Goal: Task Accomplishment & Management: Manage account settings

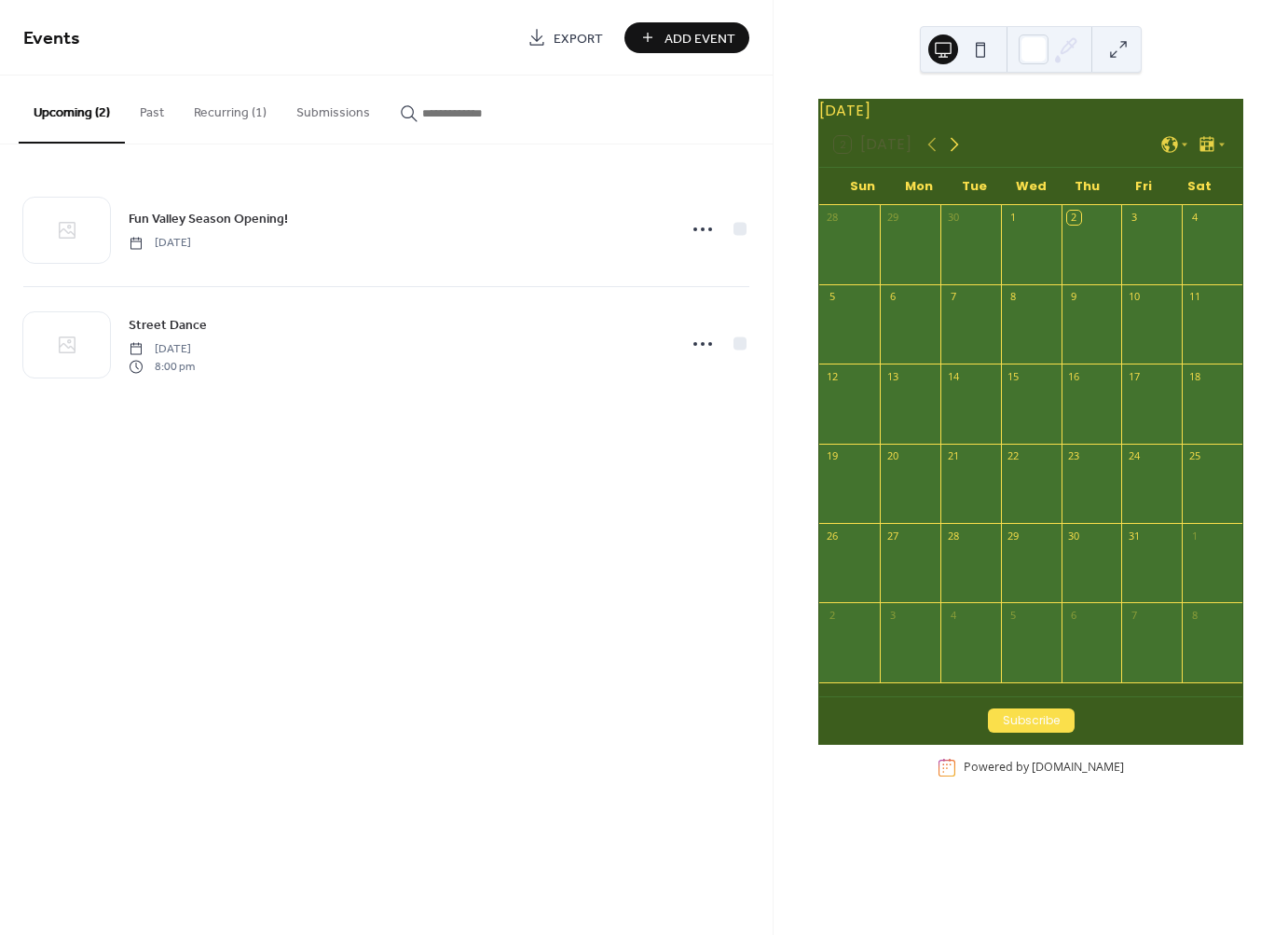
click at [951, 155] on icon at bounding box center [955, 145] width 23 height 23
click at [951, 155] on icon at bounding box center [956, 145] width 23 height 23
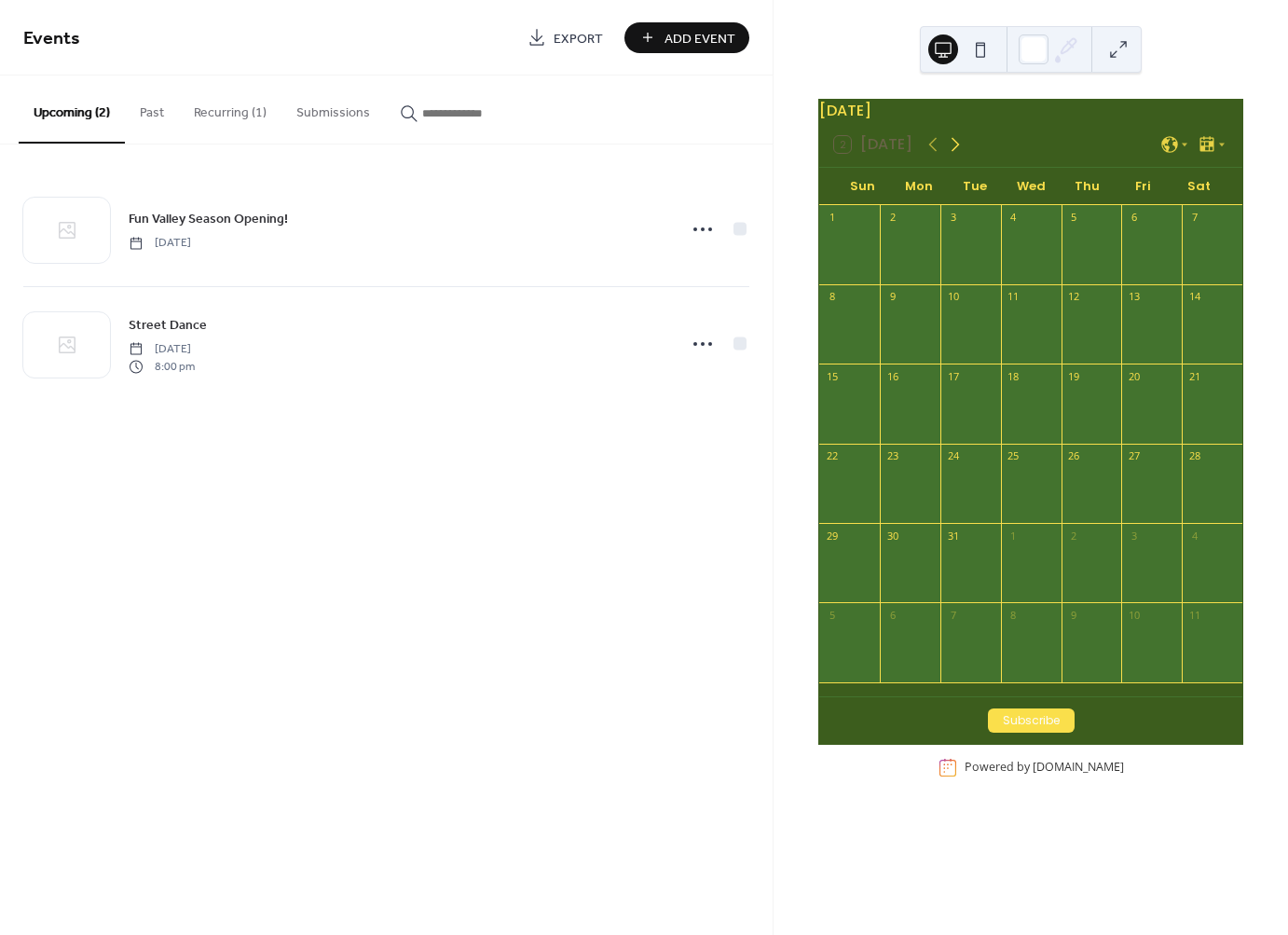
click at [951, 155] on icon at bounding box center [956, 145] width 23 height 23
click at [1025, 730] on button "Subscribe" at bounding box center [1031, 721] width 87 height 25
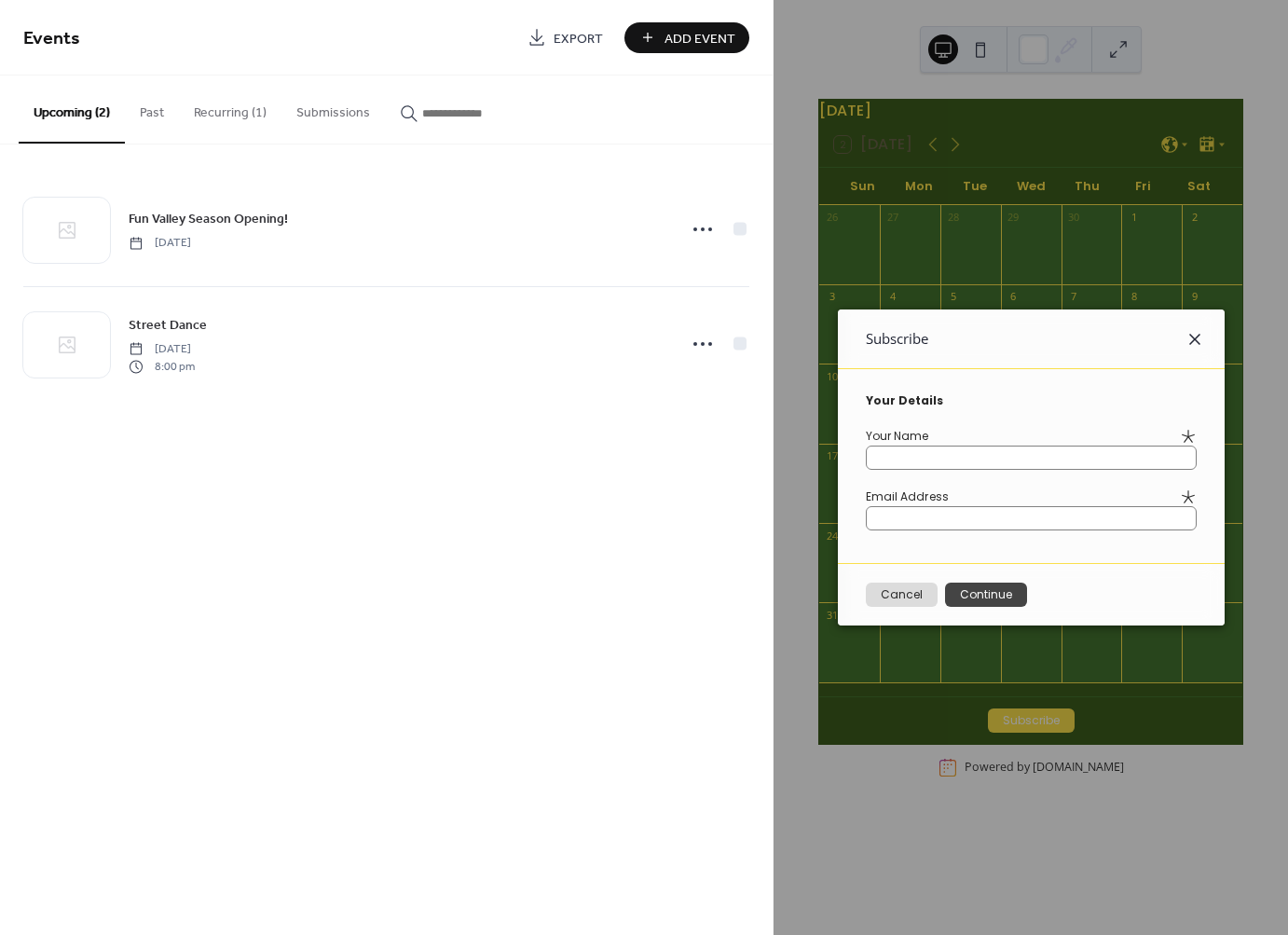
click at [1194, 335] on icon at bounding box center [1195, 339] width 11 height 11
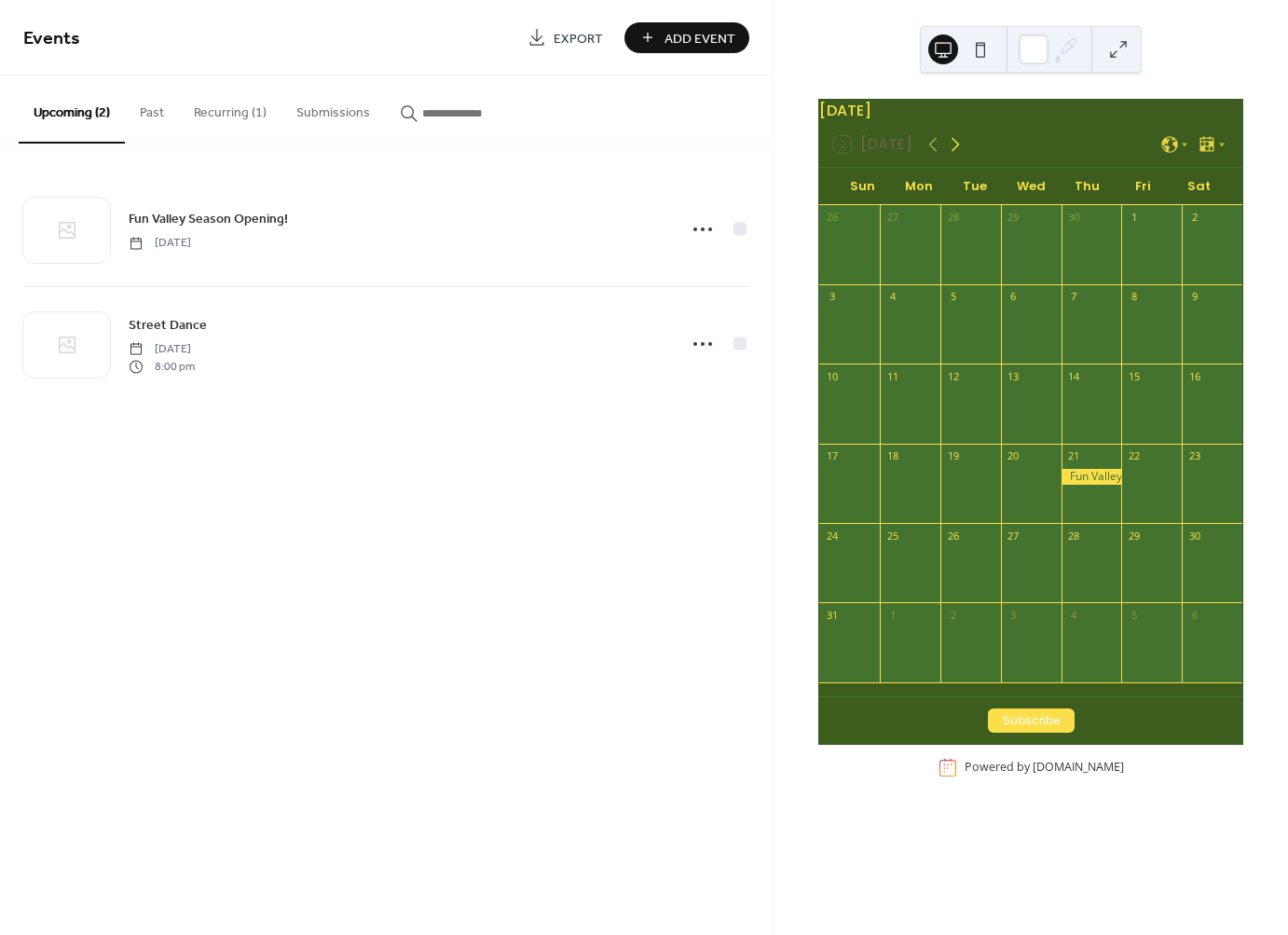
click at [955, 155] on icon at bounding box center [956, 145] width 23 height 23
click at [985, 48] on button at bounding box center [979, 48] width 29 height 29
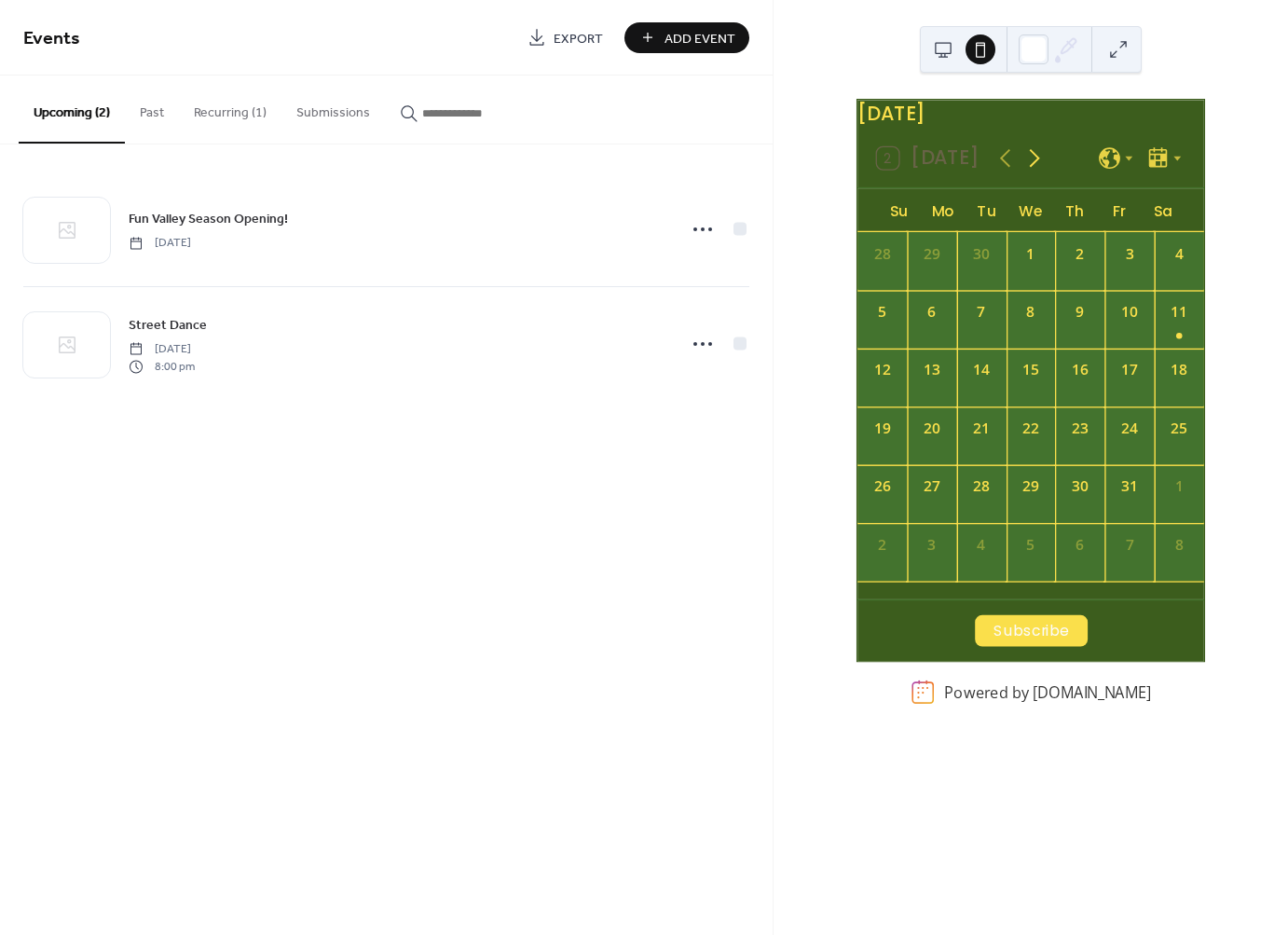
click at [1032, 168] on icon at bounding box center [1033, 158] width 29 height 29
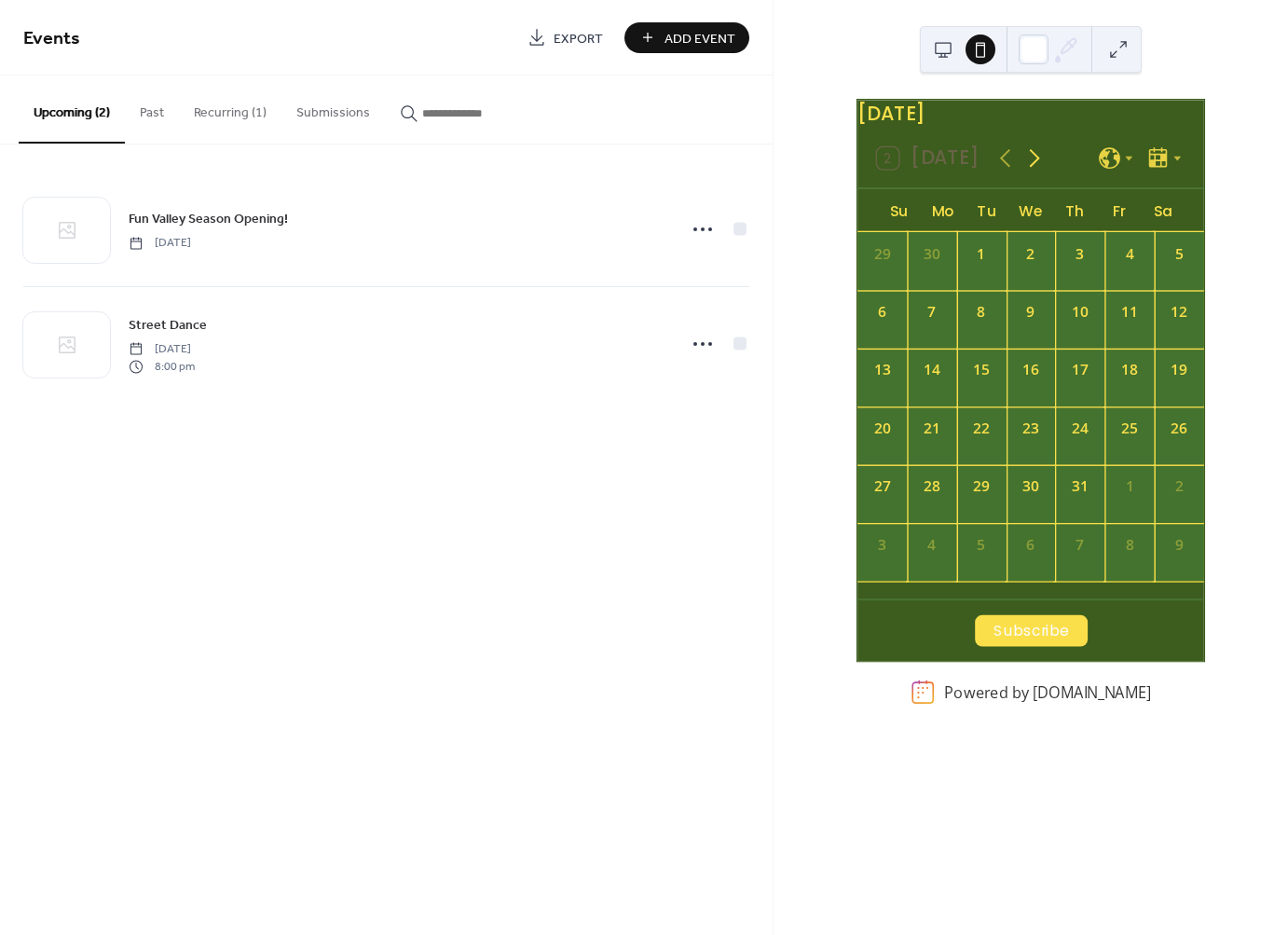
click at [1032, 168] on icon at bounding box center [1033, 158] width 29 height 29
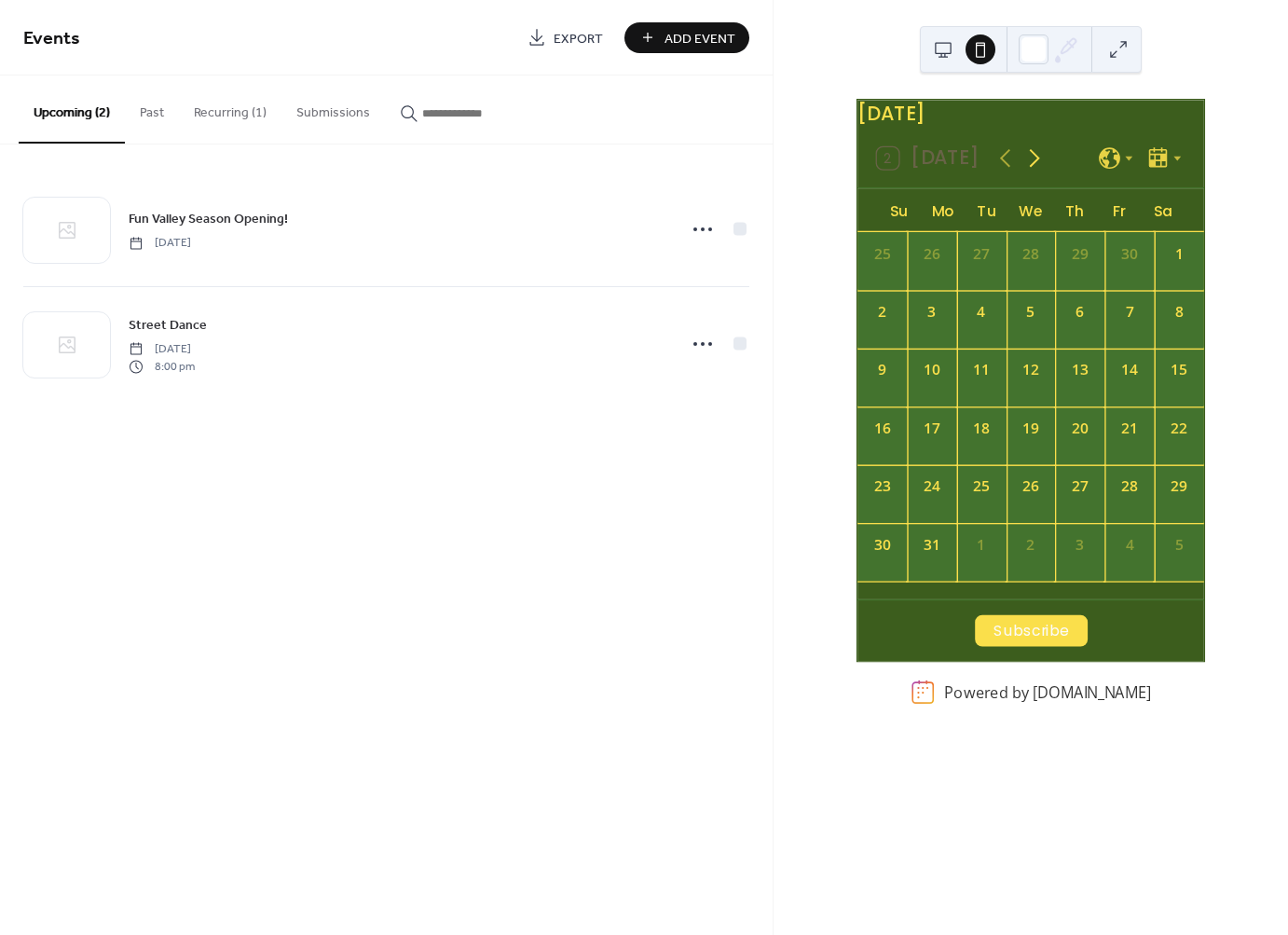
click at [1029, 168] on icon at bounding box center [1034, 158] width 10 height 19
click at [993, 172] on icon at bounding box center [1005, 158] width 29 height 29
click at [1119, 439] on div "21" at bounding box center [1130, 428] width 22 height 22
click at [1161, 167] on icon at bounding box center [1158, 156] width 19 height 20
click at [1147, 268] on span "Week" at bounding box center [1137, 271] width 29 height 17
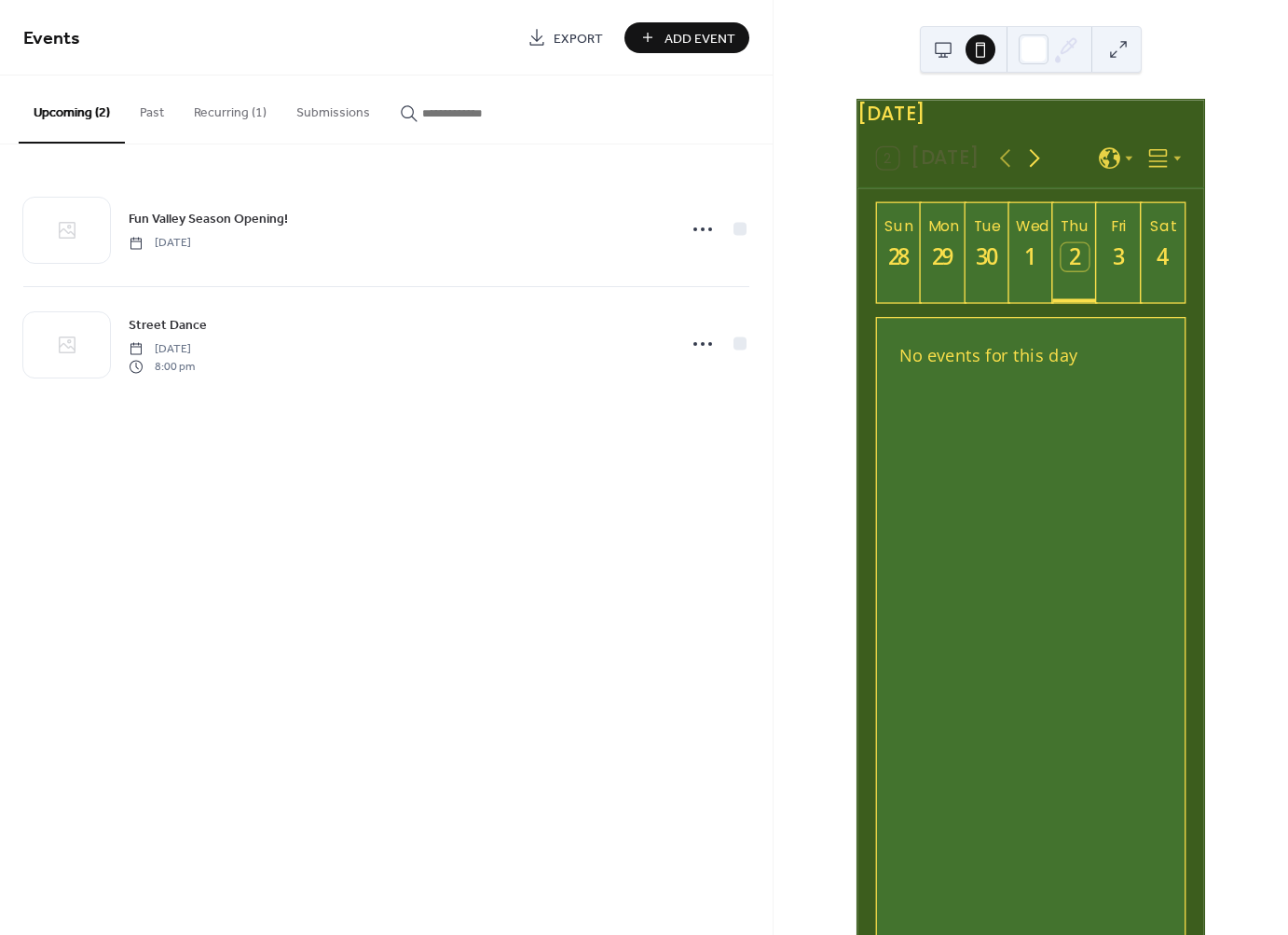
click at [1028, 172] on icon at bounding box center [1033, 158] width 29 height 29
click at [1029, 171] on icon at bounding box center [1033, 158] width 29 height 29
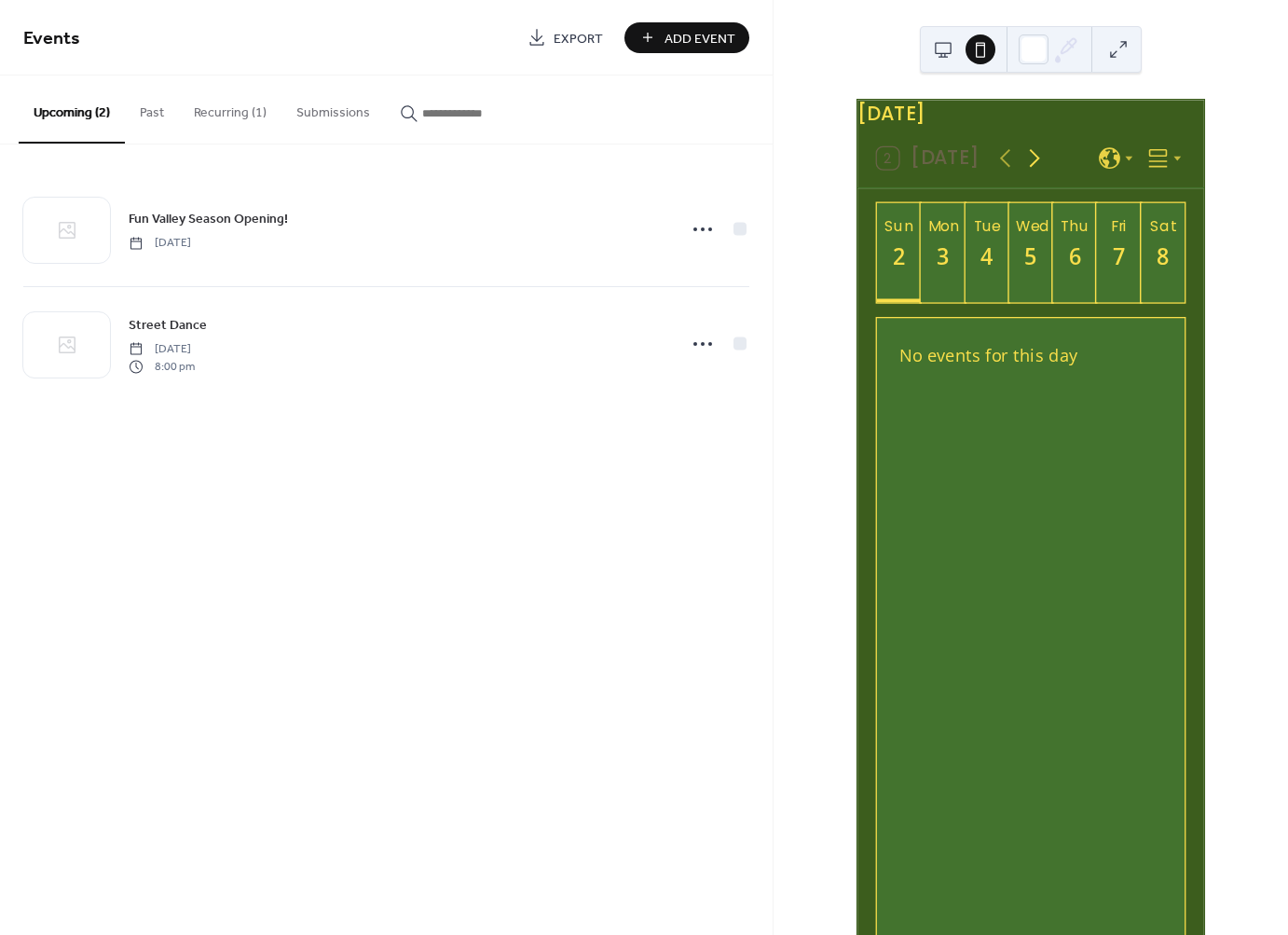
click at [1029, 171] on icon at bounding box center [1033, 158] width 29 height 29
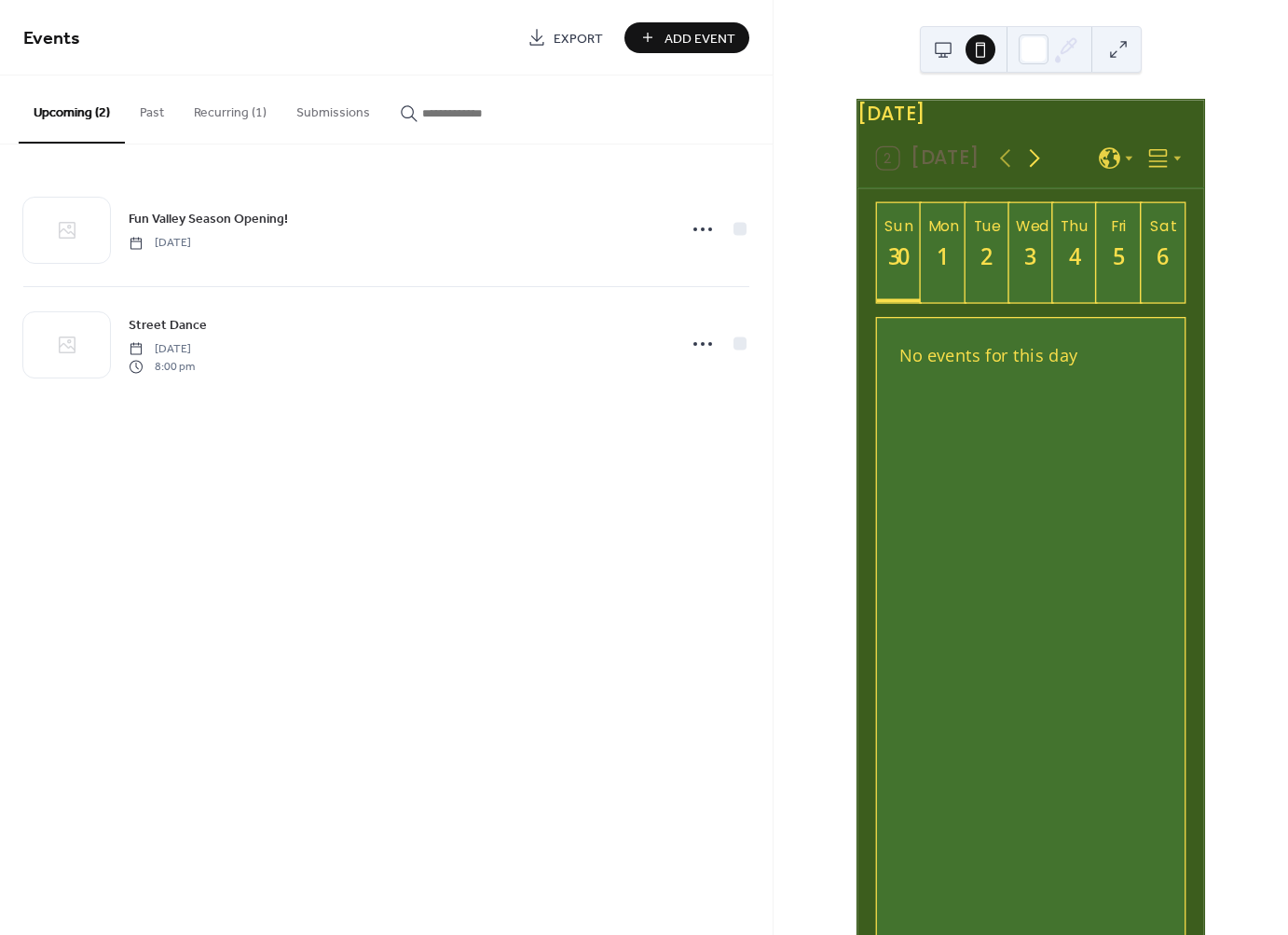
click at [1029, 171] on icon at bounding box center [1033, 158] width 29 height 29
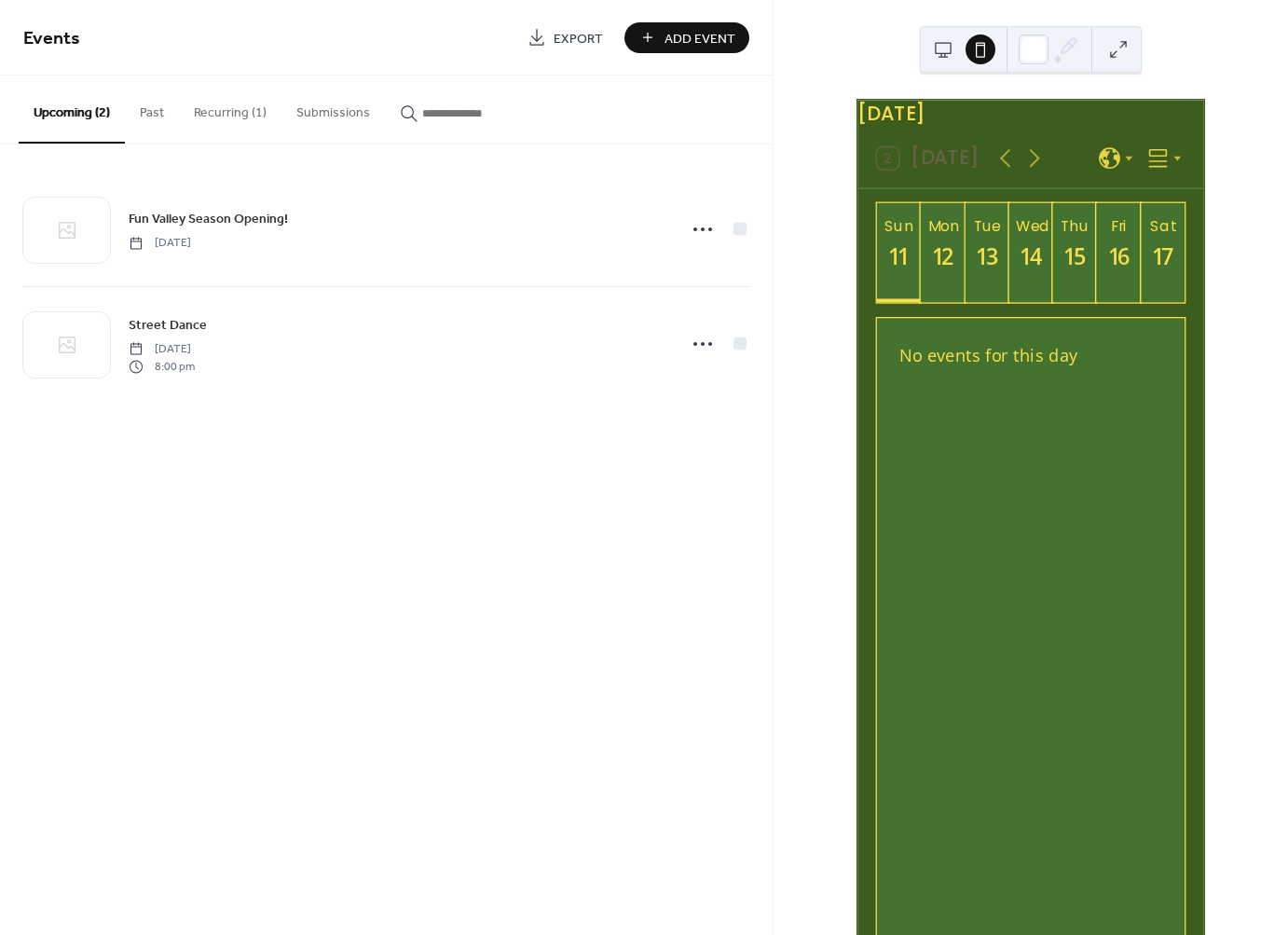
click at [968, 122] on div "[DATE]" at bounding box center [1030, 114] width 347 height 29
click at [1019, 169] on icon at bounding box center [1033, 158] width 29 height 29
click at [1019, 168] on icon at bounding box center [1033, 158] width 29 height 29
click at [1152, 171] on icon at bounding box center [1158, 158] width 25 height 25
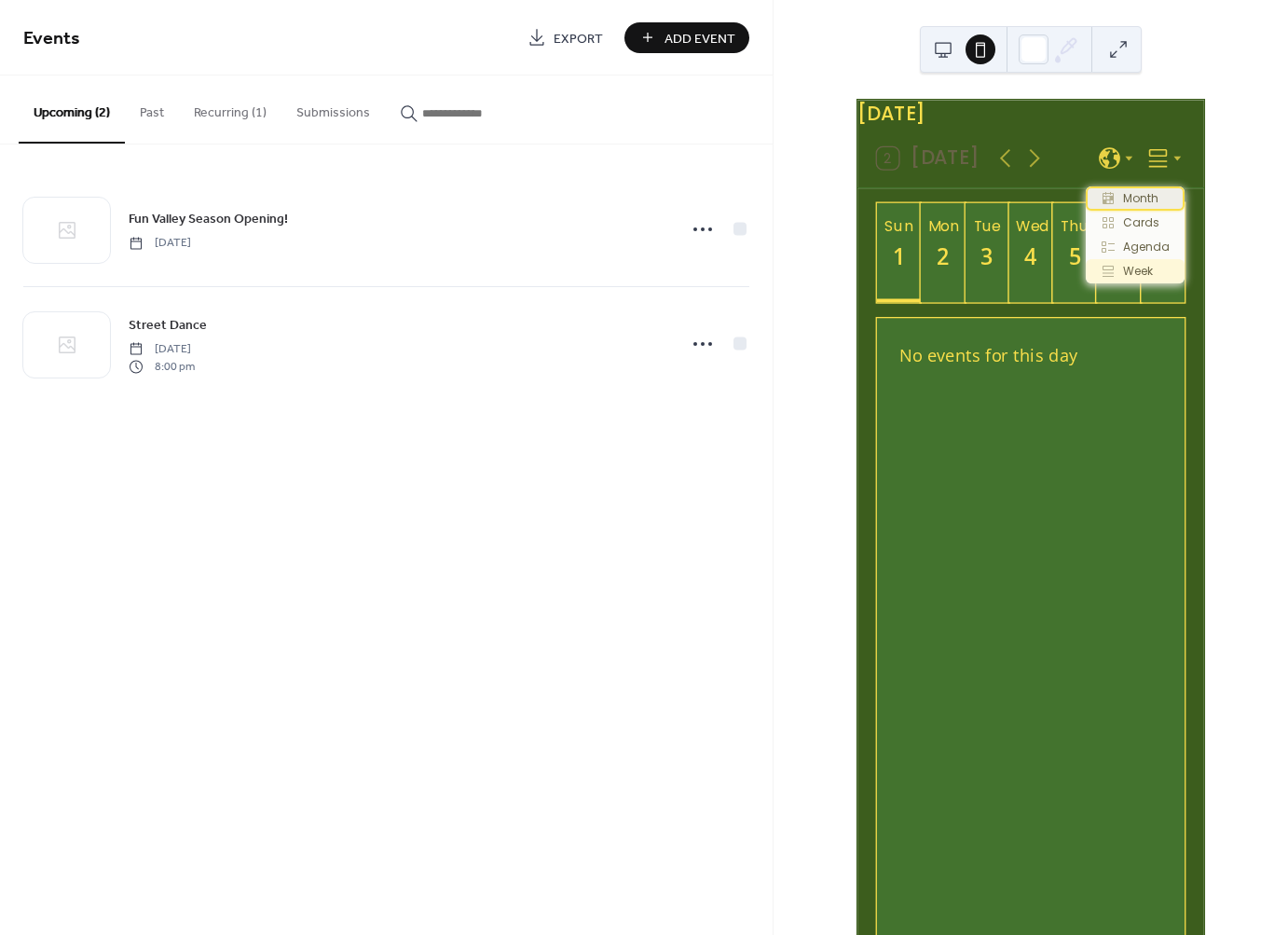
click at [1147, 206] on span "Month" at bounding box center [1140, 199] width 35 height 17
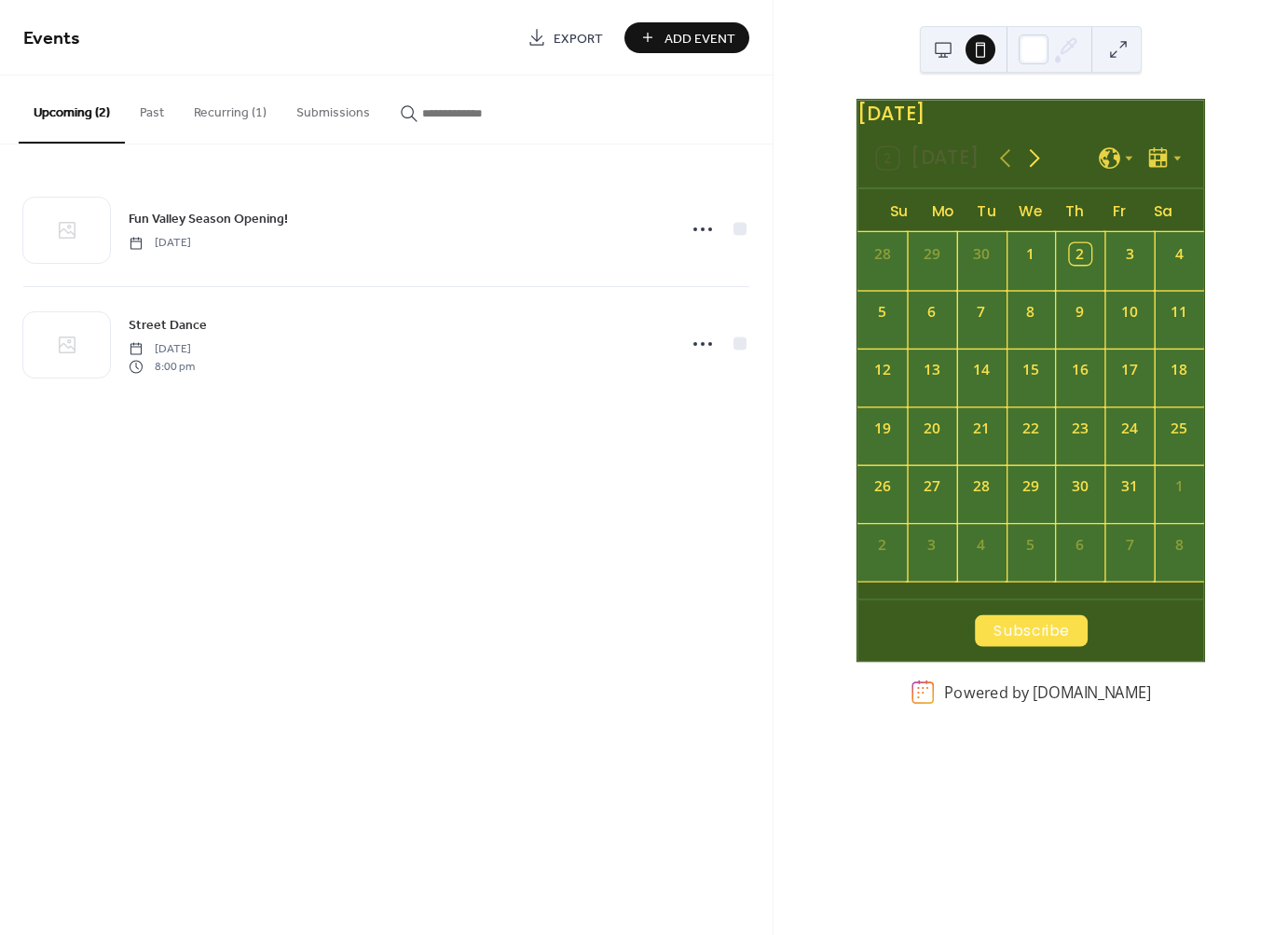
click at [1034, 169] on icon at bounding box center [1033, 158] width 29 height 29
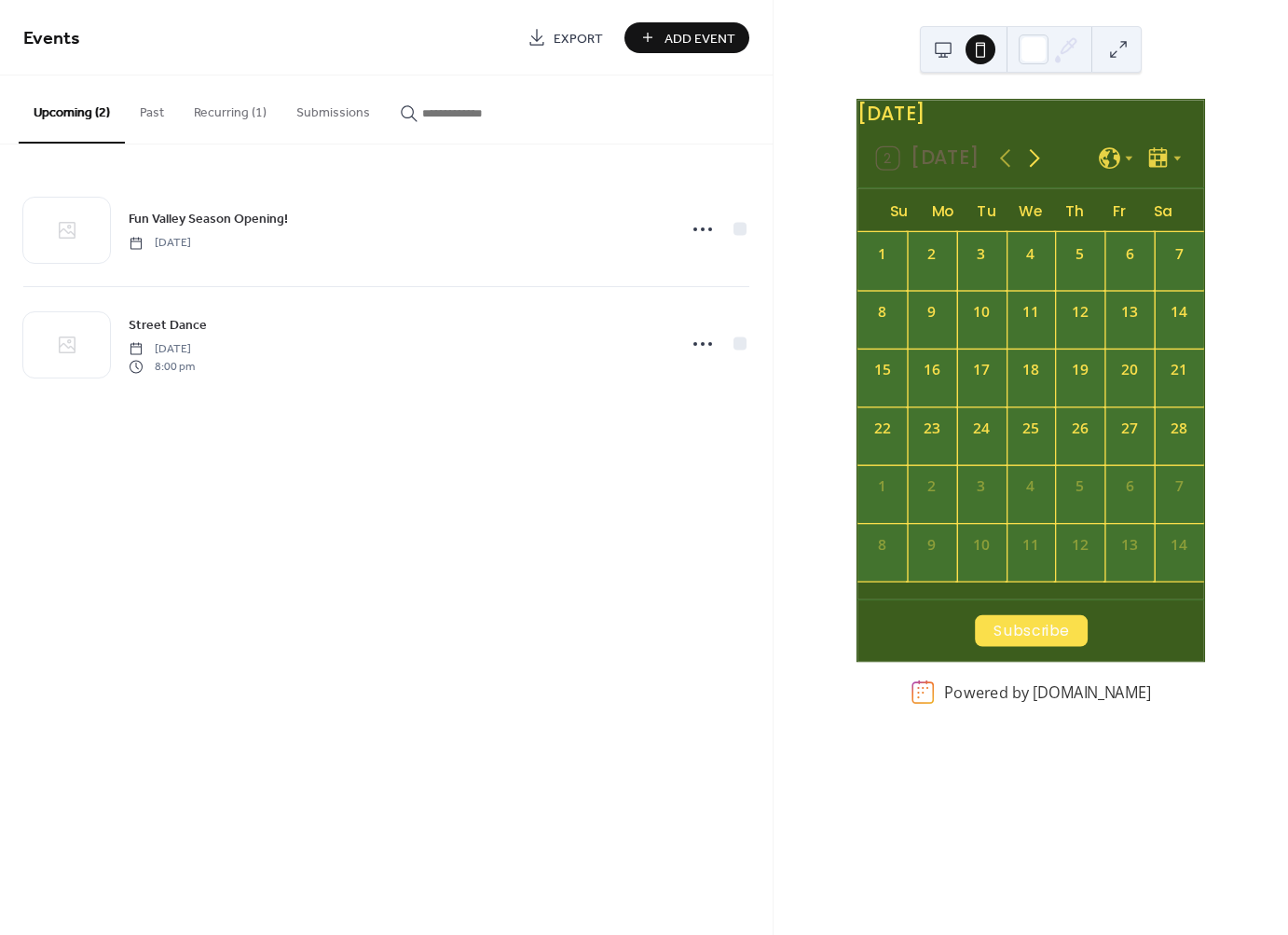
click at [1034, 169] on icon at bounding box center [1033, 158] width 29 height 29
click at [1074, 464] on div "21" at bounding box center [1081, 435] width 49 height 58
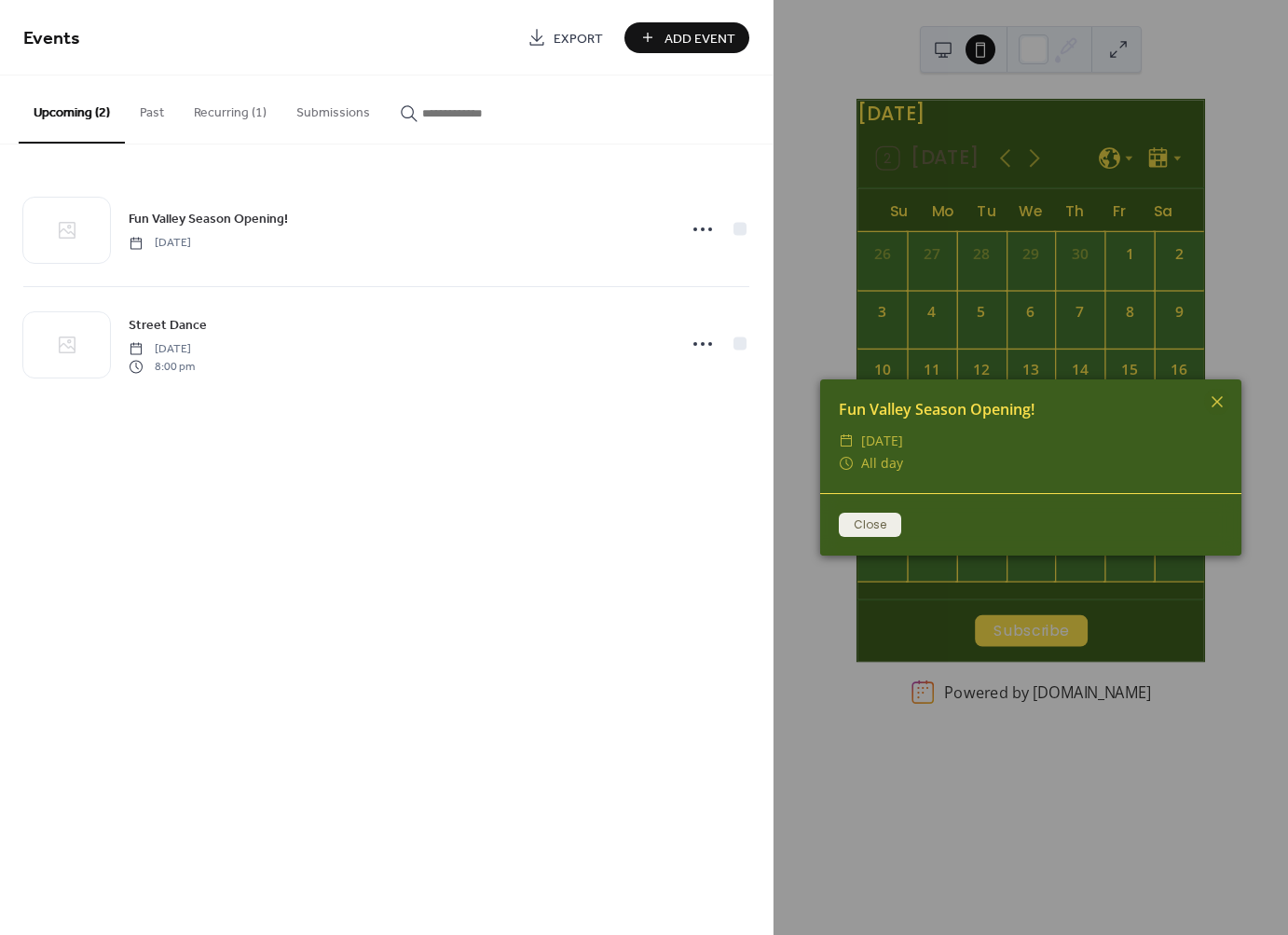
click at [871, 530] on button "Close" at bounding box center [870, 525] width 63 height 25
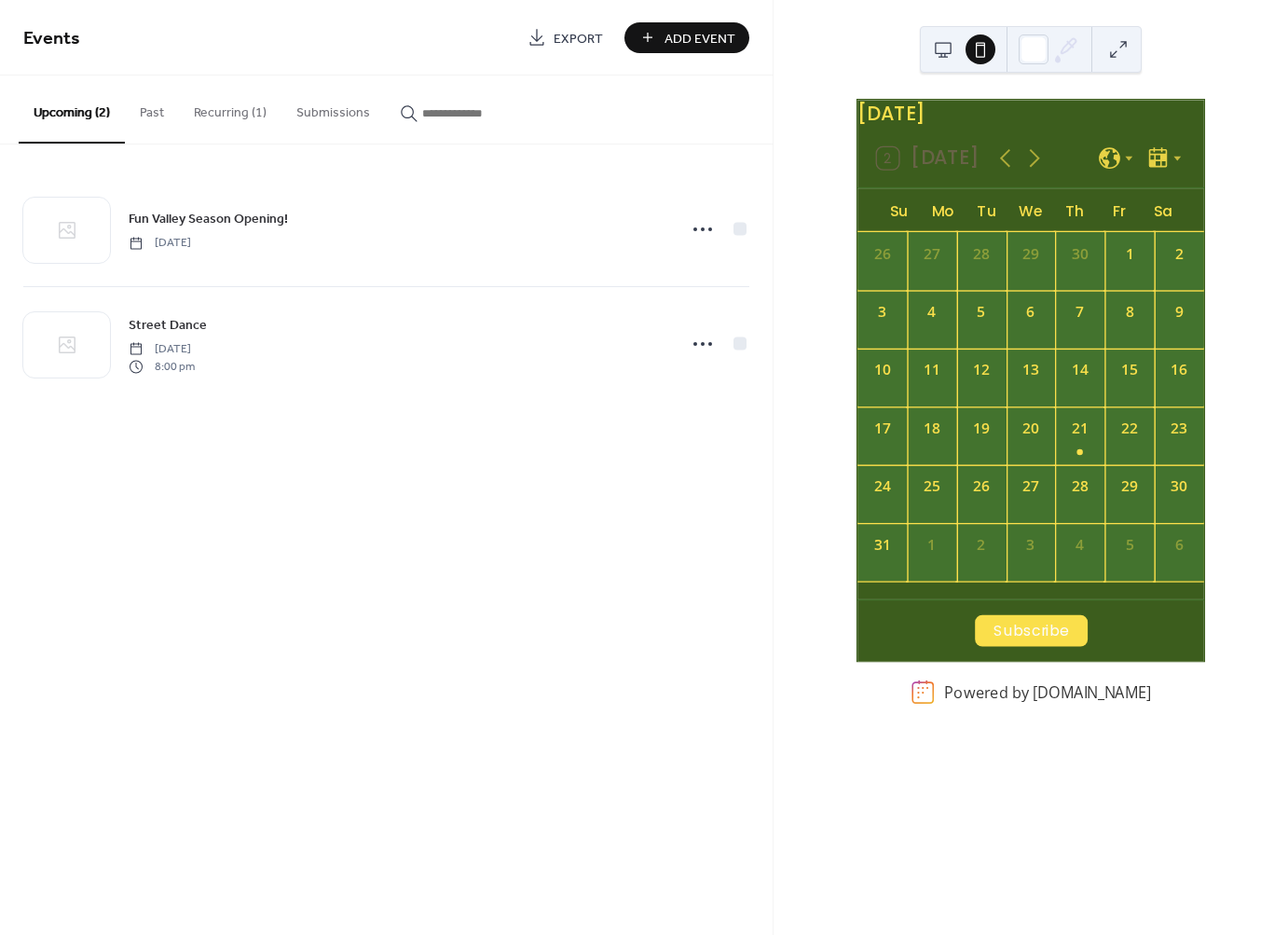
click at [937, 52] on button at bounding box center [942, 48] width 29 height 29
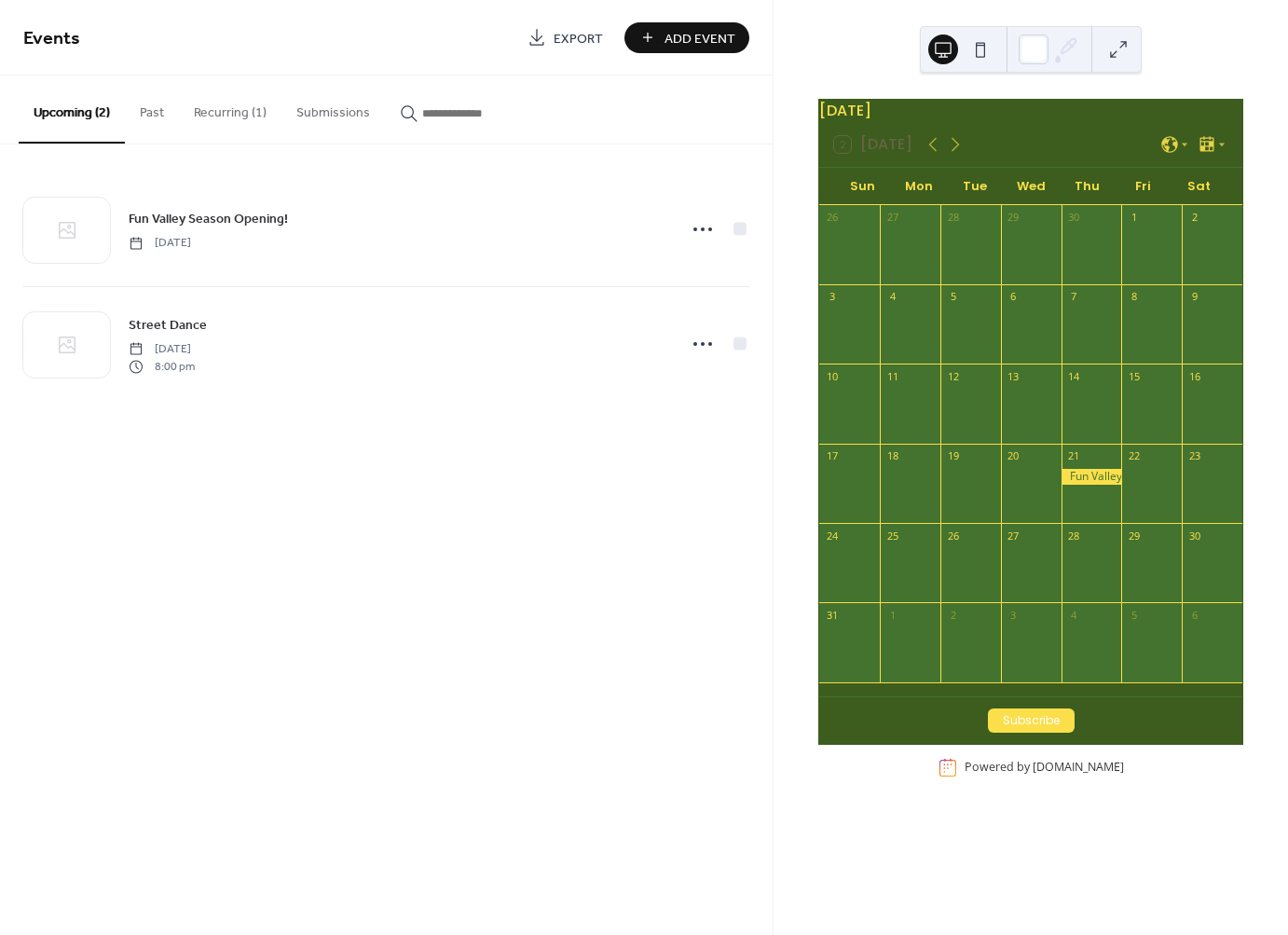
click at [1083, 485] on div at bounding box center [1092, 476] width 61 height 16
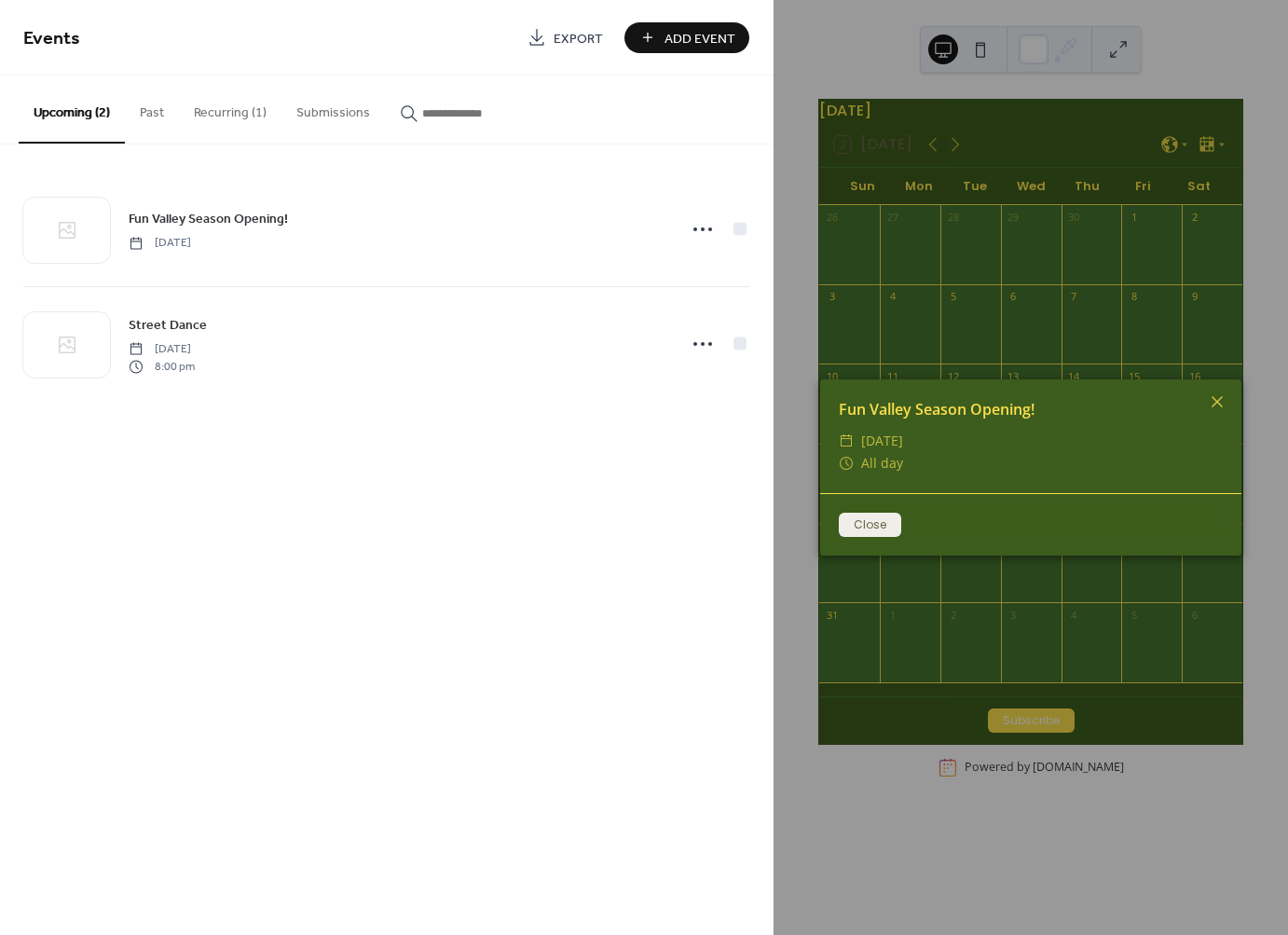
click at [875, 519] on button "Close" at bounding box center [870, 525] width 63 height 25
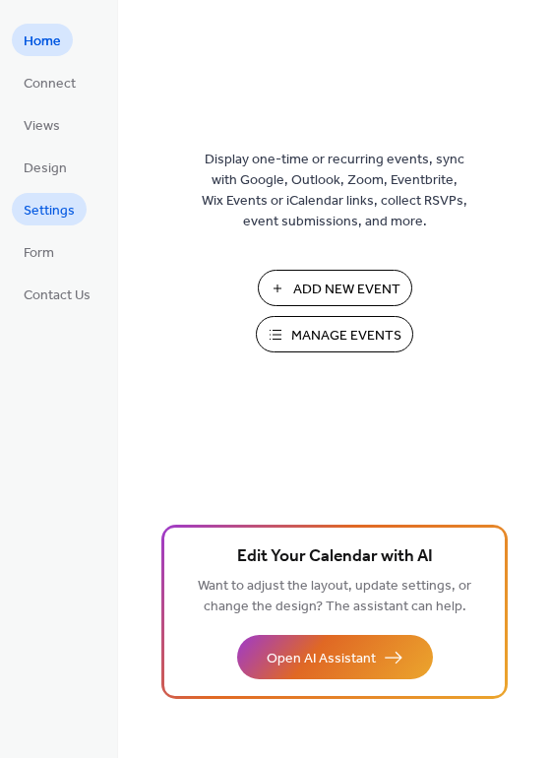
click at [46, 201] on span "Settings" at bounding box center [49, 211] width 51 height 21
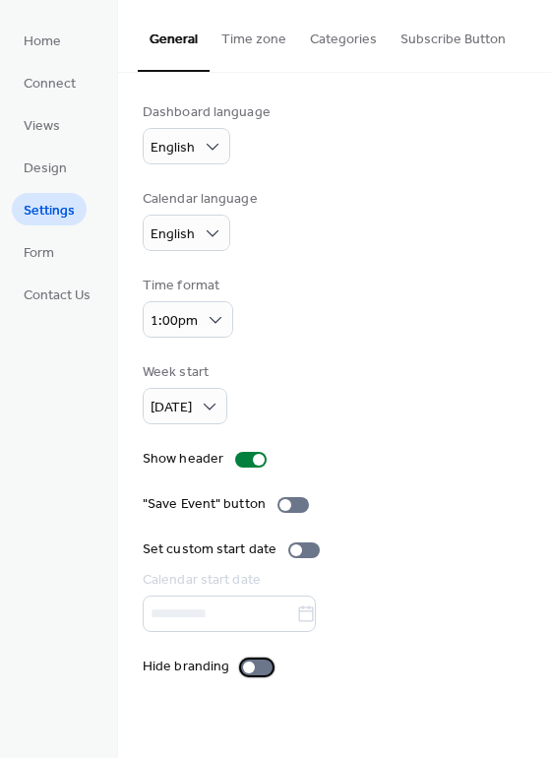
click at [254, 660] on div at bounding box center [256, 667] width 31 height 16
click at [442, 42] on button "Subscribe Button" at bounding box center [453, 35] width 129 height 70
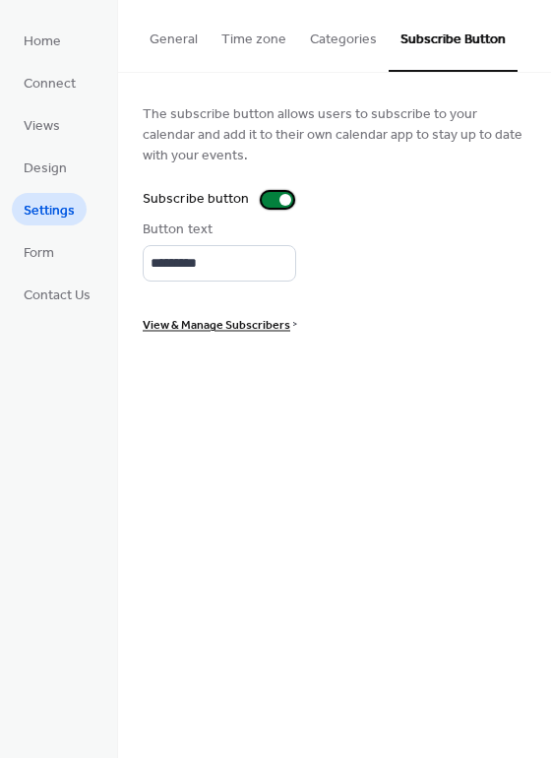
click at [275, 204] on div at bounding box center [277, 200] width 31 height 16
click at [249, 45] on button "Time zone" at bounding box center [254, 35] width 89 height 70
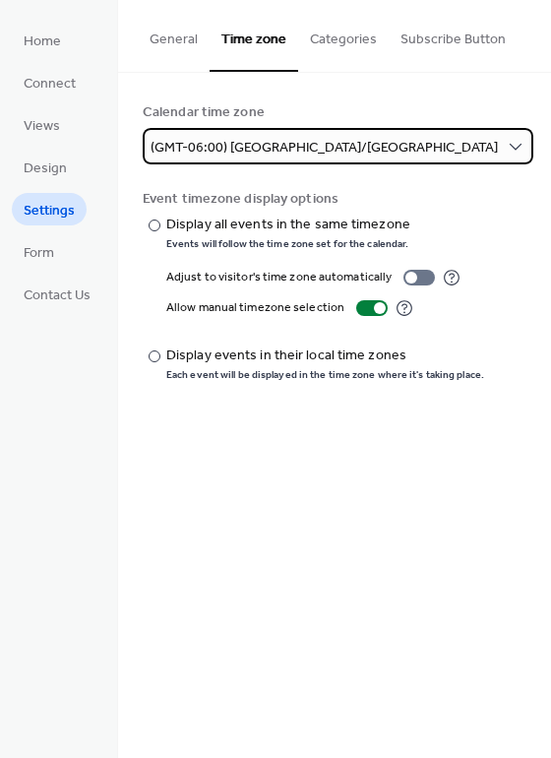
click at [286, 131] on div "(GMT-06:00) America/Chicago" at bounding box center [338, 146] width 391 height 36
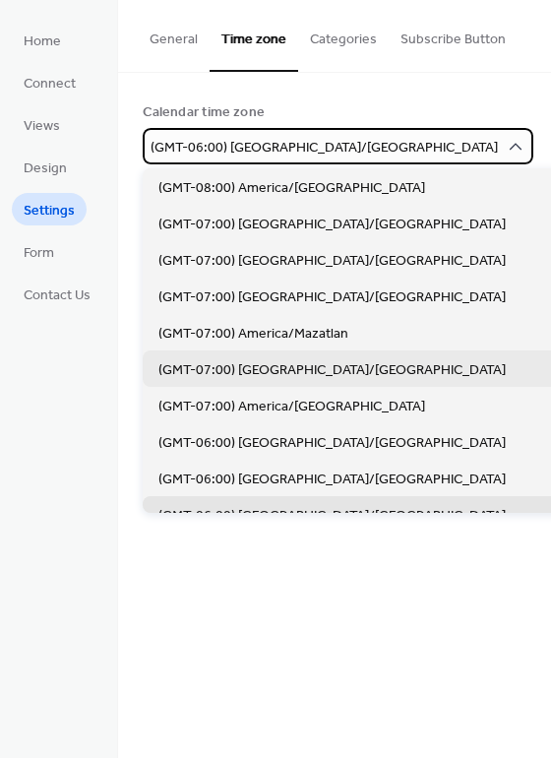
scroll to position [644, 0]
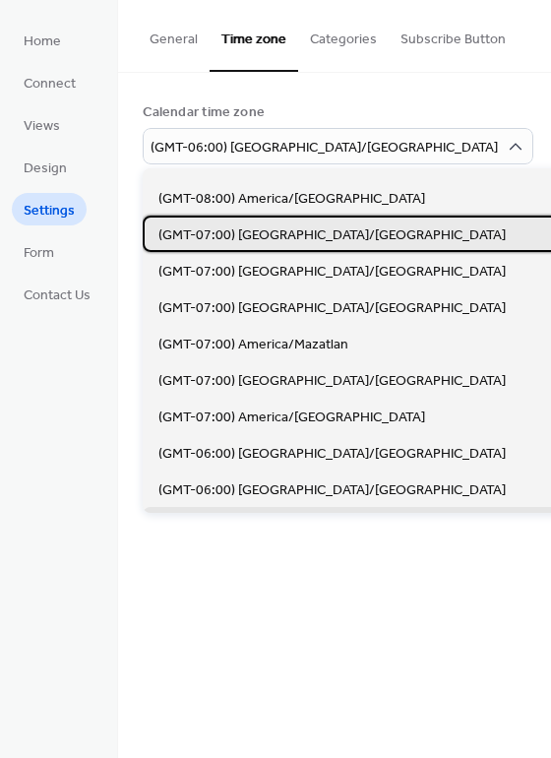
click at [195, 236] on span "(GMT-07:00) [GEOGRAPHIC_DATA]/[GEOGRAPHIC_DATA]" at bounding box center [331, 235] width 347 height 21
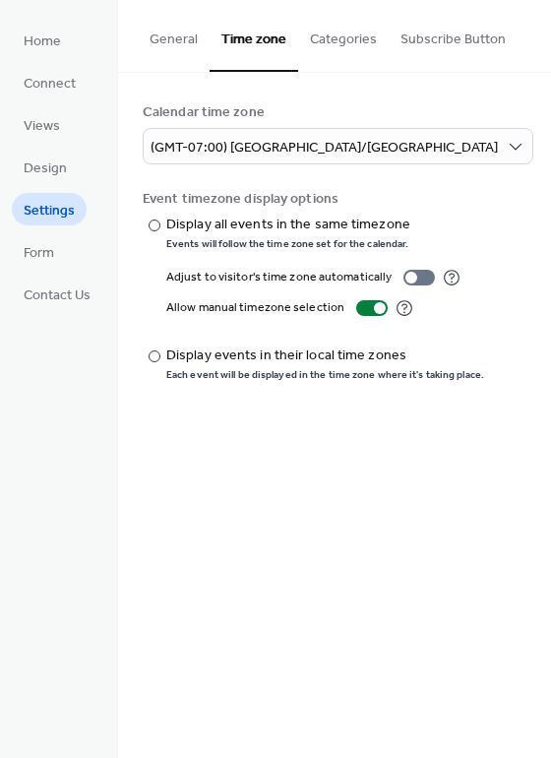
click at [354, 47] on button "Categories" at bounding box center [343, 35] width 91 height 70
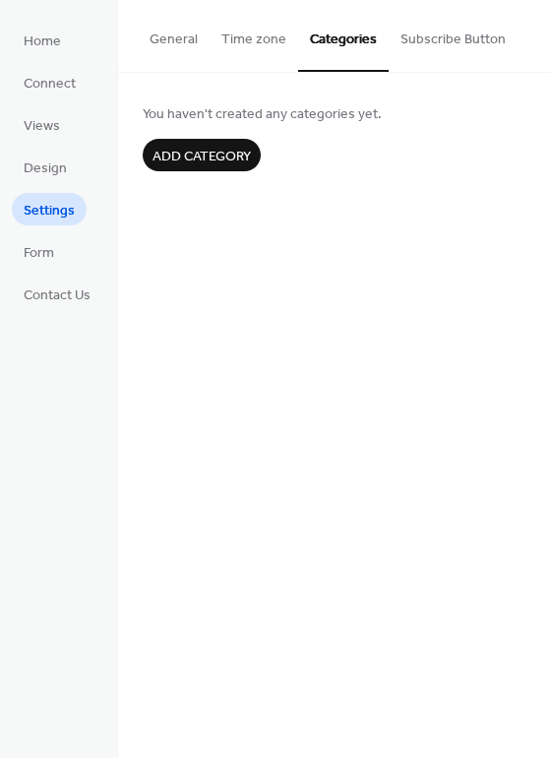
click at [185, 31] on button "General" at bounding box center [174, 35] width 72 height 70
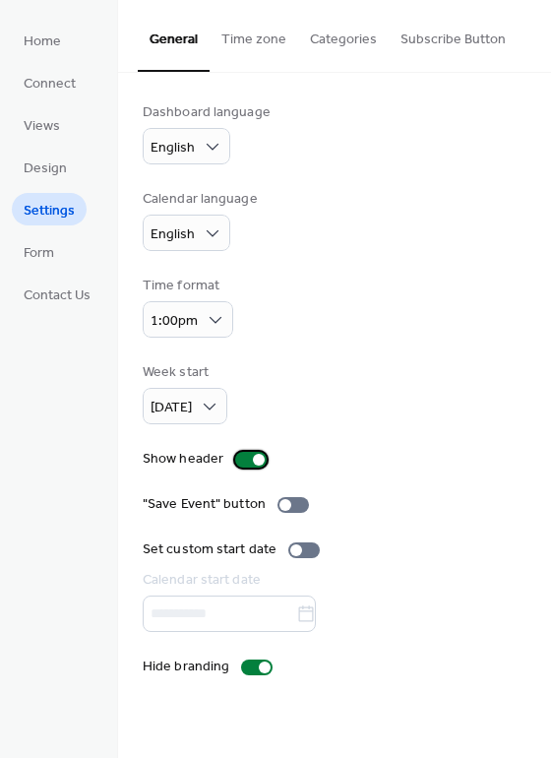
click at [261, 459] on div at bounding box center [259, 460] width 12 height 12
click at [249, 461] on div at bounding box center [250, 460] width 31 height 16
click at [218, 504] on div ""Save Event" button" at bounding box center [204, 504] width 123 height 21
click at [285, 505] on div at bounding box center [292, 505] width 31 height 16
click at [303, 550] on div at bounding box center [303, 550] width 31 height 16
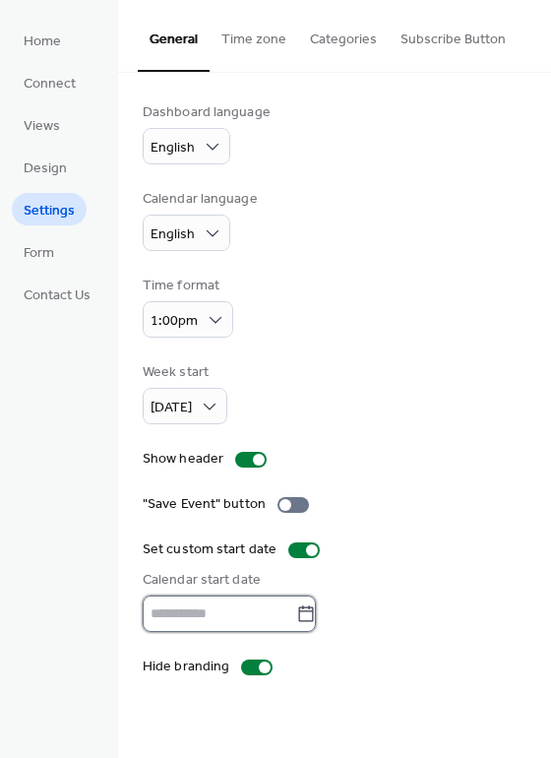
click at [296, 612] on input "text" at bounding box center [219, 613] width 153 height 36
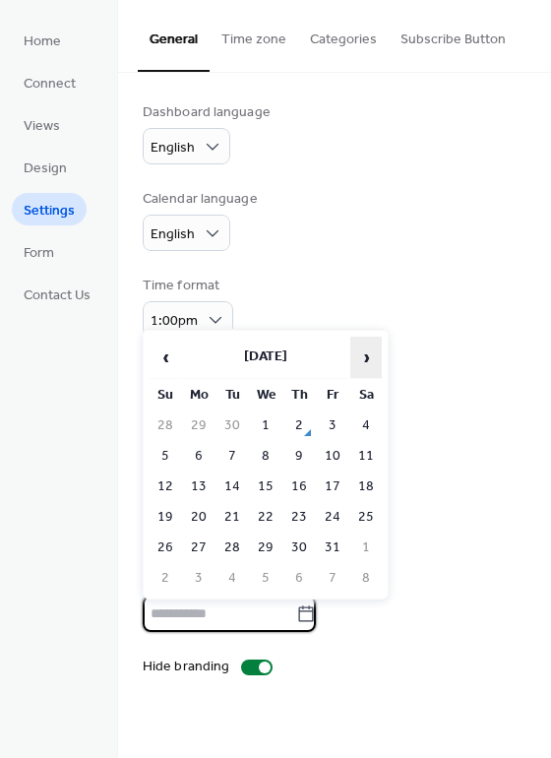
click at [356, 354] on span "›" at bounding box center [366, 356] width 30 height 39
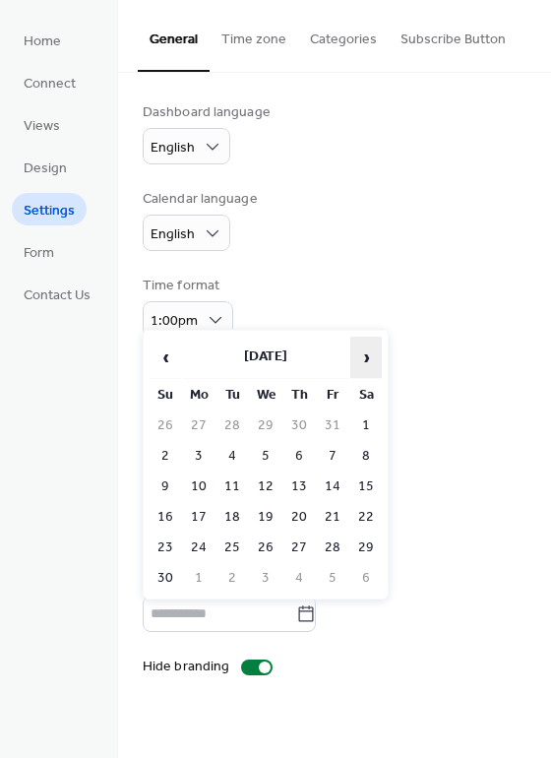
click at [356, 354] on span "›" at bounding box center [366, 356] width 30 height 39
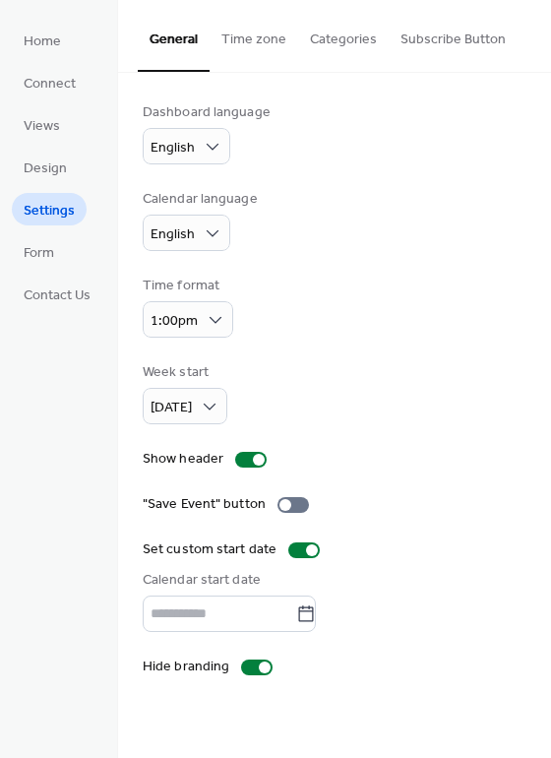
click at [354, 291] on div "Time format 1:00pm" at bounding box center [335, 307] width 384 height 62
click at [306, 554] on div at bounding box center [312, 550] width 12 height 12
click at [52, 38] on span "Home" at bounding box center [42, 41] width 37 height 21
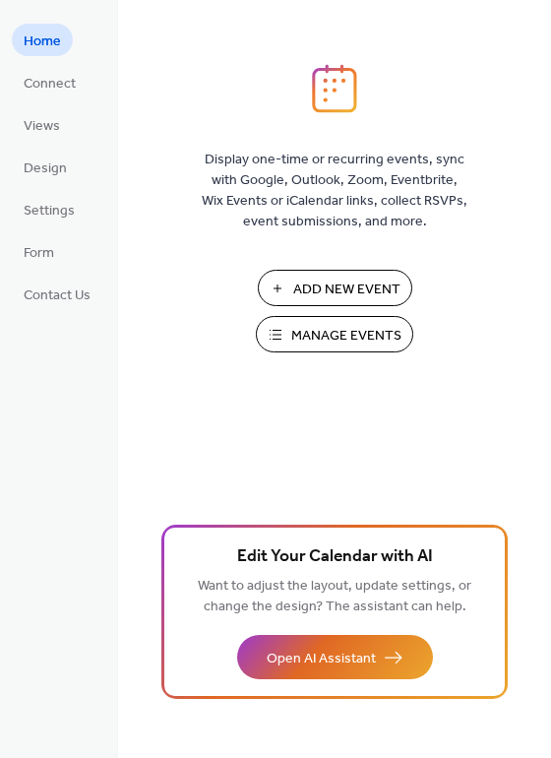
click at [344, 341] on span "Manage Events" at bounding box center [346, 336] width 110 height 21
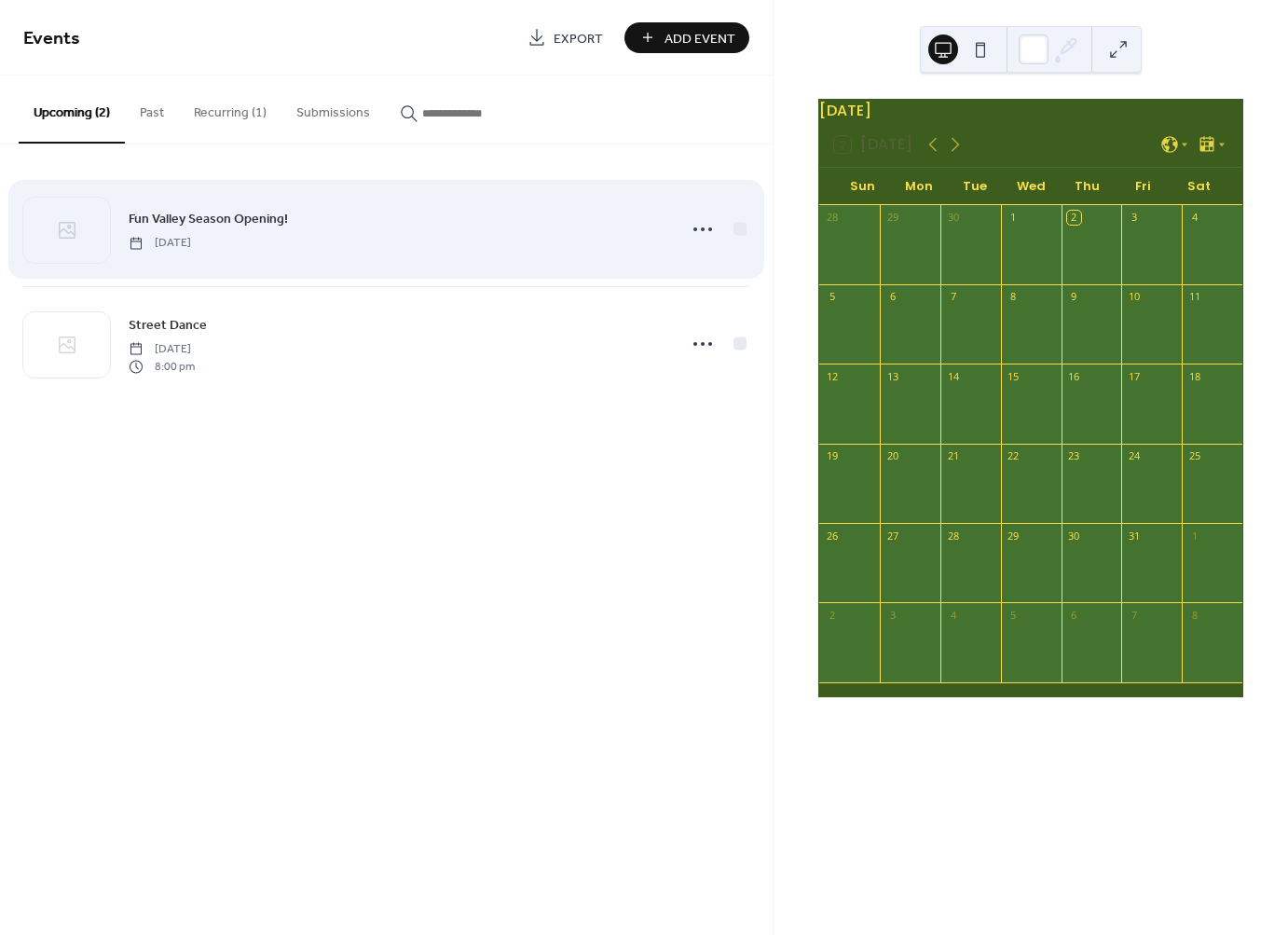
click at [365, 236] on div "Fun Valley Season Opening! [DATE]" at bounding box center [397, 228] width 537 height 42
click at [693, 232] on icon at bounding box center [702, 228] width 29 height 29
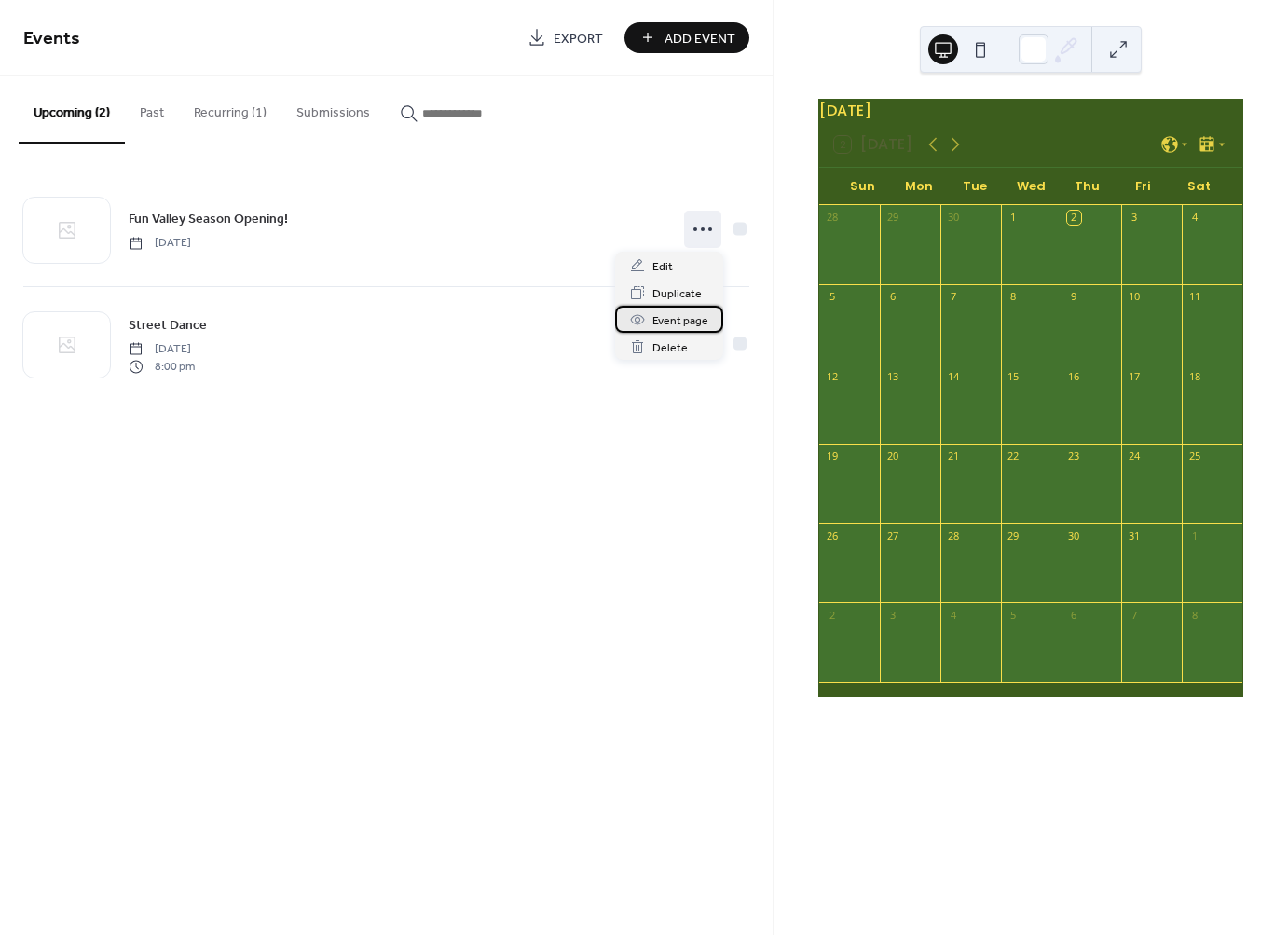
click at [688, 324] on span "Event page" at bounding box center [680, 321] width 56 height 20
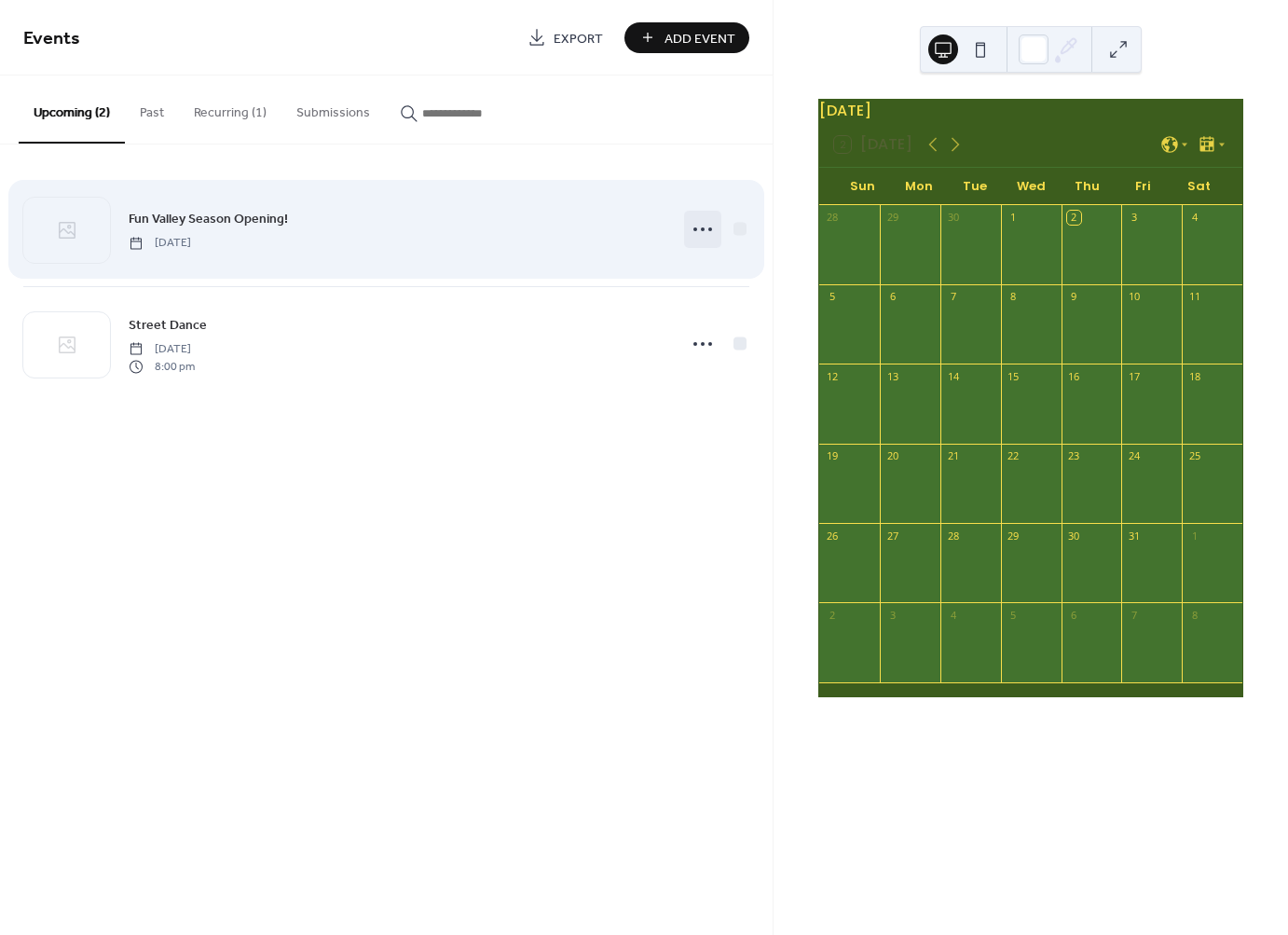
click at [692, 229] on icon at bounding box center [702, 228] width 29 height 29
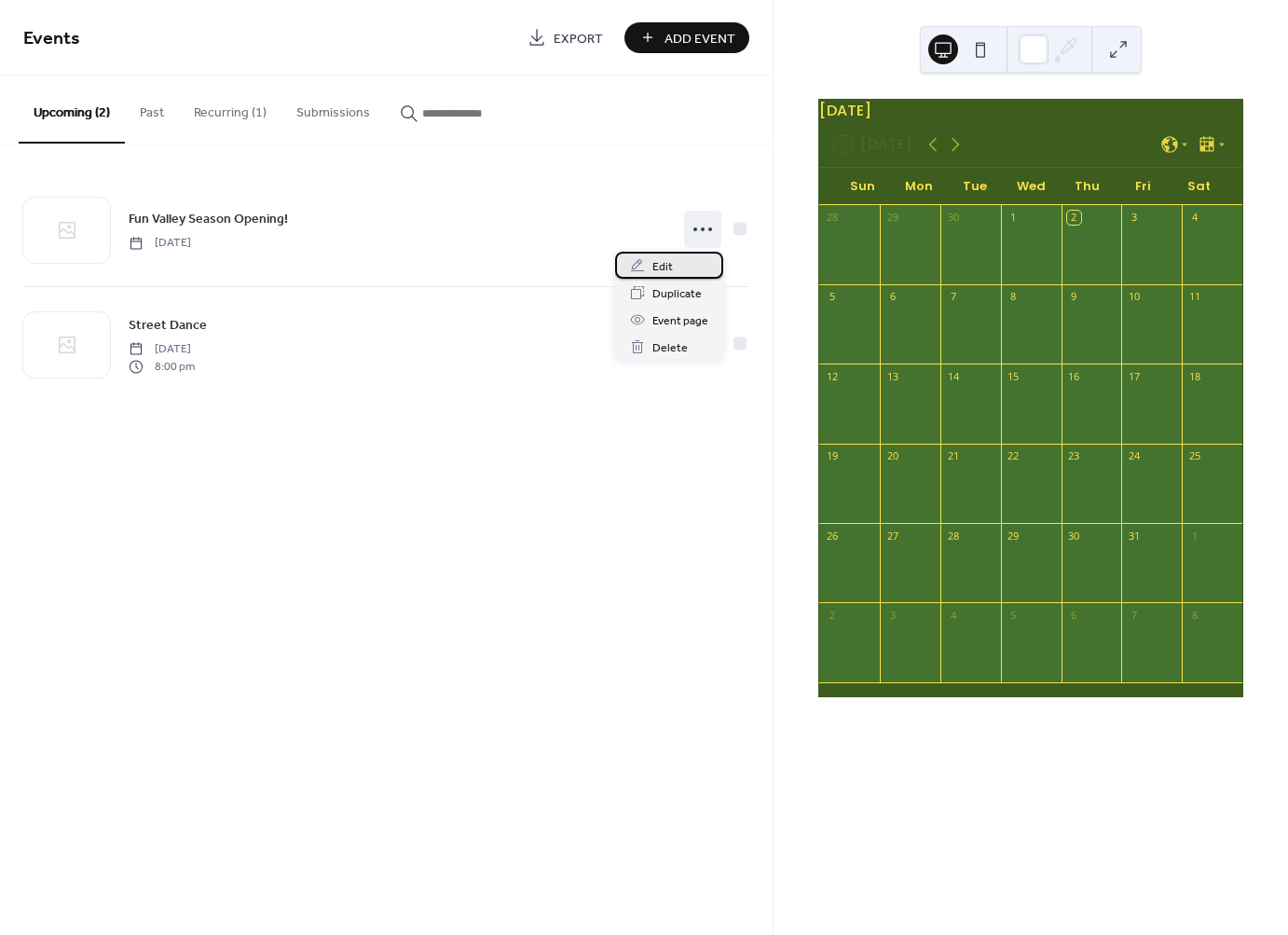
click at [675, 260] on div "Edit" at bounding box center [669, 265] width 108 height 27
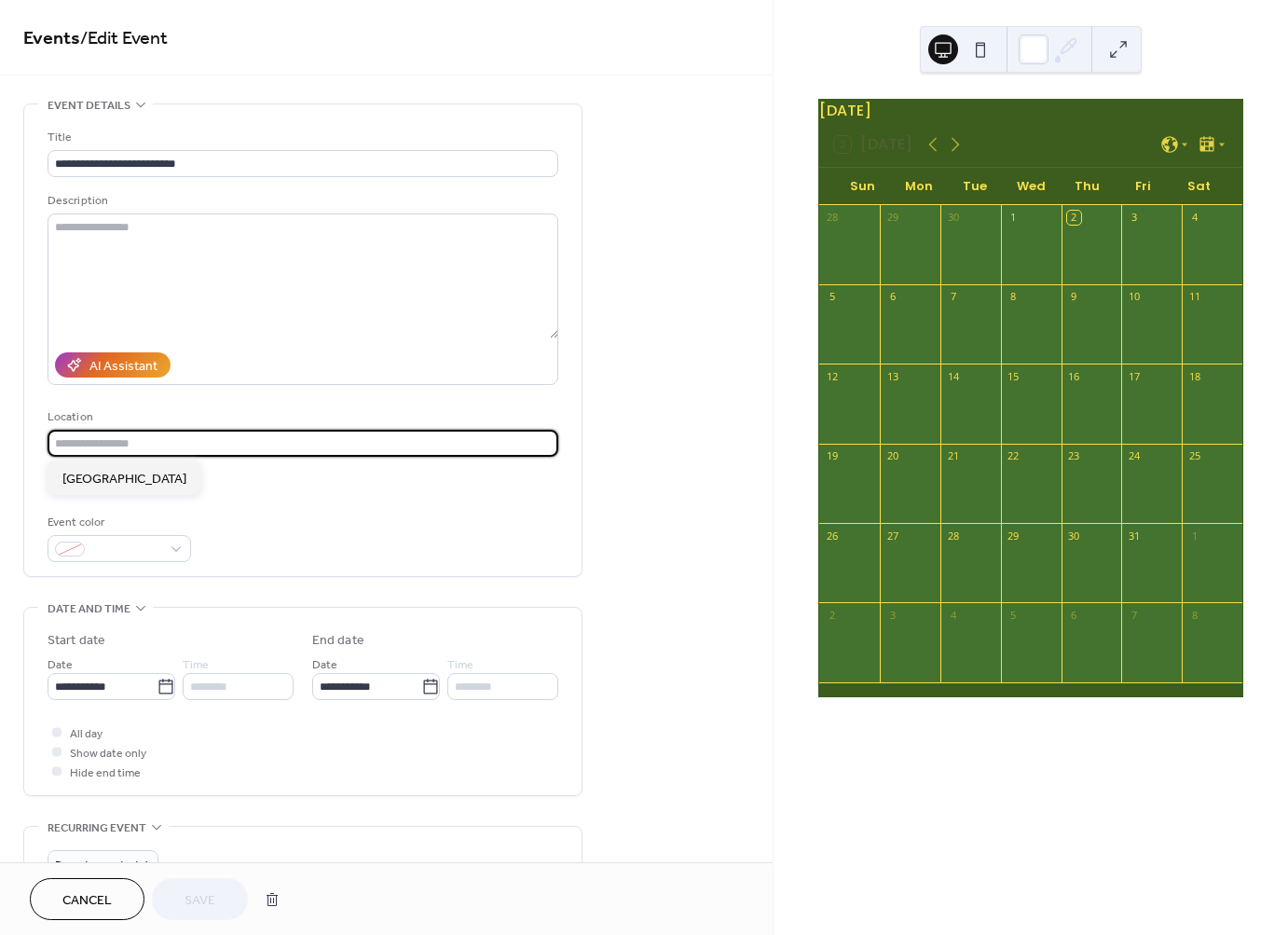
click at [126, 441] on input "text" at bounding box center [302, 443] width 510 height 27
click at [249, 444] on input "text" at bounding box center [302, 443] width 510 height 27
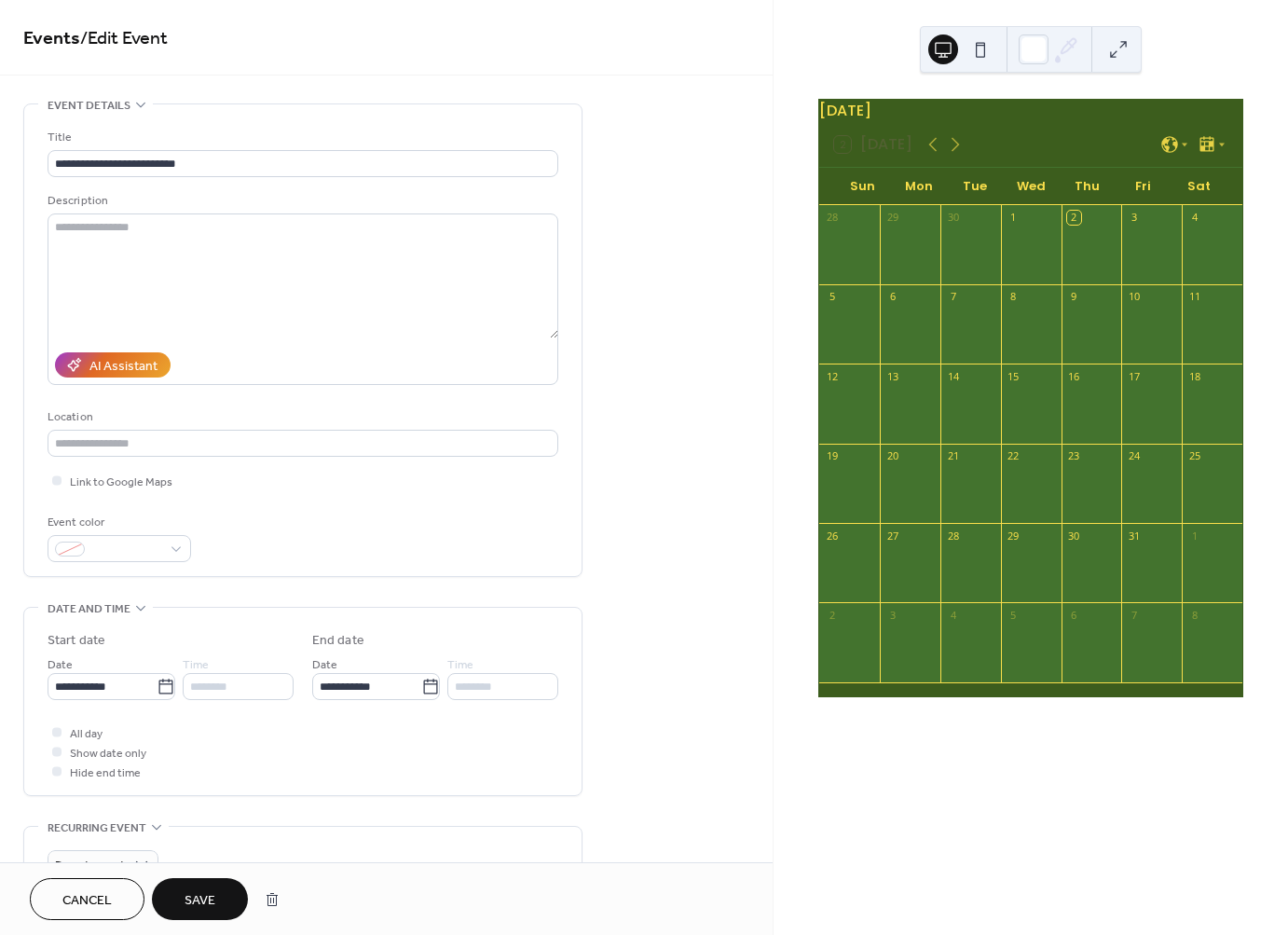
click at [193, 497] on div "**********" at bounding box center [302, 345] width 510 height 435
click at [89, 483] on span "Link to Google Maps" at bounding box center [121, 482] width 102 height 20
click at [90, 484] on span "Link to Google Maps" at bounding box center [121, 482] width 102 height 20
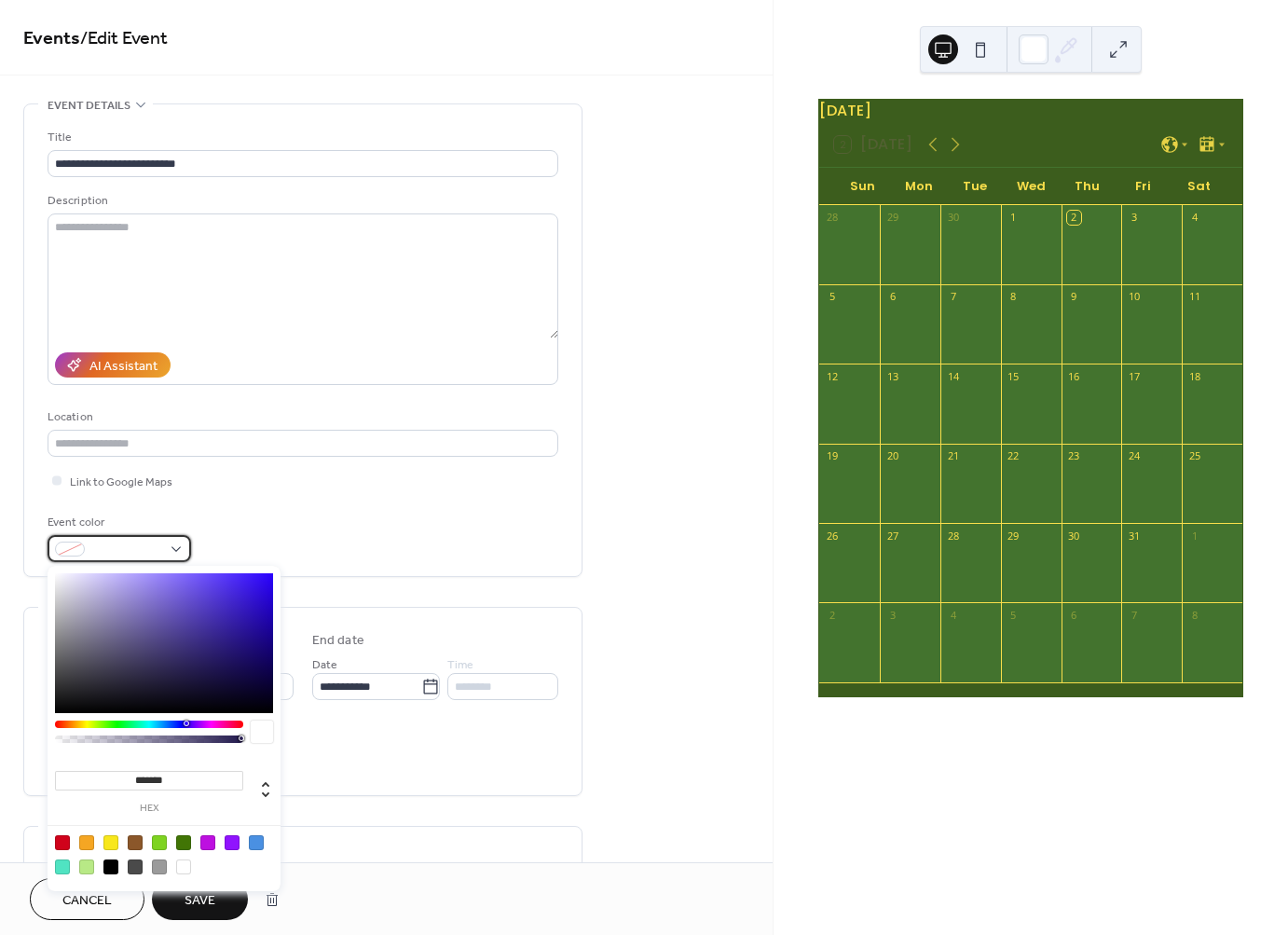
click at [99, 553] on span at bounding box center [126, 550] width 69 height 20
click at [92, 724] on div at bounding box center [149, 725] width 188 height 8
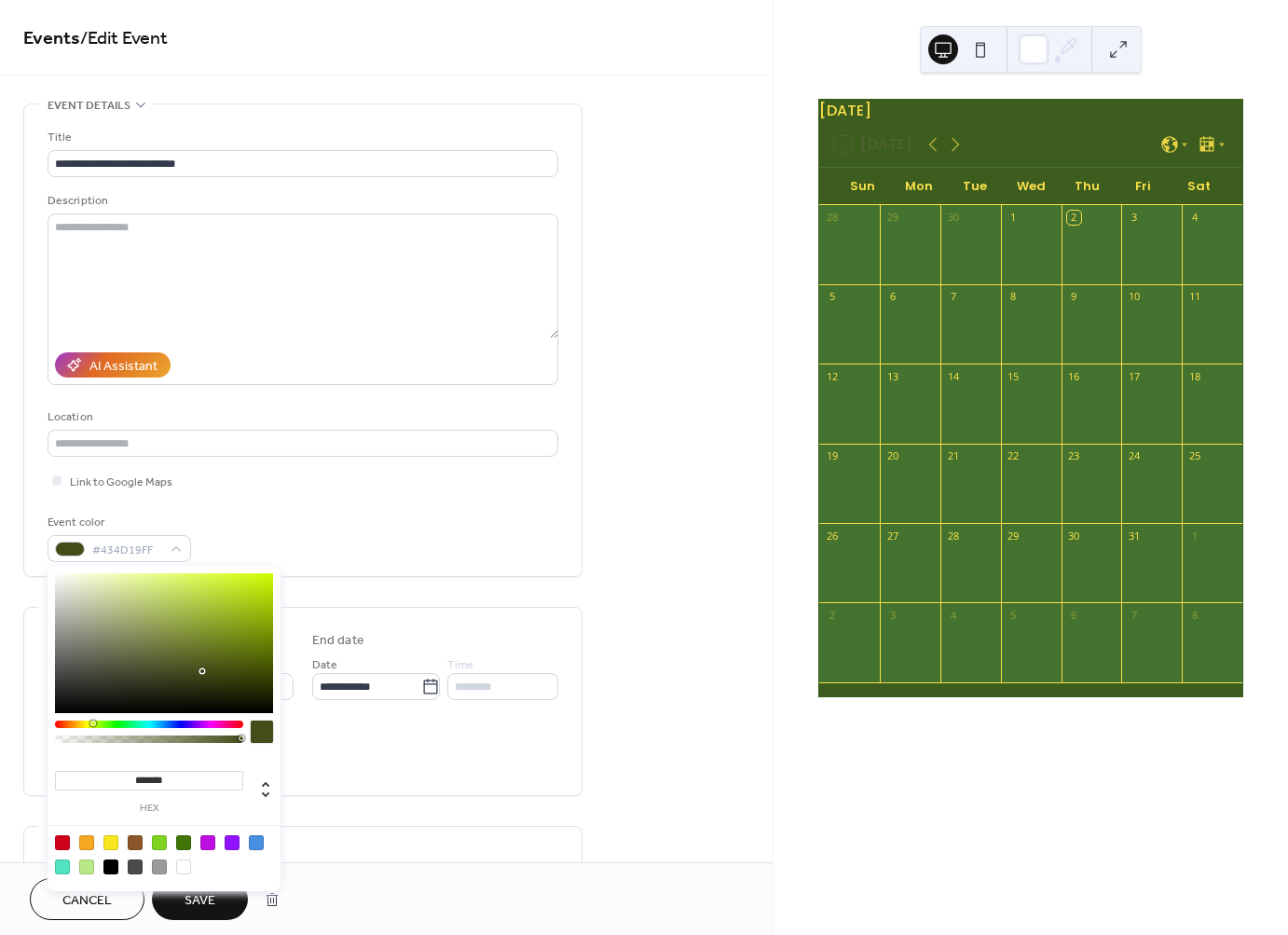
click at [116, 846] on div at bounding box center [111, 843] width 15 height 15
type input "*******"
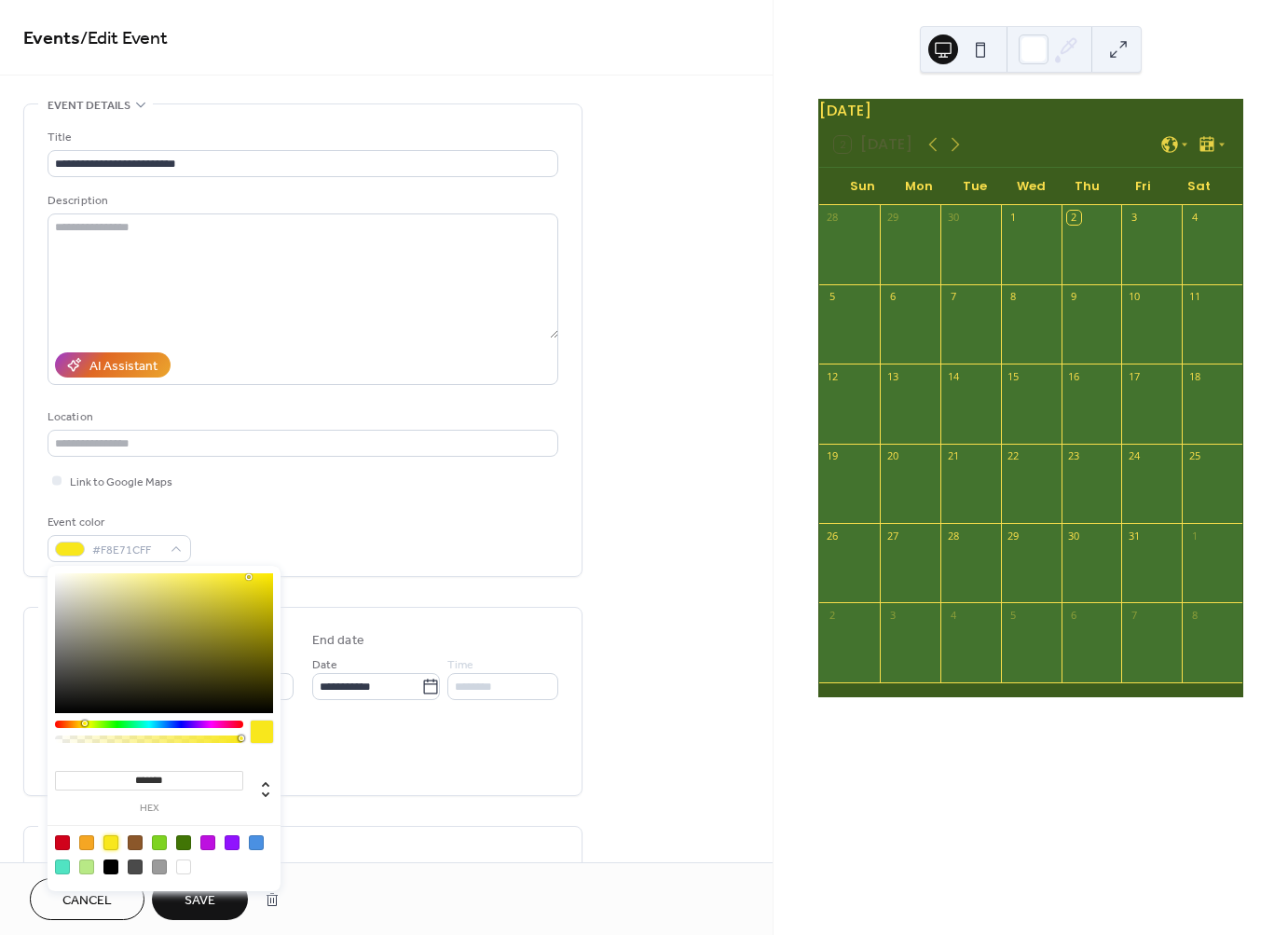
click at [304, 560] on div "**********" at bounding box center [302, 340] width 510 height 472
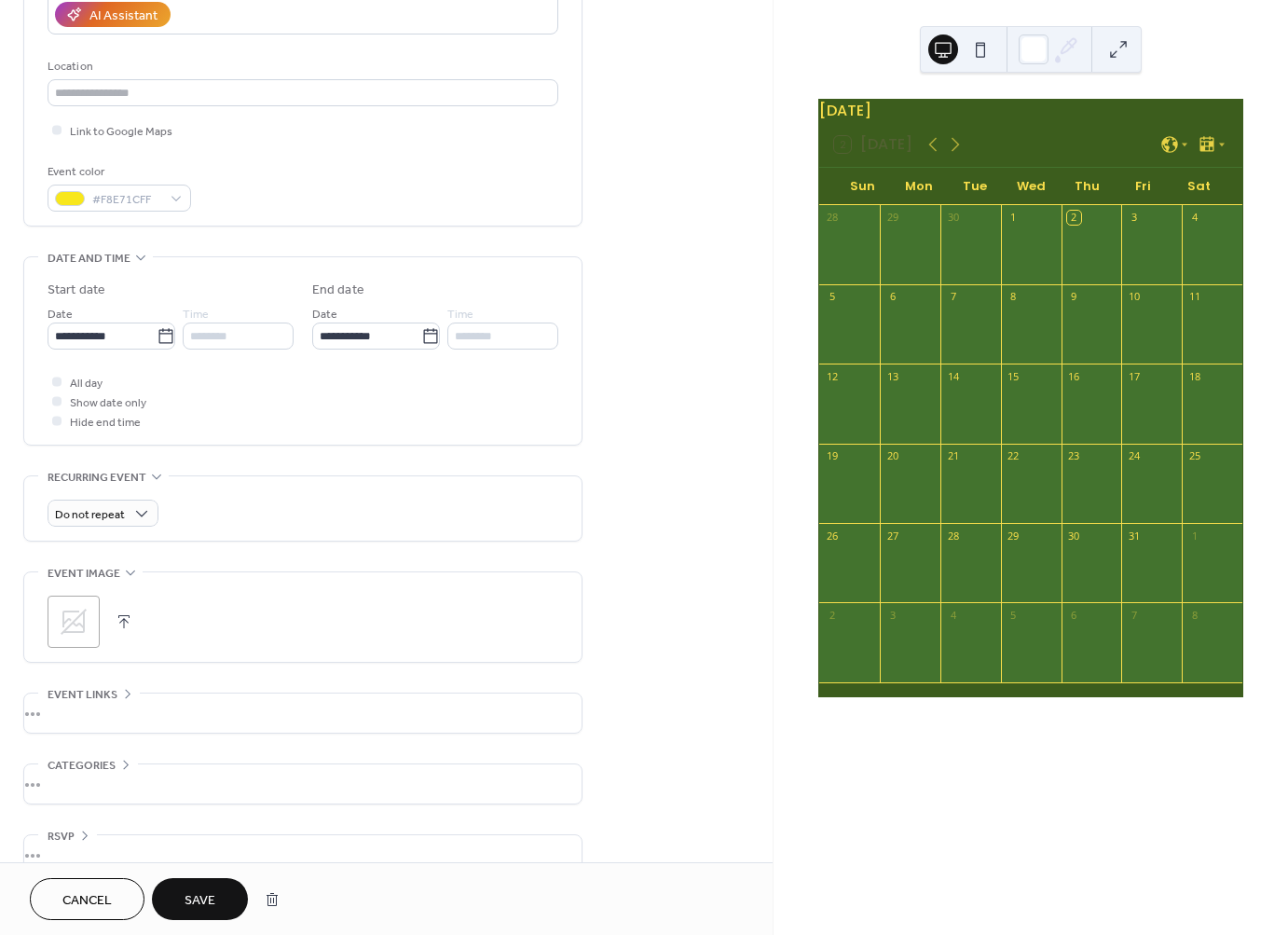
scroll to position [382, 0]
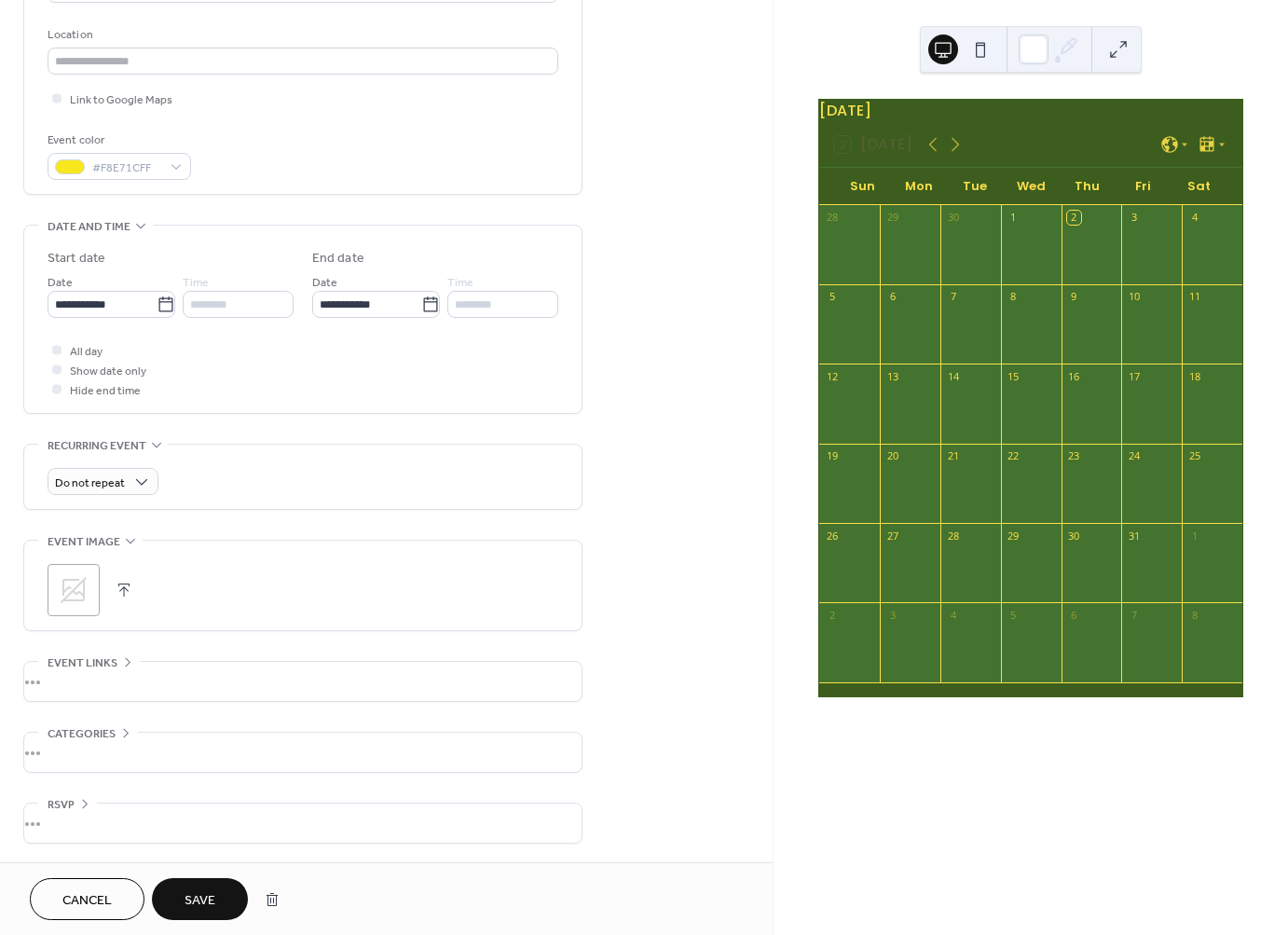
click at [184, 878] on button "Save" at bounding box center [199, 899] width 96 height 42
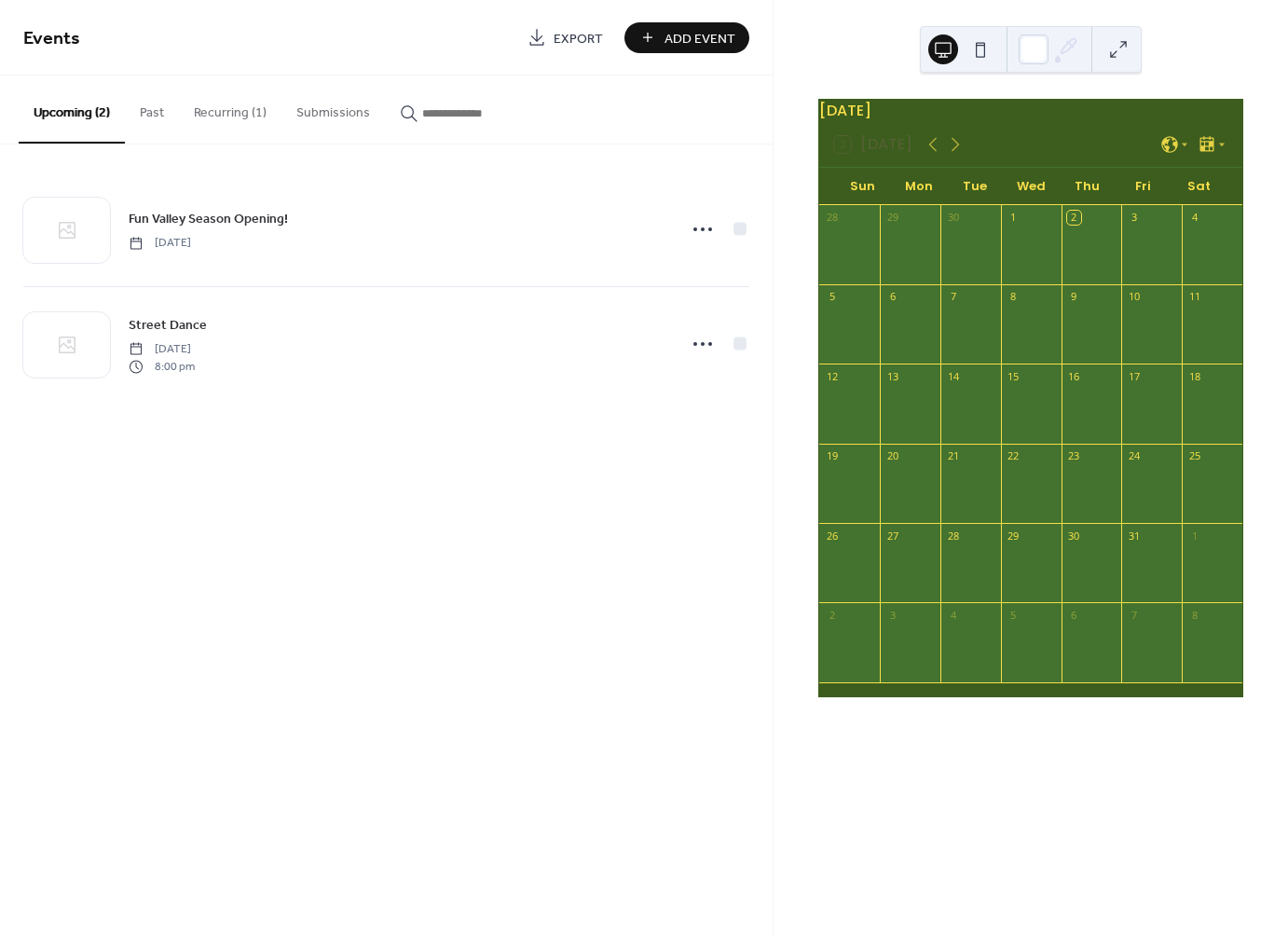
click at [1122, 48] on button at bounding box center [1118, 48] width 29 height 29
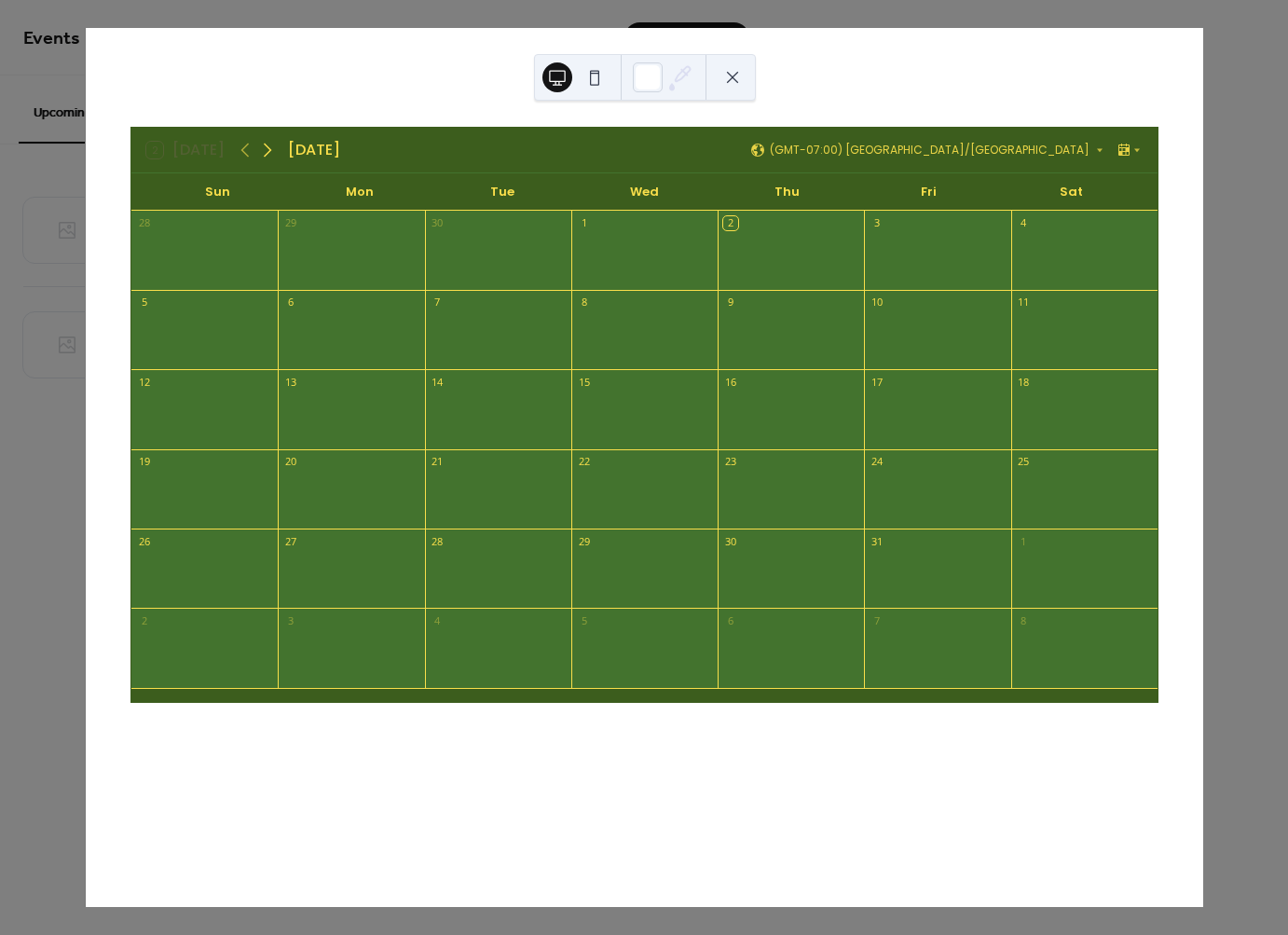
click at [267, 143] on icon at bounding box center [268, 151] width 23 height 23
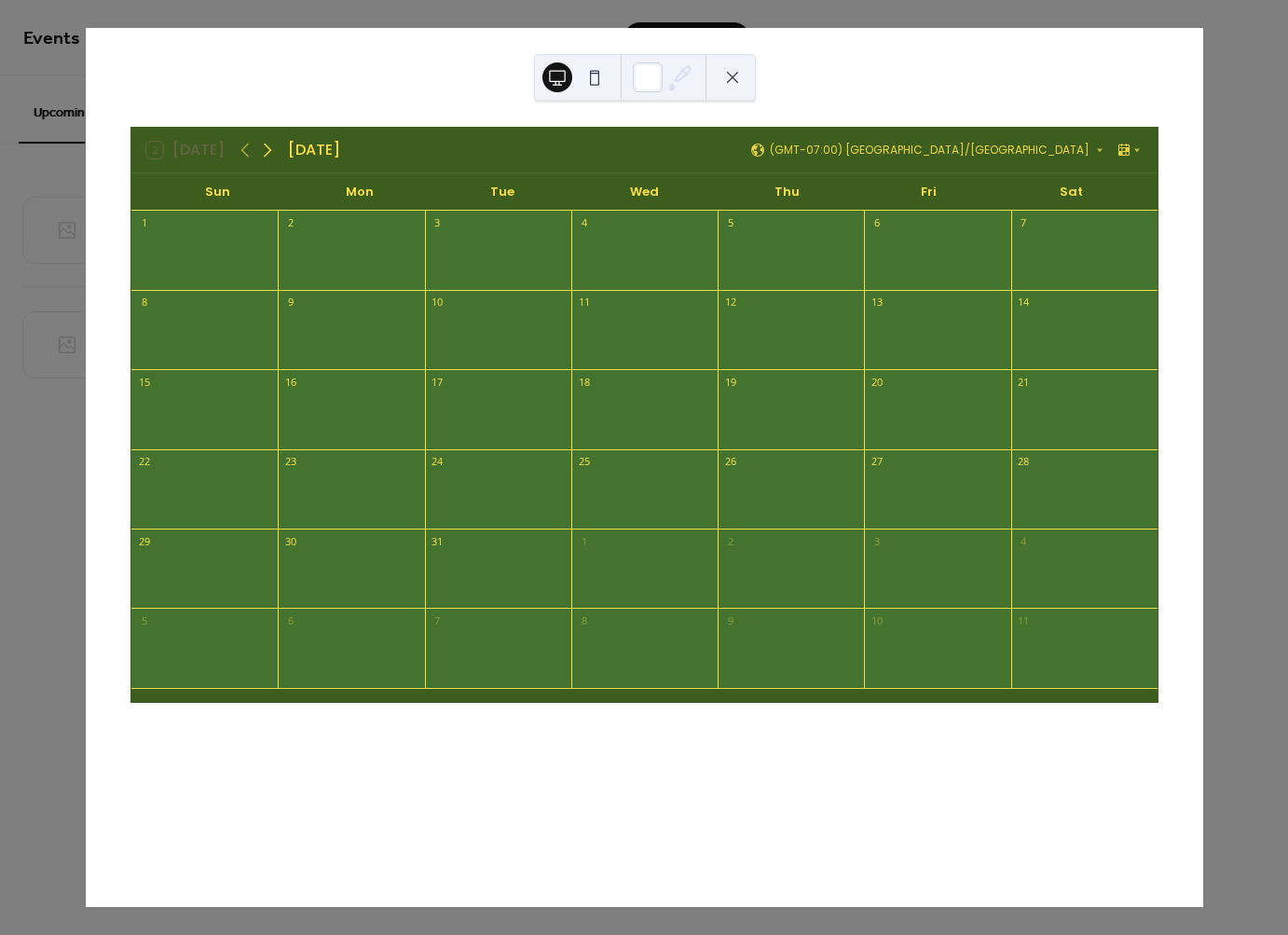
click at [267, 143] on icon at bounding box center [268, 151] width 23 height 23
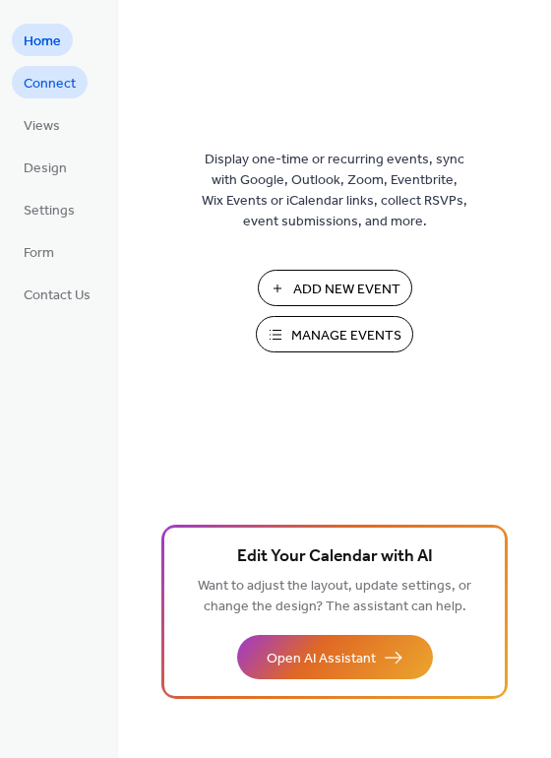
click at [57, 94] on span "Connect" at bounding box center [50, 84] width 52 height 21
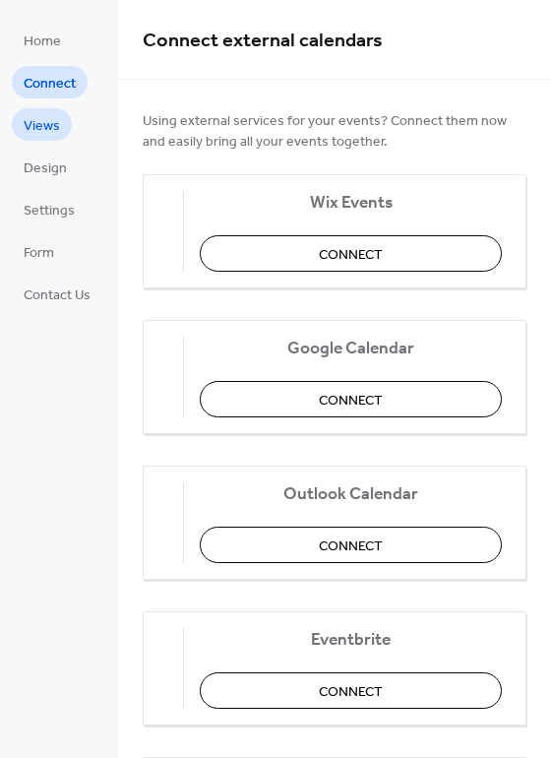
click at [39, 128] on span "Views" at bounding box center [42, 126] width 36 height 21
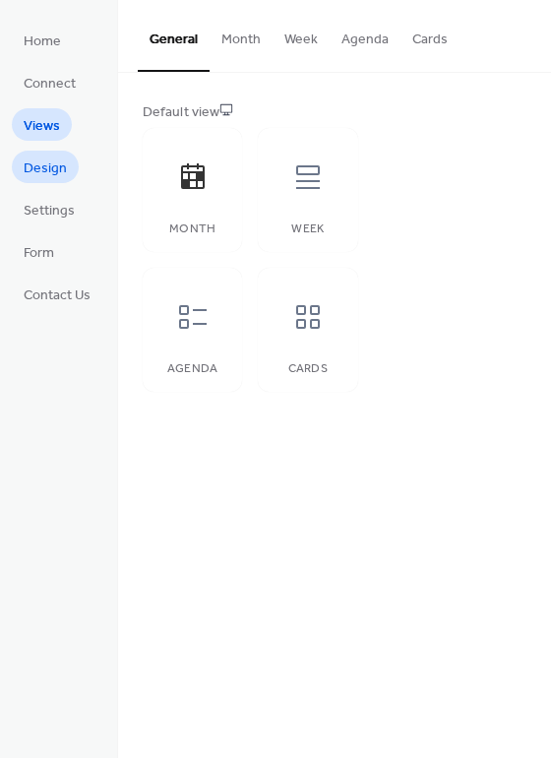
click at [47, 174] on span "Design" at bounding box center [45, 168] width 43 height 21
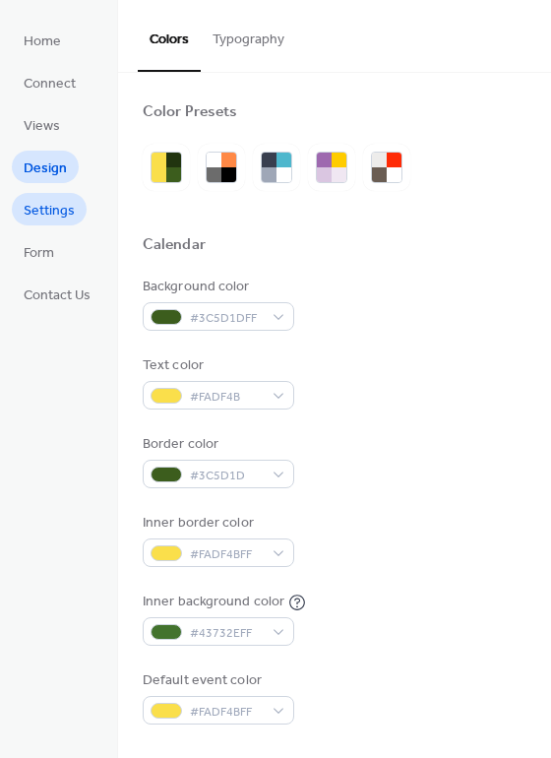
click at [47, 209] on span "Settings" at bounding box center [49, 211] width 51 height 21
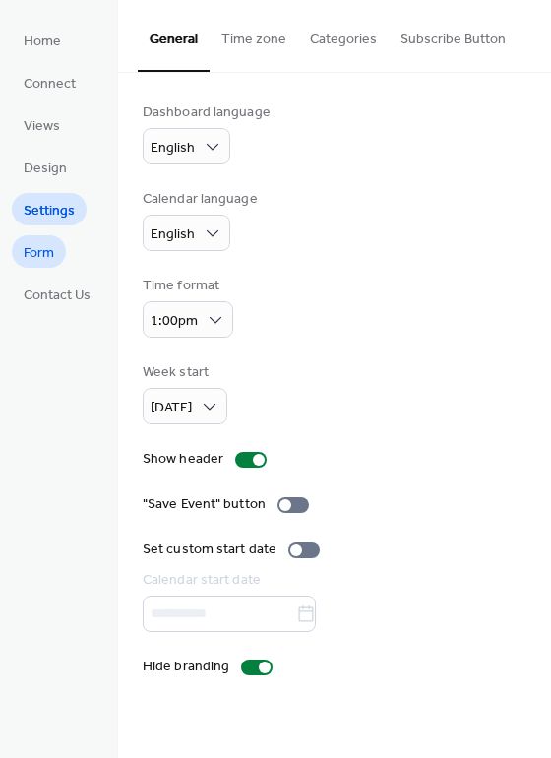
click at [25, 235] on link "Form" at bounding box center [39, 251] width 54 height 32
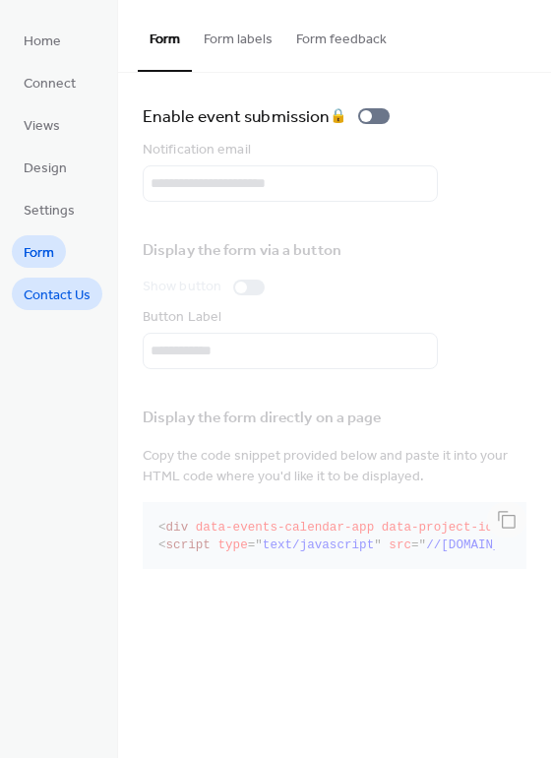
click at [55, 296] on span "Contact Us" at bounding box center [57, 295] width 67 height 21
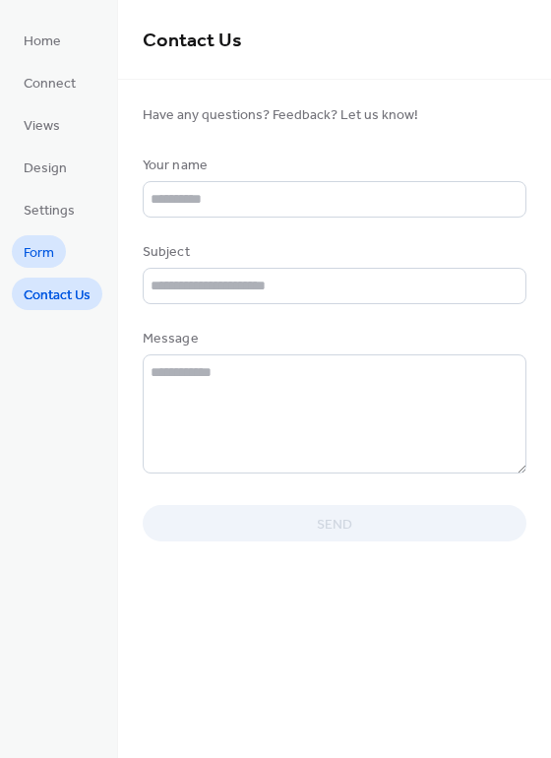
click at [37, 243] on span "Form" at bounding box center [39, 253] width 31 height 21
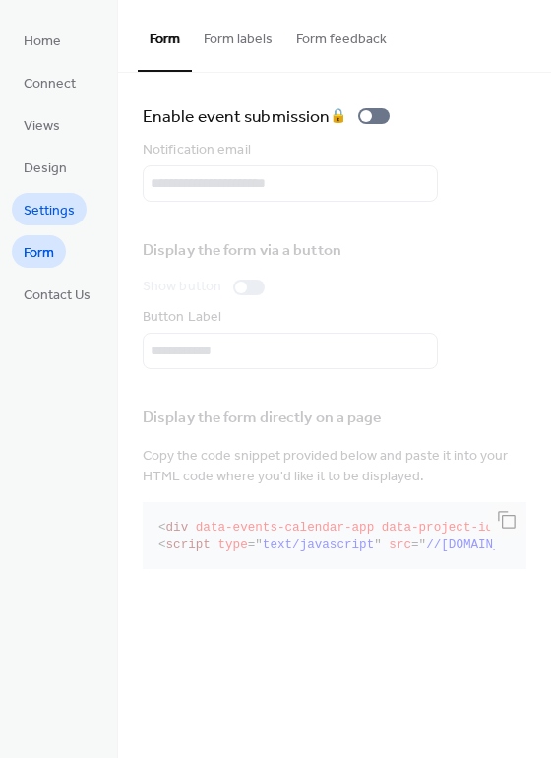
click at [44, 213] on span "Settings" at bounding box center [49, 211] width 51 height 21
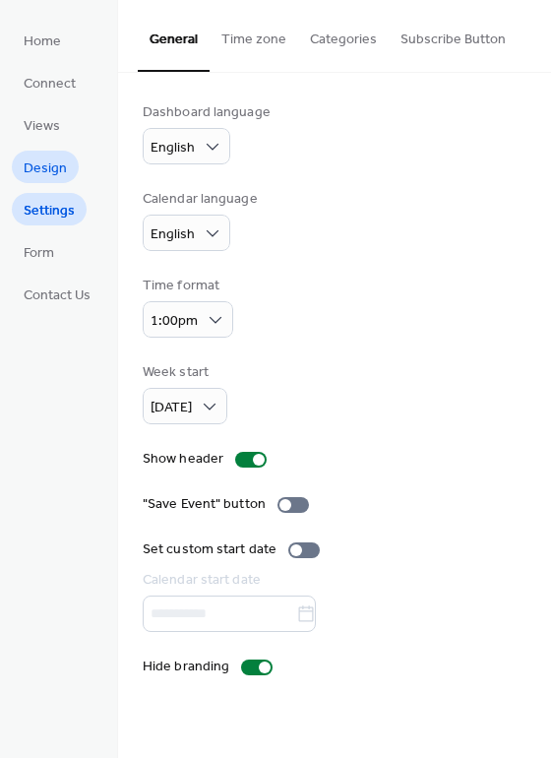
click at [37, 168] on span "Design" at bounding box center [45, 168] width 43 height 21
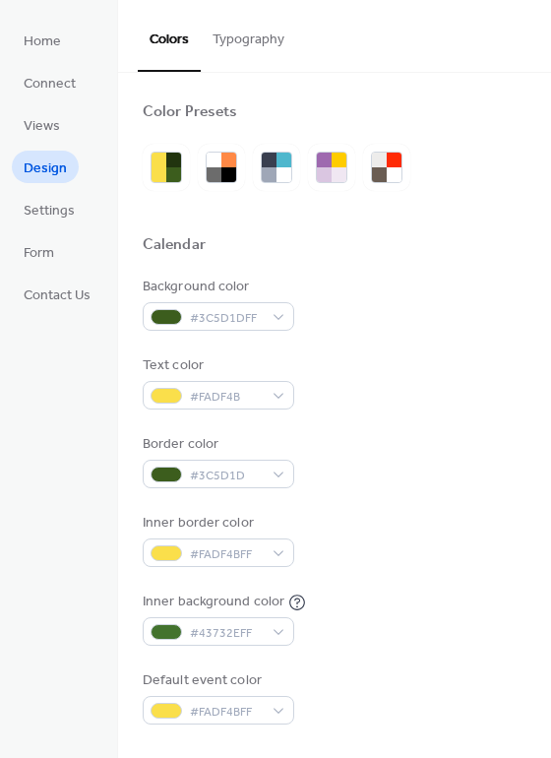
scroll to position [842, 0]
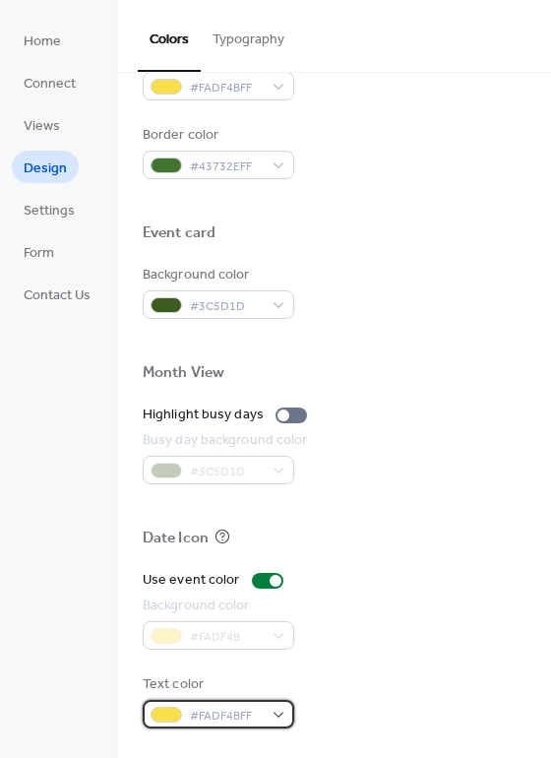
click at [264, 716] on div "#FADF4BFF" at bounding box center [219, 714] width 152 height 29
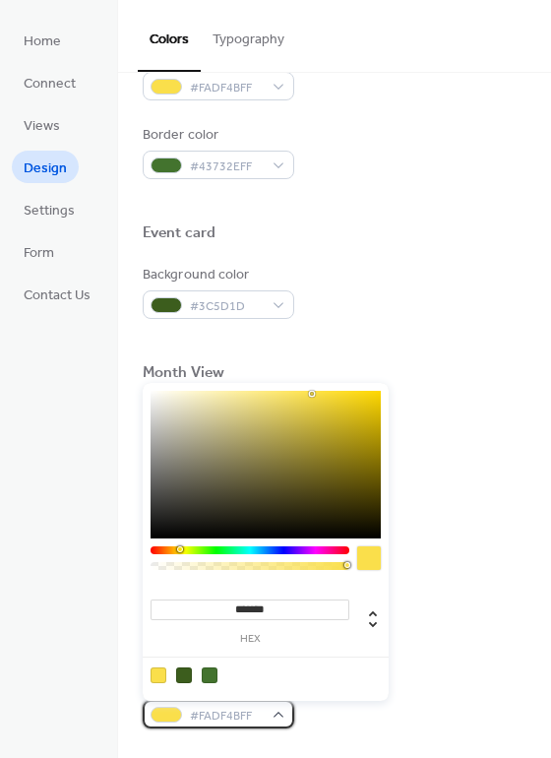
click at [264, 716] on div "#FADF4BFF" at bounding box center [219, 714] width 152 height 29
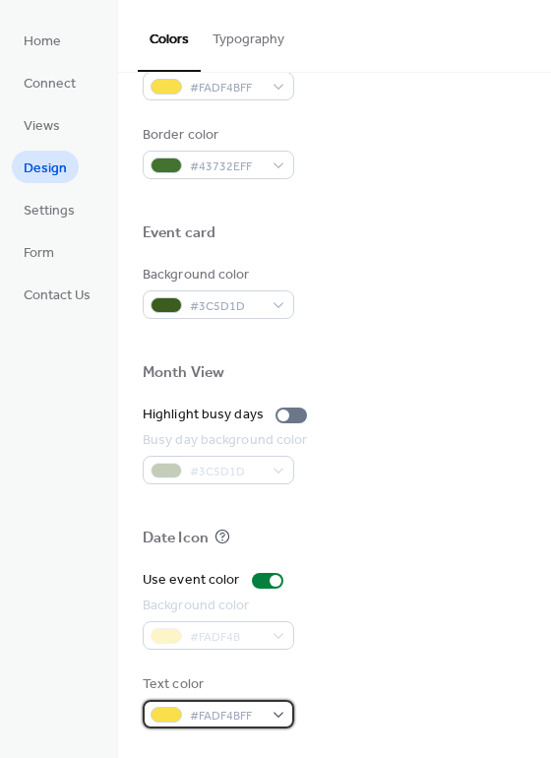
click at [275, 723] on div "#FADF4BFF" at bounding box center [219, 714] width 152 height 29
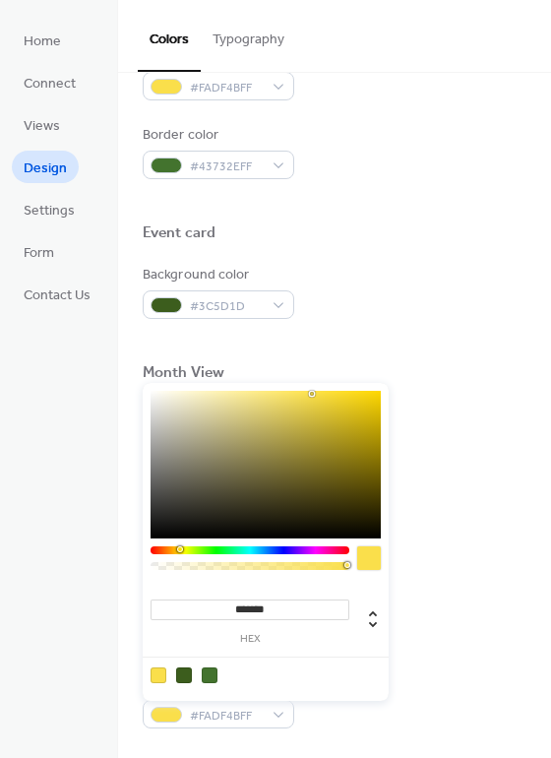
click at [183, 670] on div at bounding box center [184, 675] width 16 height 16
type input "*******"
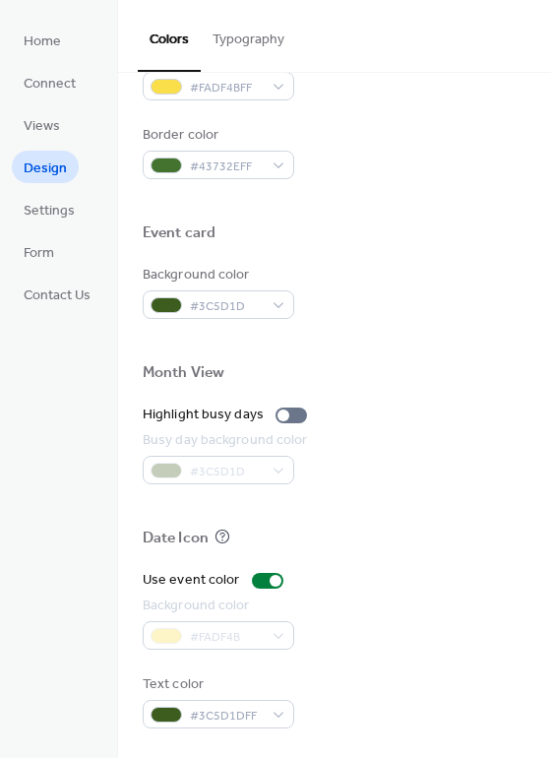
click at [418, 636] on div "Background color #FADF4B" at bounding box center [335, 622] width 384 height 54
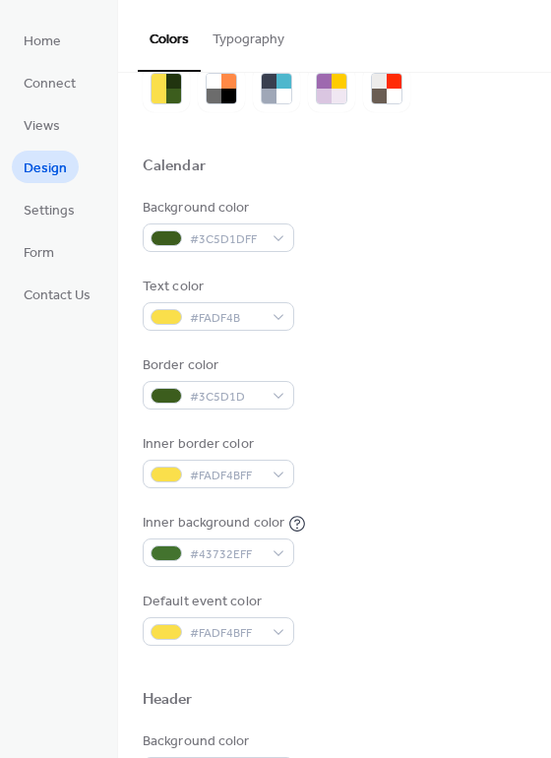
scroll to position [0, 0]
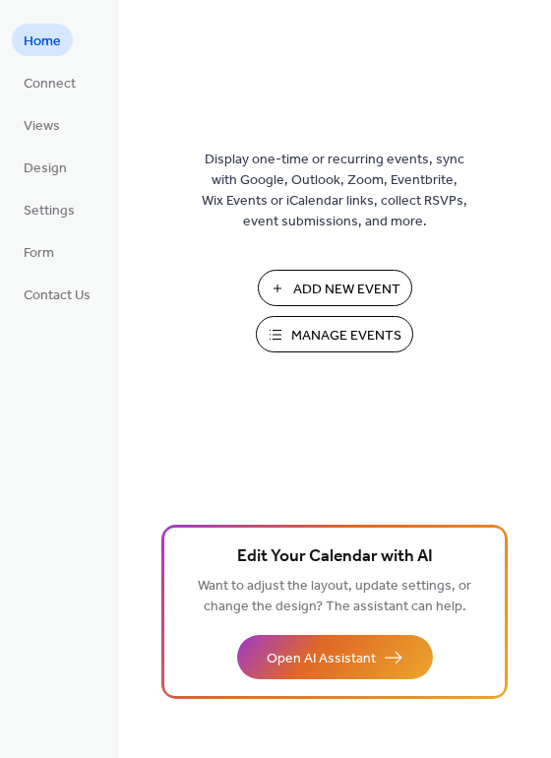
click at [331, 343] on span "Manage Events" at bounding box center [346, 336] width 110 height 21
click at [324, 344] on span "Manage Events" at bounding box center [346, 336] width 110 height 21
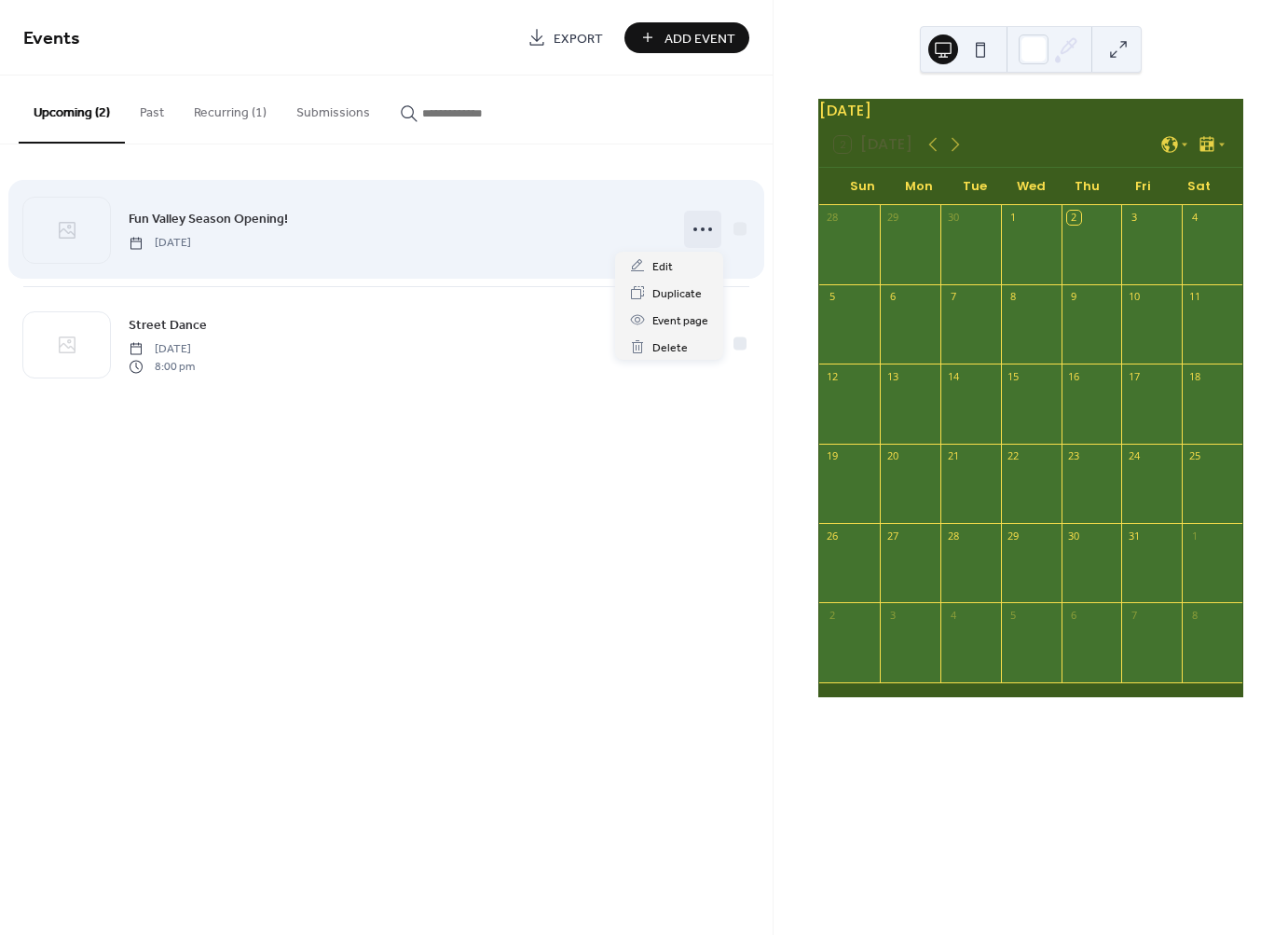
click at [702, 225] on icon at bounding box center [702, 228] width 29 height 29
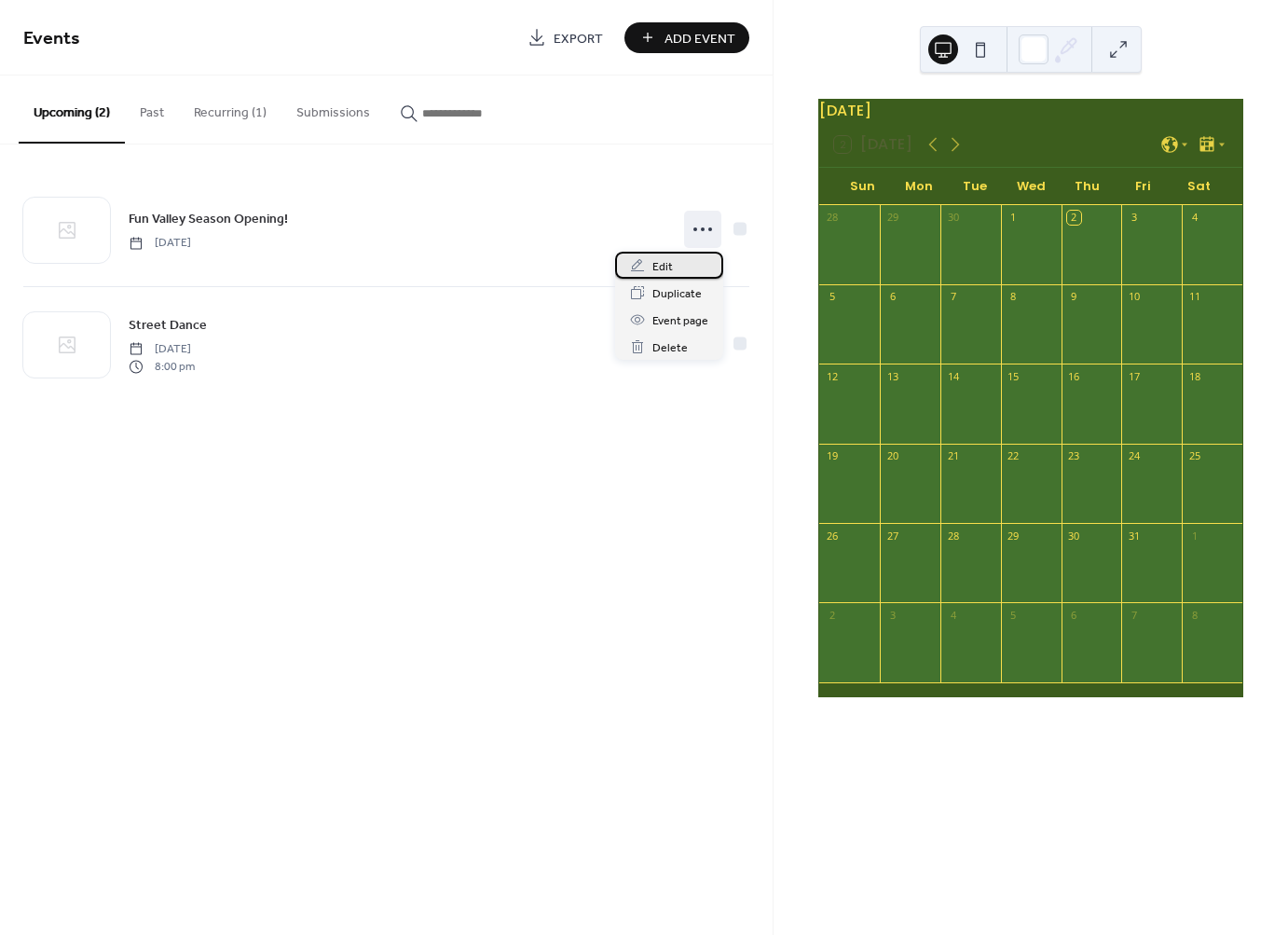
click at [675, 261] on div "Edit" at bounding box center [669, 265] width 108 height 27
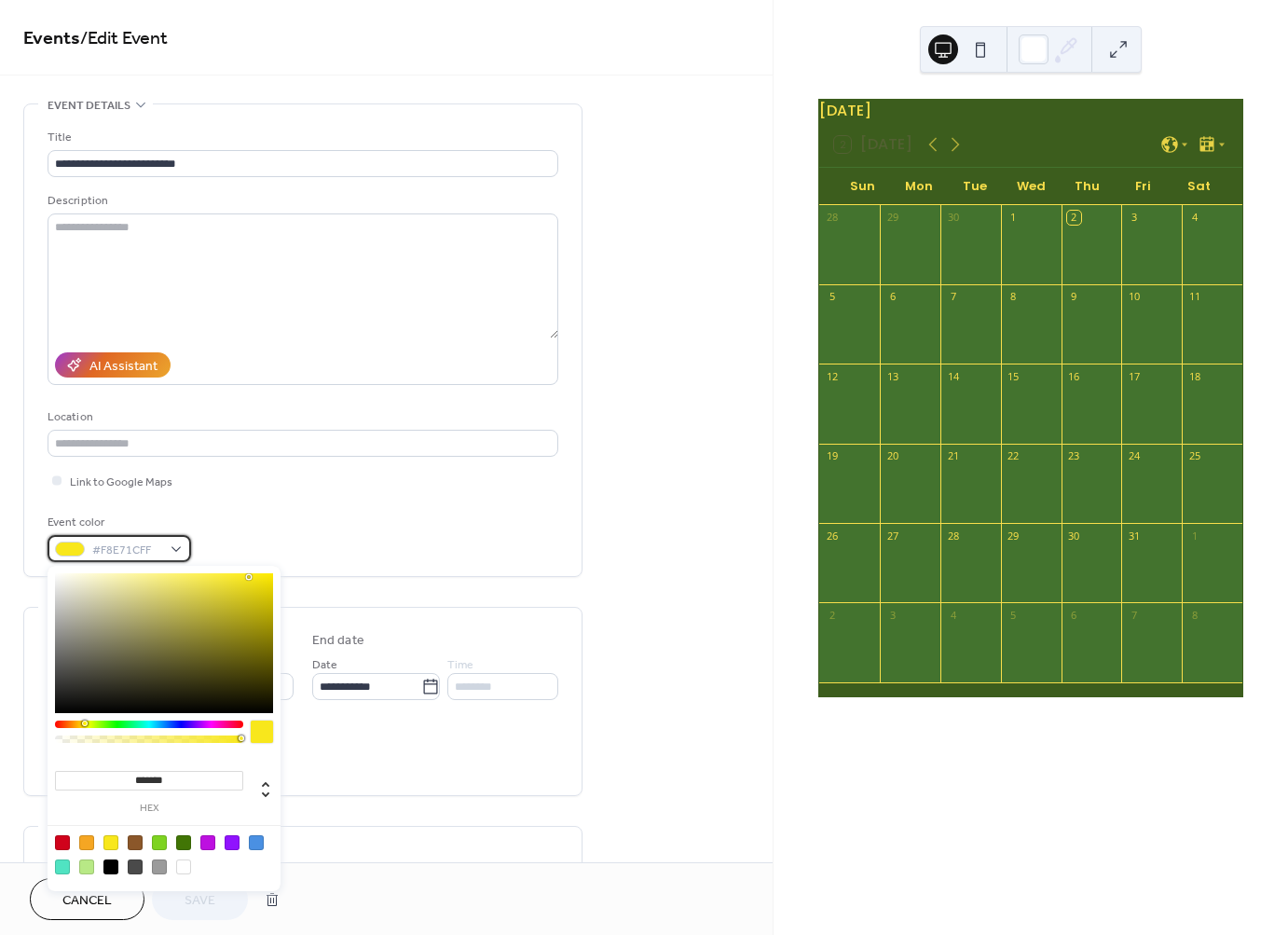
click at [141, 553] on span "#F8E71CFF" at bounding box center [126, 550] width 69 height 20
click at [252, 489] on div "Link to Google Maps" at bounding box center [302, 480] width 510 height 20
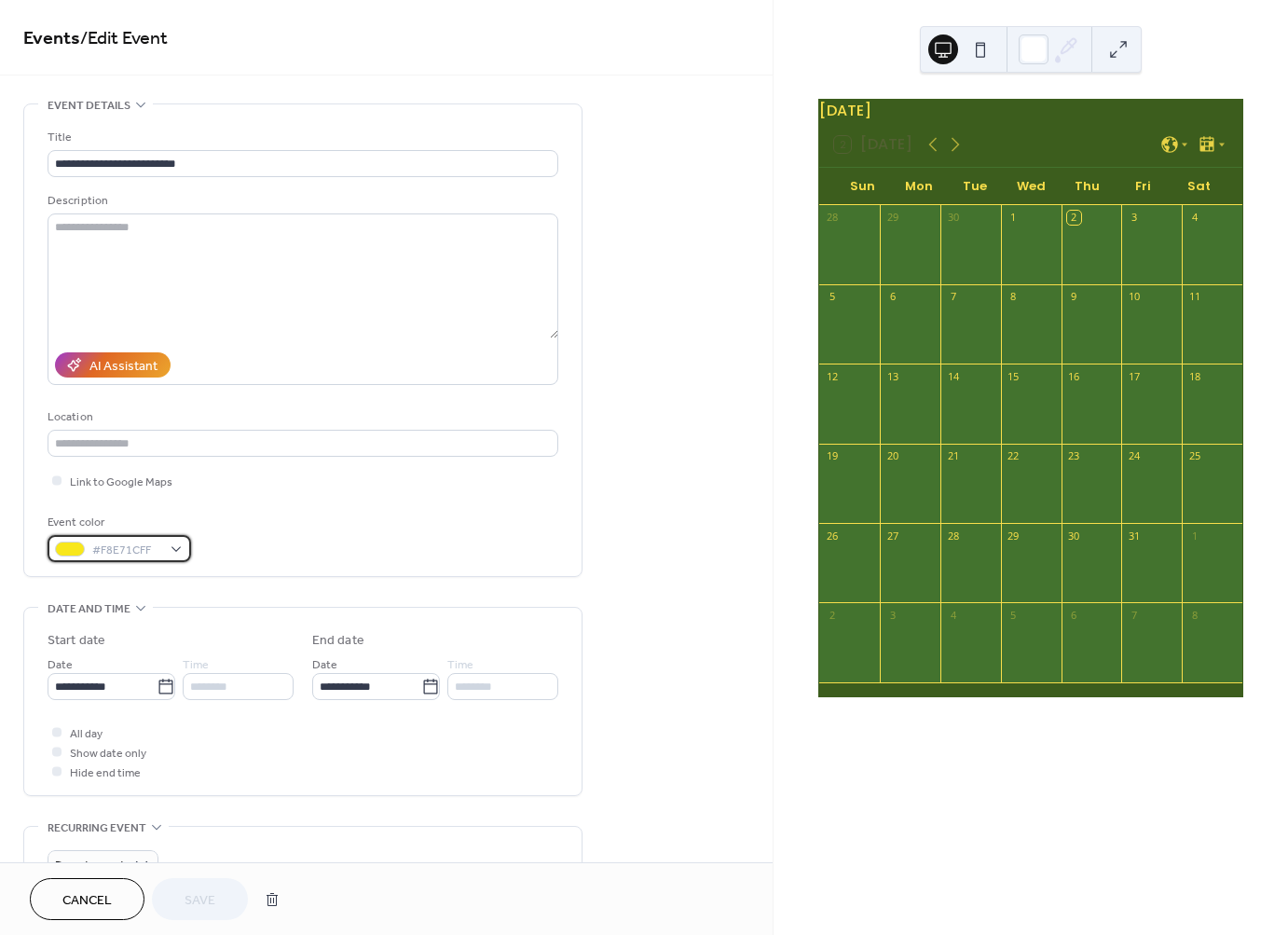
click at [87, 542] on div "#F8E71CFF" at bounding box center [119, 548] width 144 height 27
click at [673, 464] on div "**********" at bounding box center [386, 674] width 773 height 1141
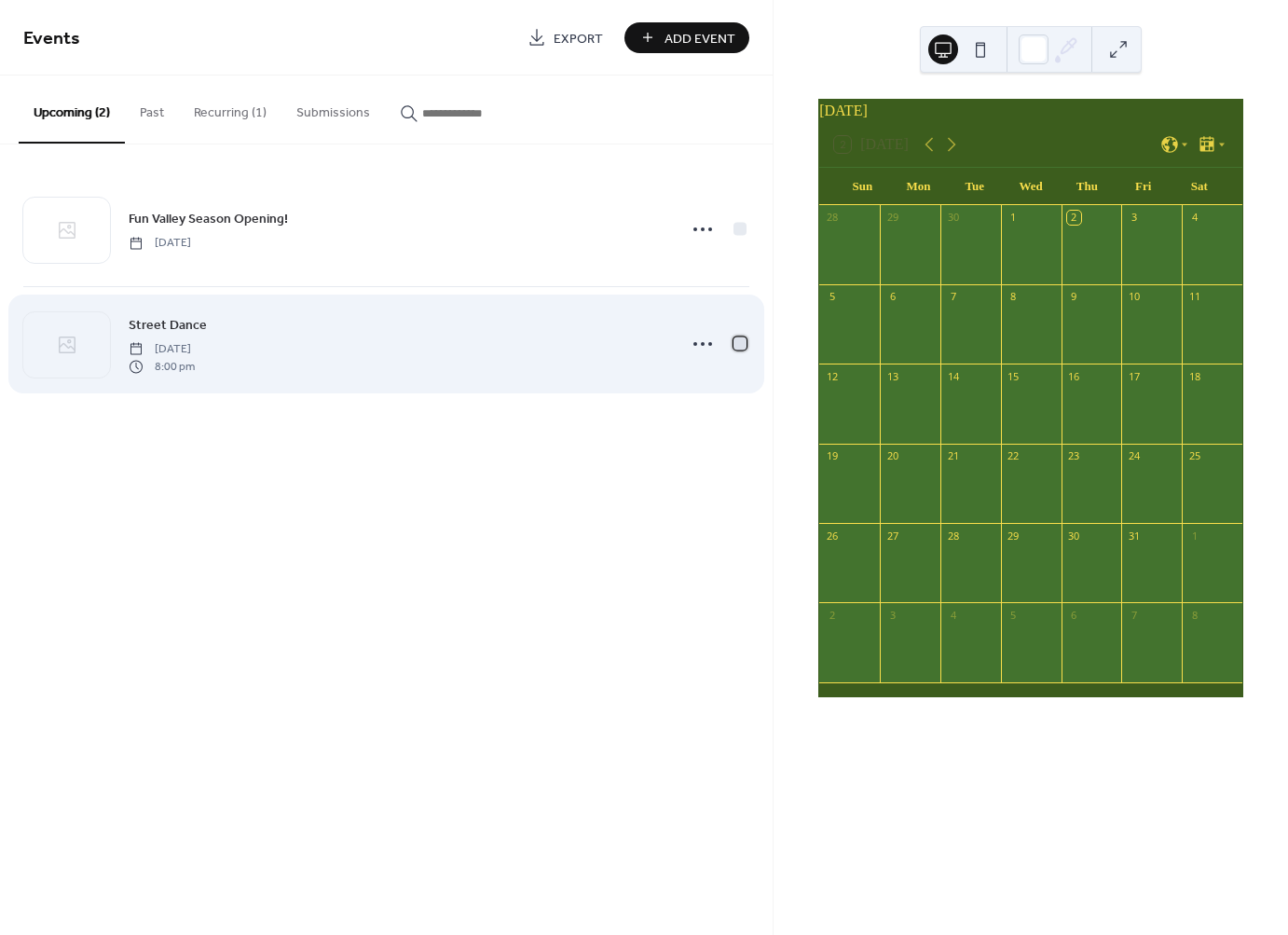
click at [742, 351] on div at bounding box center [740, 343] width 19 height 19
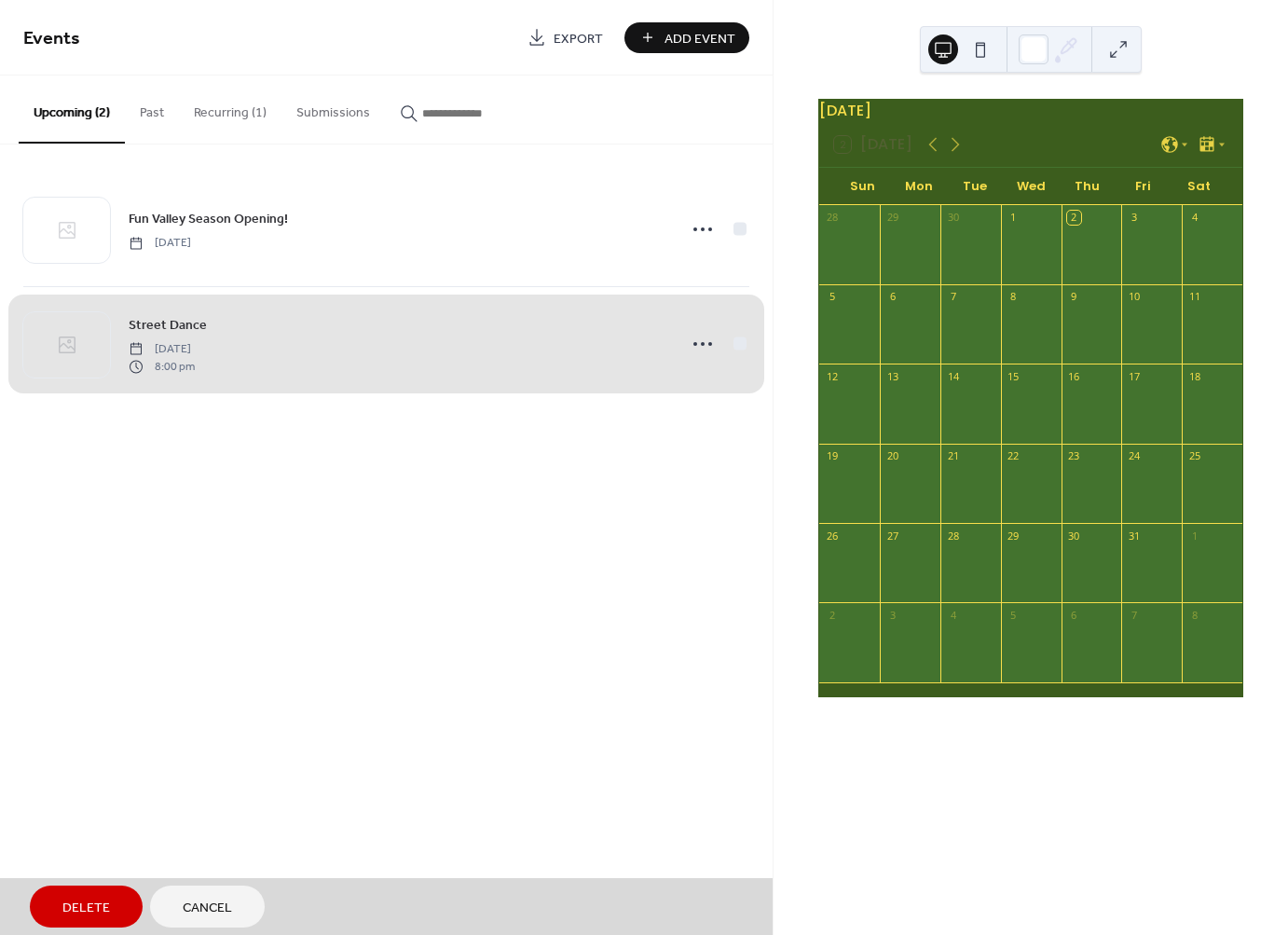
click at [748, 346] on div "Street Dance [DATE] 8:00 pm" at bounding box center [386, 343] width 726 height 115
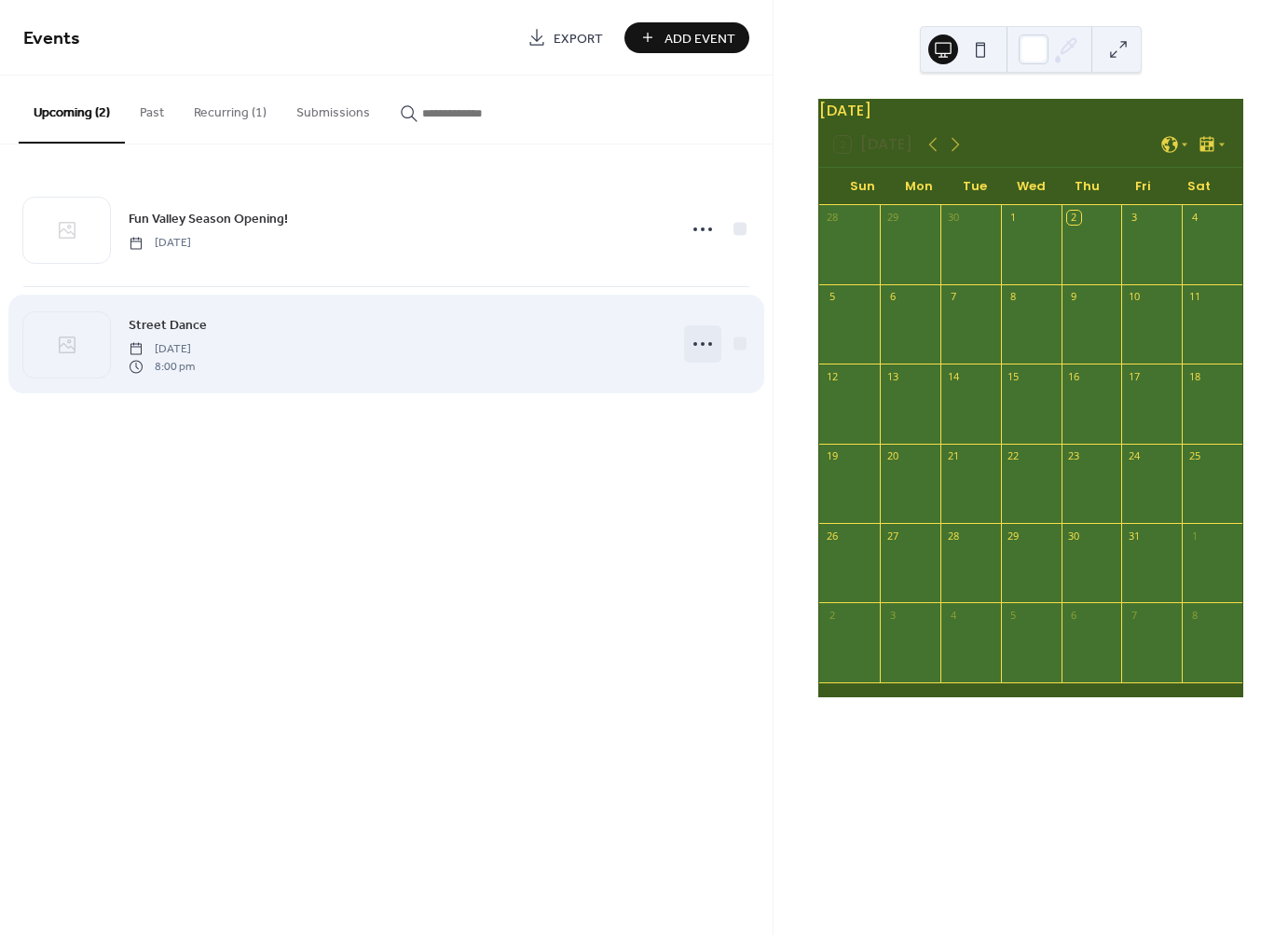
click at [708, 346] on icon at bounding box center [702, 343] width 29 height 29
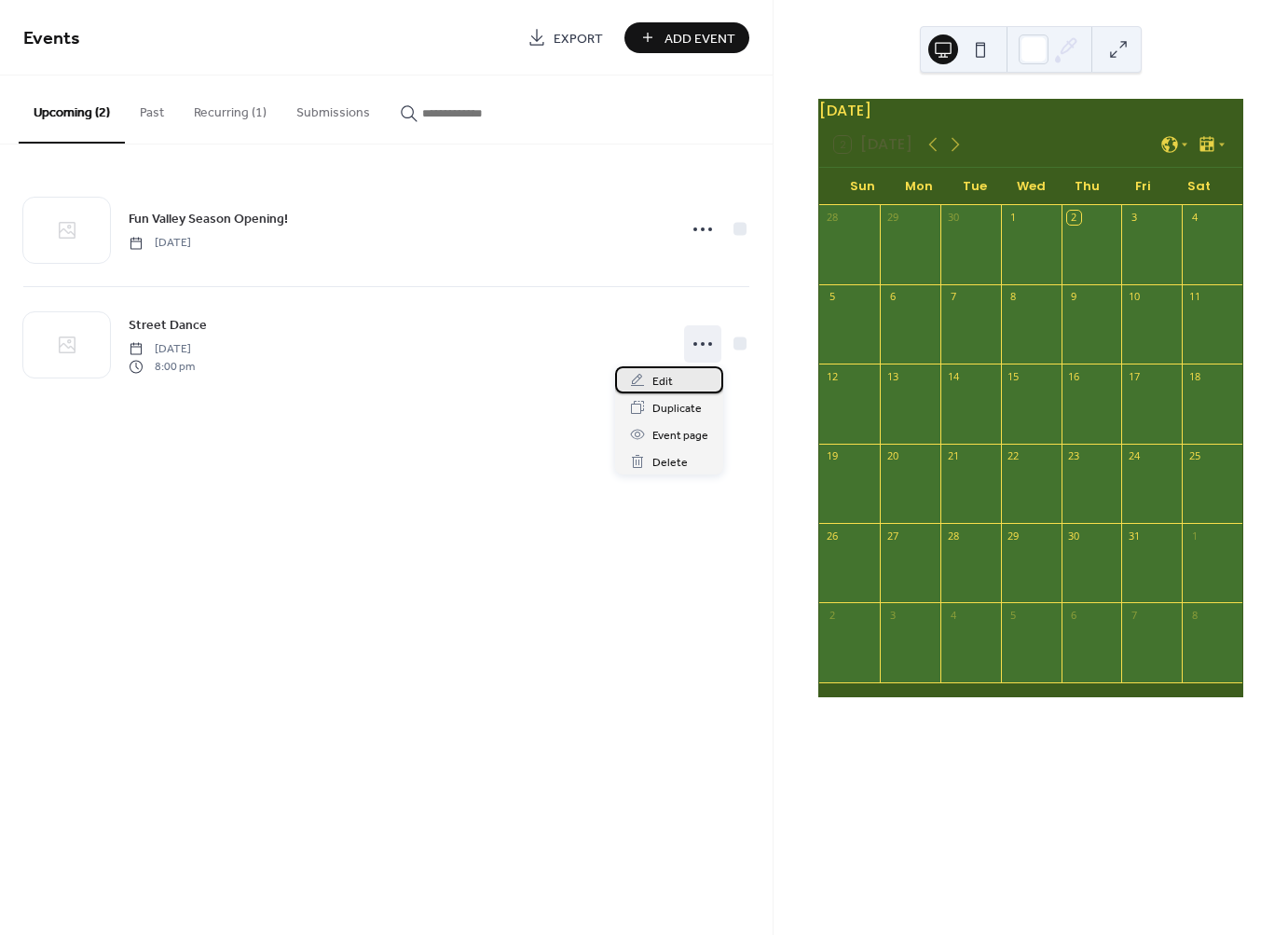
click at [686, 377] on div "Edit" at bounding box center [669, 380] width 108 height 27
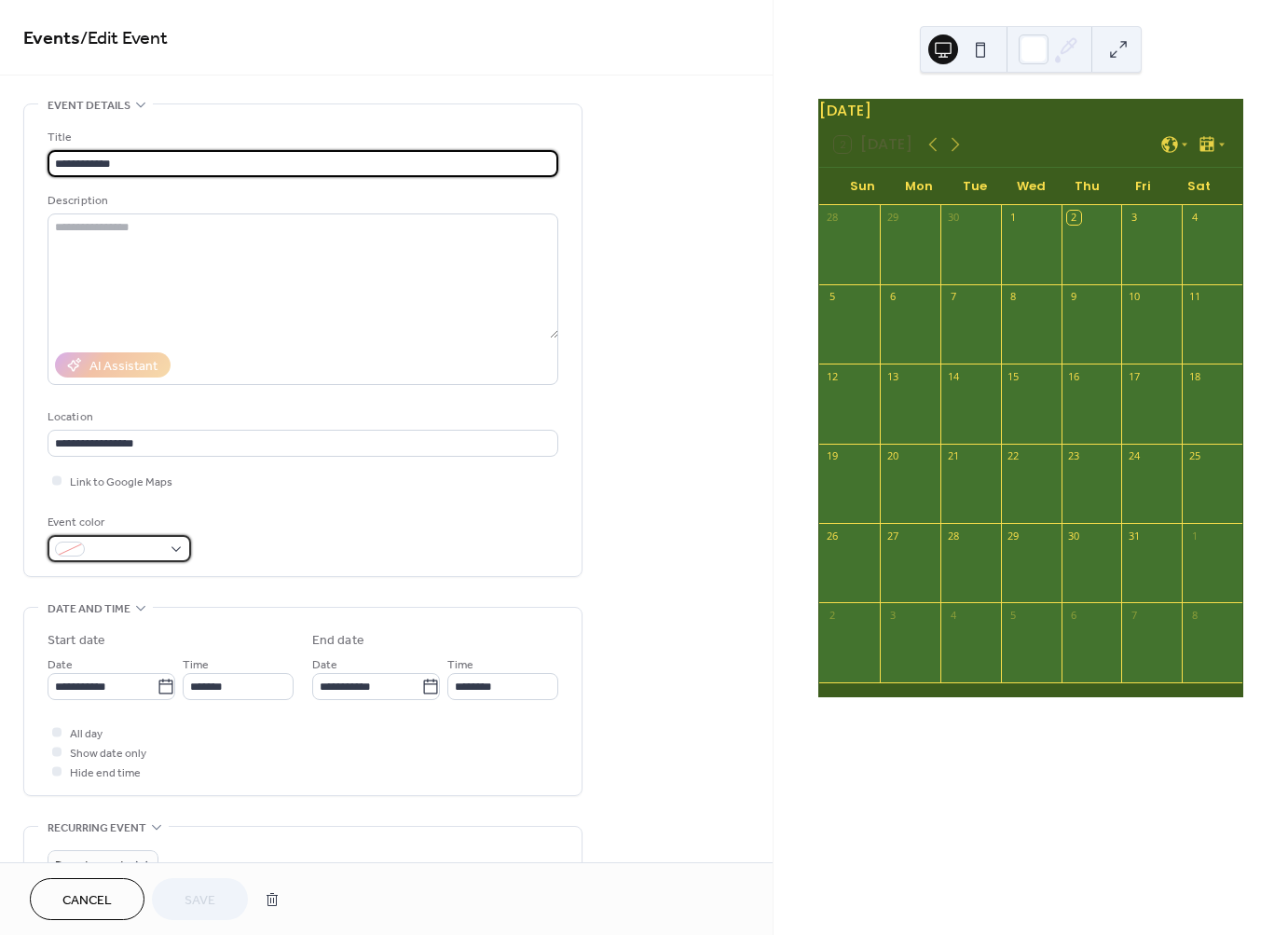
click at [122, 551] on span at bounding box center [126, 550] width 69 height 20
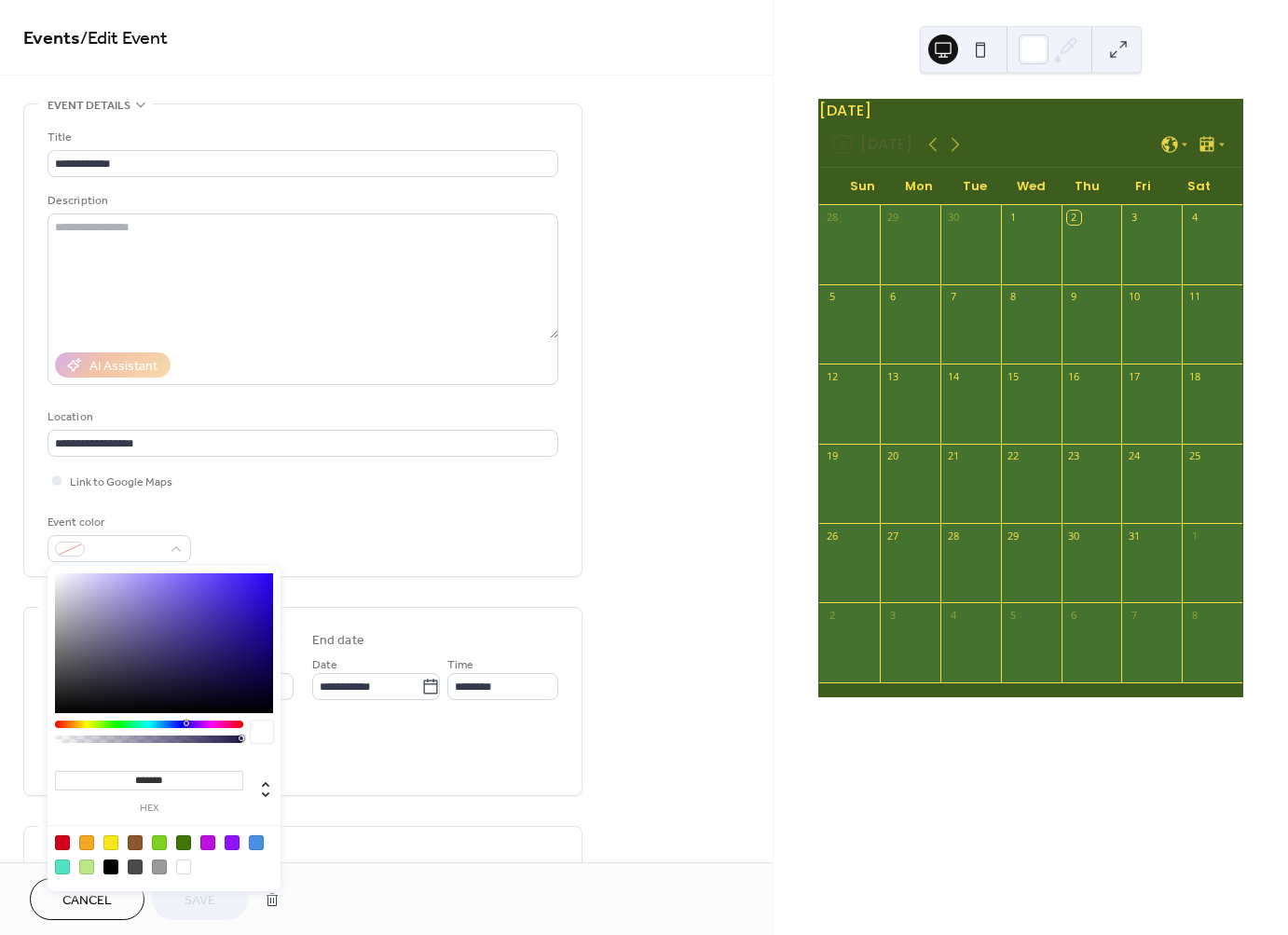
click at [113, 845] on div at bounding box center [111, 843] width 15 height 15
type input "*******"
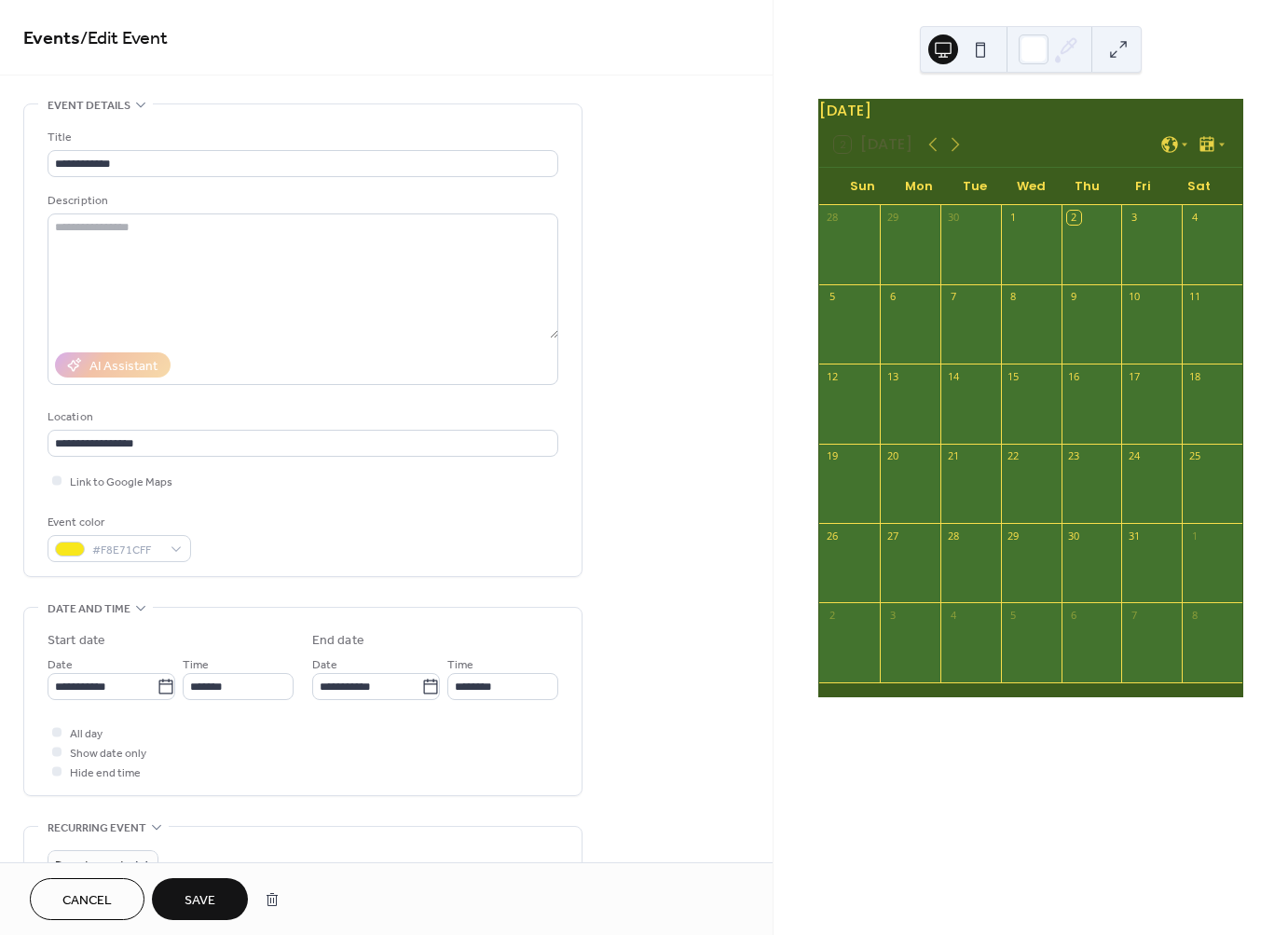
click at [537, 533] on div "Event color #F8E71CFF" at bounding box center [302, 537] width 510 height 49
click at [188, 901] on span "Save" at bounding box center [200, 901] width 30 height 20
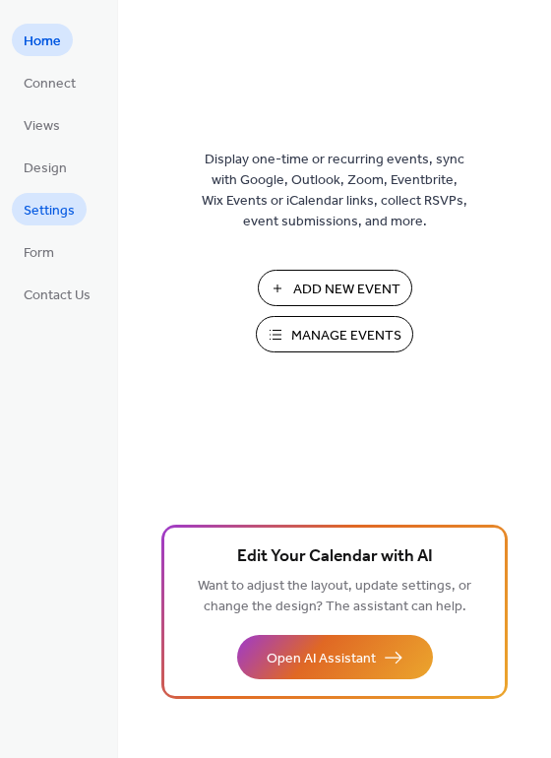
click at [57, 215] on span "Settings" at bounding box center [49, 211] width 51 height 21
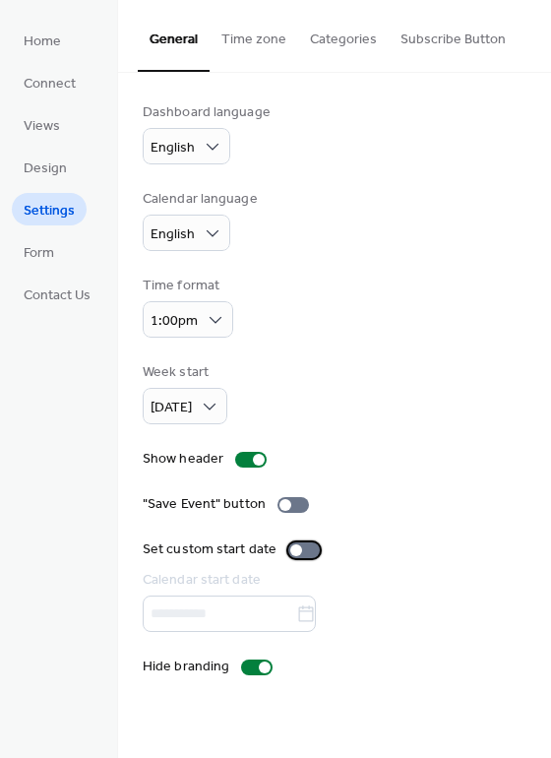
click at [297, 551] on div at bounding box center [296, 550] width 12 height 12
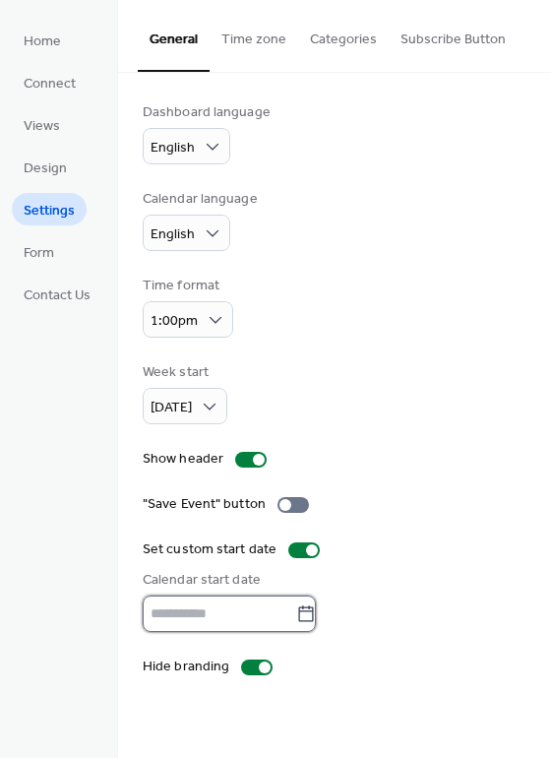
click at [254, 613] on input "text" at bounding box center [219, 613] width 153 height 36
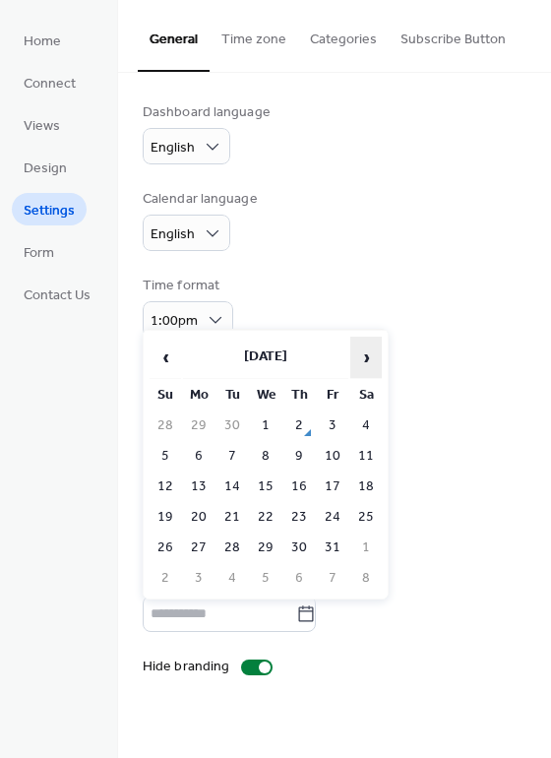
click at [365, 347] on span "›" at bounding box center [366, 356] width 30 height 39
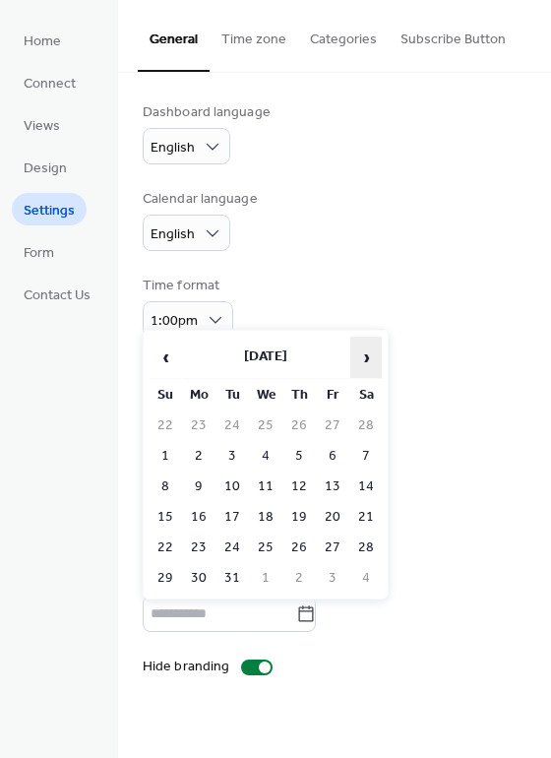
click at [365, 347] on span "›" at bounding box center [366, 356] width 30 height 39
click at [320, 426] on td "1" at bounding box center [332, 425] width 31 height 29
type input "********"
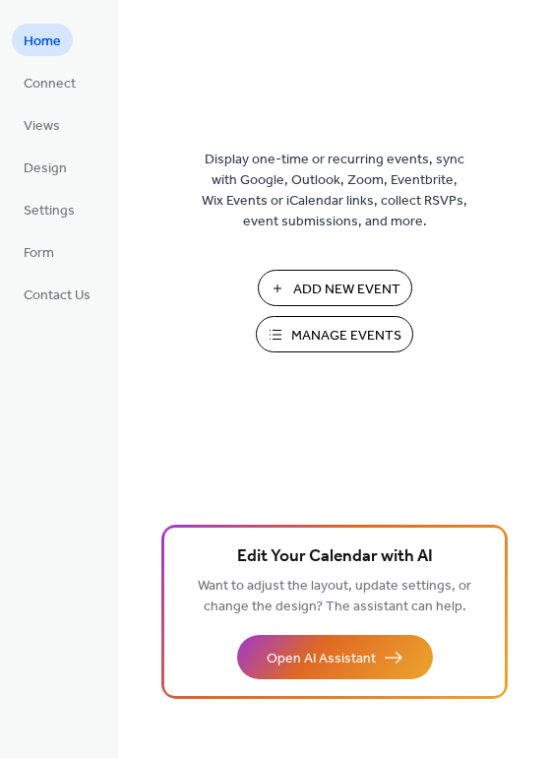
click at [367, 296] on span "Add New Event" at bounding box center [346, 289] width 107 height 21
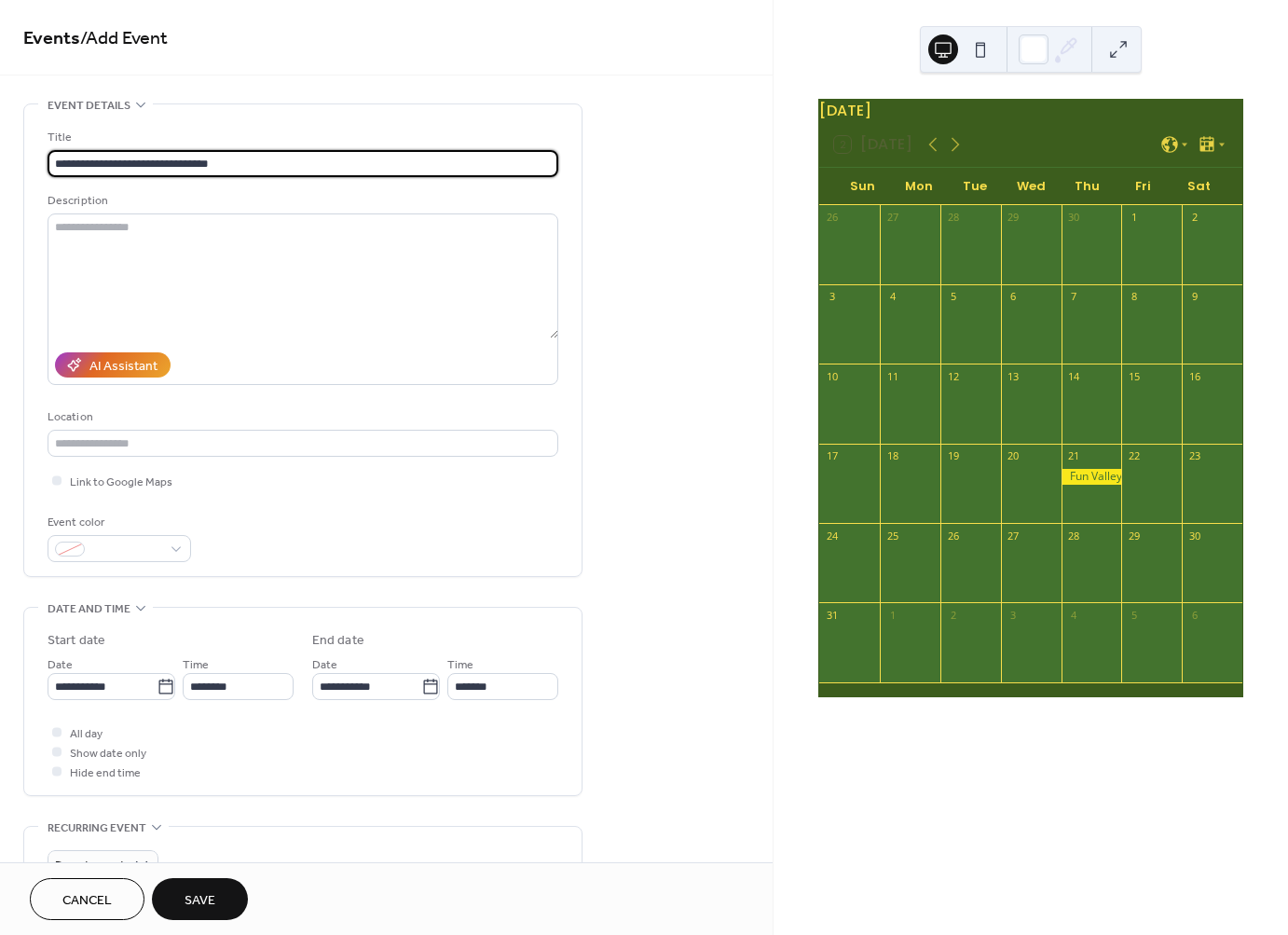
type input "**********"
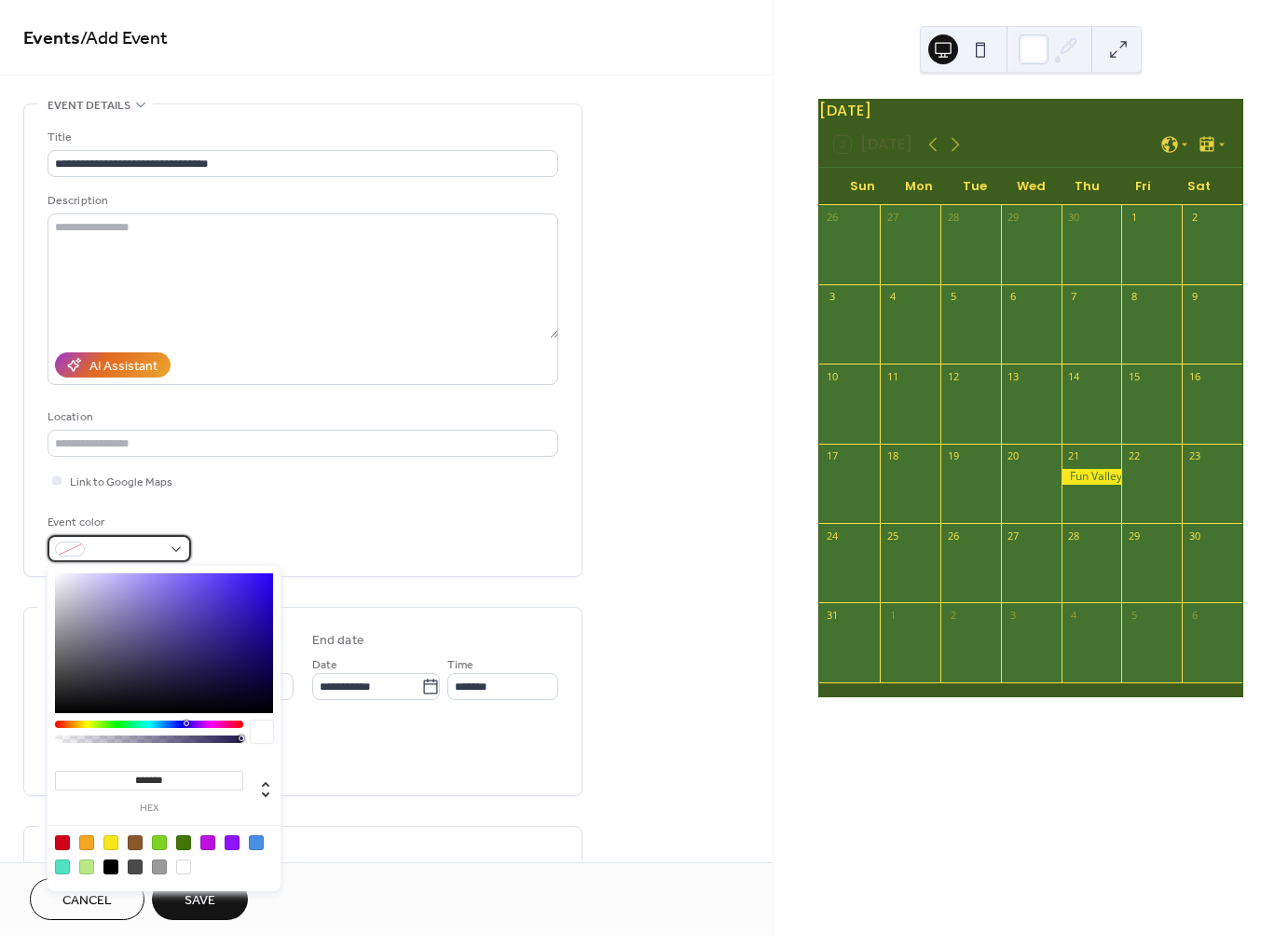
click at [126, 554] on span at bounding box center [126, 550] width 69 height 20
click at [114, 836] on div at bounding box center [111, 843] width 15 height 15
type input "*******"
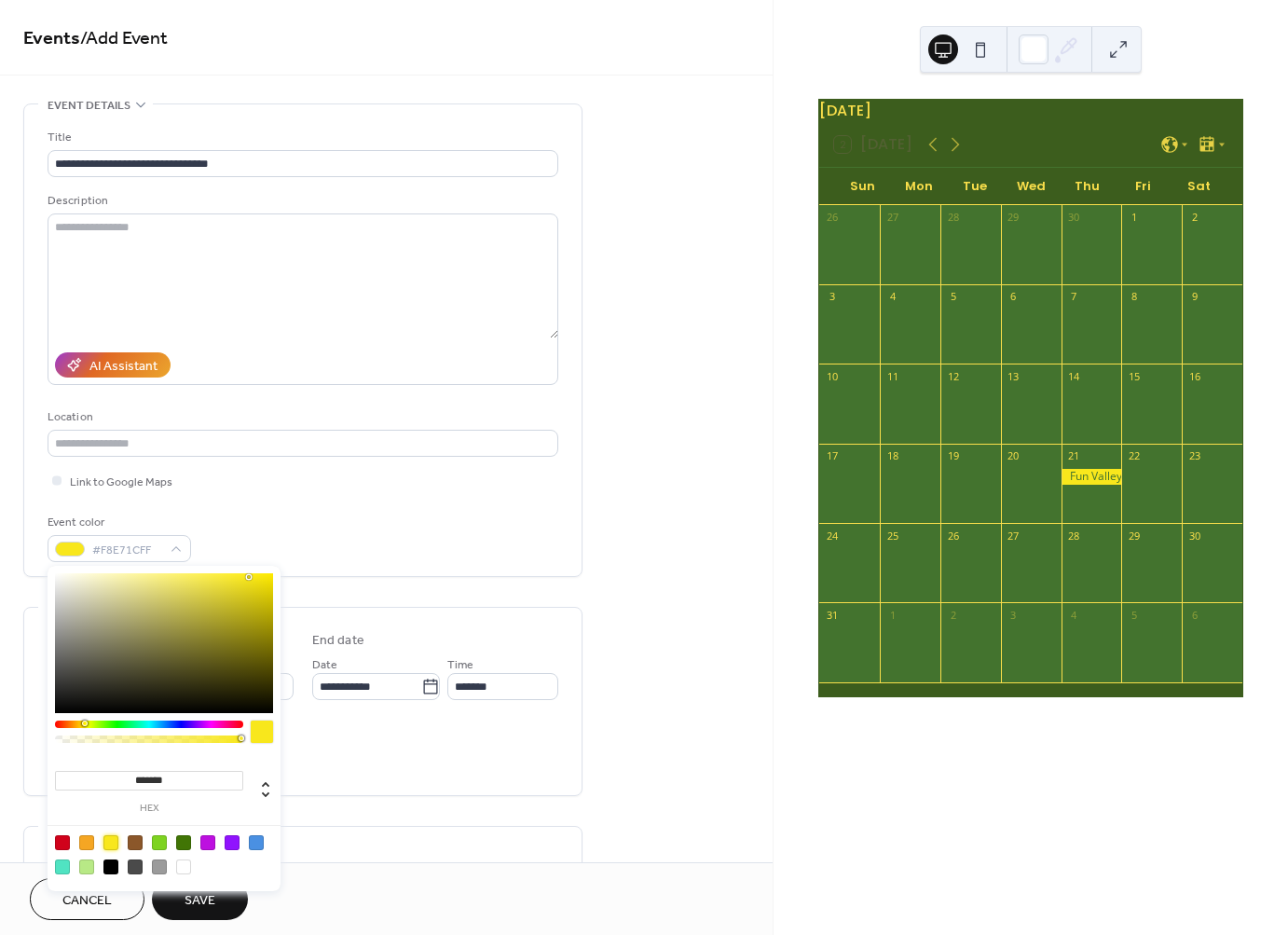
click at [385, 529] on div "Event color #F8E71CFF" at bounding box center [302, 537] width 510 height 49
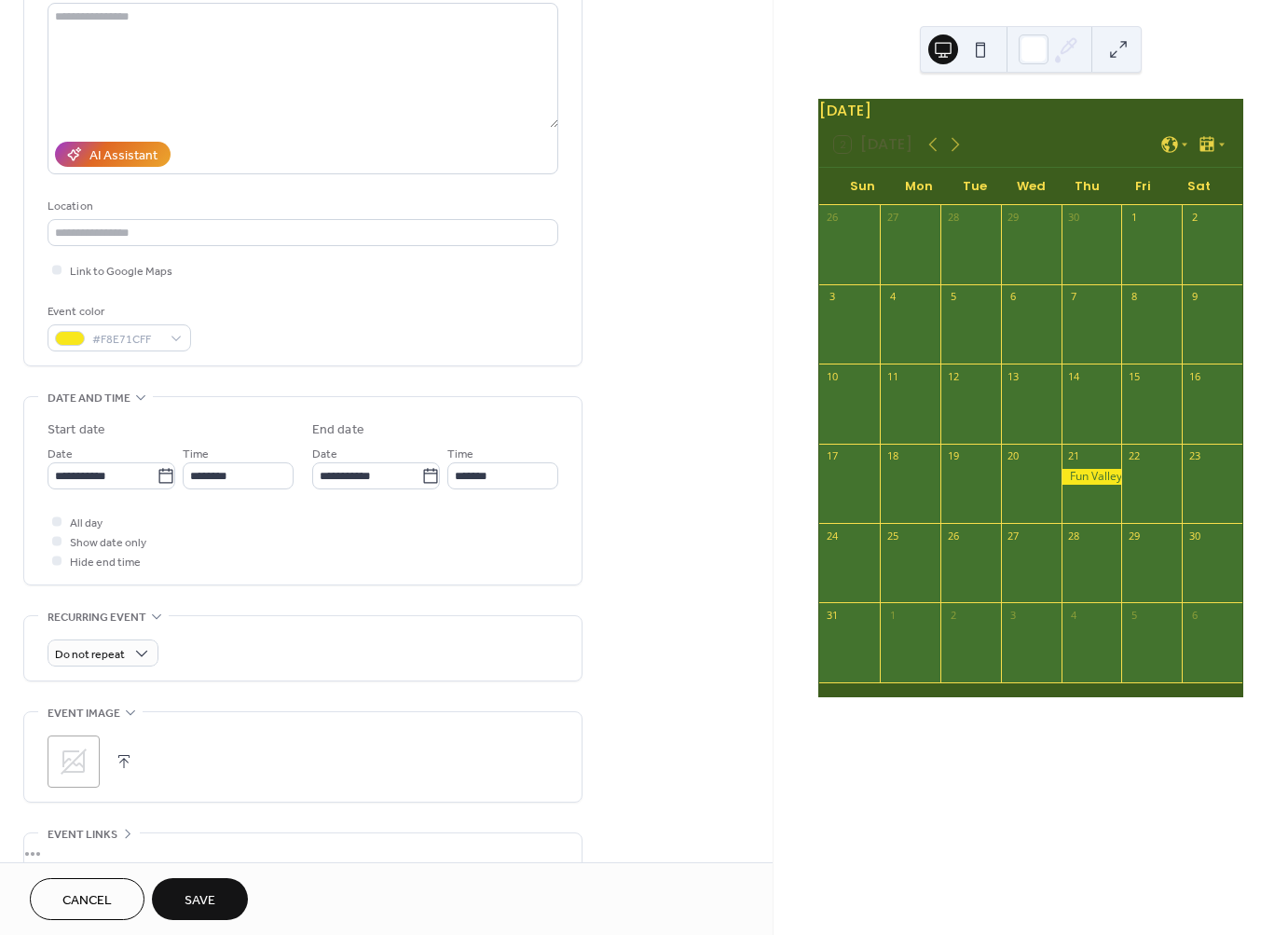
scroll to position [246, 0]
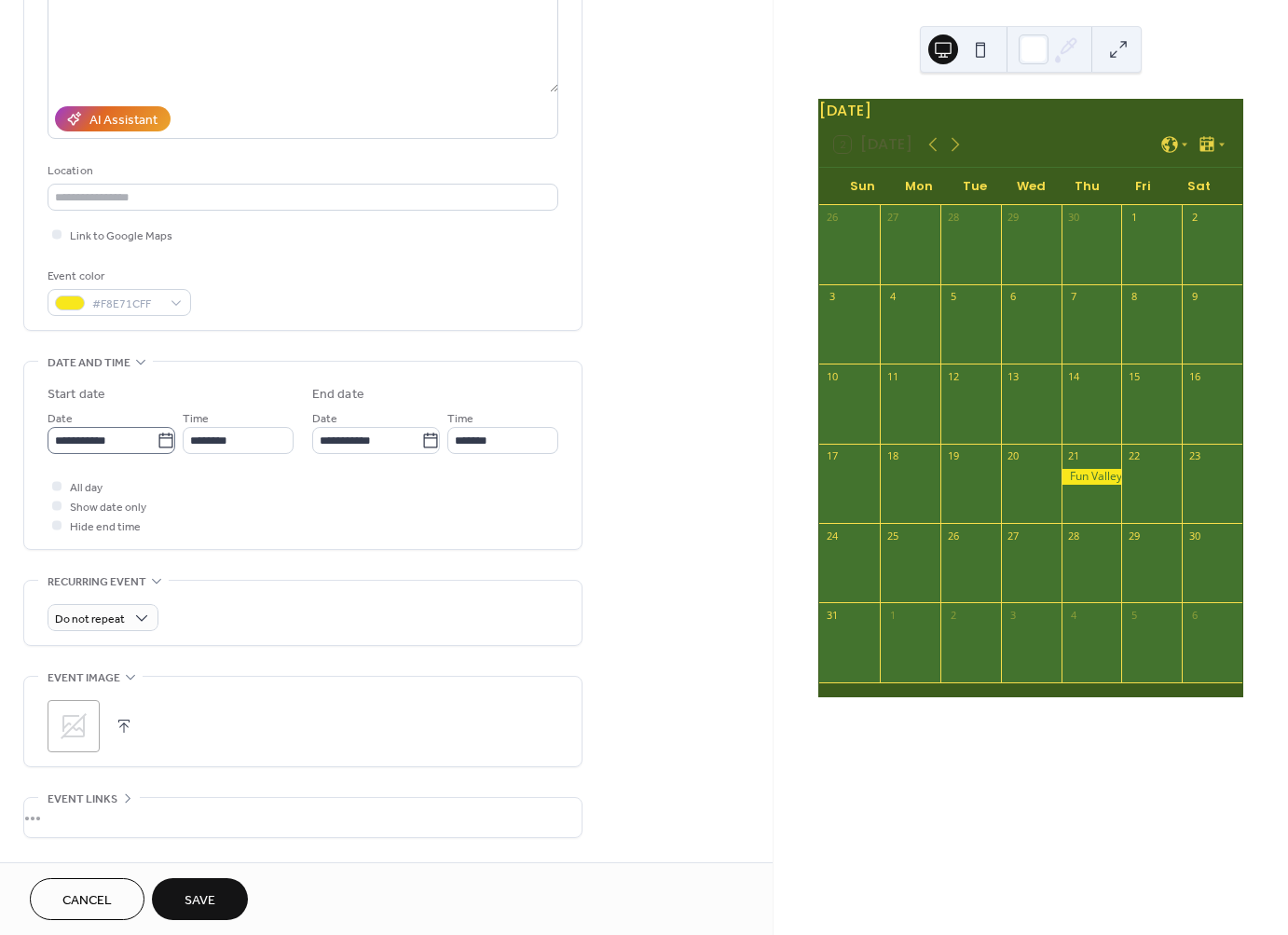
click at [160, 443] on icon at bounding box center [166, 441] width 19 height 19
click at [156, 443] on input "**********" at bounding box center [101, 441] width 109 height 27
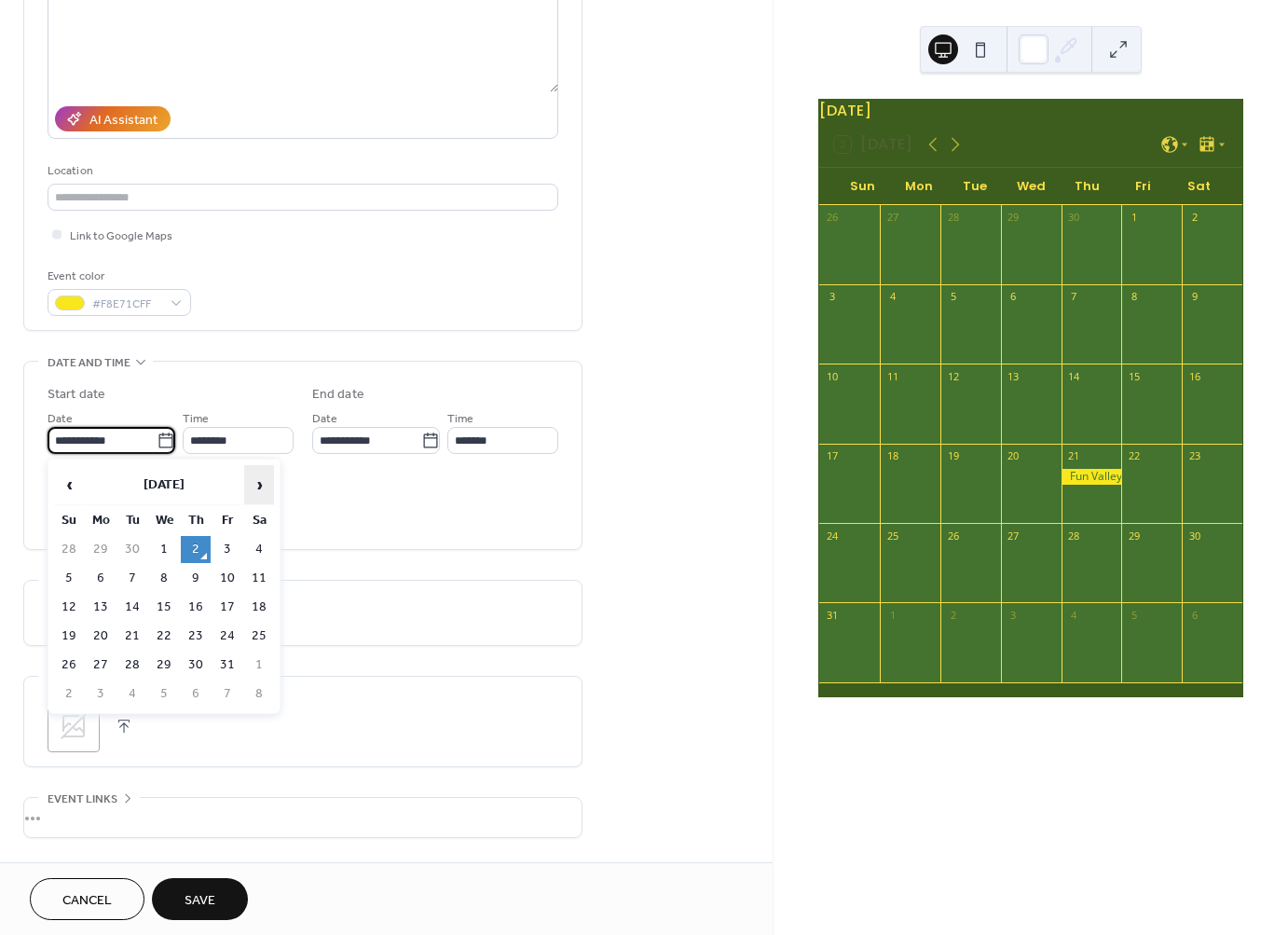
click at [266, 480] on span "›" at bounding box center [259, 484] width 28 height 37
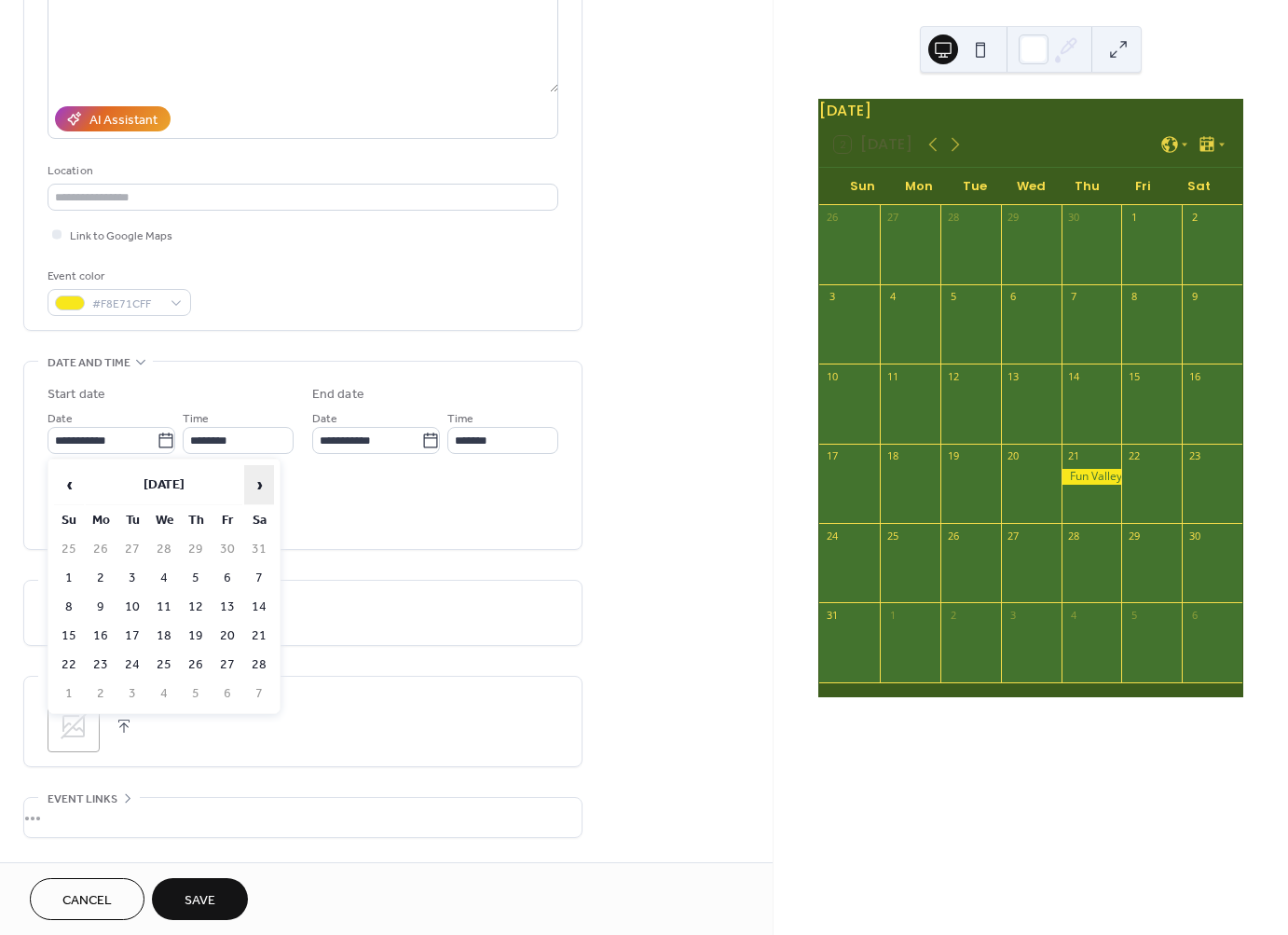
click at [266, 480] on span "›" at bounding box center [259, 484] width 28 height 37
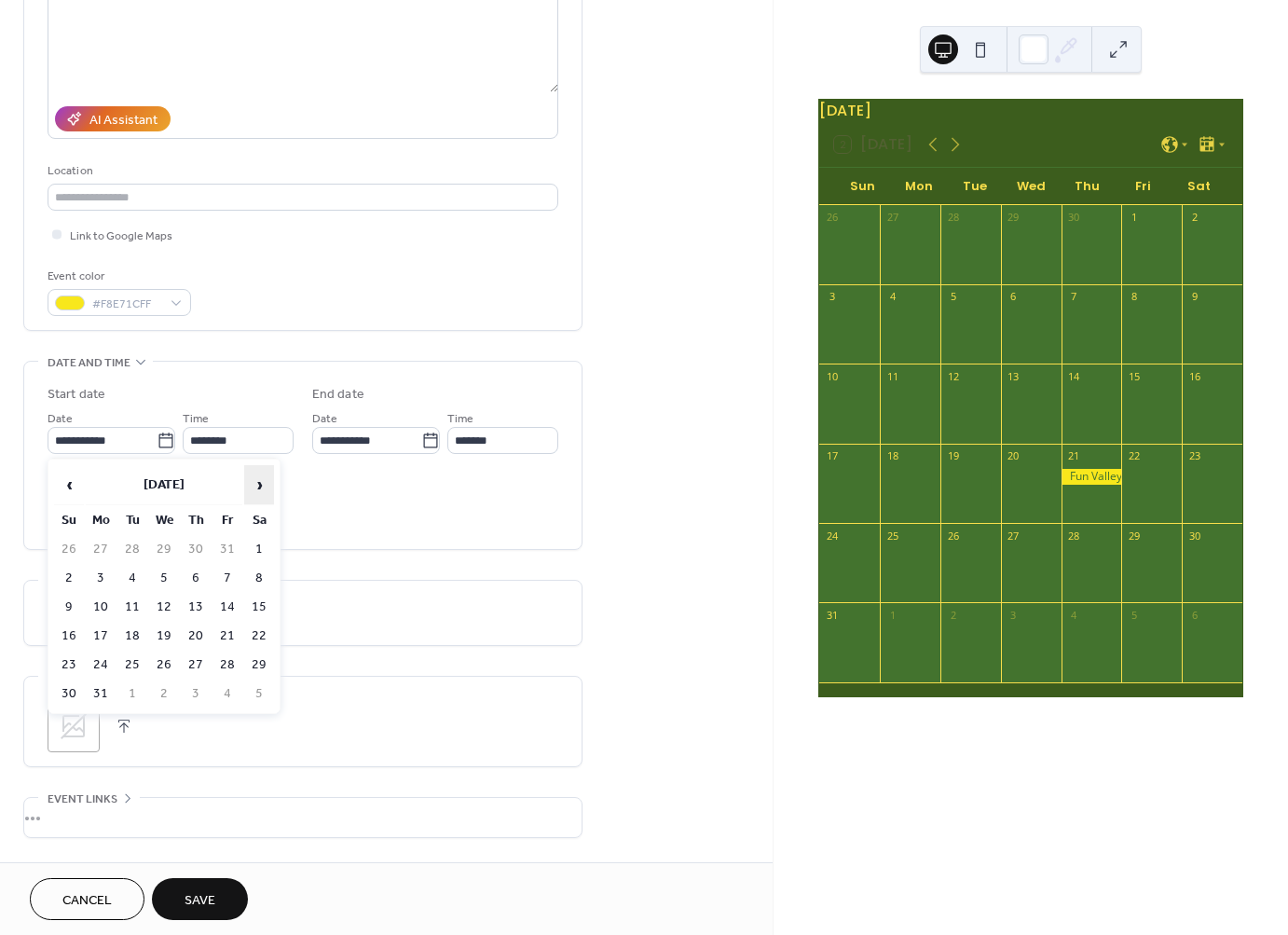
click at [266, 480] on span "›" at bounding box center [259, 484] width 28 height 37
click at [267, 575] on td "12" at bounding box center [259, 578] width 29 height 27
type input "**********"
click at [98, 483] on div "All day Show date only Hide end time" at bounding box center [302, 506] width 510 height 59
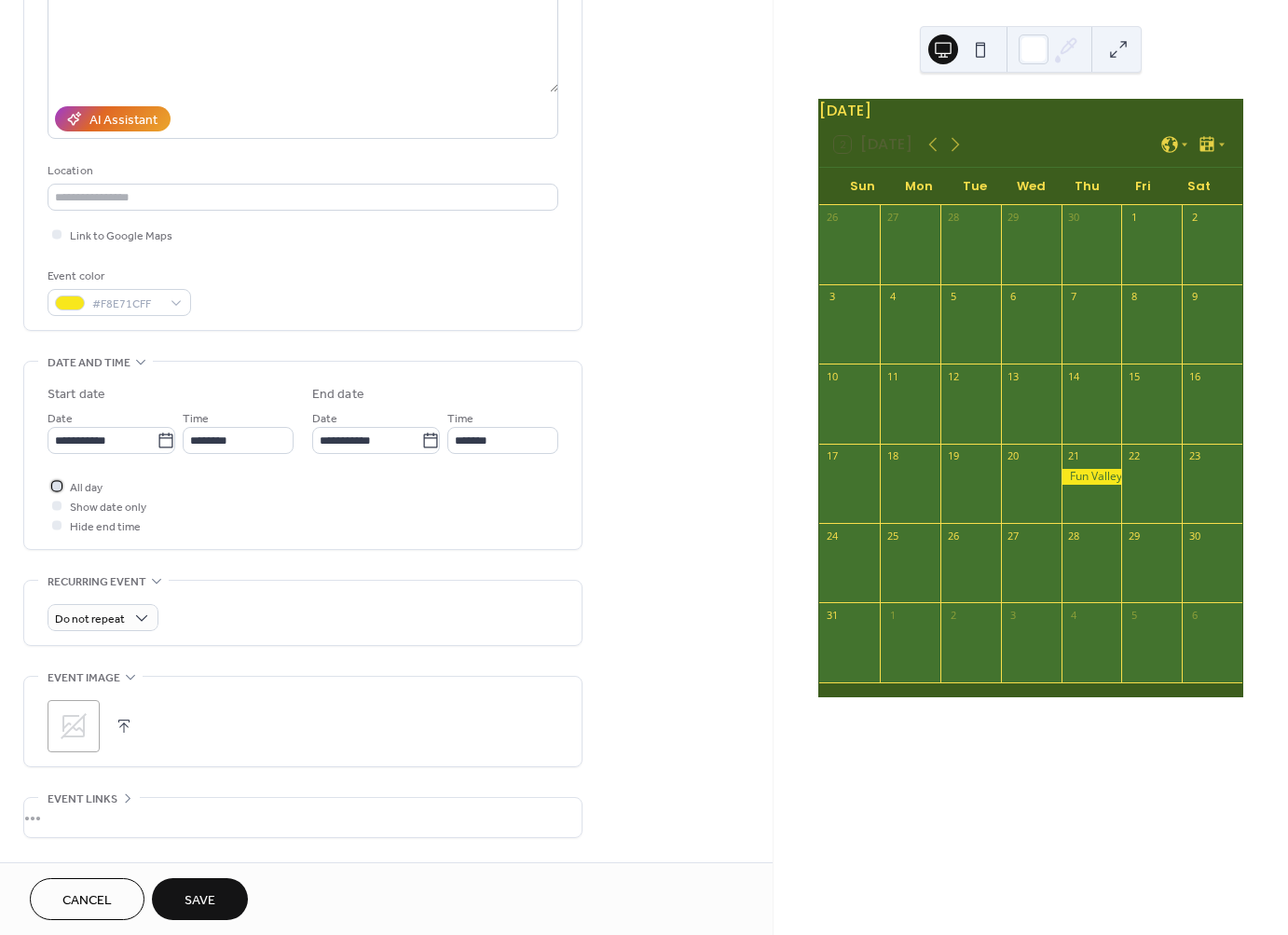
click at [77, 486] on span "All day" at bounding box center [86, 488] width 32 height 20
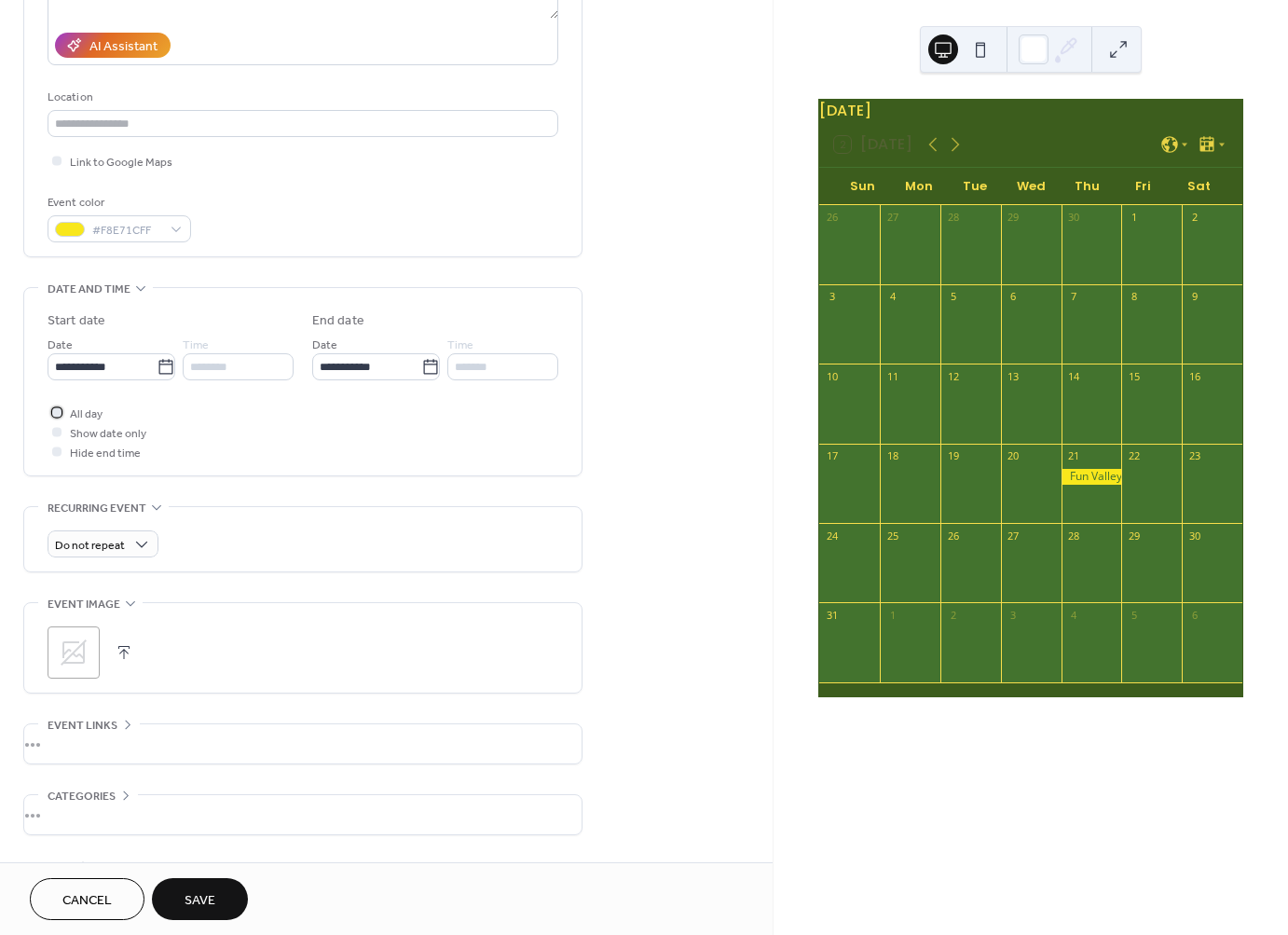
scroll to position [382, 0]
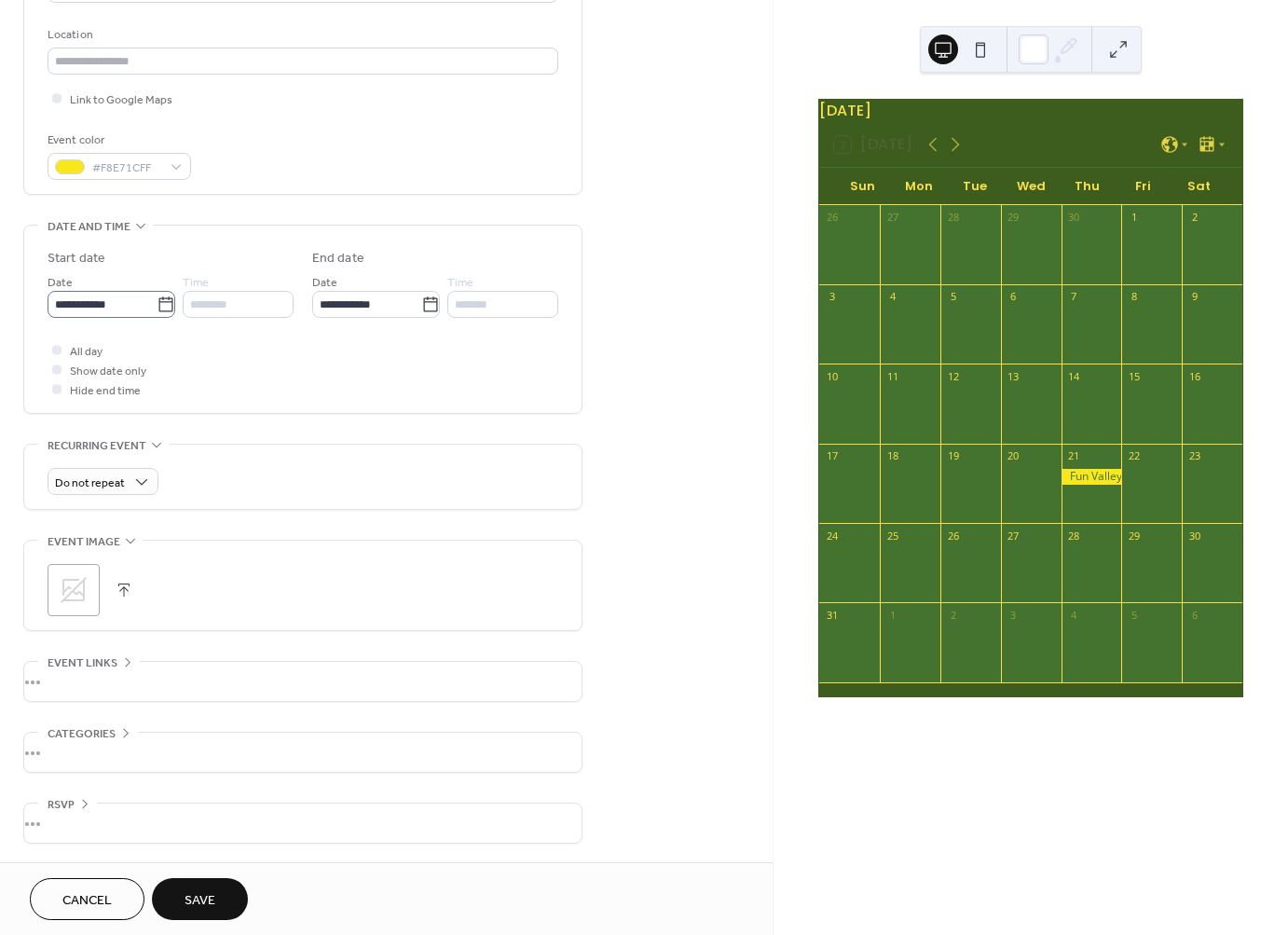
click at [175, 297] on label "**********" at bounding box center [111, 304] width 128 height 27
click at [156, 297] on input "**********" at bounding box center [101, 304] width 109 height 27
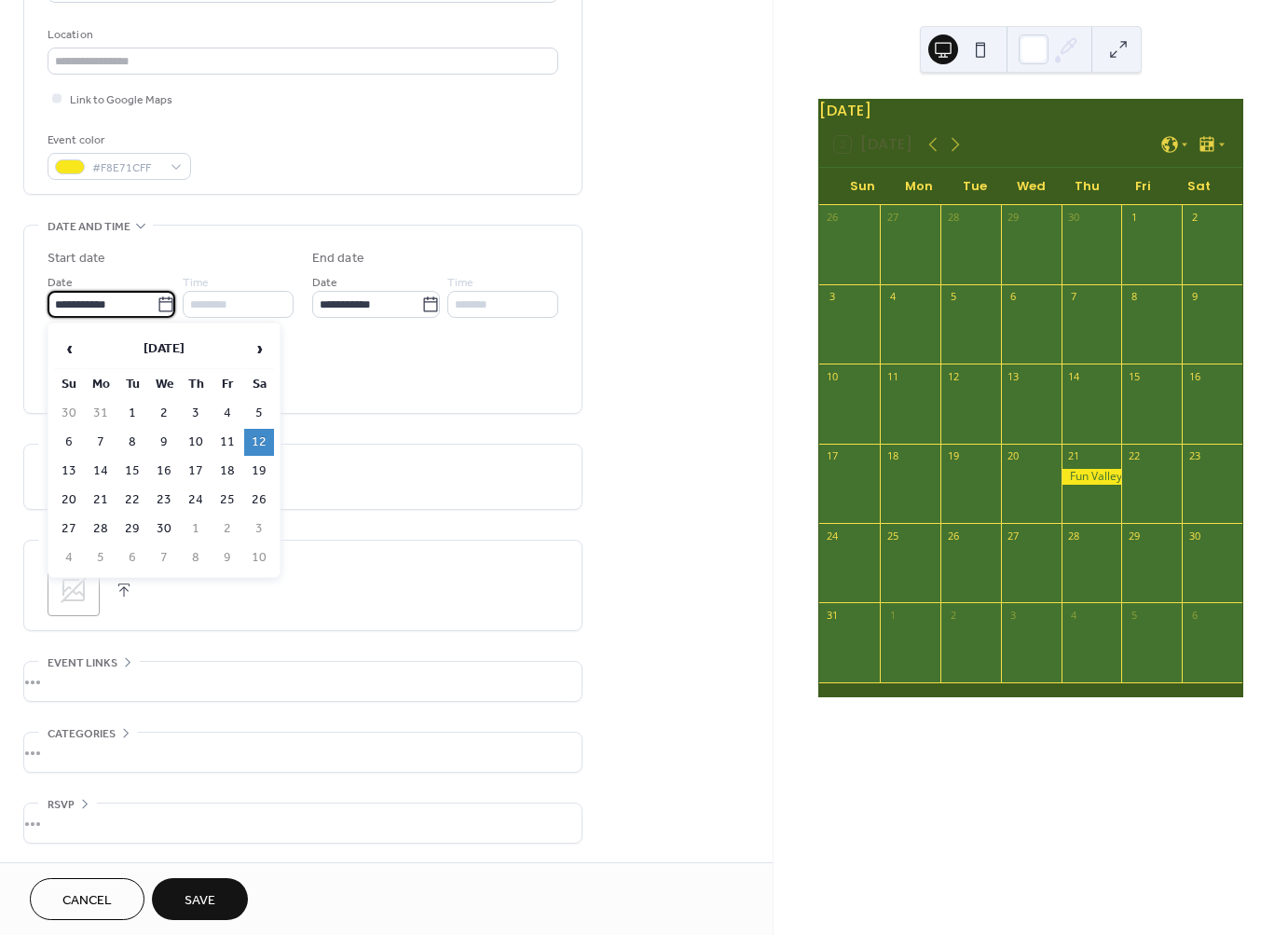
click at [226, 302] on div "********" at bounding box center [238, 304] width 111 height 27
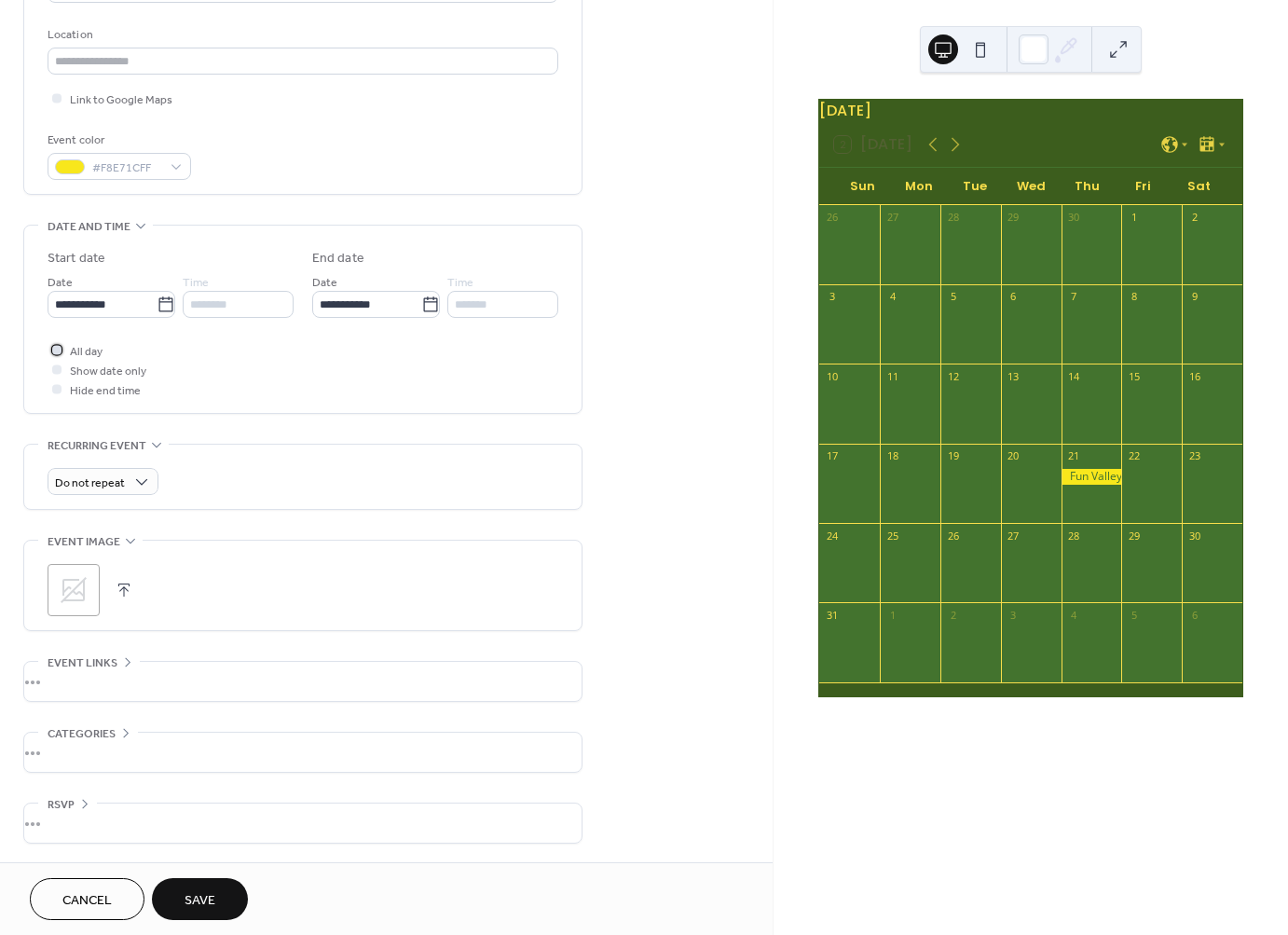
click at [80, 345] on span "All day" at bounding box center [86, 351] width 32 height 20
click at [259, 306] on input "********" at bounding box center [238, 304] width 111 height 27
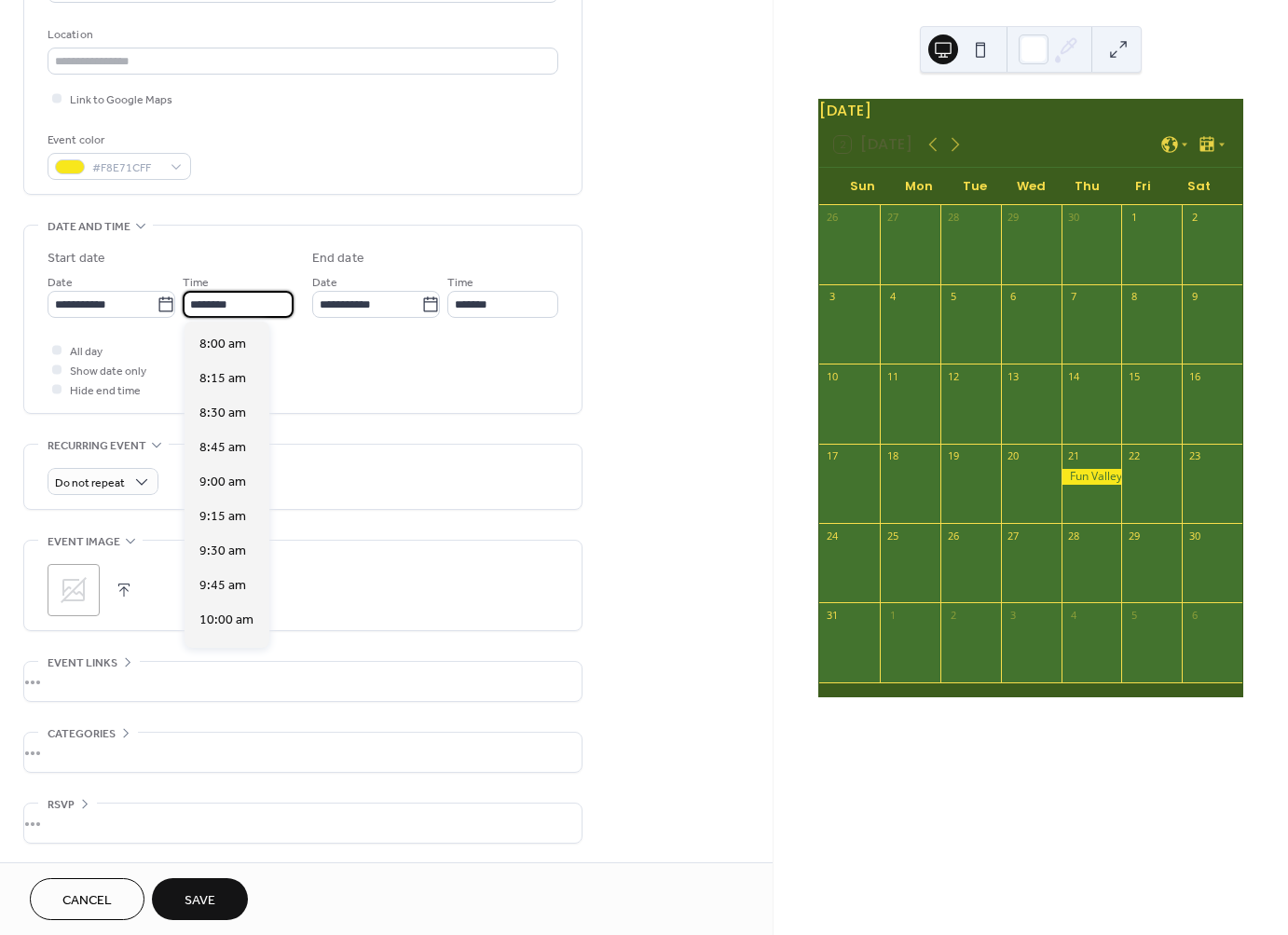
scroll to position [1366, 0]
click at [228, 494] on span "11:00 am" at bounding box center [226, 493] width 54 height 20
type input "********"
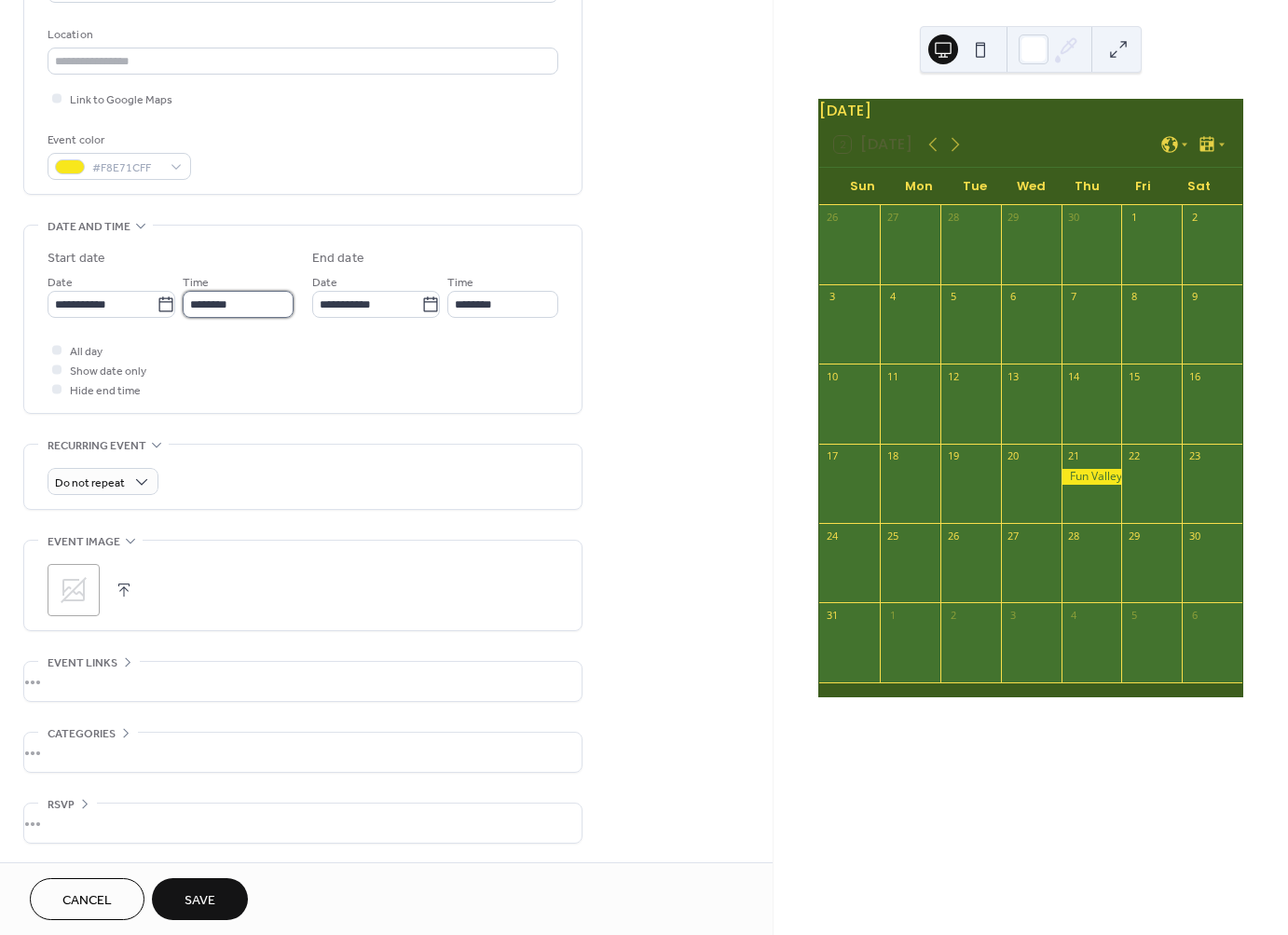
click at [196, 308] on input "********" at bounding box center [238, 304] width 111 height 27
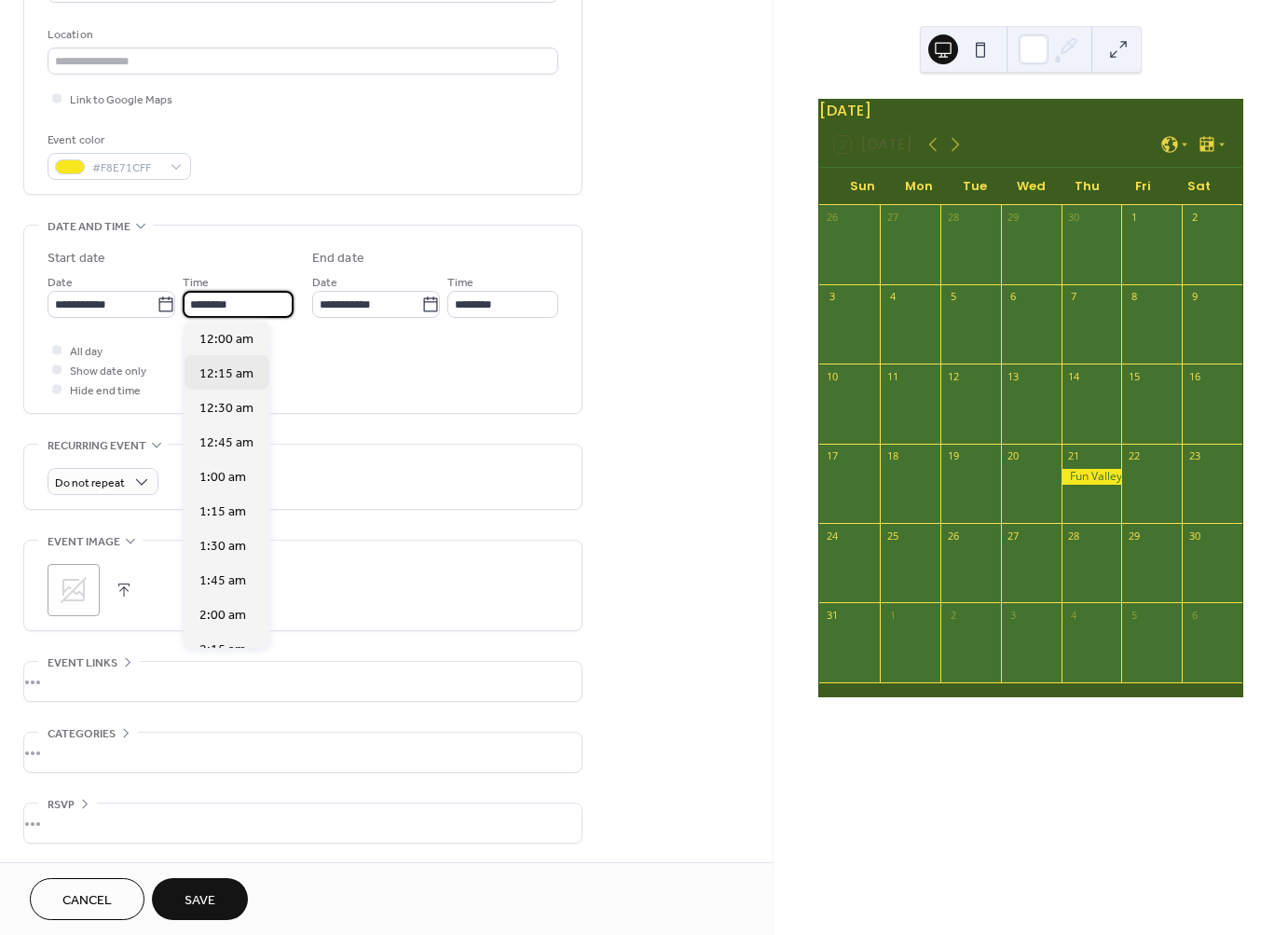
scroll to position [0, 0]
click at [235, 348] on span "12:00 am" at bounding box center [226, 340] width 54 height 20
type input "********"
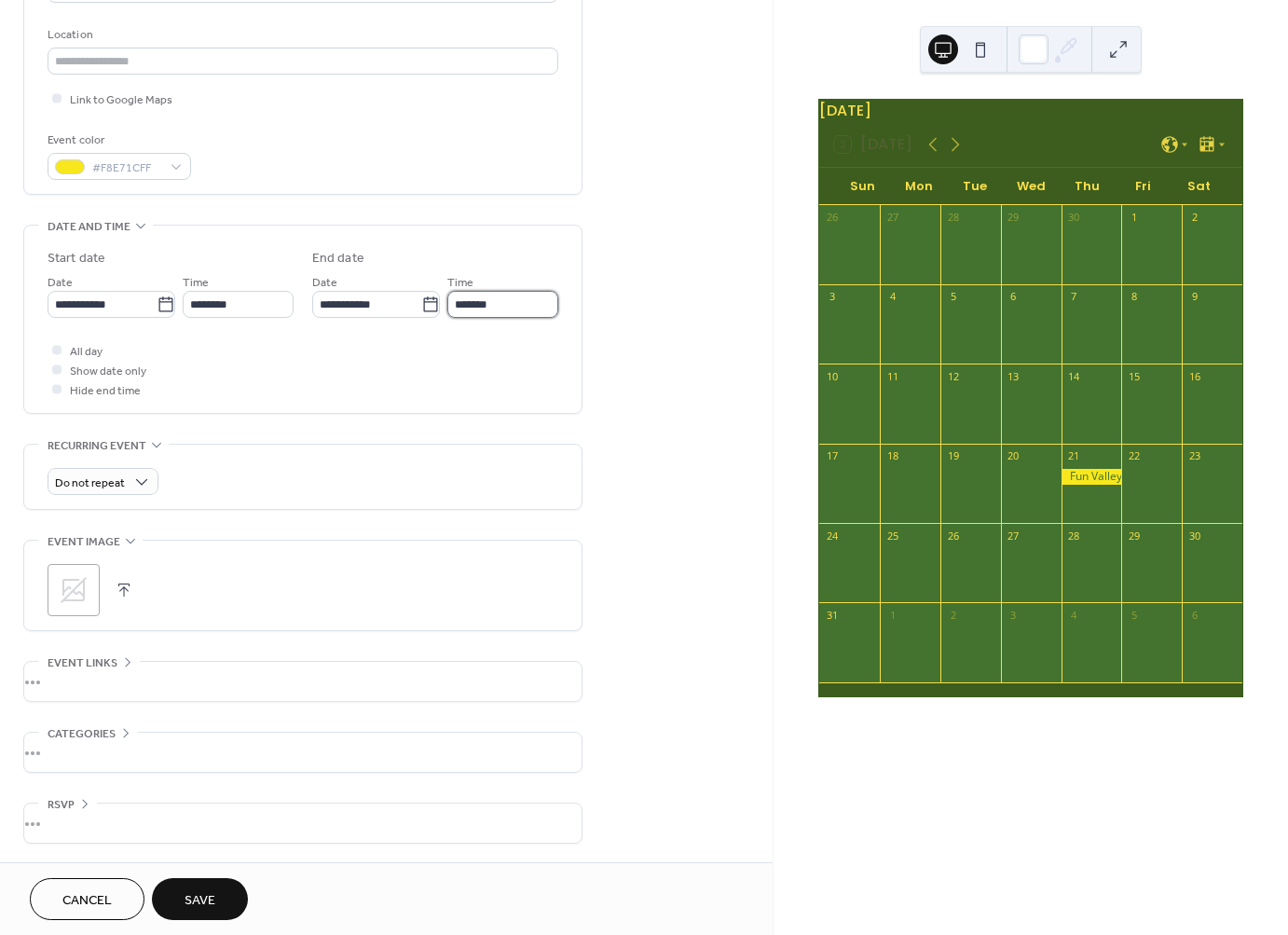
click at [471, 309] on input "*******" at bounding box center [502, 304] width 111 height 27
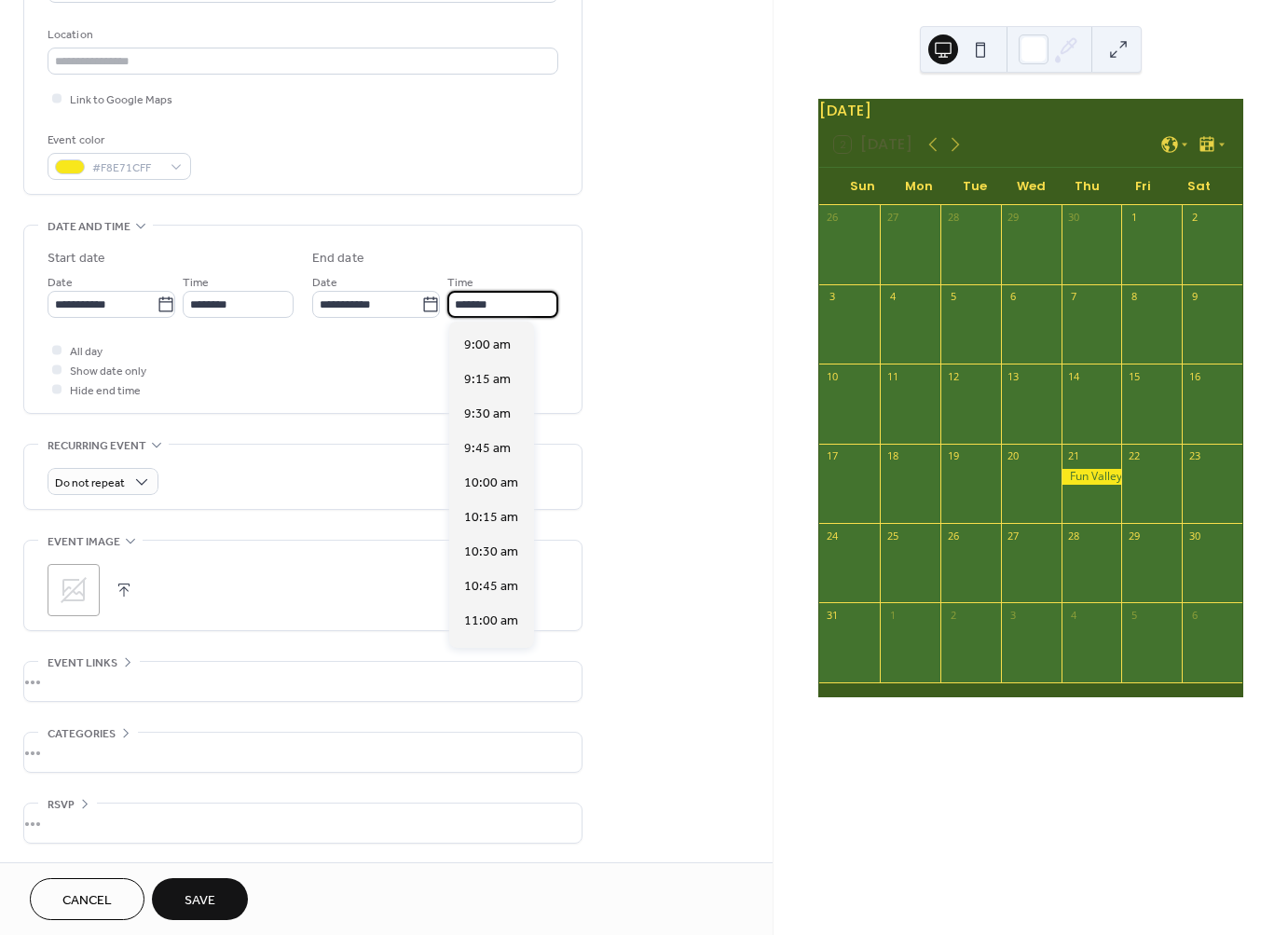
scroll to position [1349, 0]
click at [494, 473] on span "11:00 am" at bounding box center [491, 475] width 54 height 20
type input "********"
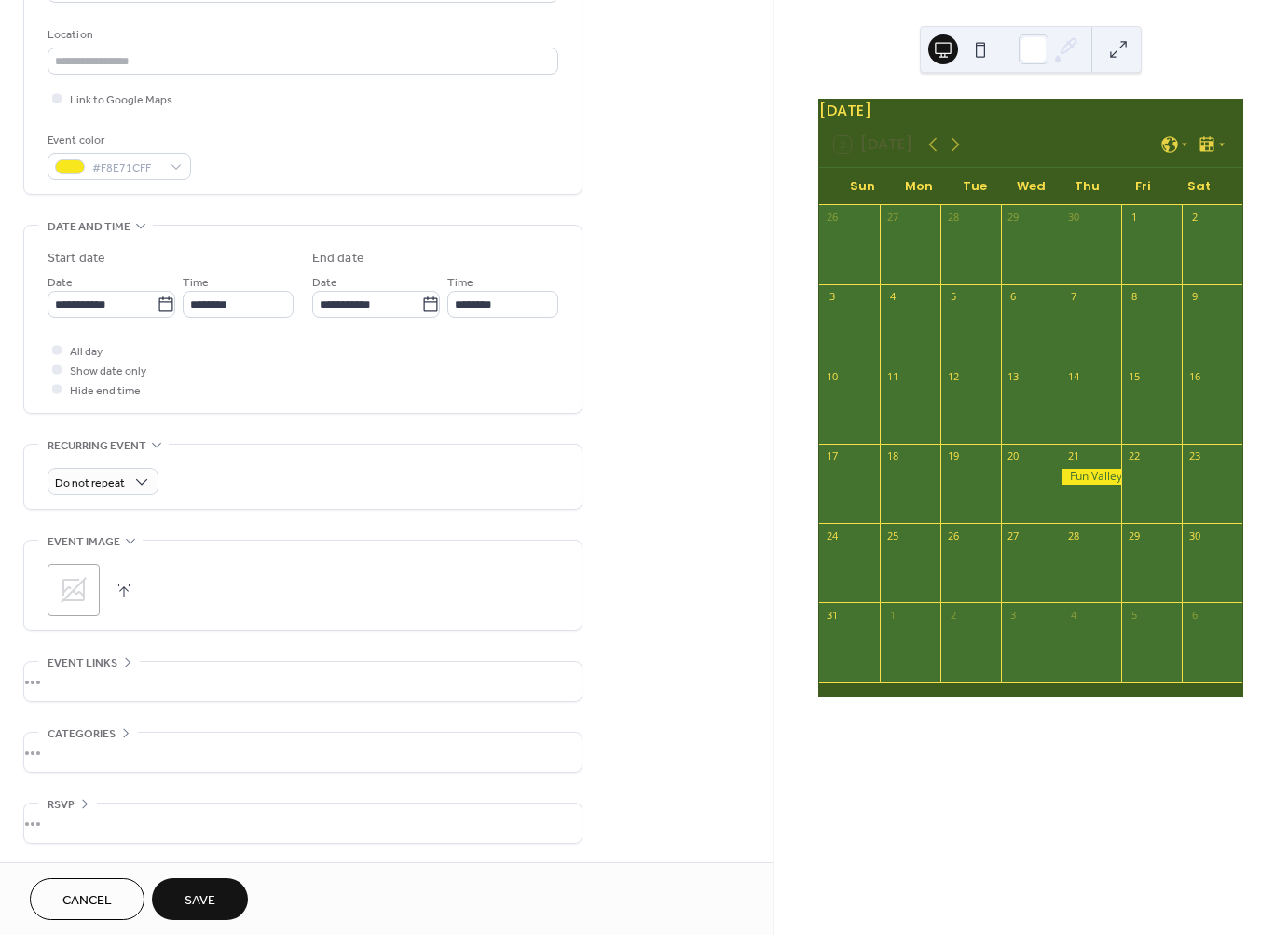
click at [242, 891] on button "Save" at bounding box center [199, 899] width 96 height 42
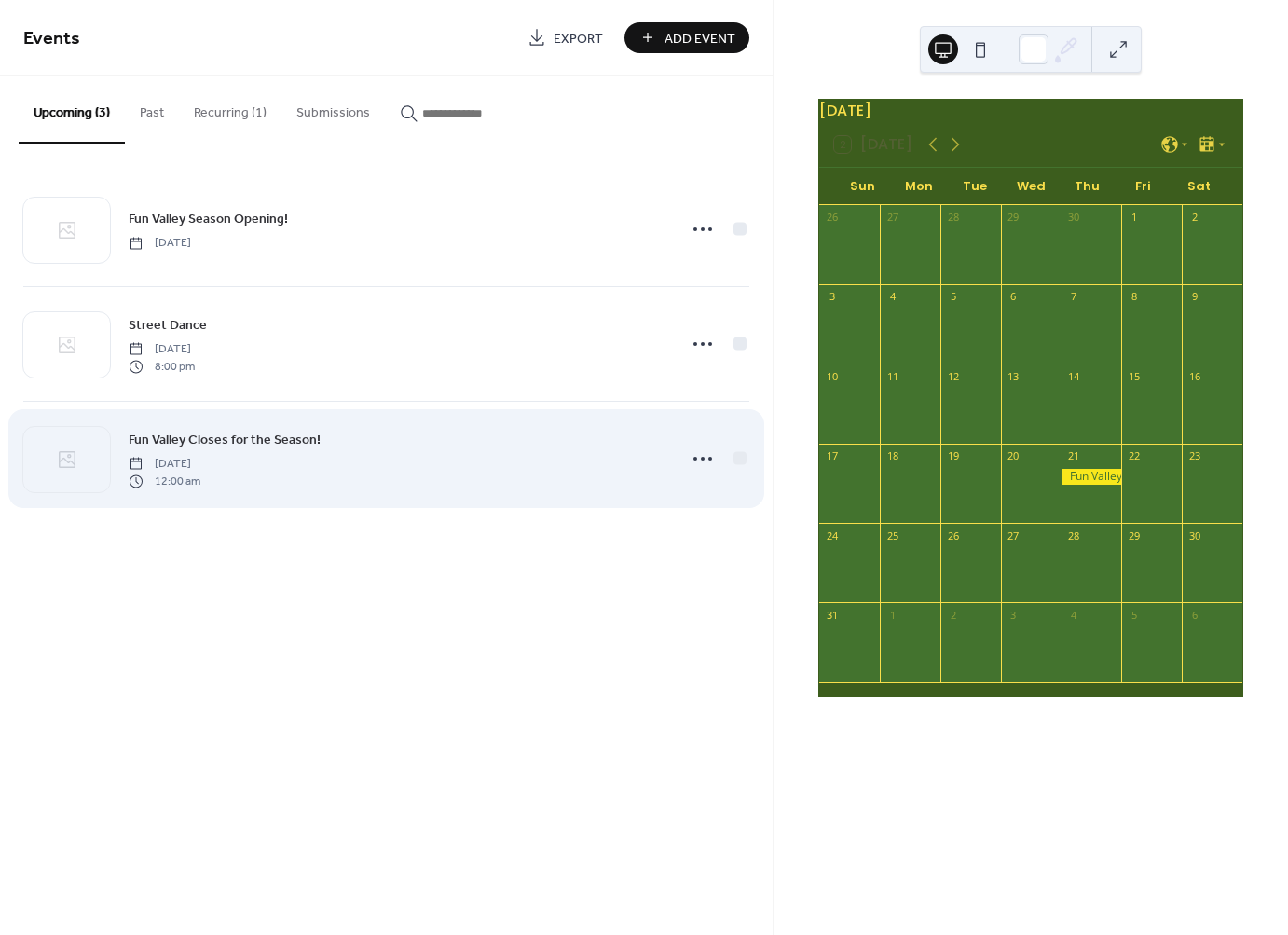
click at [201, 472] on span "[DATE]" at bounding box center [165, 464] width 72 height 17
click at [709, 460] on icon at bounding box center [702, 458] width 29 height 29
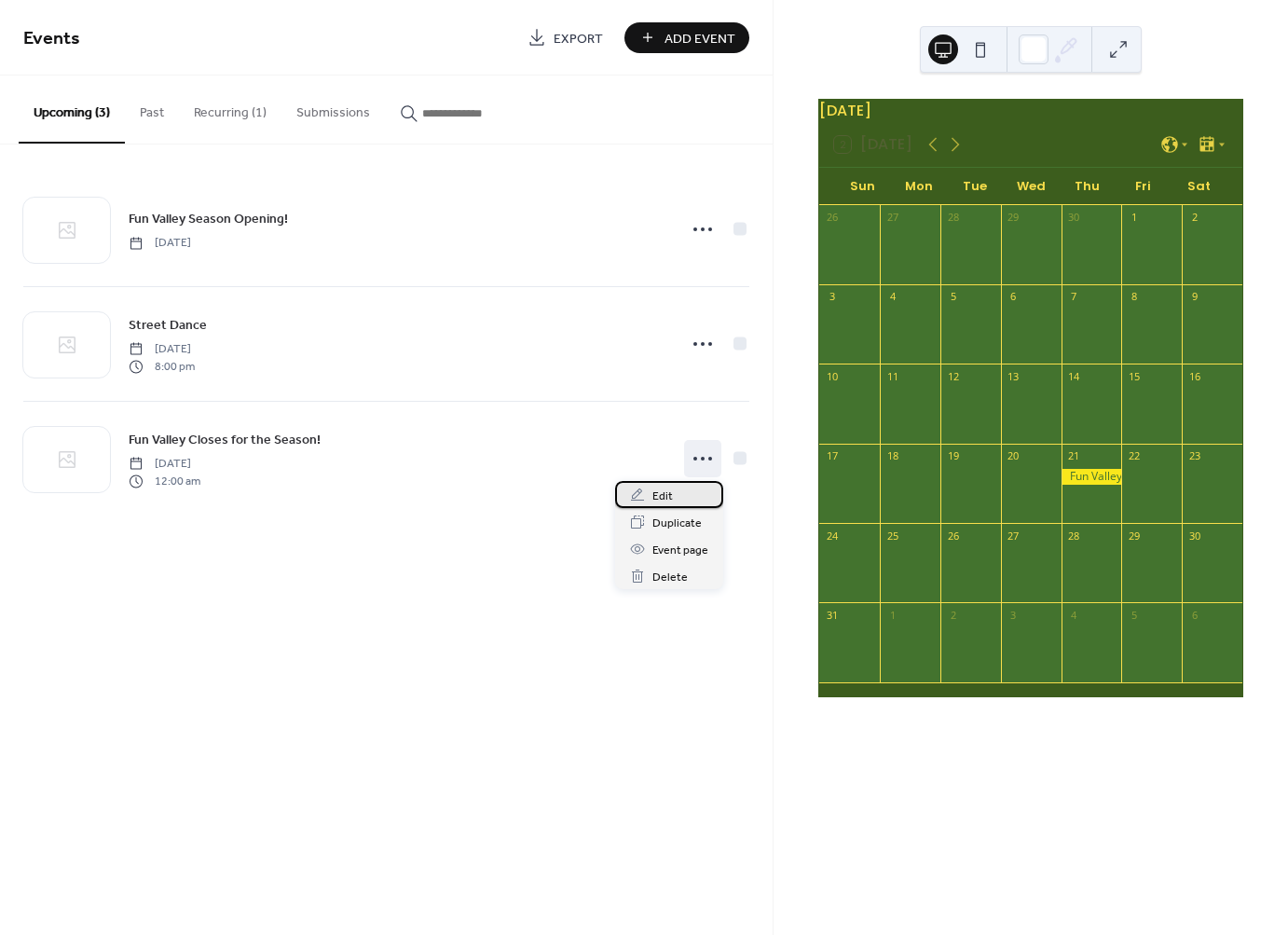
click at [689, 488] on div "Edit" at bounding box center [669, 494] width 108 height 27
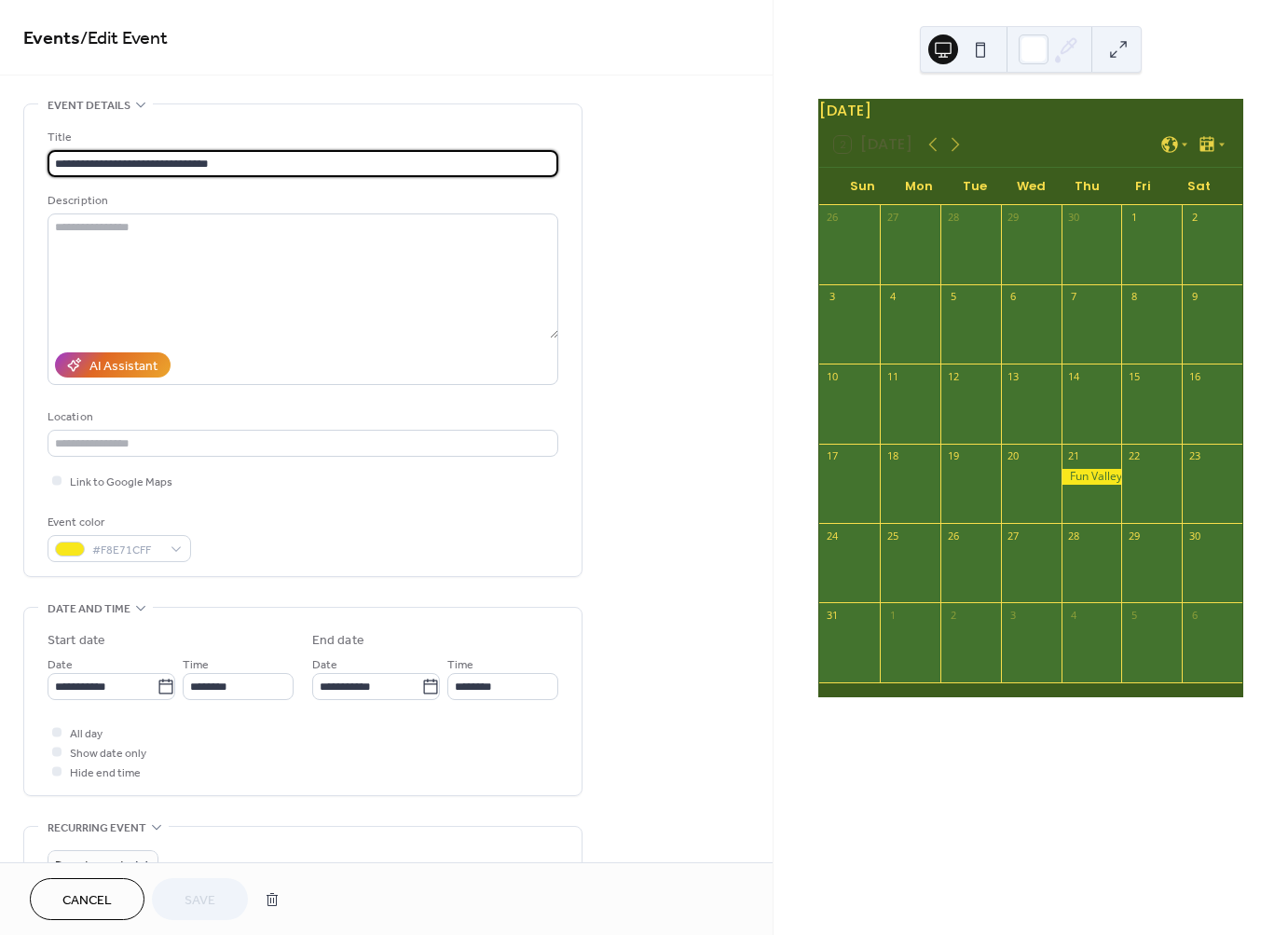
scroll to position [52, 0]
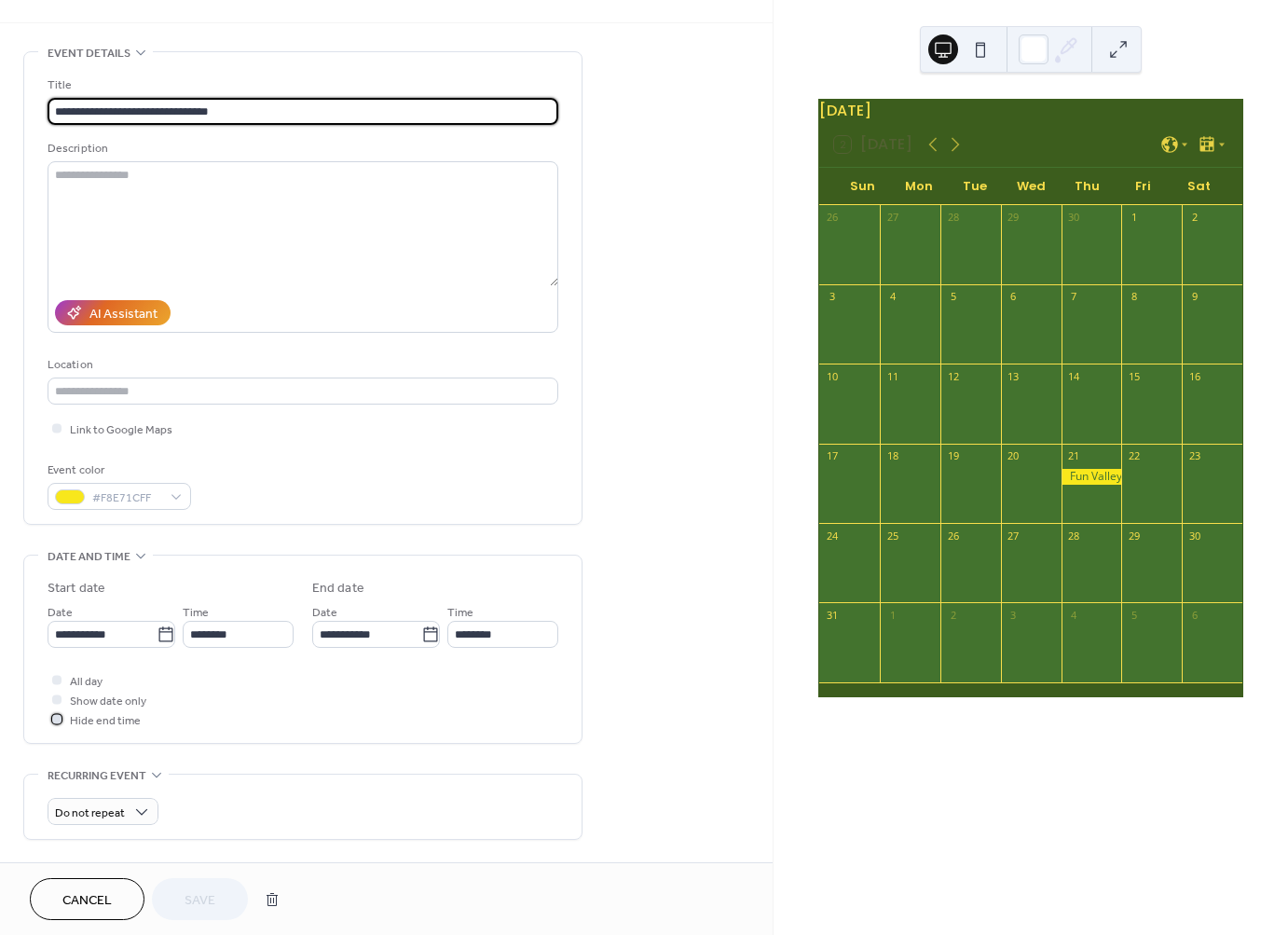
click at [118, 718] on span "Hide end time" at bounding box center [105, 721] width 71 height 20
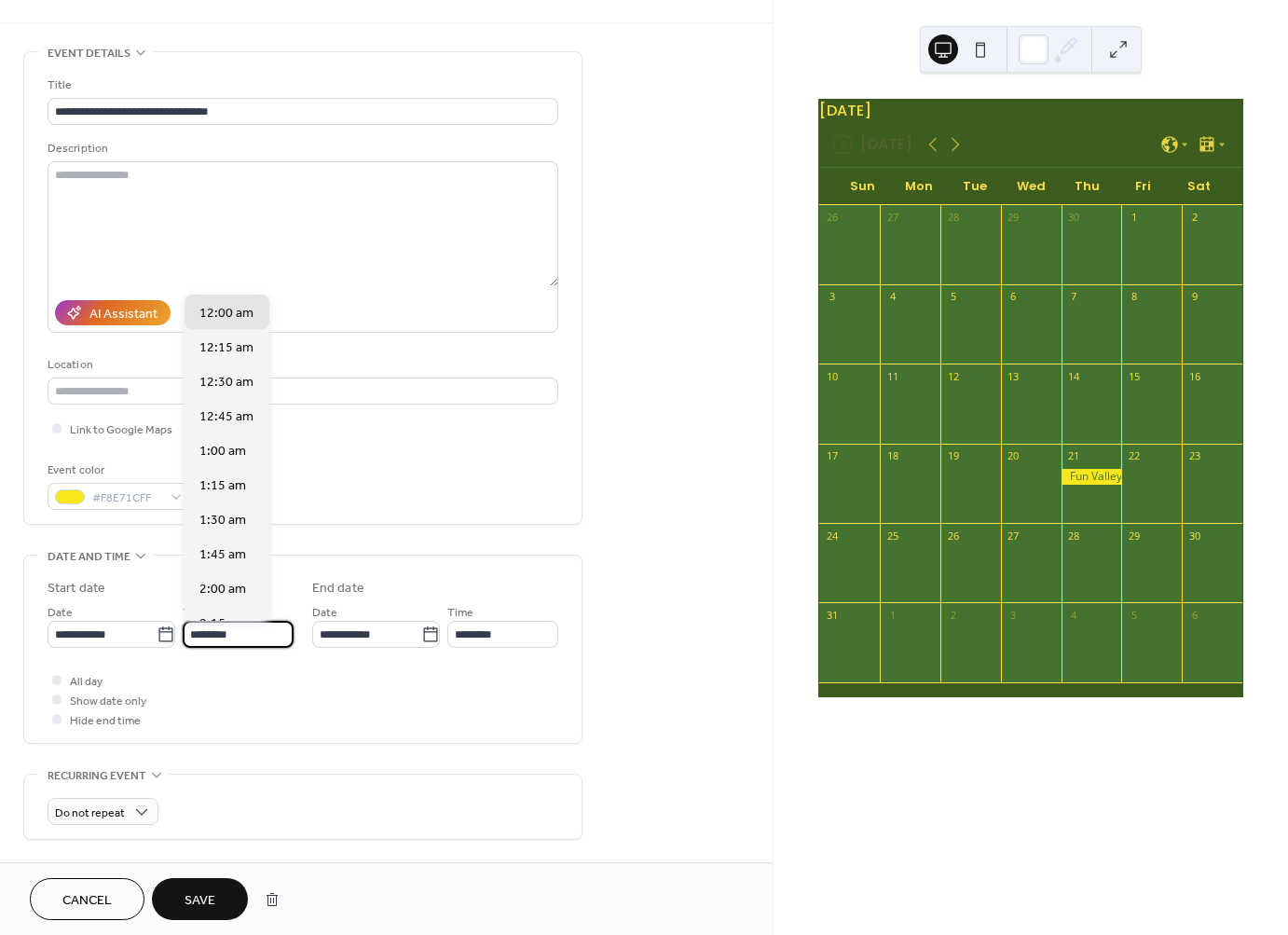
click at [215, 638] on input "********" at bounding box center [238, 634] width 111 height 27
click at [235, 435] on span "11:00 am" at bounding box center [226, 440] width 54 height 20
type input "********"
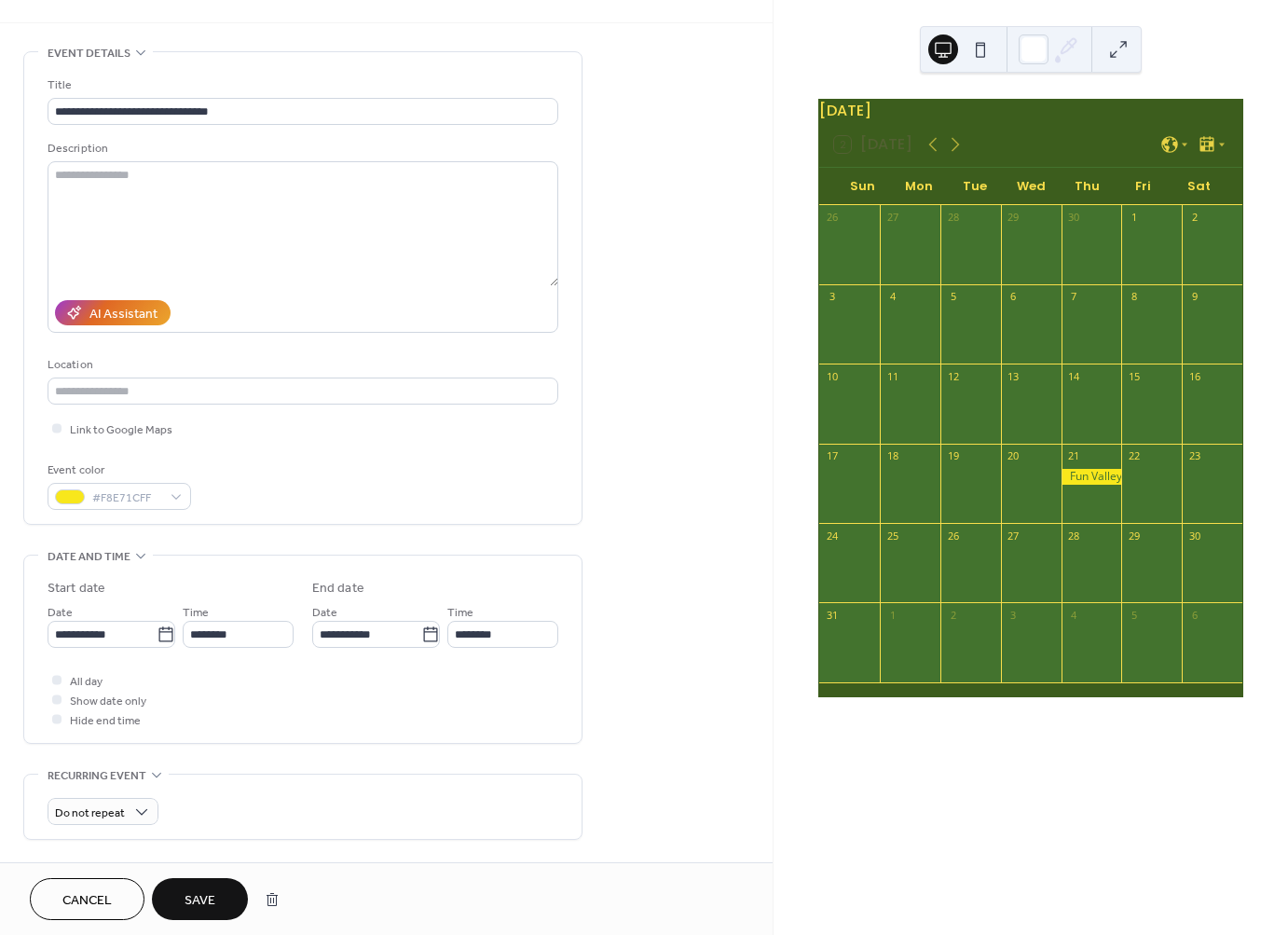
click at [208, 896] on span "Save" at bounding box center [200, 901] width 30 height 20
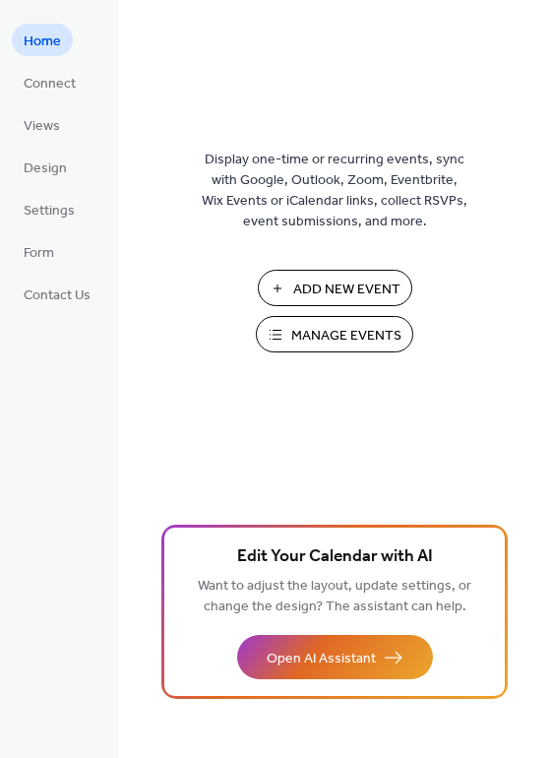
click at [355, 332] on span "Manage Events" at bounding box center [346, 336] width 110 height 21
click at [307, 349] on button "Manage Events" at bounding box center [334, 334] width 157 height 36
click at [319, 330] on span "Manage Events" at bounding box center [346, 336] width 110 height 21
click at [356, 337] on span "Manage Events" at bounding box center [346, 336] width 110 height 21
click at [340, 338] on span "Manage Events" at bounding box center [346, 336] width 110 height 21
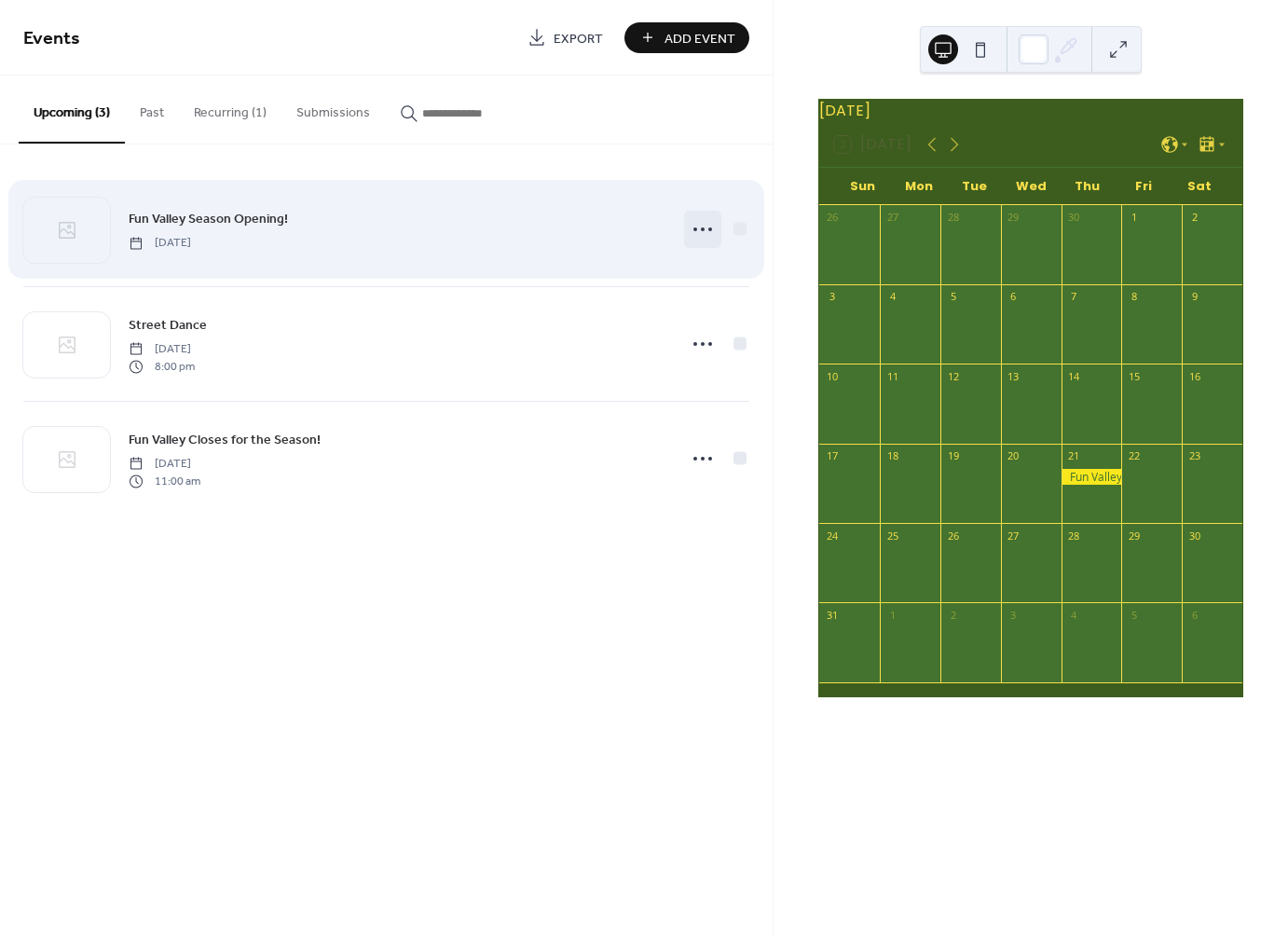
click at [699, 239] on icon at bounding box center [702, 228] width 29 height 29
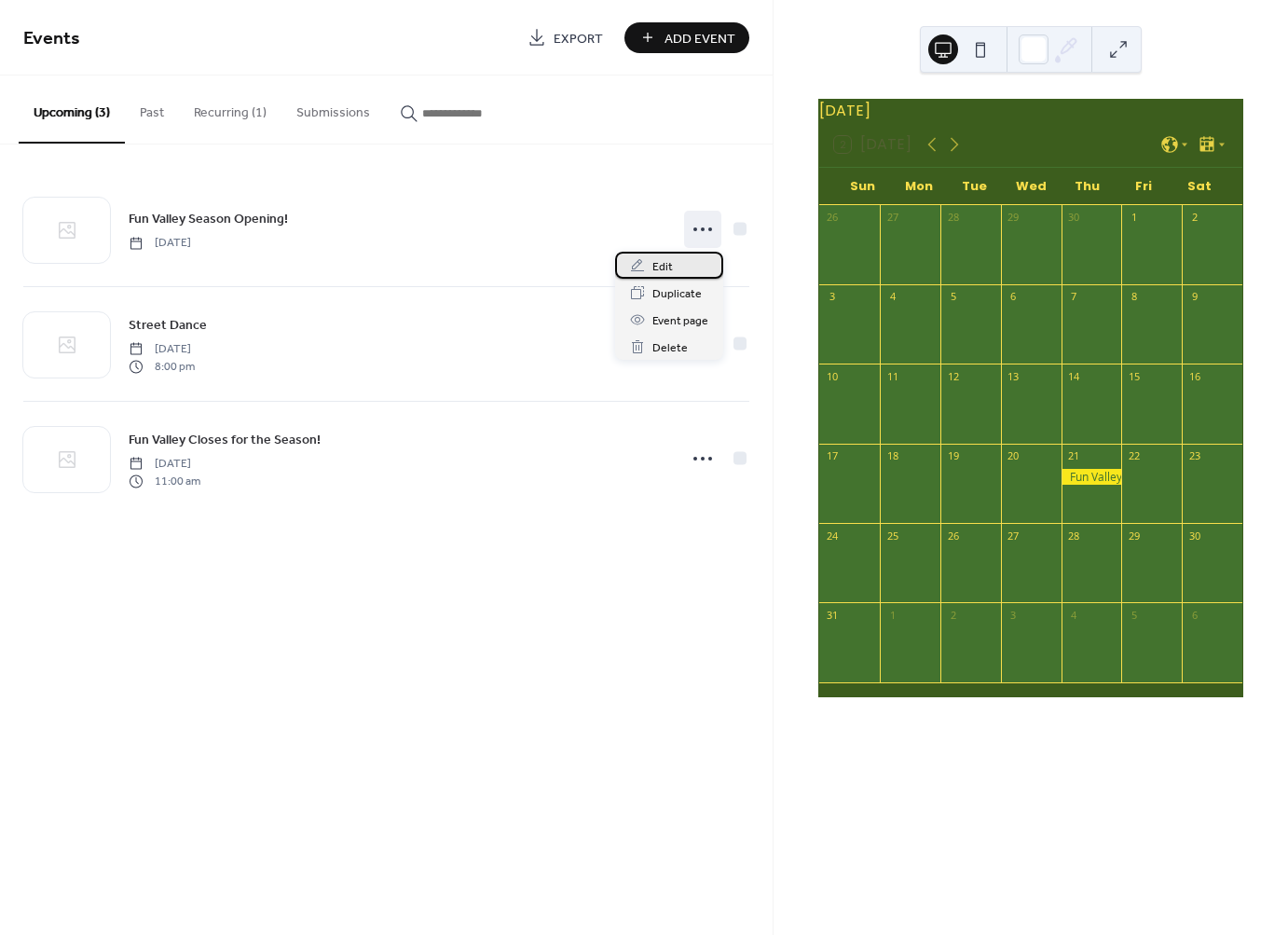
click at [666, 261] on span "Edit" at bounding box center [663, 267] width 21 height 20
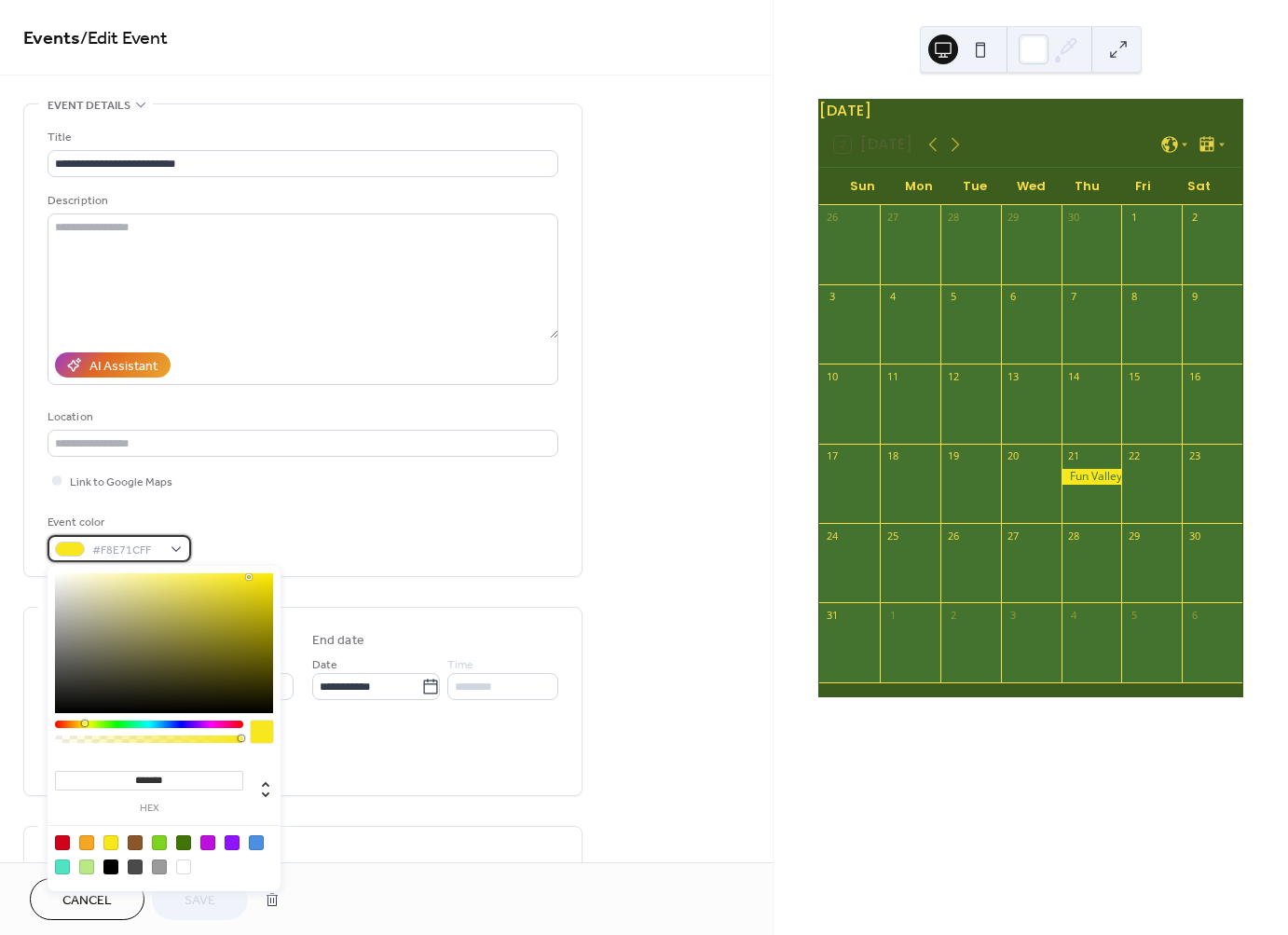
click at [150, 552] on span "#F8E71CFF" at bounding box center [126, 550] width 69 height 20
drag, startPoint x: 258, startPoint y: 733, endPoint x: 197, endPoint y: 867, distance: 147.2
click at [197, 867] on div "******* hex" at bounding box center [164, 728] width 233 height 325
click at [114, 842] on div at bounding box center [111, 843] width 15 height 15
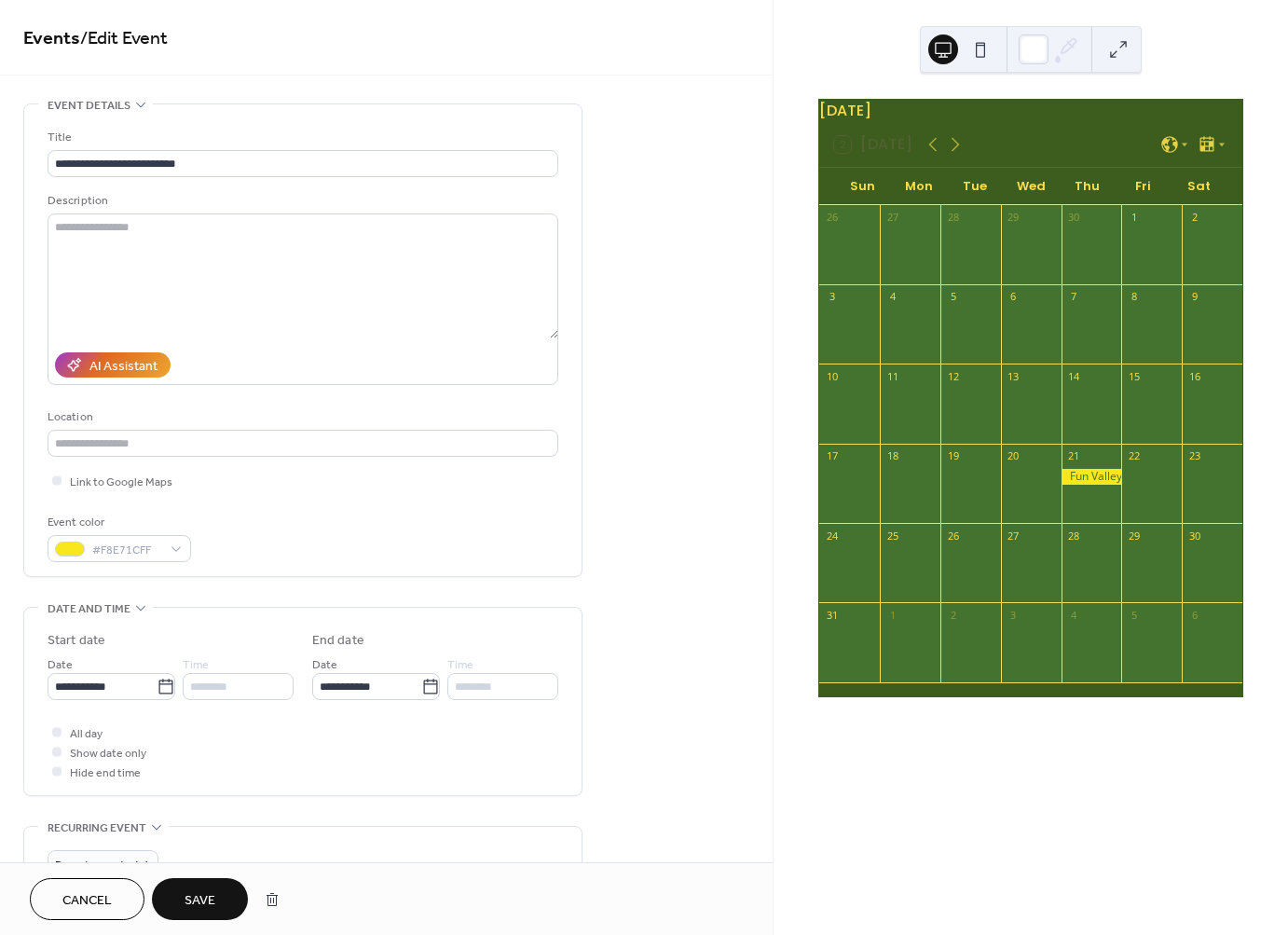
click at [208, 903] on span "Save" at bounding box center [200, 901] width 30 height 20
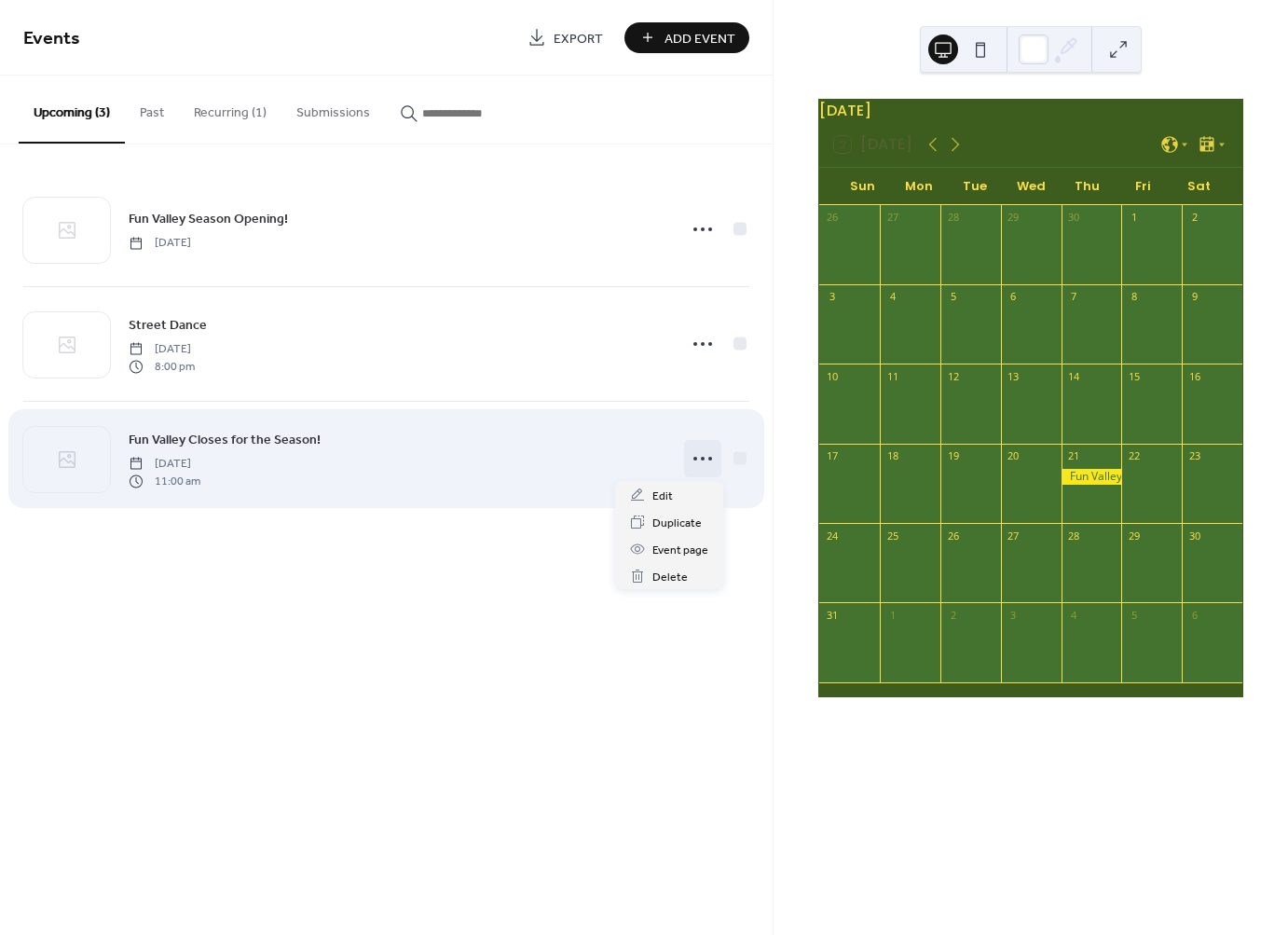
click at [685, 465] on div at bounding box center [702, 458] width 37 height 37
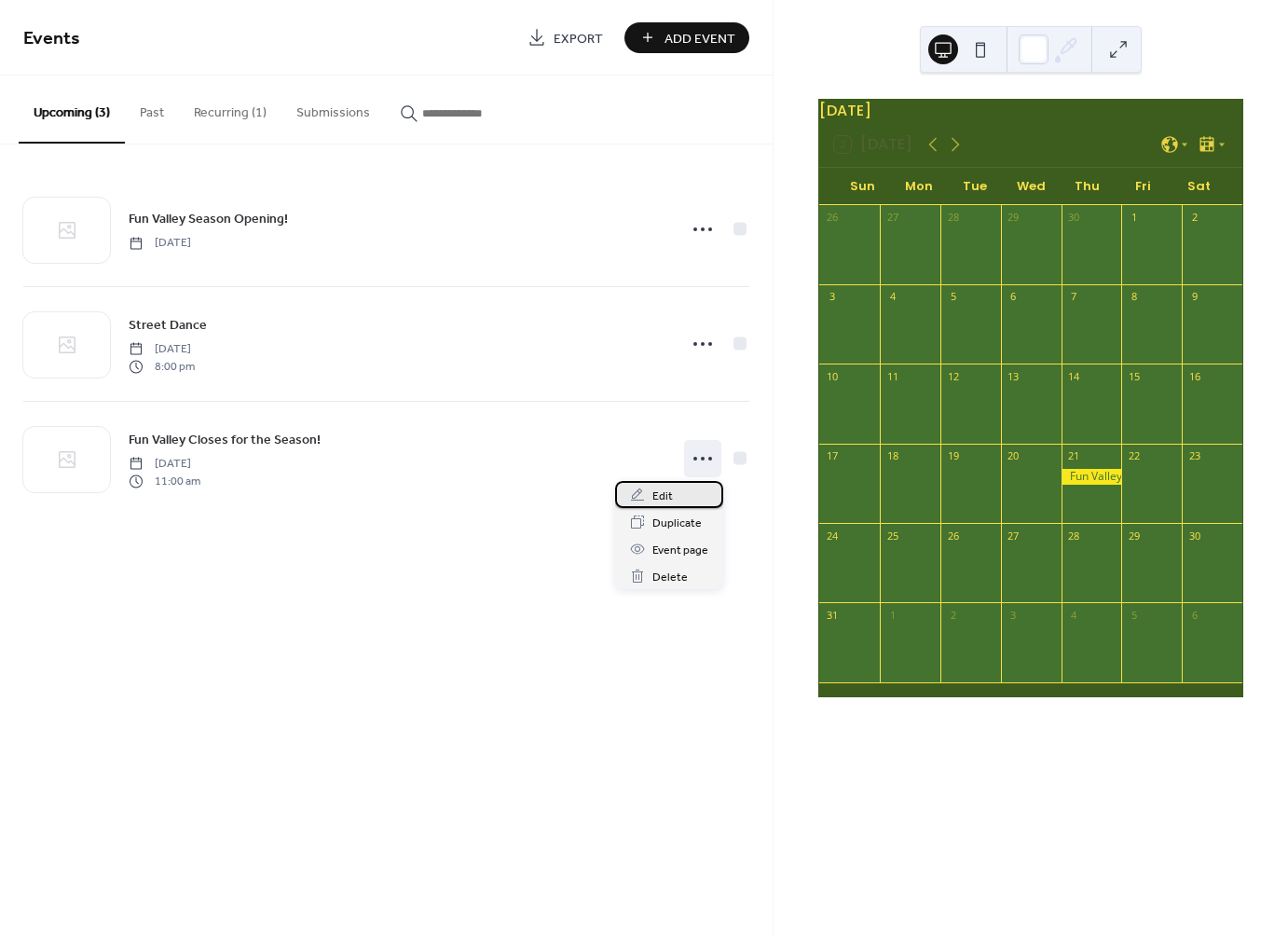
click at [640, 493] on icon at bounding box center [637, 495] width 15 height 15
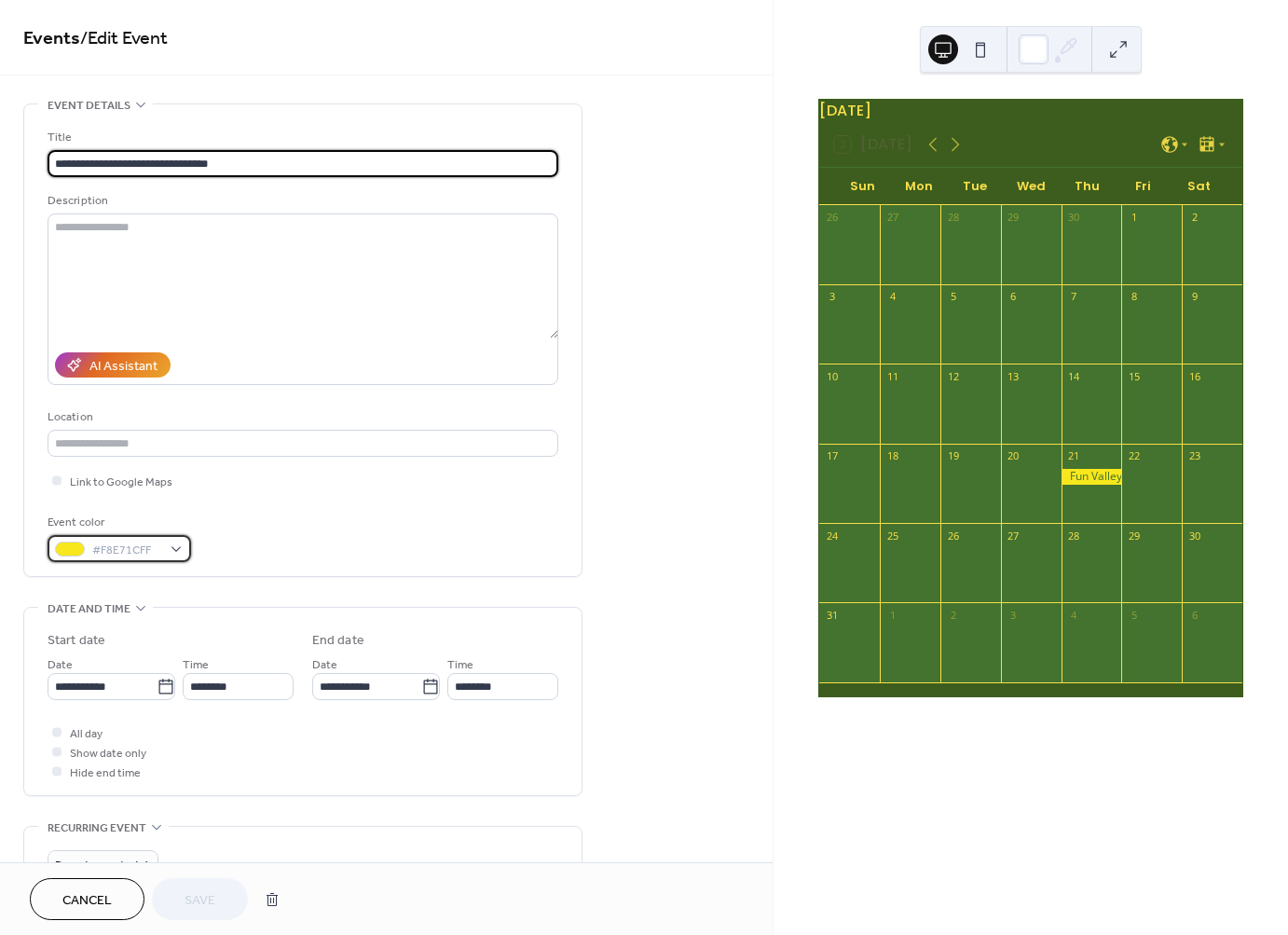
click at [167, 545] on div "#F8E71CFF" at bounding box center [119, 548] width 144 height 27
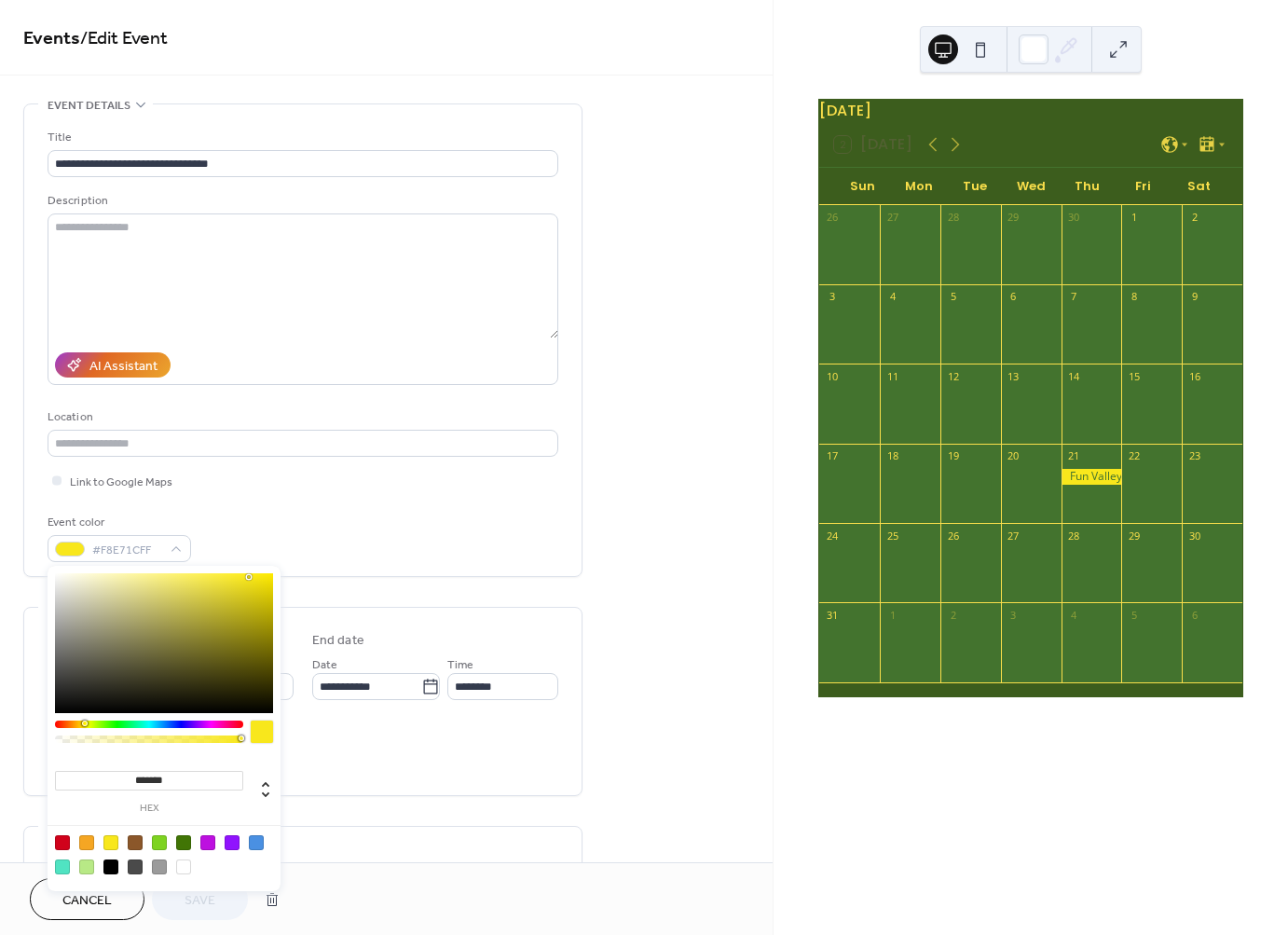
click at [118, 838] on div at bounding box center [164, 854] width 237 height 59
click at [110, 844] on div at bounding box center [111, 843] width 15 height 15
click at [440, 467] on div "**********" at bounding box center [302, 345] width 510 height 435
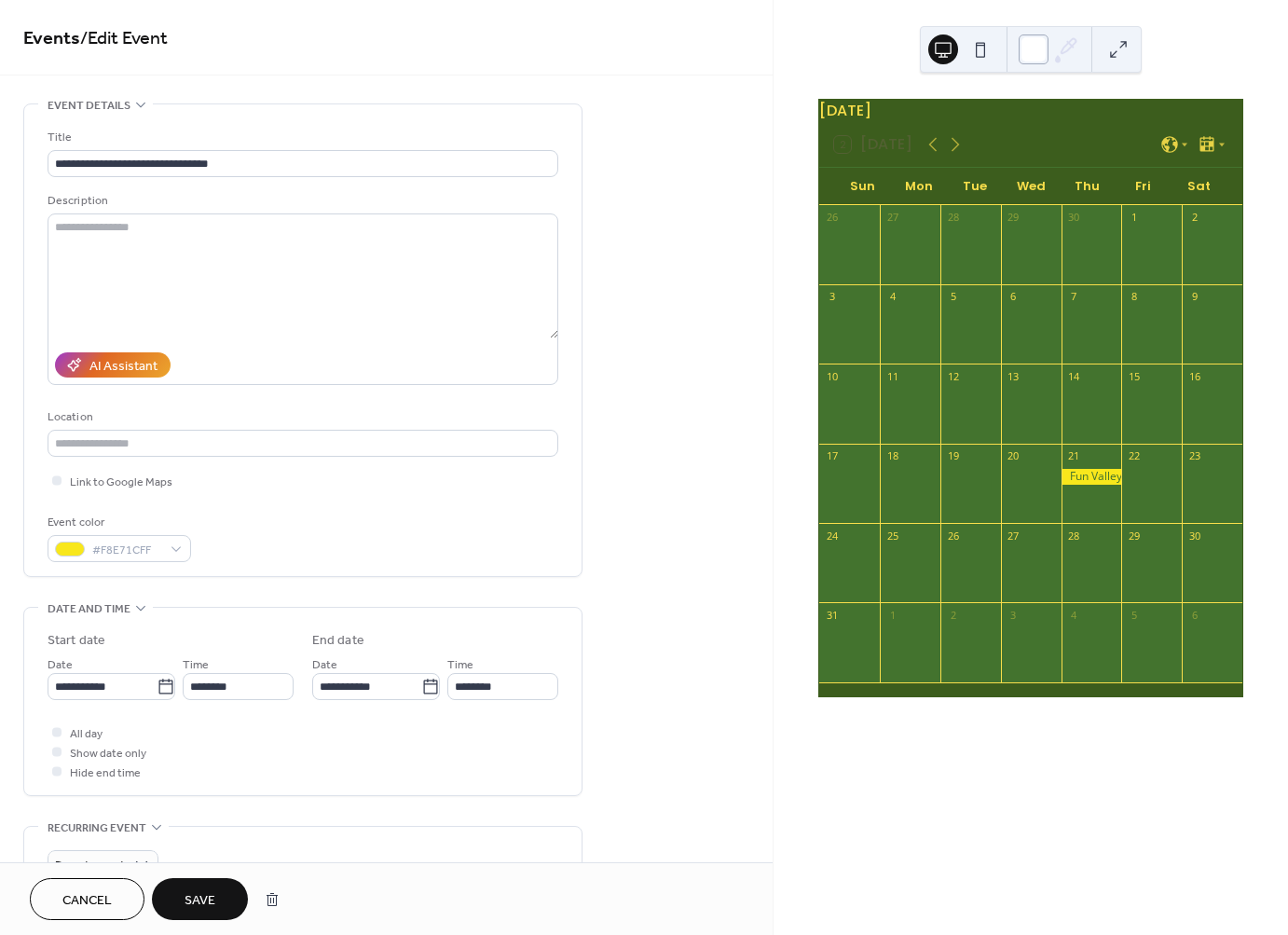
click at [1041, 45] on div at bounding box center [1032, 48] width 29 height 29
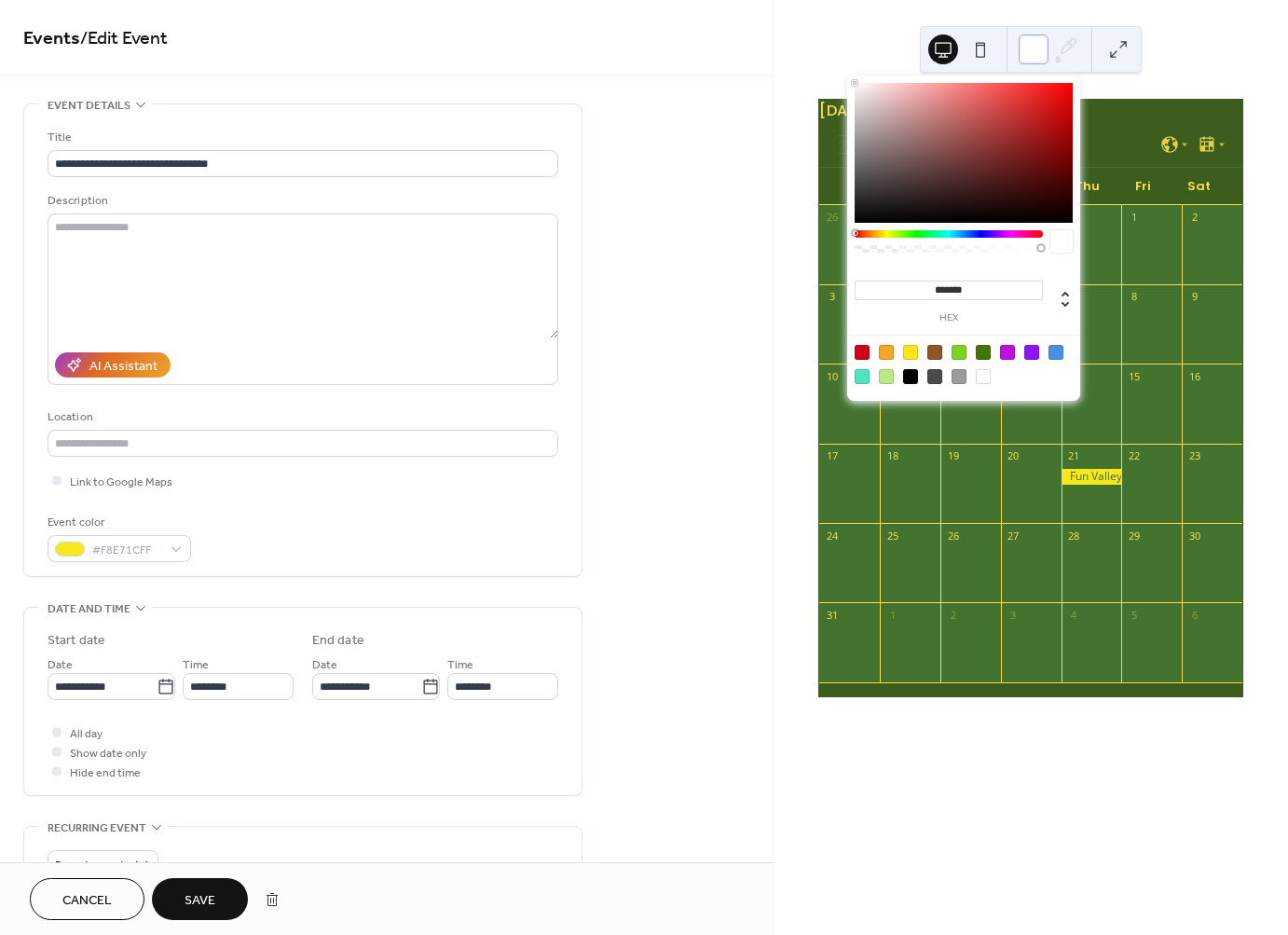
click at [1041, 45] on div at bounding box center [1032, 48] width 29 height 29
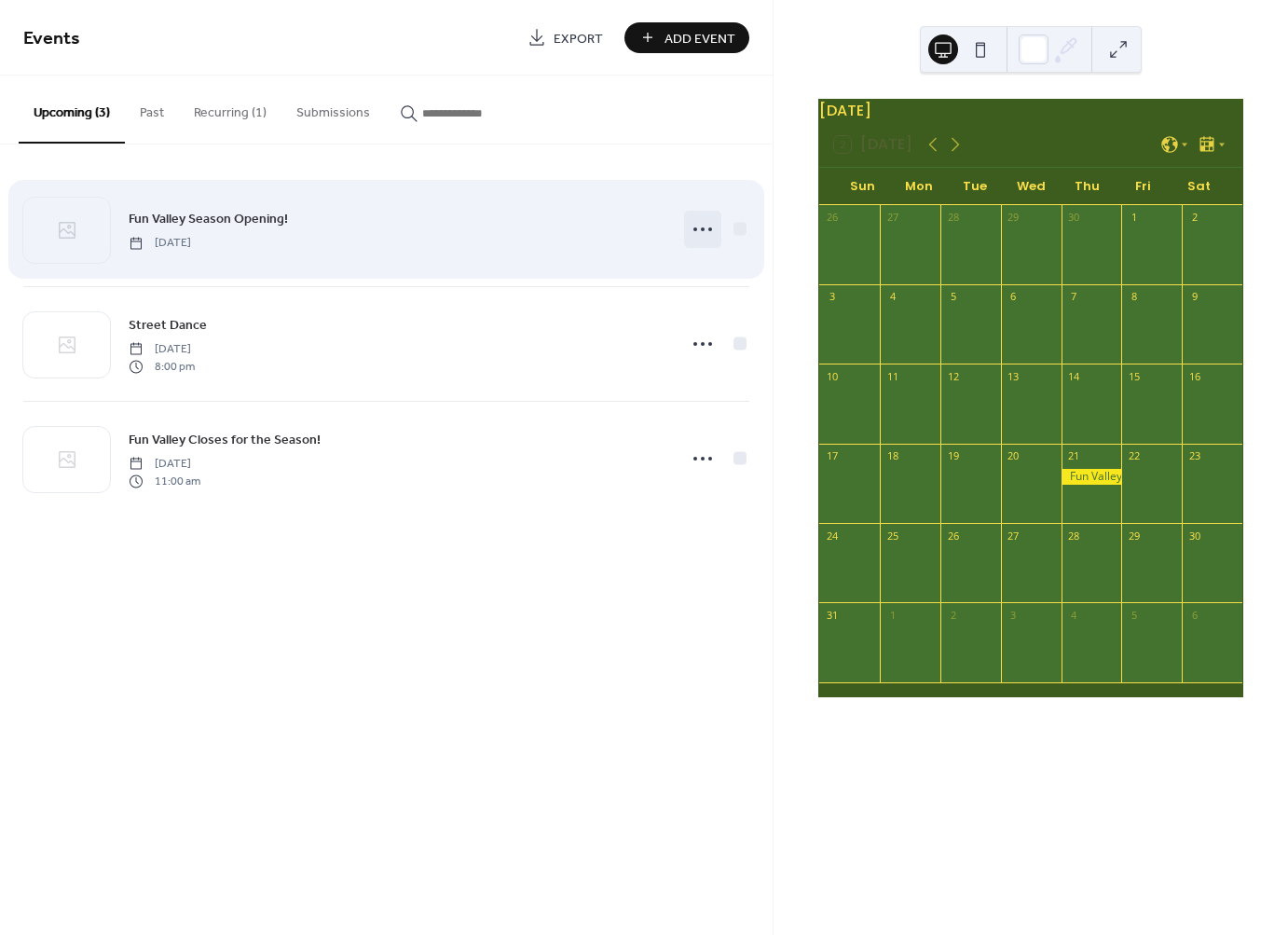
click at [688, 230] on icon at bounding box center [702, 228] width 29 height 29
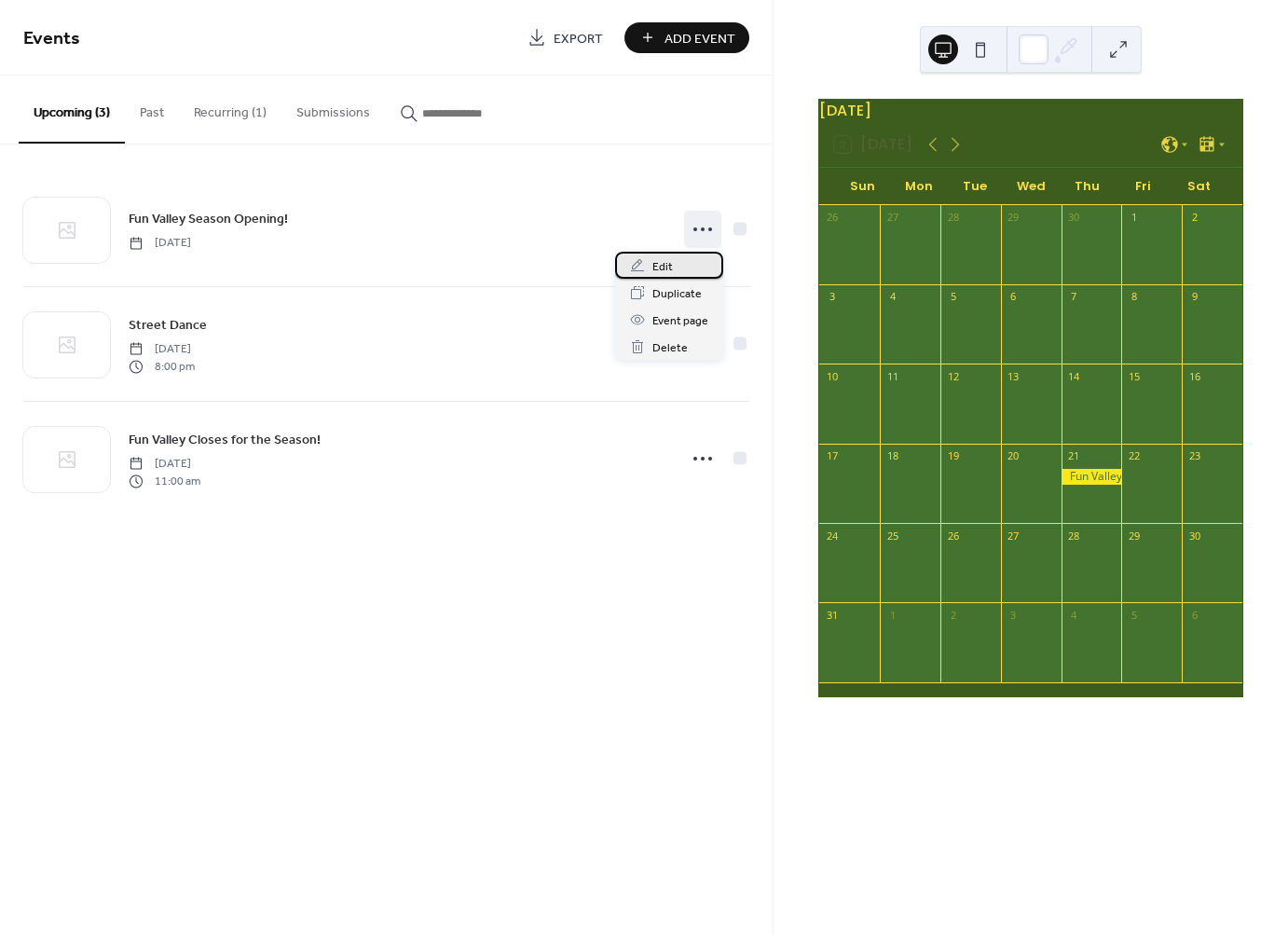
click at [671, 259] on div "Edit" at bounding box center [669, 265] width 108 height 27
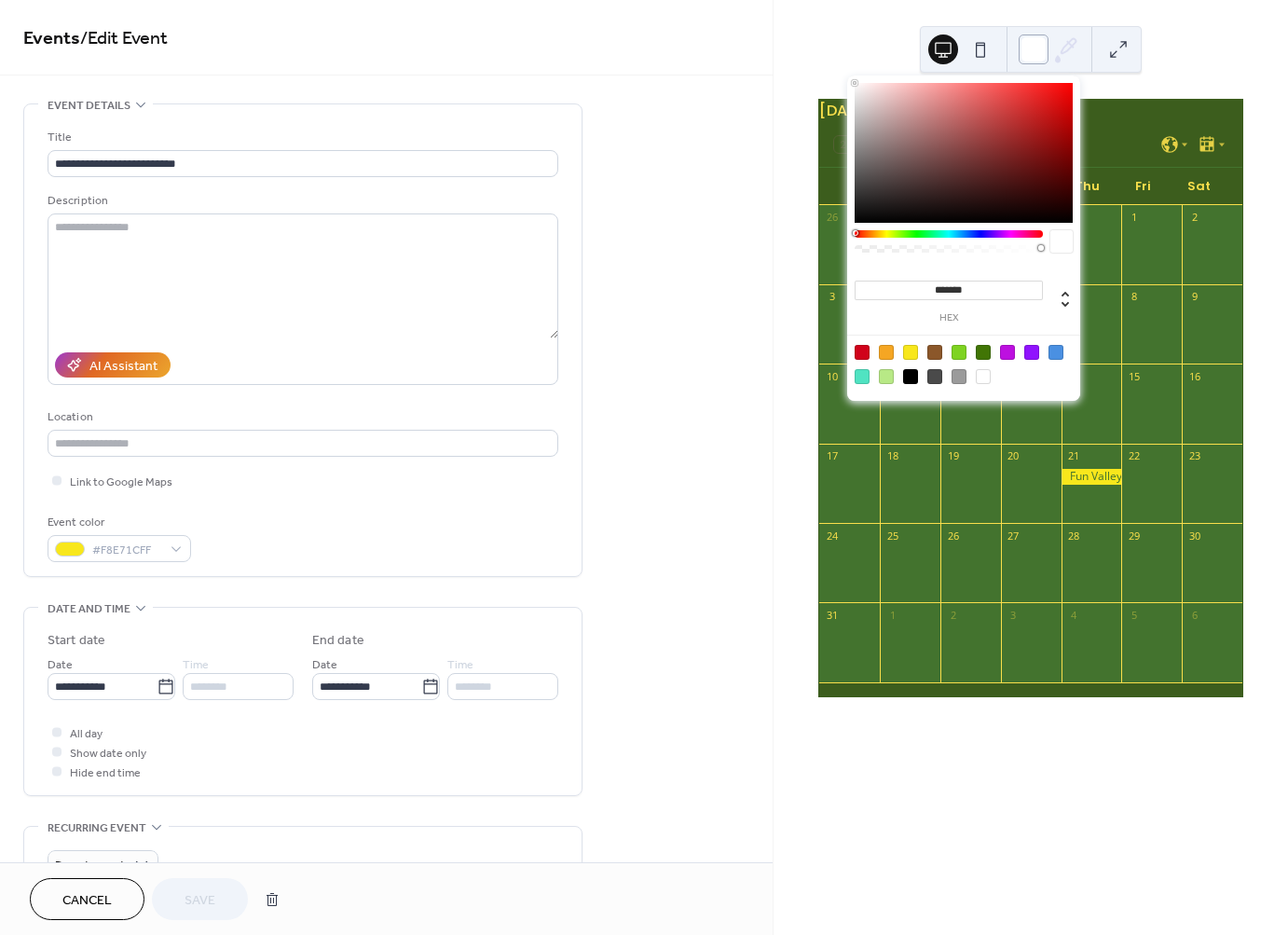
click at [1018, 47] on div at bounding box center [1032, 48] width 29 height 29
click at [984, 49] on button at bounding box center [979, 48] width 29 height 29
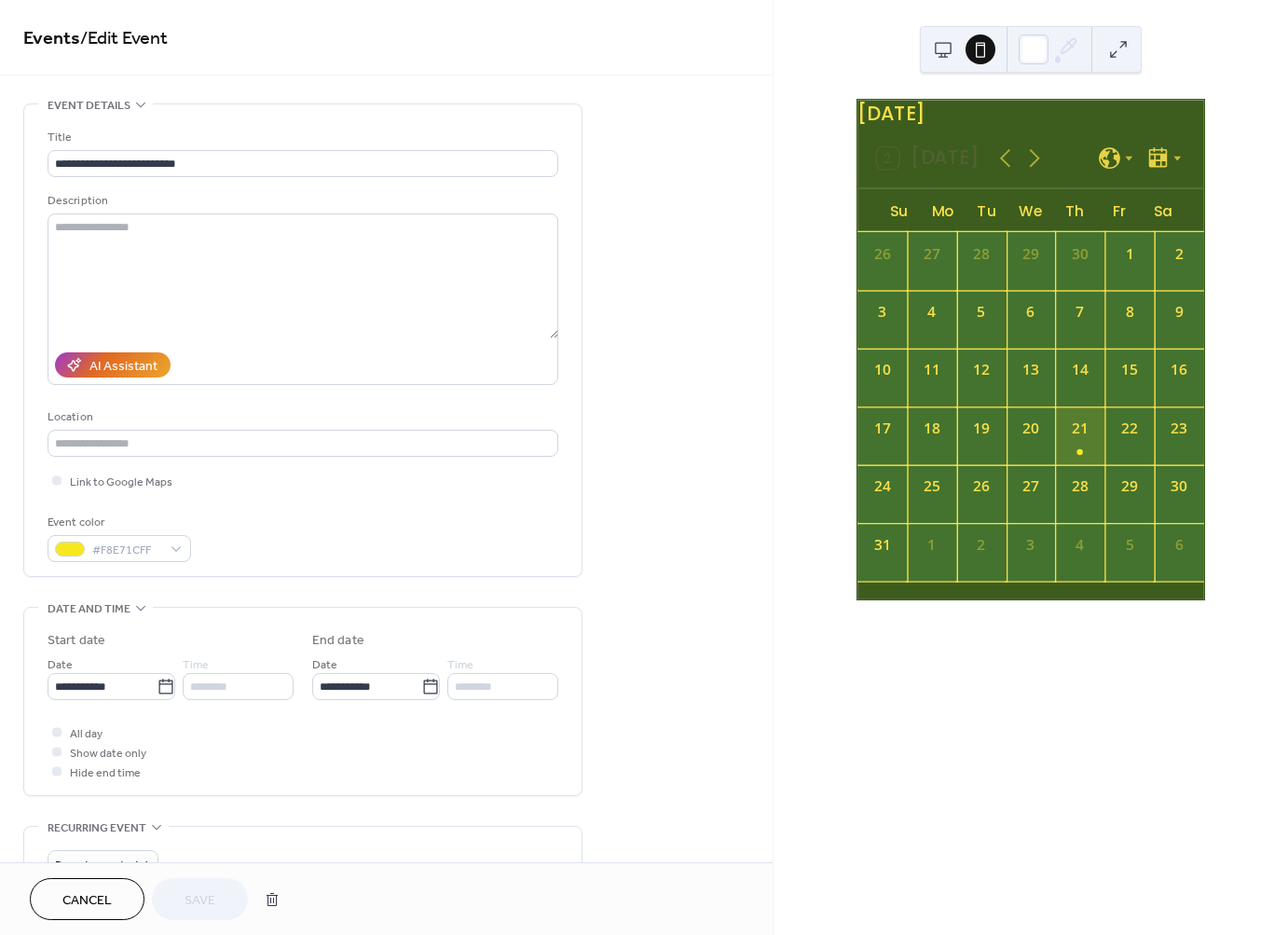
click at [1072, 464] on div "21" at bounding box center [1081, 435] width 49 height 58
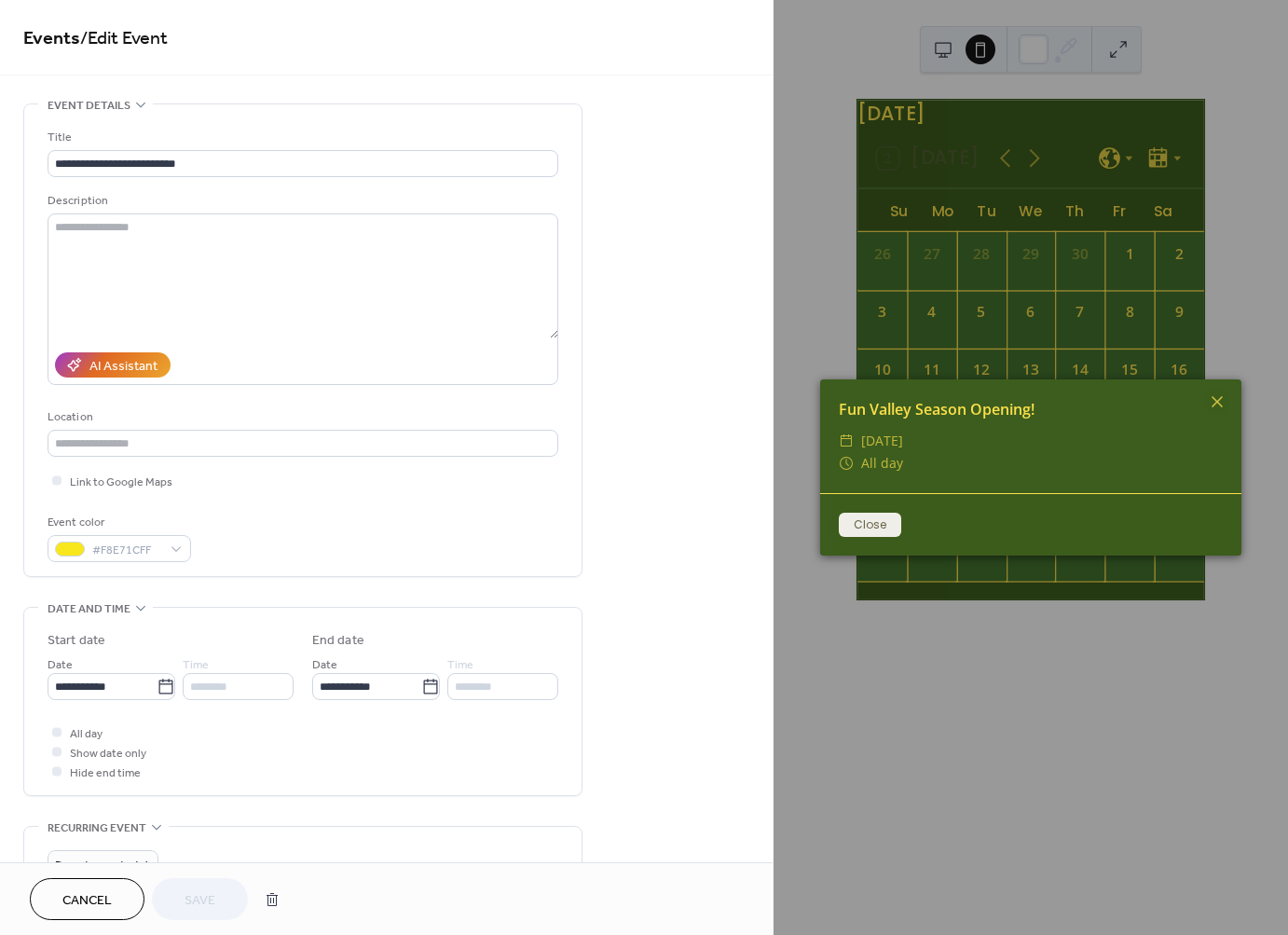
click at [870, 533] on button "Close" at bounding box center [870, 525] width 63 height 25
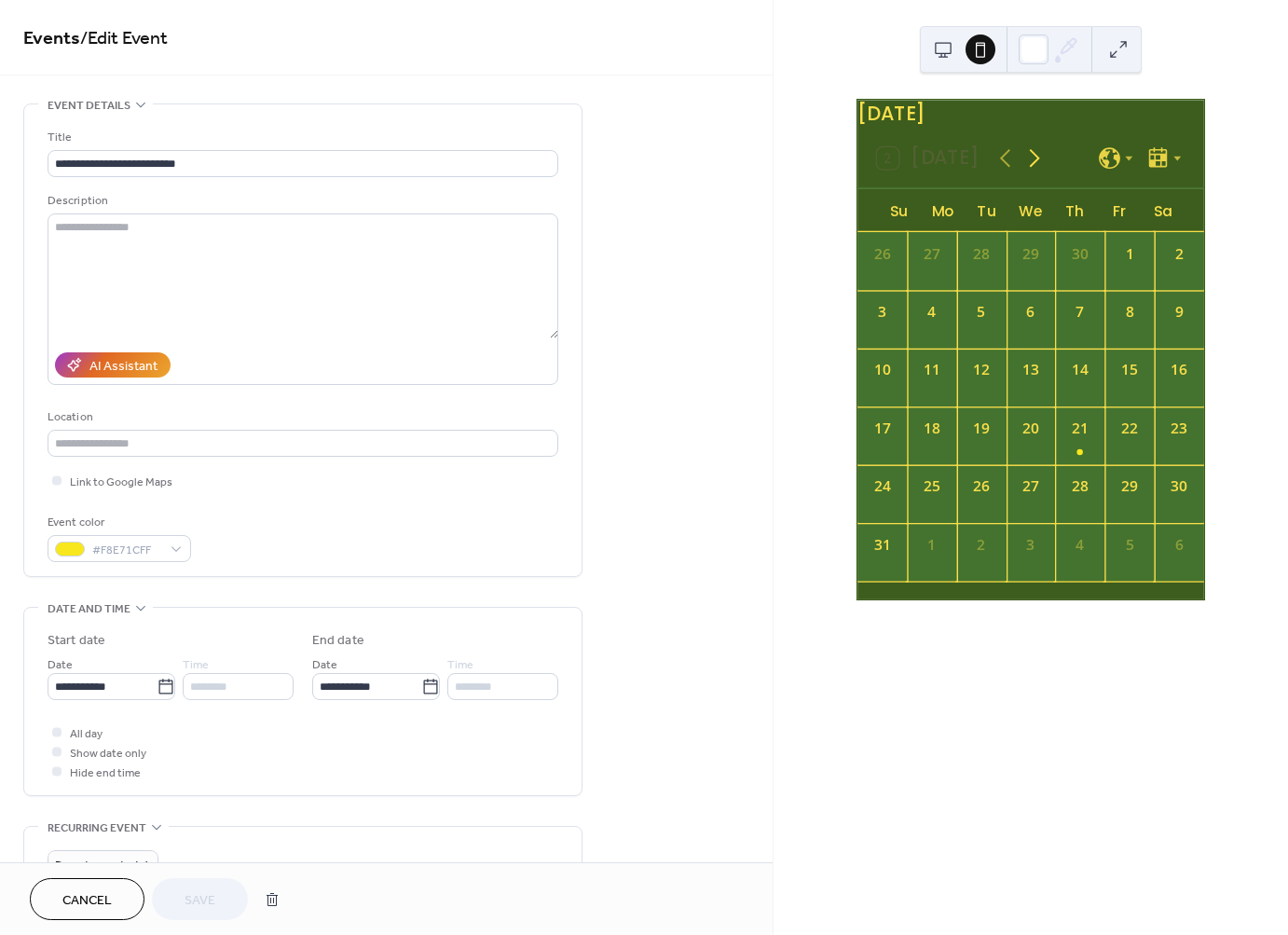
click at [1031, 169] on icon at bounding box center [1033, 158] width 29 height 29
click at [1158, 348] on div "12" at bounding box center [1179, 318] width 49 height 58
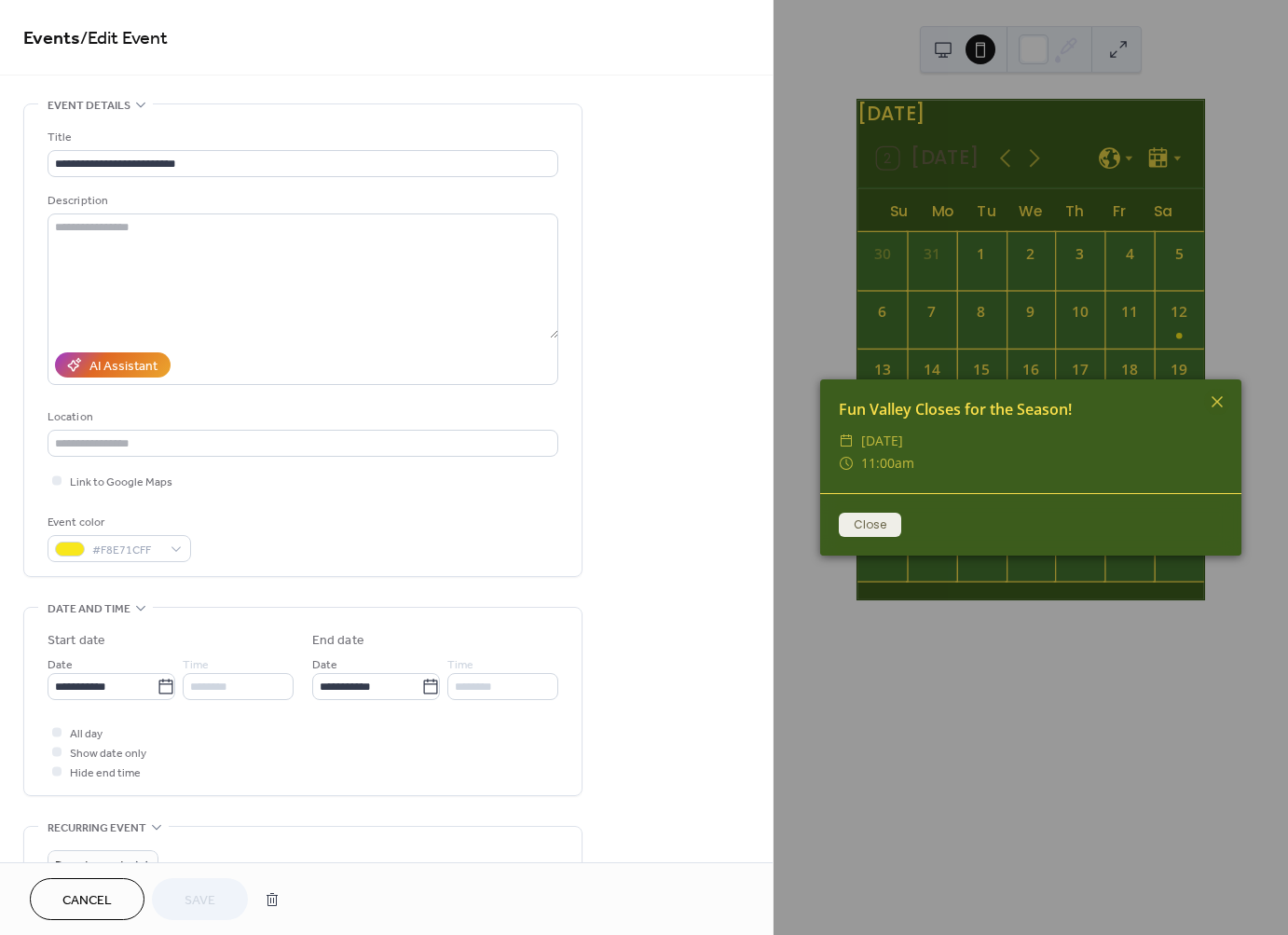
click at [882, 518] on button "Close" at bounding box center [870, 525] width 63 height 25
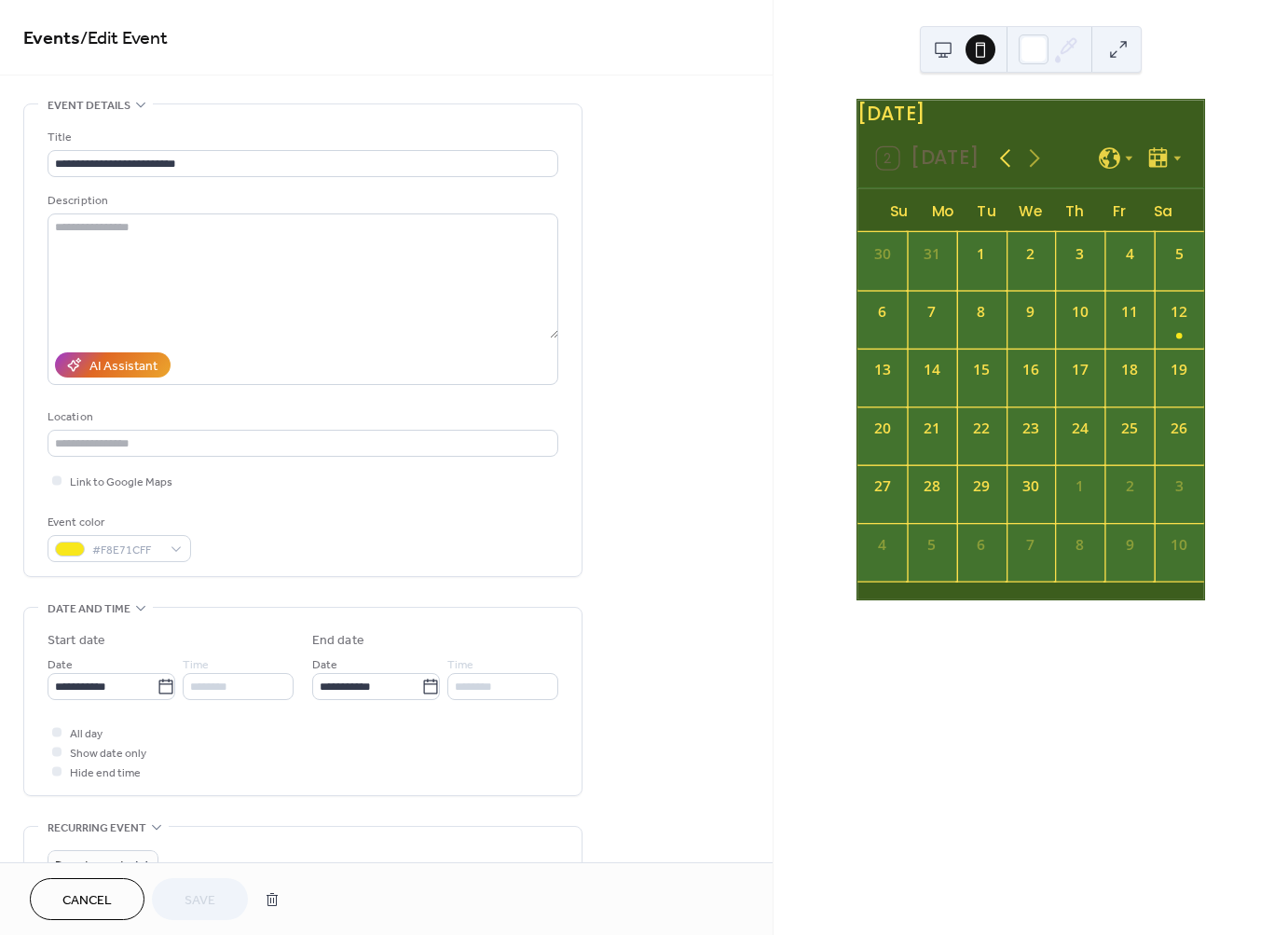
click at [1000, 168] on icon at bounding box center [1005, 158] width 10 height 19
click at [1168, 163] on div at bounding box center [1165, 158] width 39 height 25
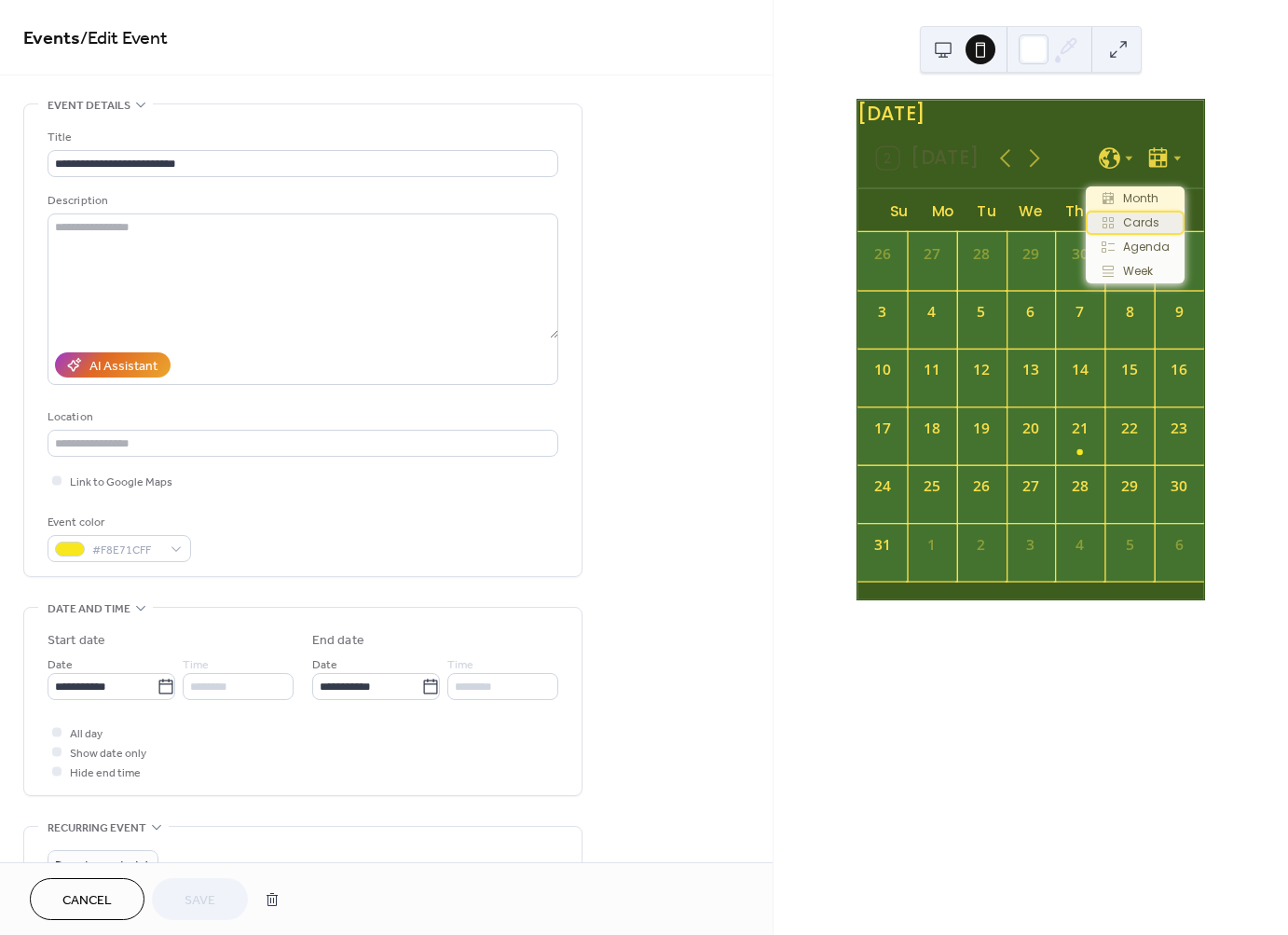
click at [1144, 225] on span "Cards" at bounding box center [1141, 223] width 36 height 17
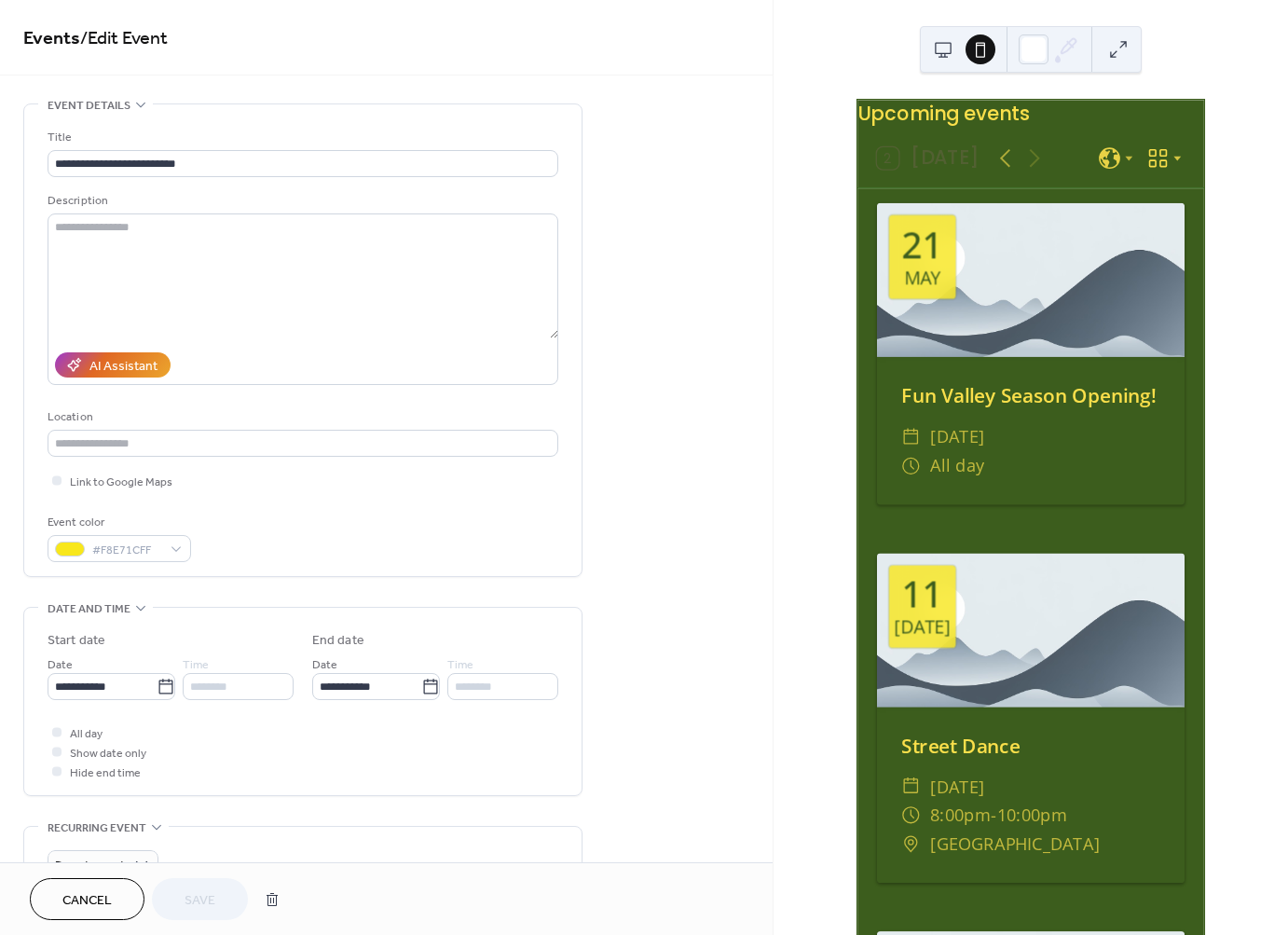
click at [1149, 171] on icon at bounding box center [1158, 158] width 25 height 25
click at [1134, 253] on span "Agenda" at bounding box center [1146, 247] width 46 height 17
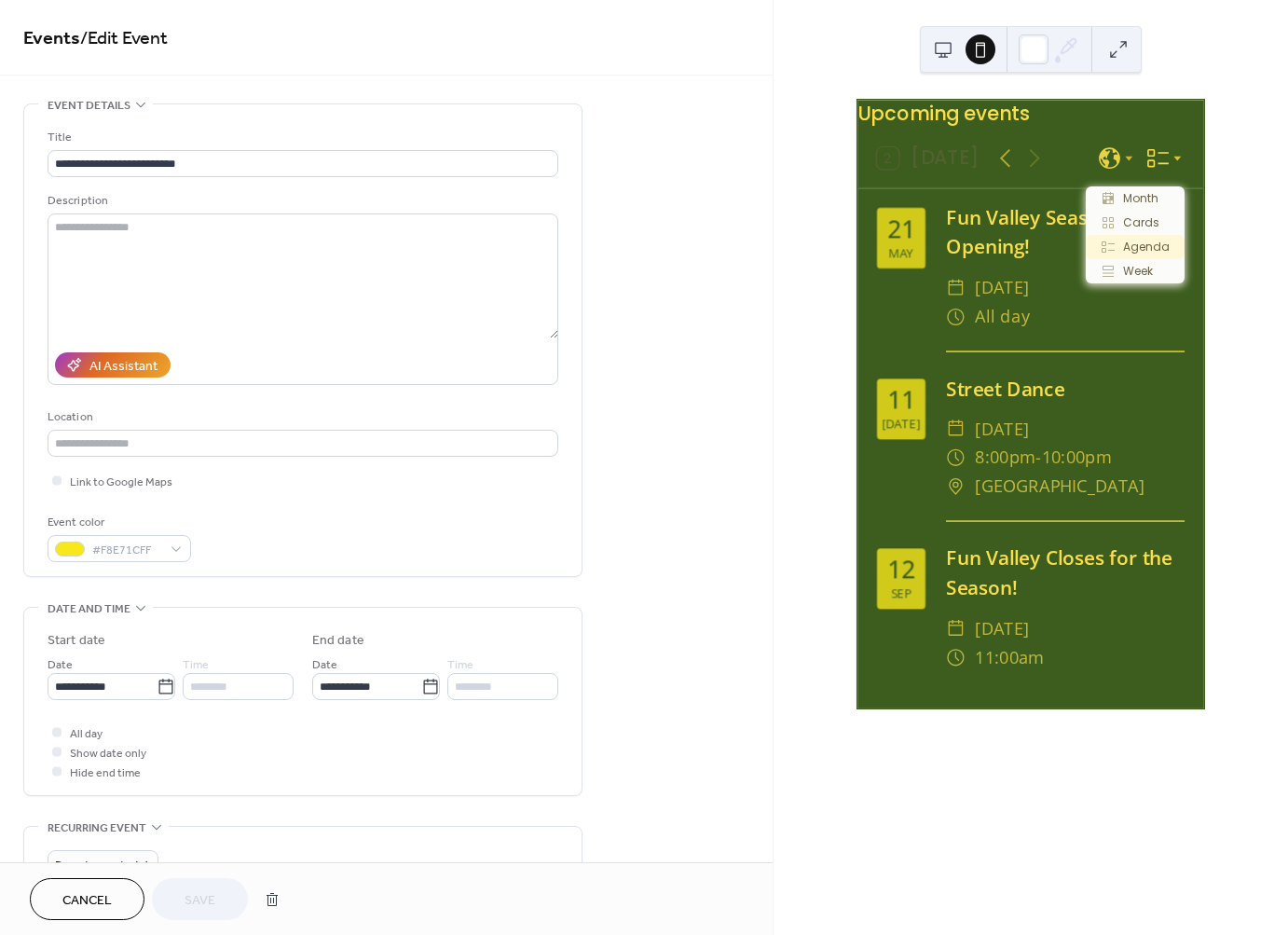
click at [1158, 168] on icon at bounding box center [1157, 158] width 22 height 19
click at [1145, 202] on span "Month" at bounding box center [1140, 199] width 35 height 17
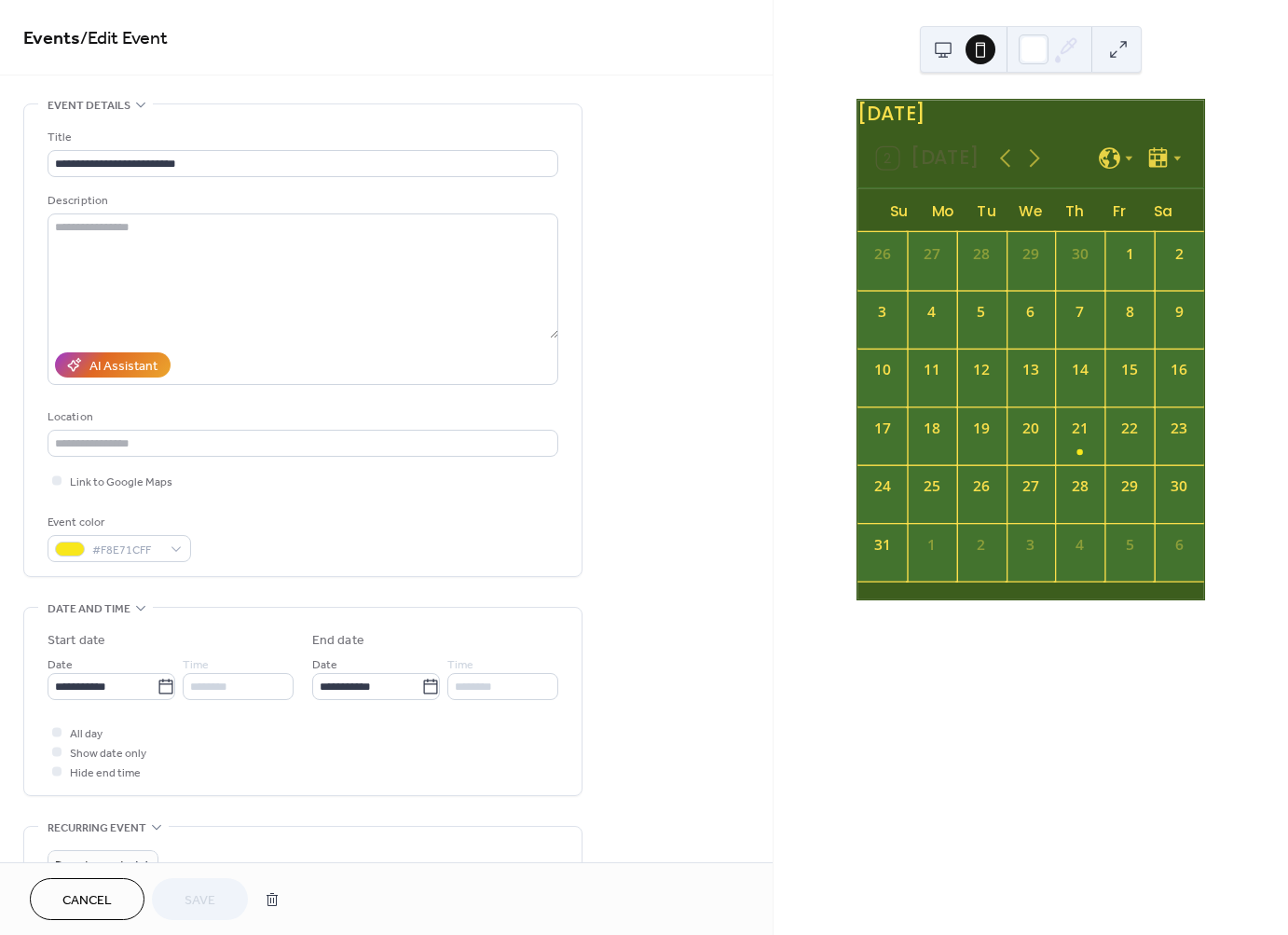
click at [959, 39] on div at bounding box center [961, 49] width 67 height 45
click at [955, 45] on button at bounding box center [942, 48] width 29 height 29
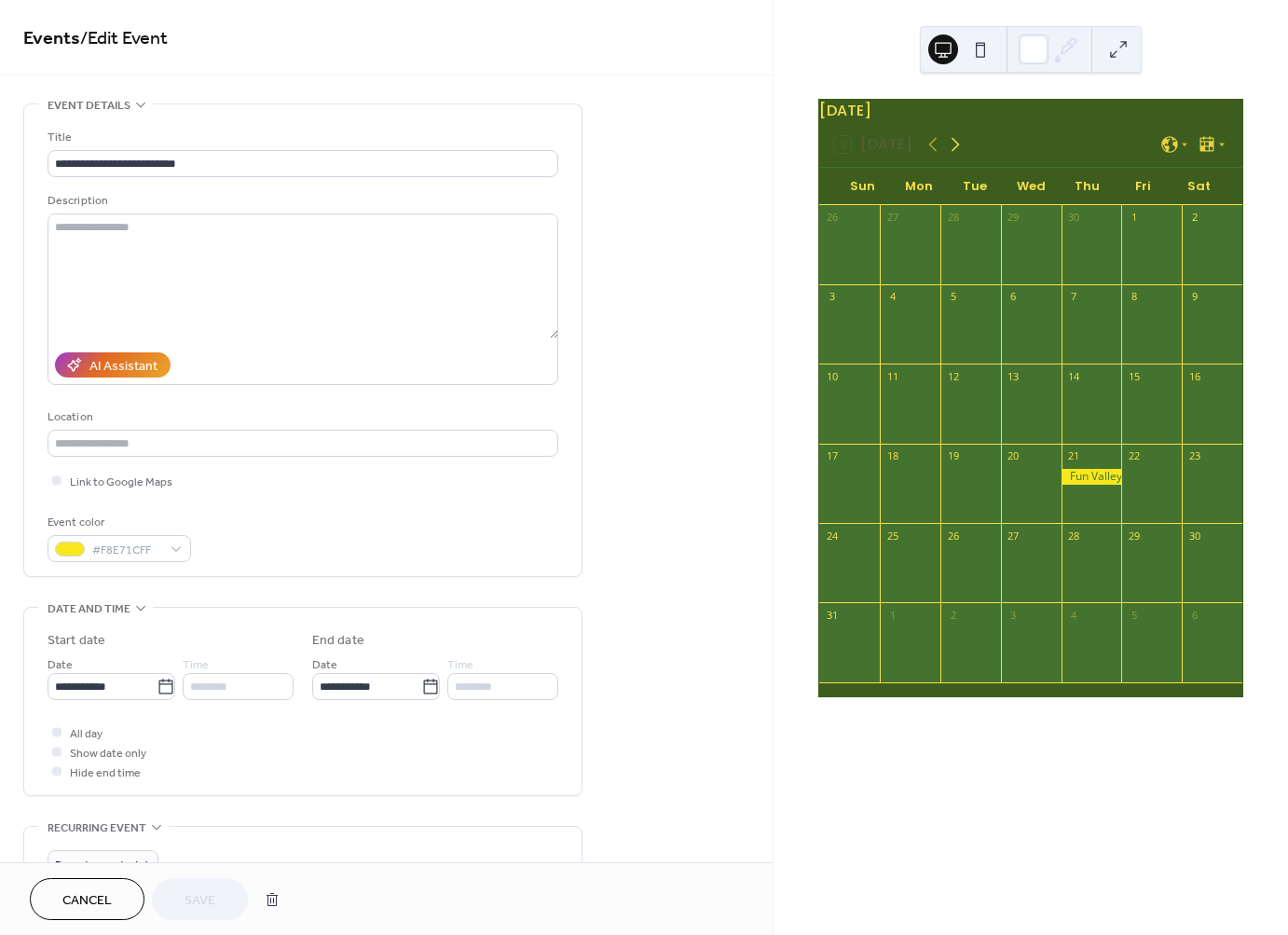
click at [952, 155] on icon at bounding box center [956, 145] width 23 height 23
click at [953, 155] on icon at bounding box center [956, 145] width 23 height 23
click at [1213, 325] on div "Fun Valley Closes for the Season!" at bounding box center [1283, 317] width 170 height 16
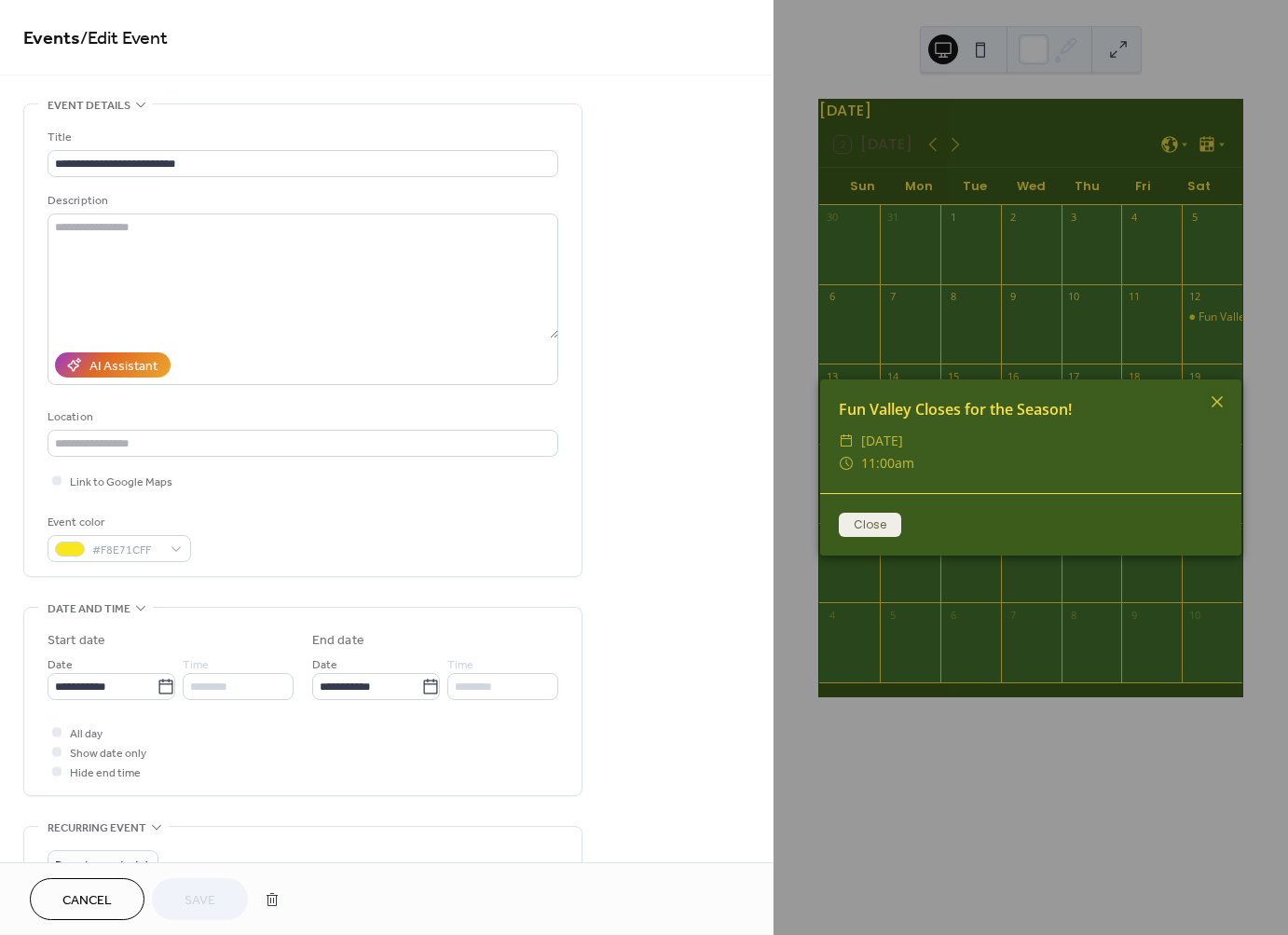
click at [860, 528] on button "Close" at bounding box center [870, 525] width 63 height 25
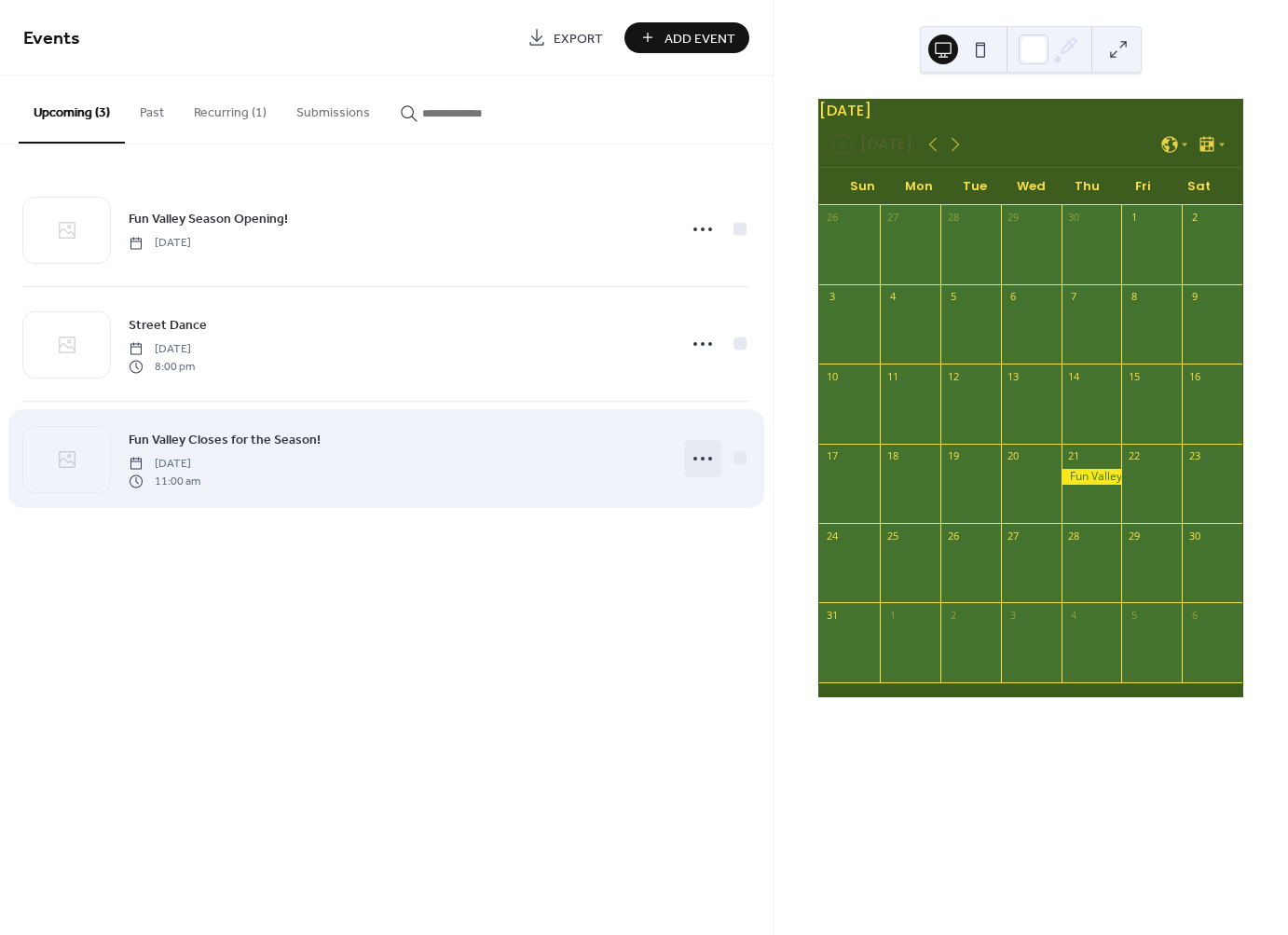
click at [702, 454] on icon at bounding box center [702, 458] width 29 height 29
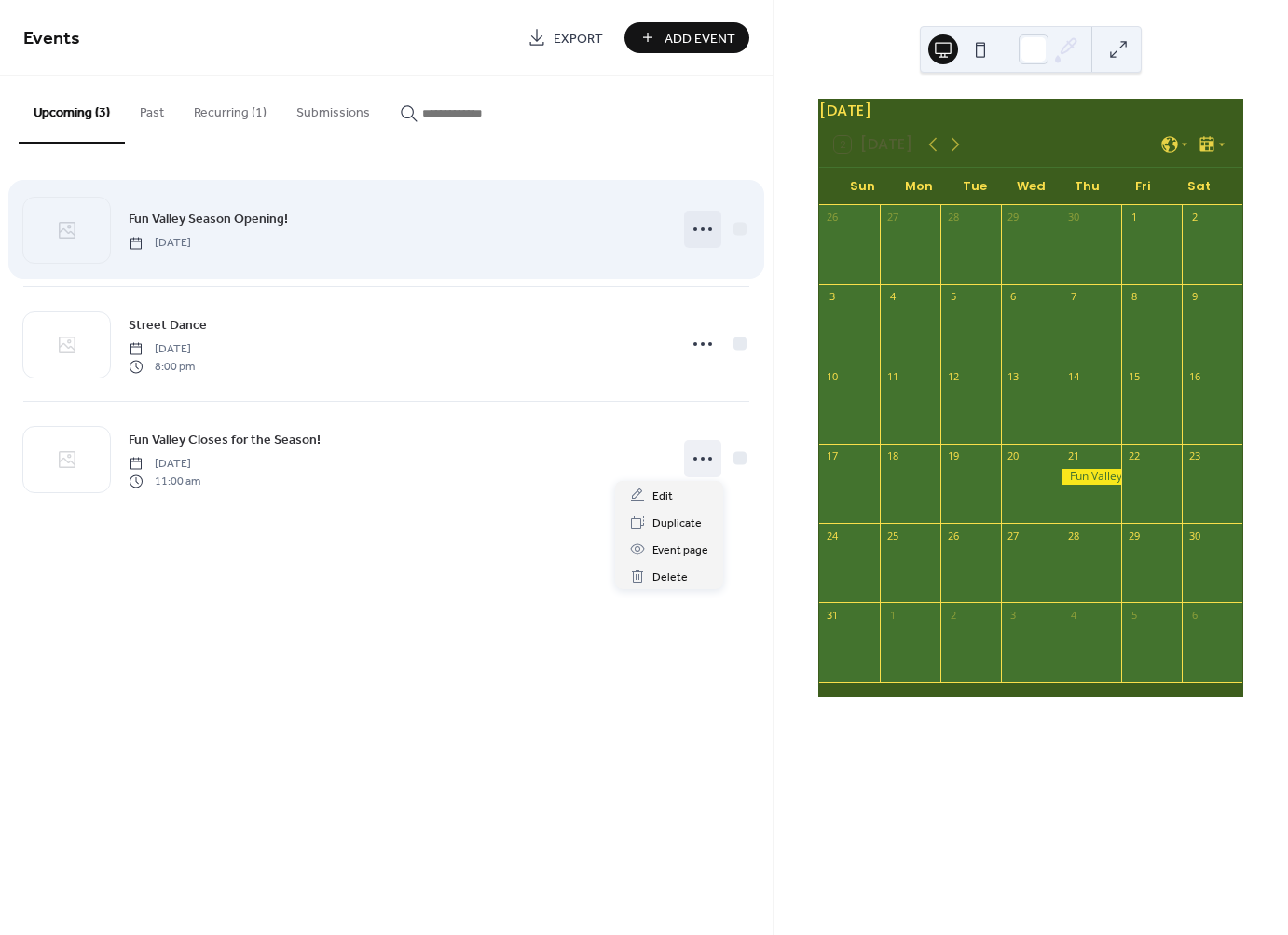
click at [702, 229] on circle at bounding box center [703, 229] width 4 height 4
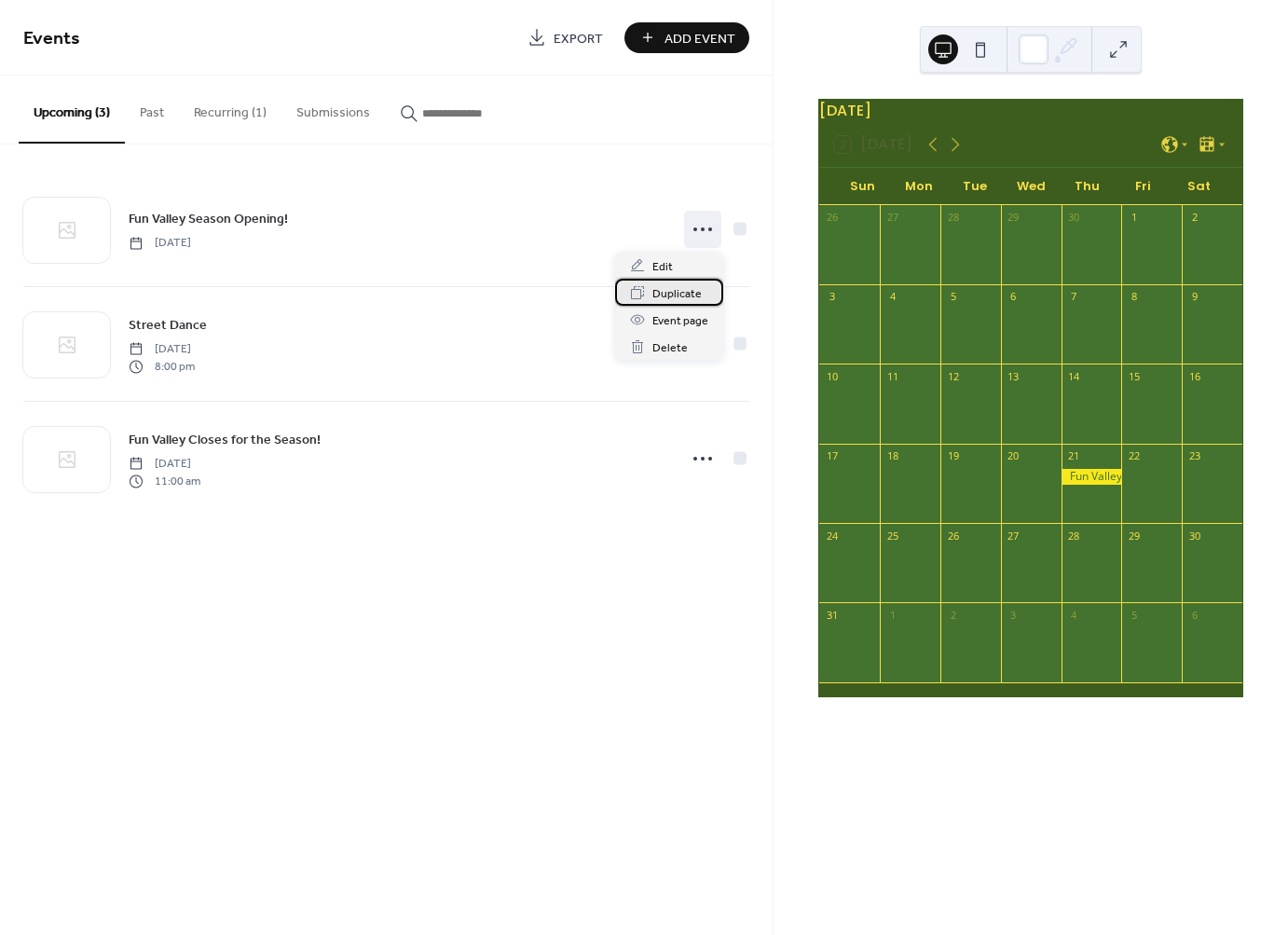
click at [688, 298] on span "Duplicate" at bounding box center [677, 294] width 49 height 20
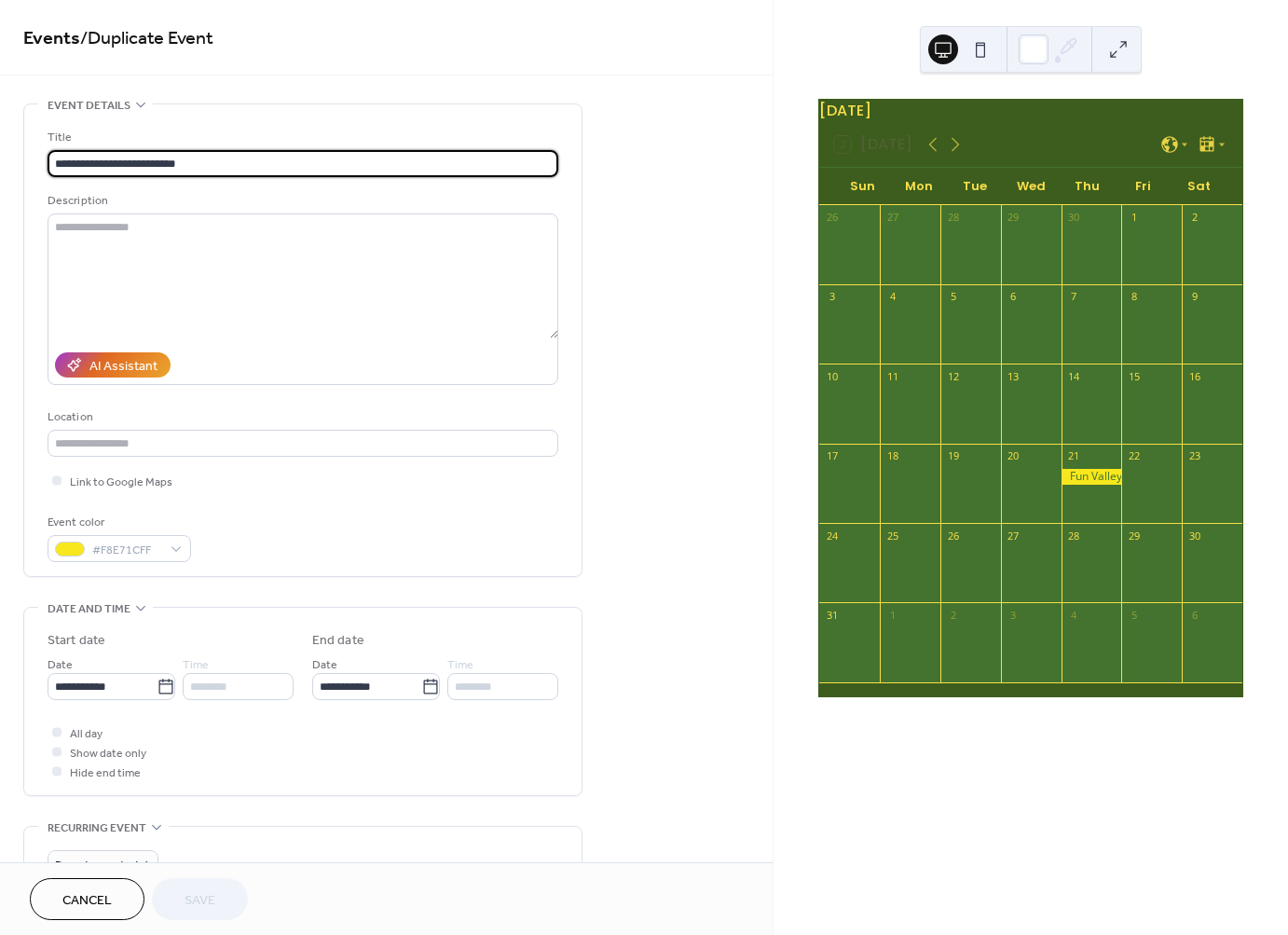
drag, startPoint x: 198, startPoint y: 162, endPoint x: 145, endPoint y: 164, distance: 53.0
click at [145, 164] on input "**********" at bounding box center [302, 163] width 510 height 27
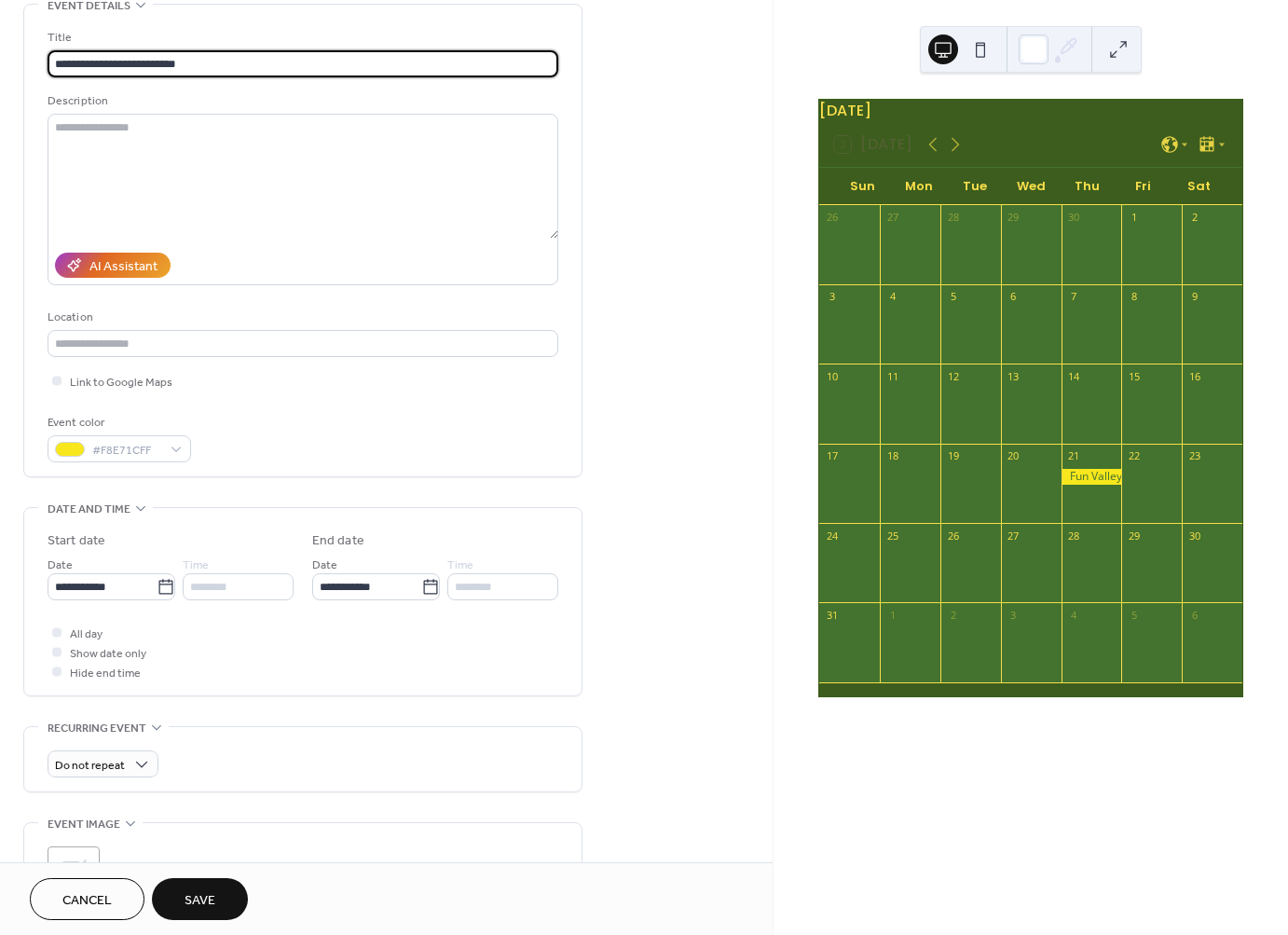
scroll to position [132, 0]
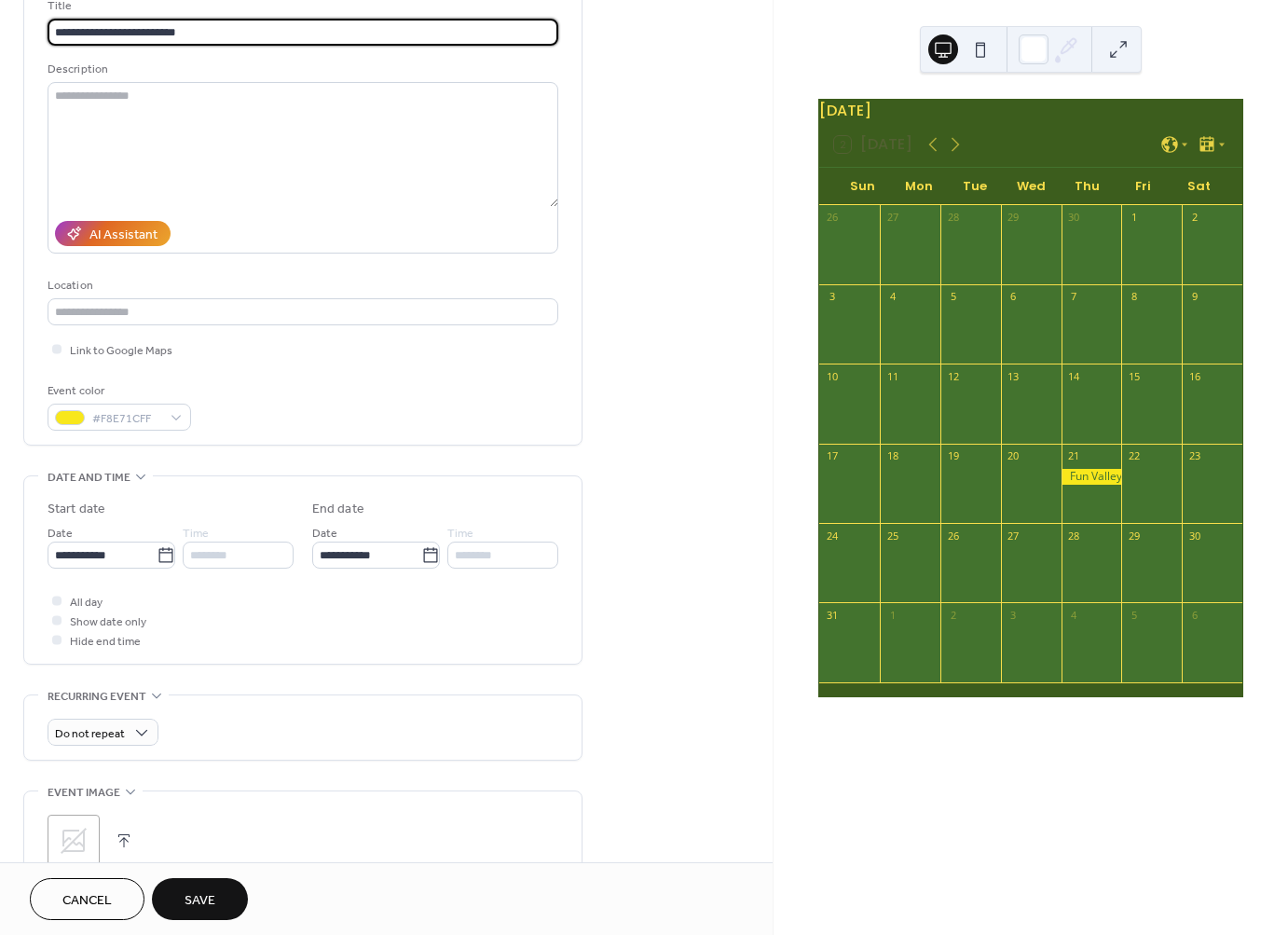
type input "**********"
click at [85, 641] on span "Hide end time" at bounding box center [105, 641] width 71 height 20
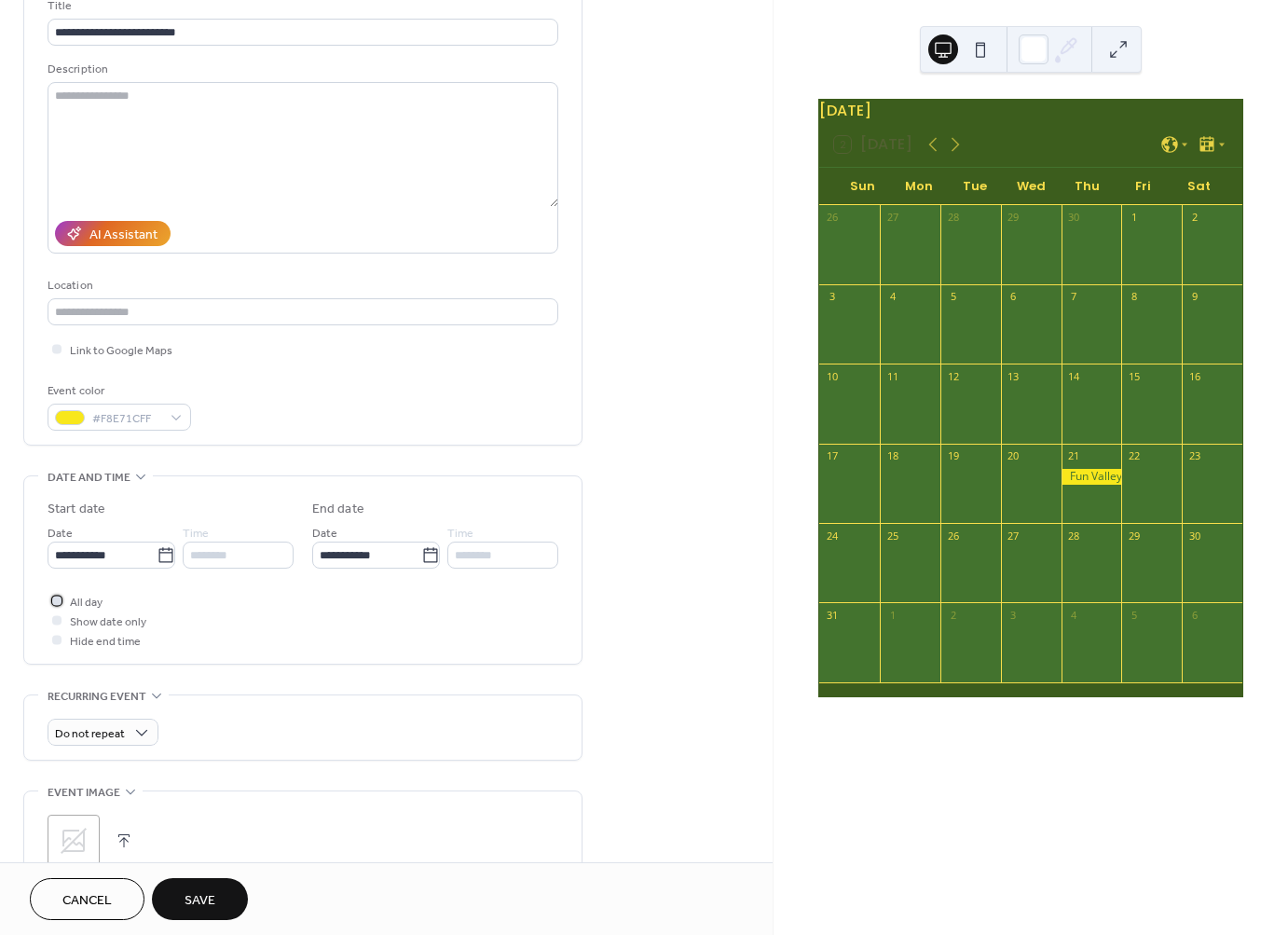
click at [59, 602] on icon at bounding box center [57, 601] width 6 height 6
click at [59, 649] on label "Hide end time" at bounding box center [94, 639] width 93 height 20
click at [208, 552] on input "********" at bounding box center [238, 555] width 111 height 27
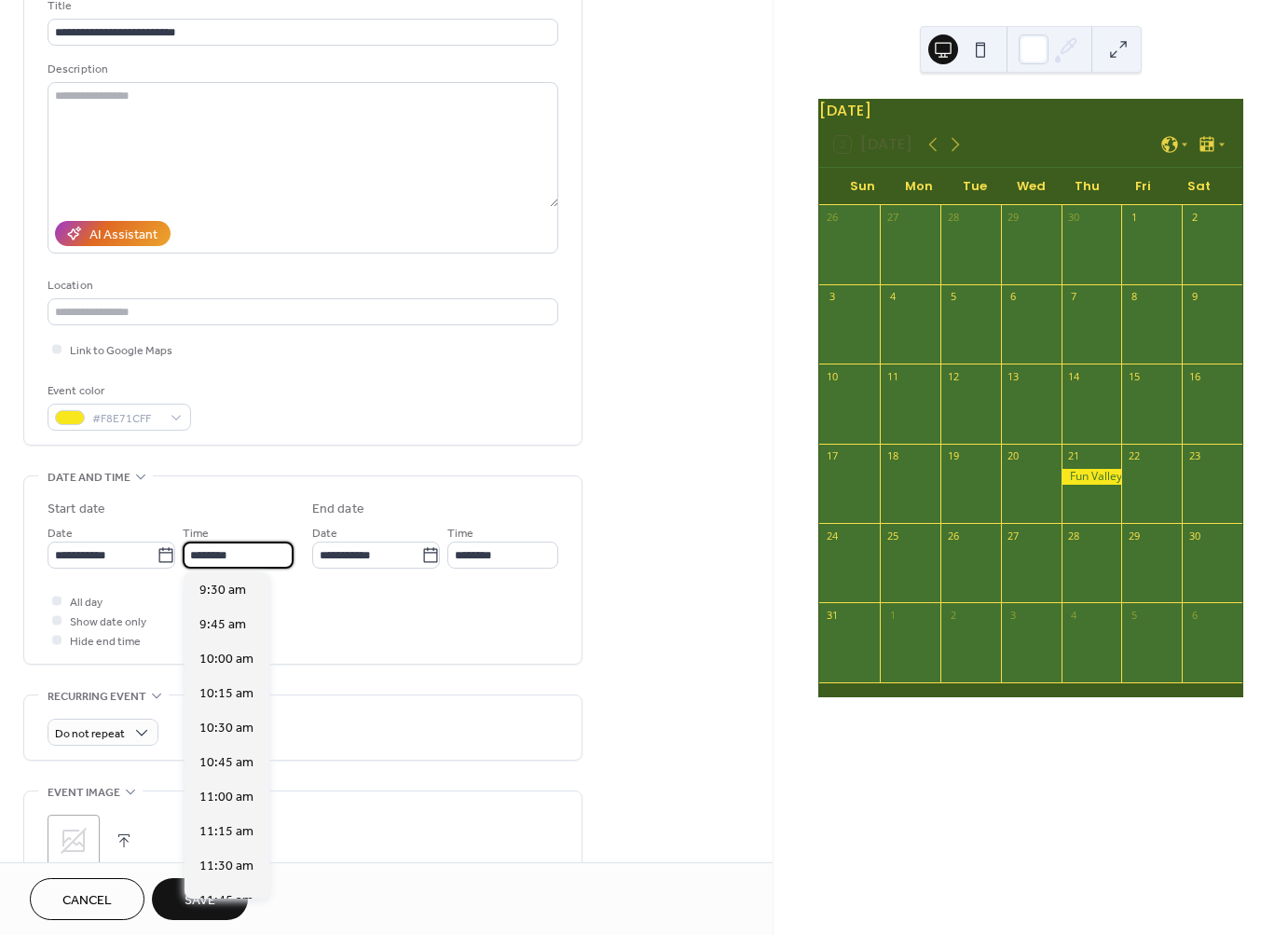
scroll to position [1342, 0]
click at [235, 765] on span "11:00 am" at bounding box center [226, 766] width 54 height 20
type input "********"
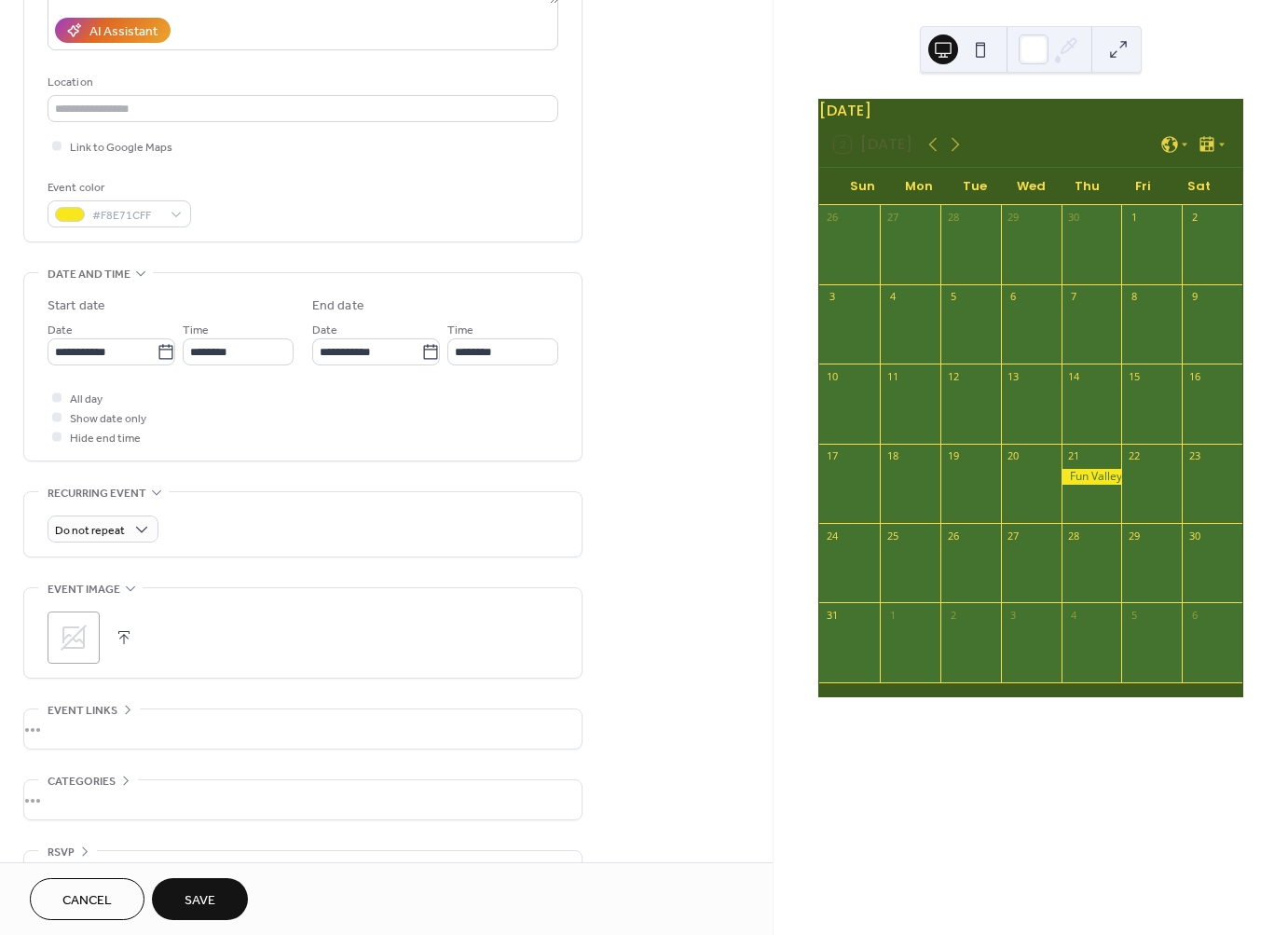
scroll to position [364, 0]
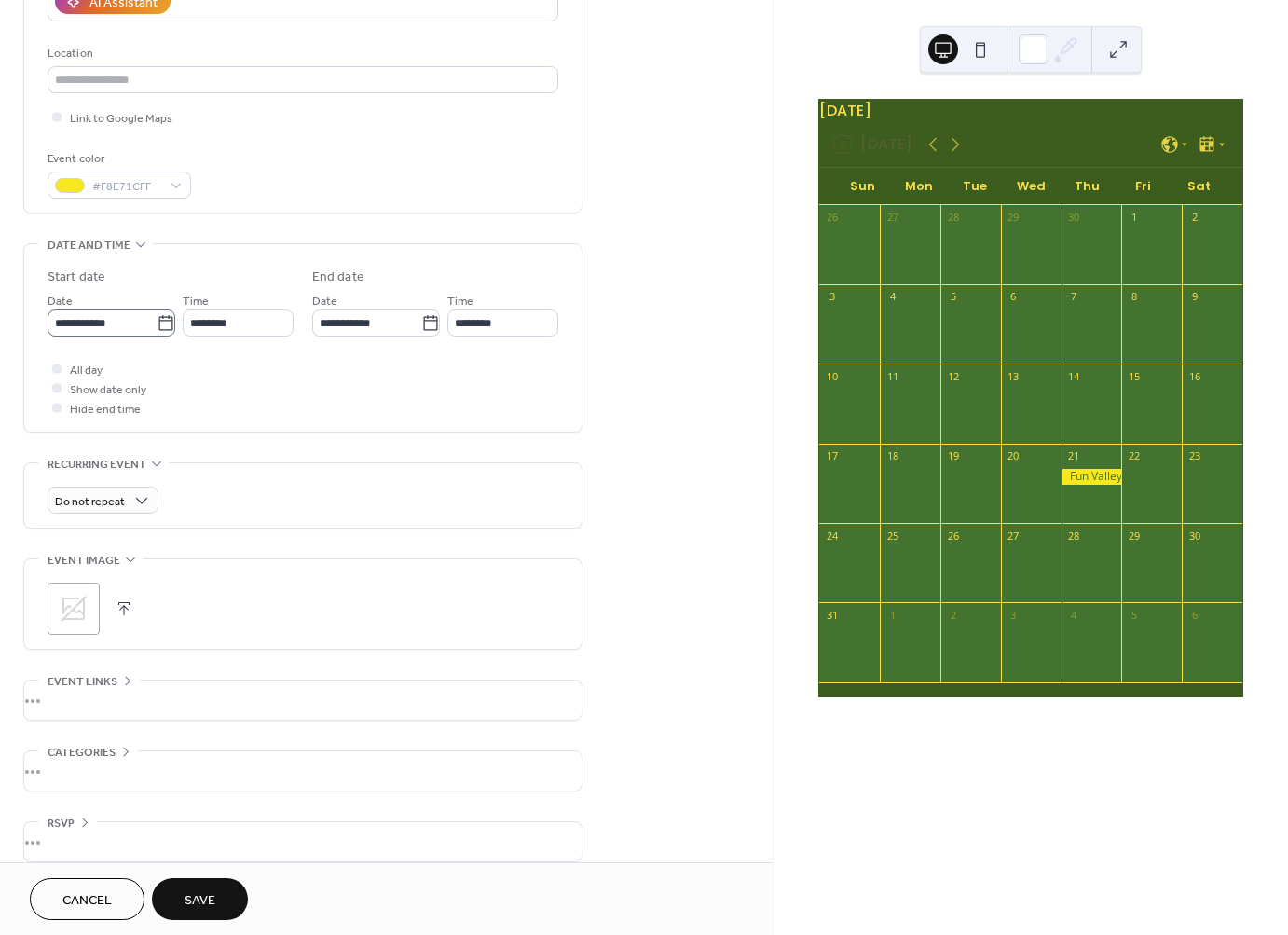
click at [167, 321] on label "**********" at bounding box center [111, 323] width 128 height 27
click at [156, 321] on input "**********" at bounding box center [101, 323] width 109 height 27
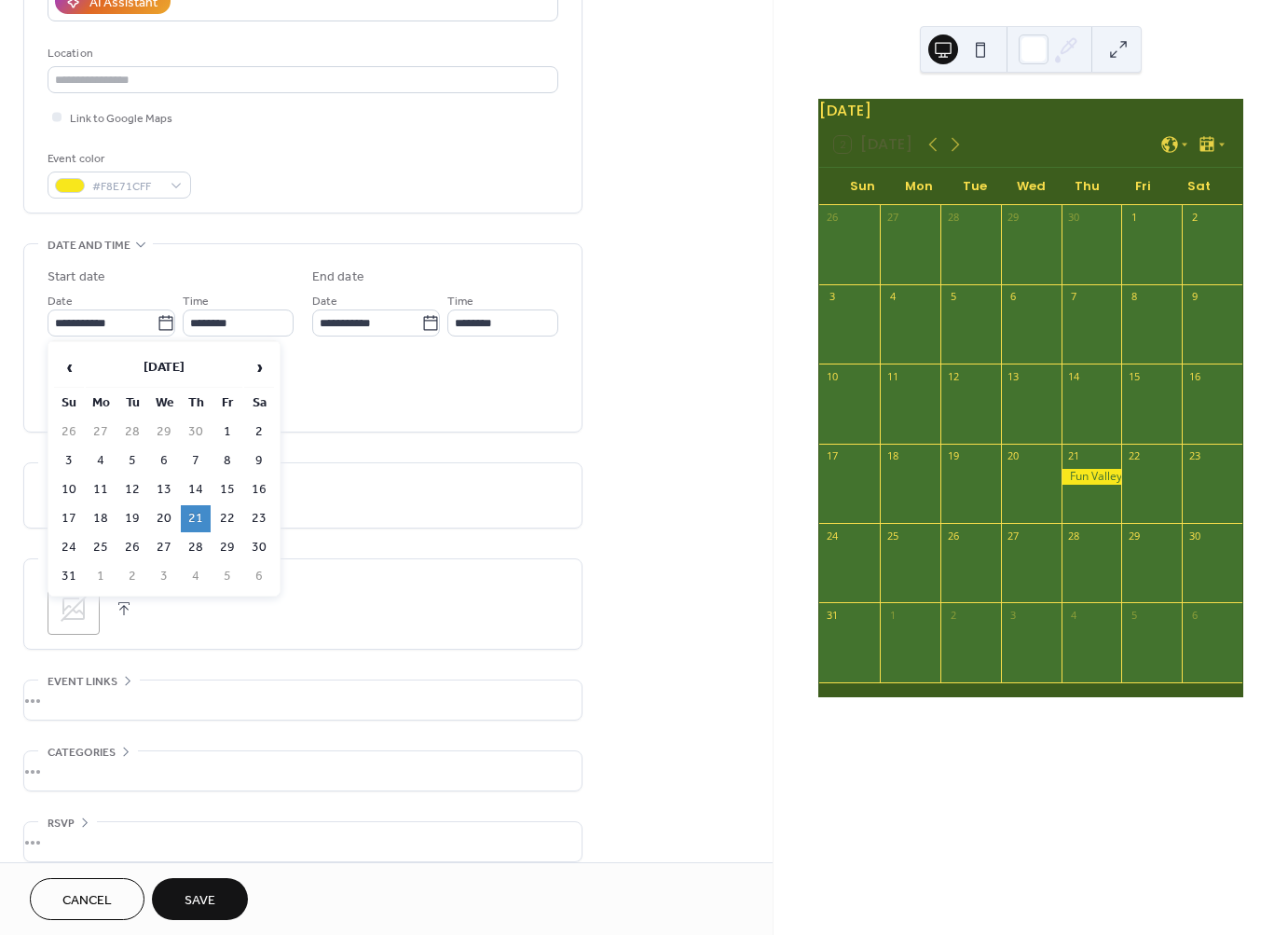
click at [275, 362] on table "‹ [DATE] › Su Mo Tu We Th Fr Sa 26 27 28 29 30 1 2 3 4 5 6 7 8 9 10 11 12 13 14…" at bounding box center [164, 469] width 224 height 246
click at [264, 362] on span "›" at bounding box center [259, 367] width 28 height 37
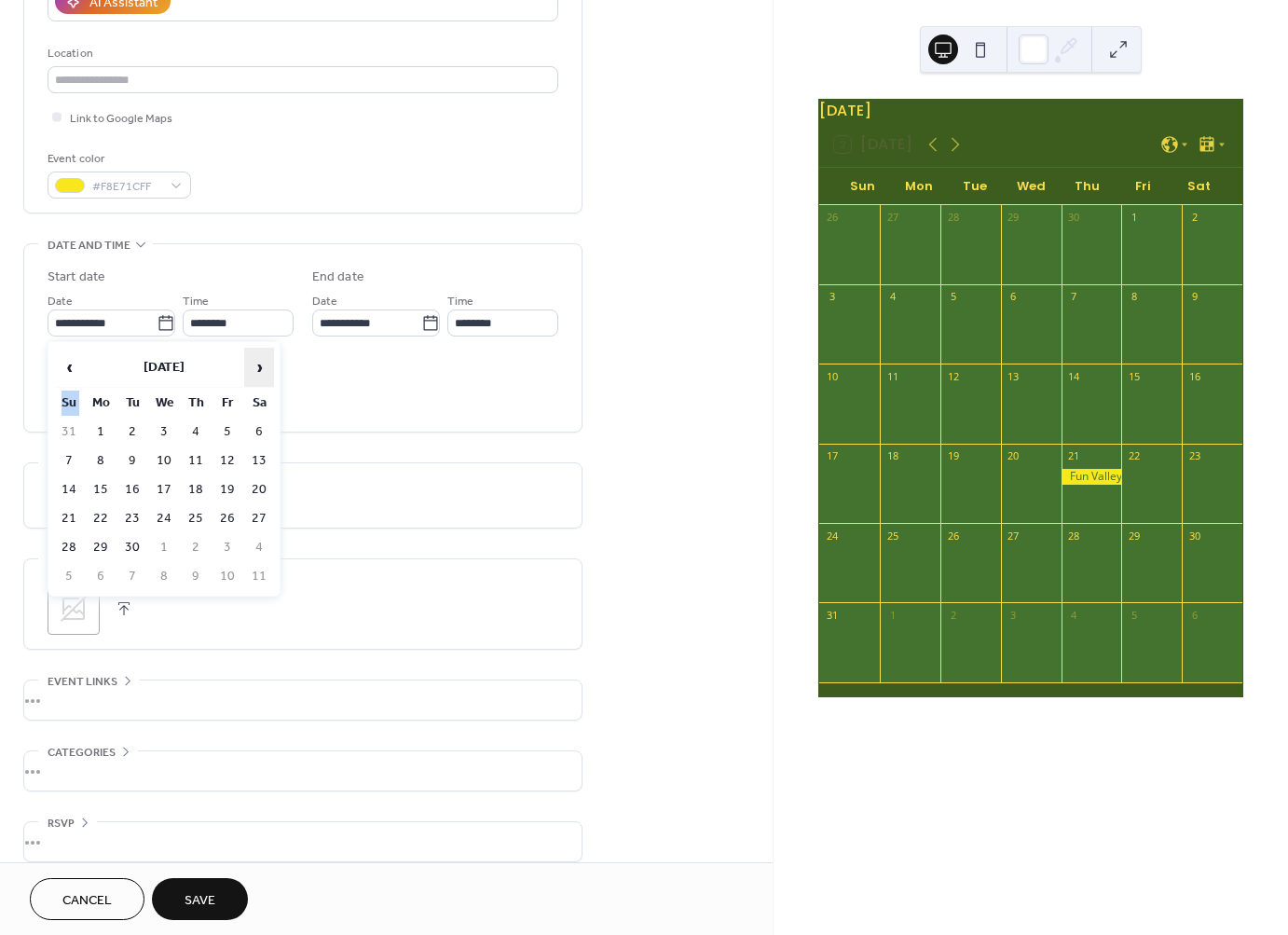
click at [264, 362] on span "›" at bounding box center [259, 367] width 28 height 37
click at [257, 456] on td "12" at bounding box center [259, 460] width 29 height 27
type input "**********"
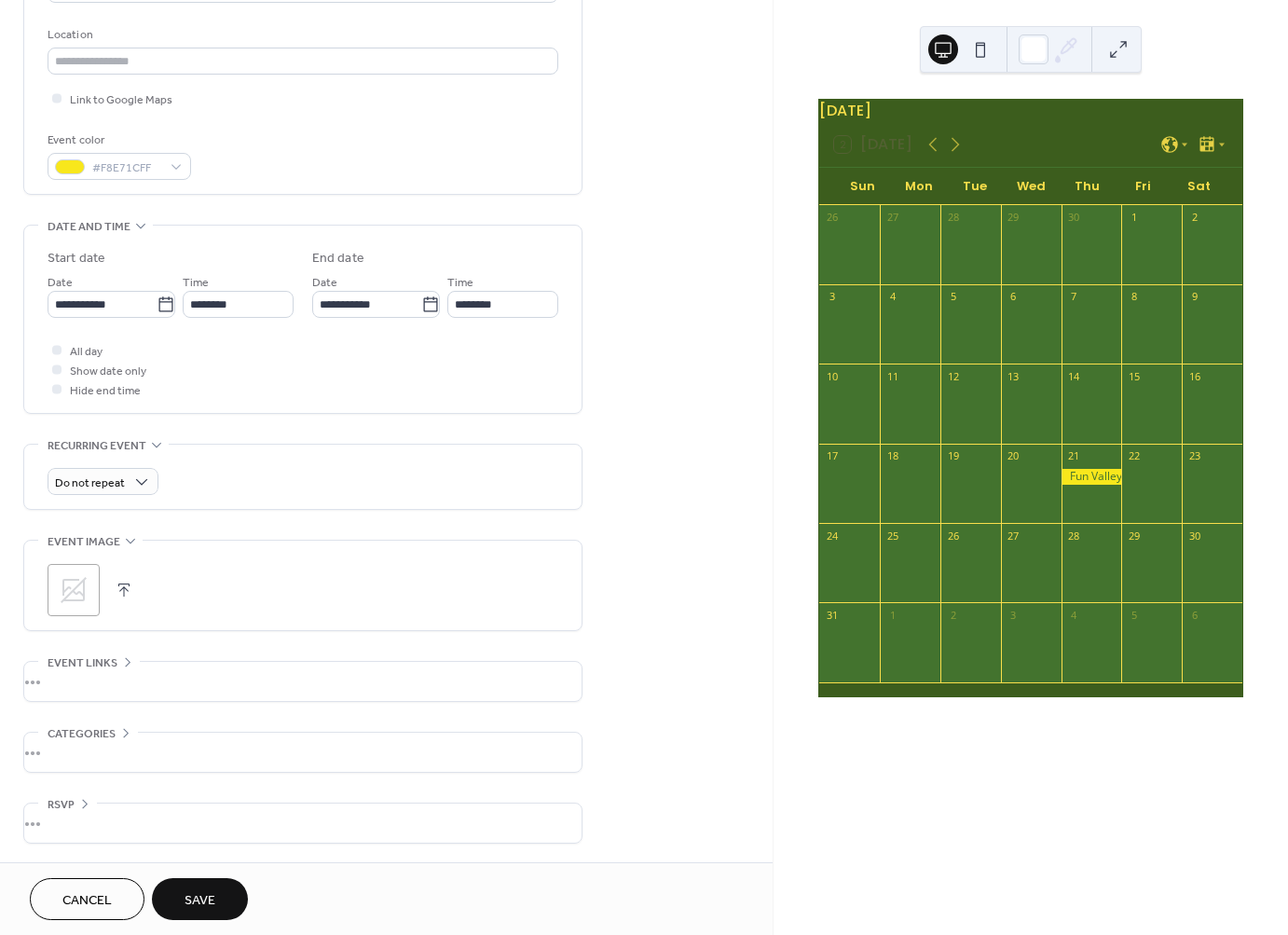
scroll to position [381, 0]
click at [225, 888] on button "Save" at bounding box center [199, 899] width 96 height 42
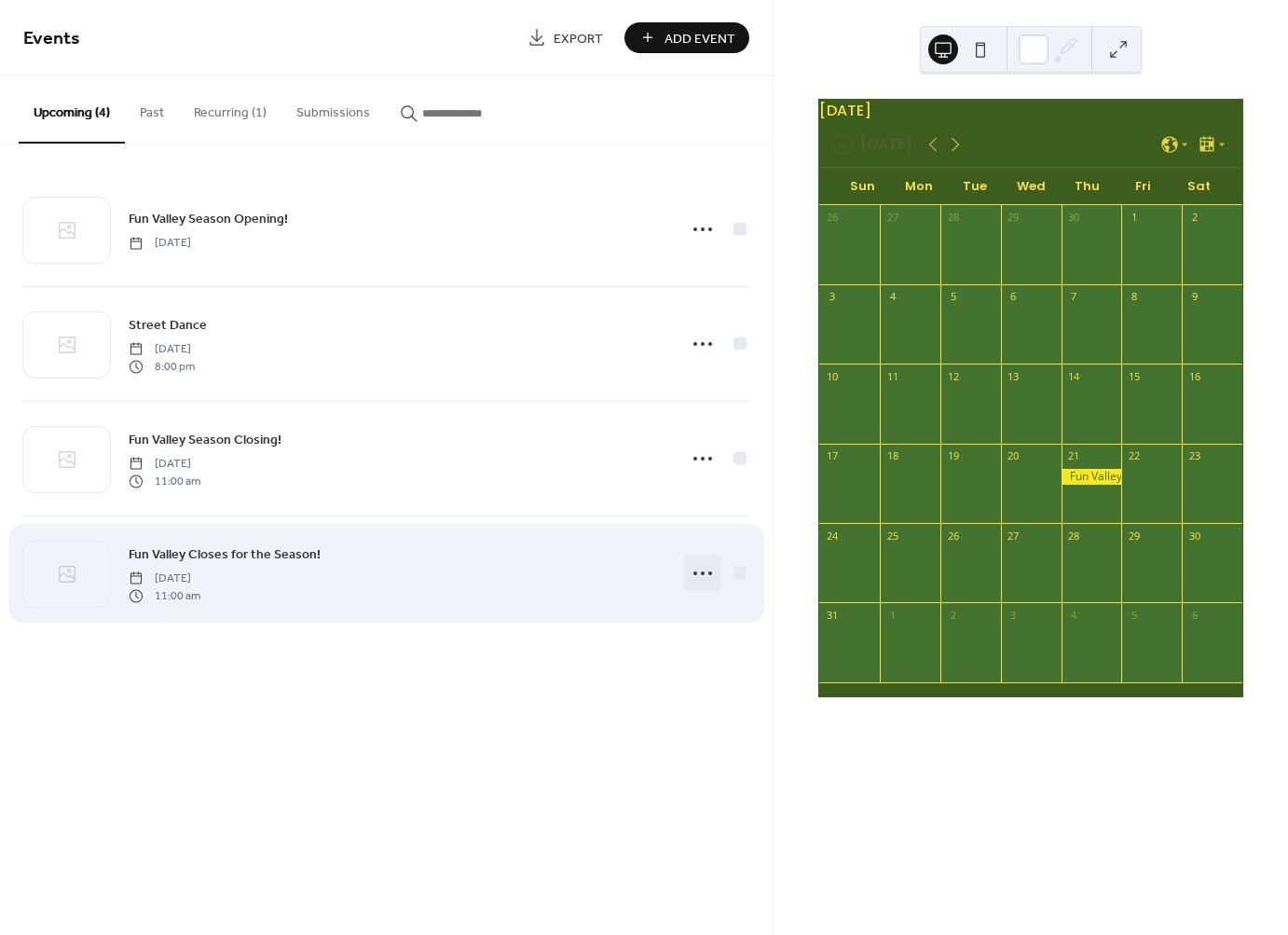
click at [705, 570] on icon at bounding box center [702, 572] width 29 height 29
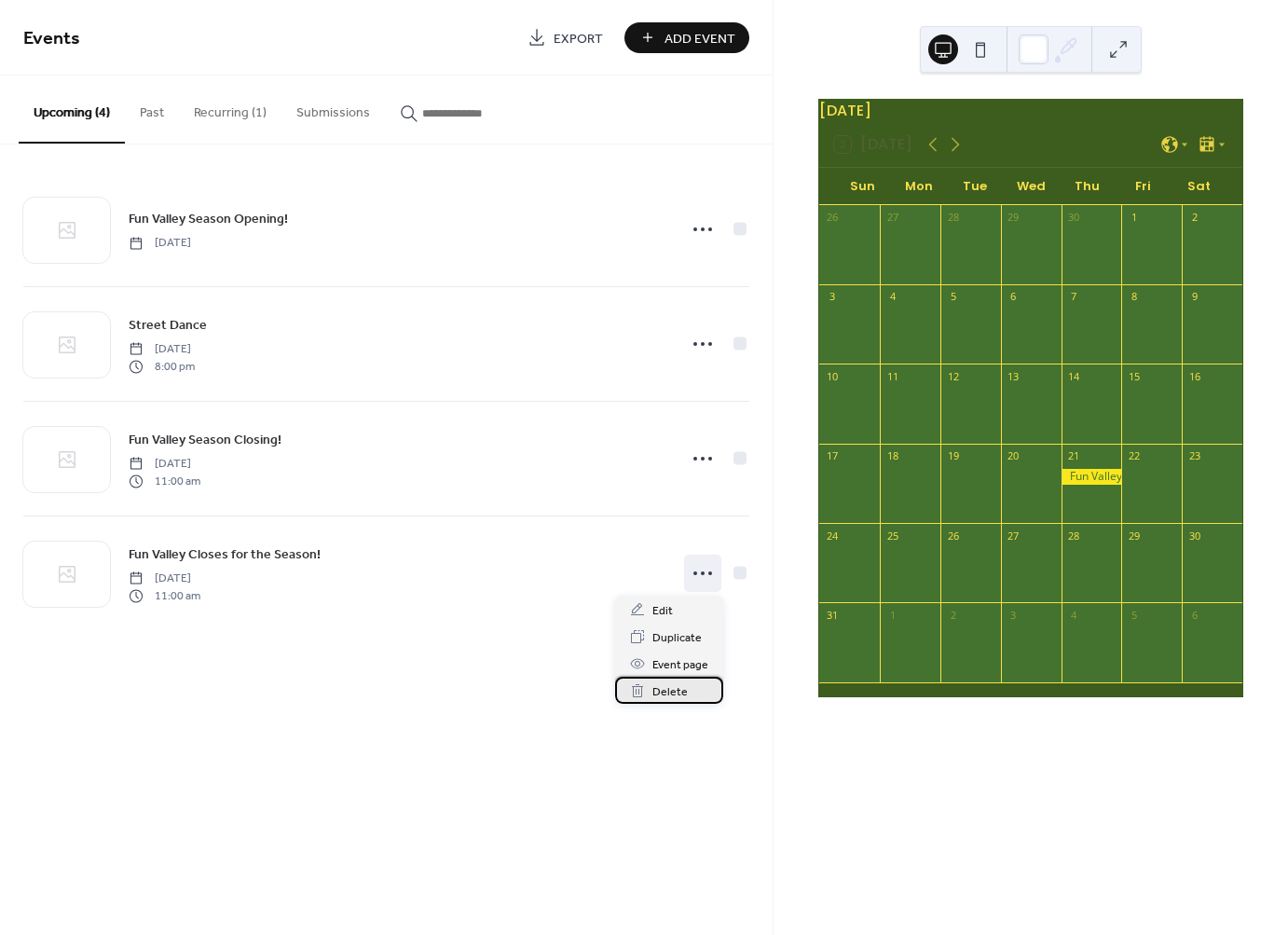
click at [677, 685] on span "Delete" at bounding box center [670, 692] width 35 height 20
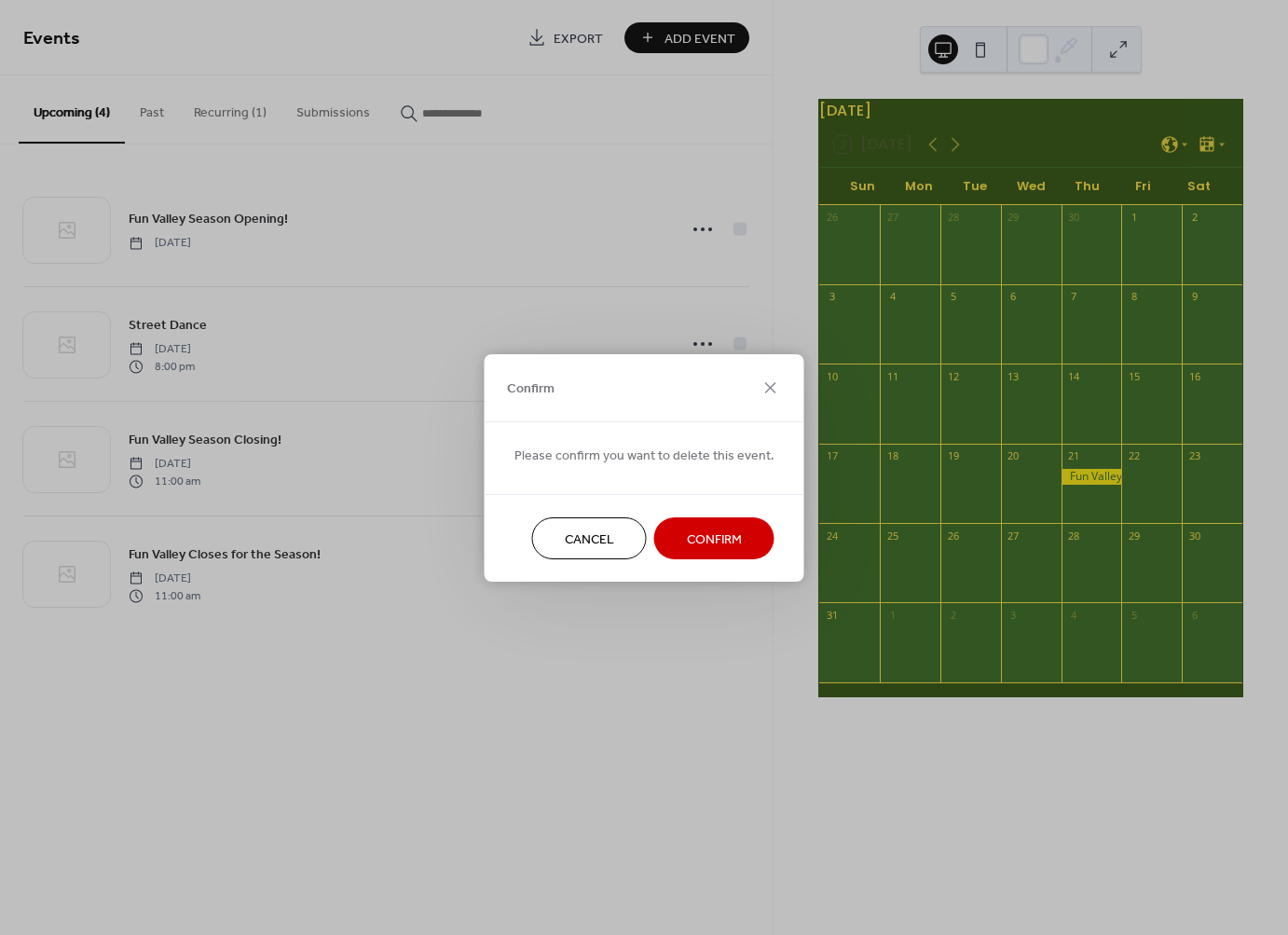
click at [704, 556] on button "Confirm" at bounding box center [714, 538] width 120 height 42
